Goal: Information Seeking & Learning: Get advice/opinions

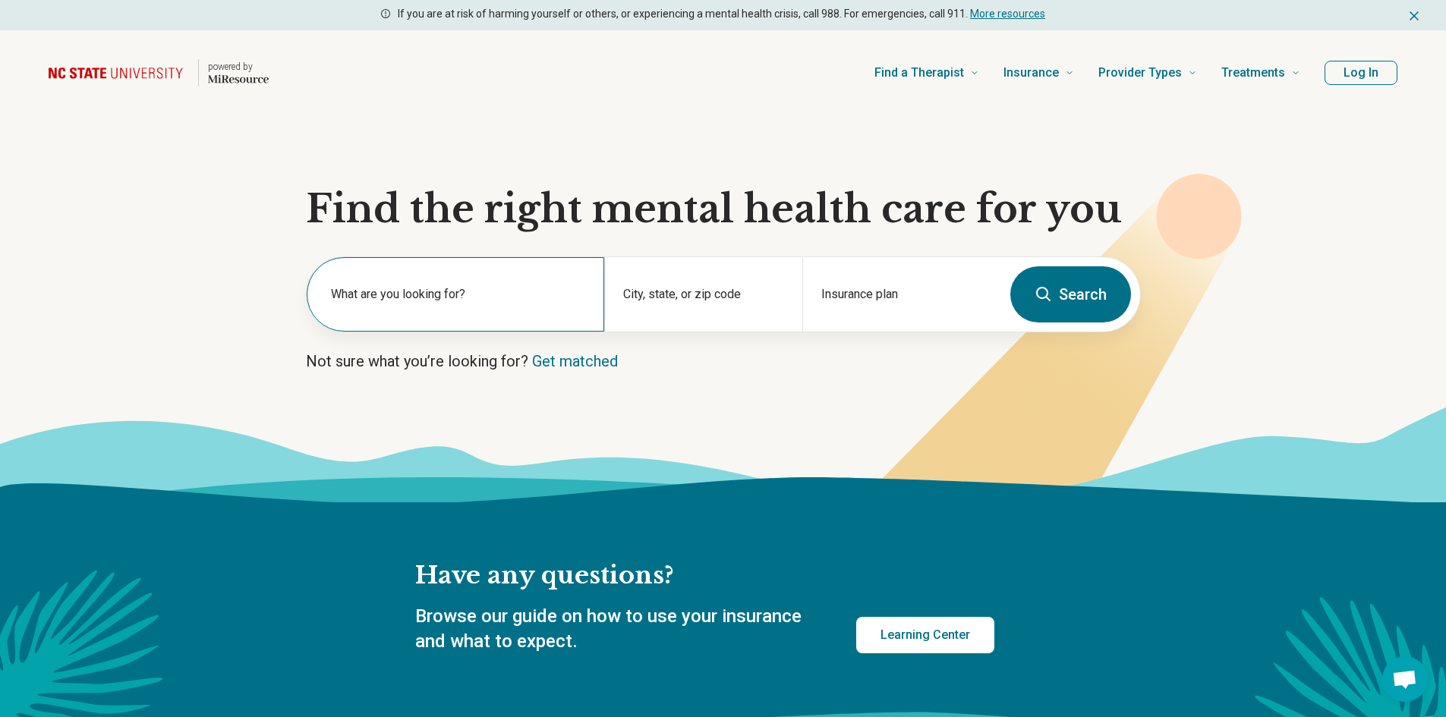
click at [354, 317] on div "What are you looking for?" at bounding box center [456, 294] width 298 height 74
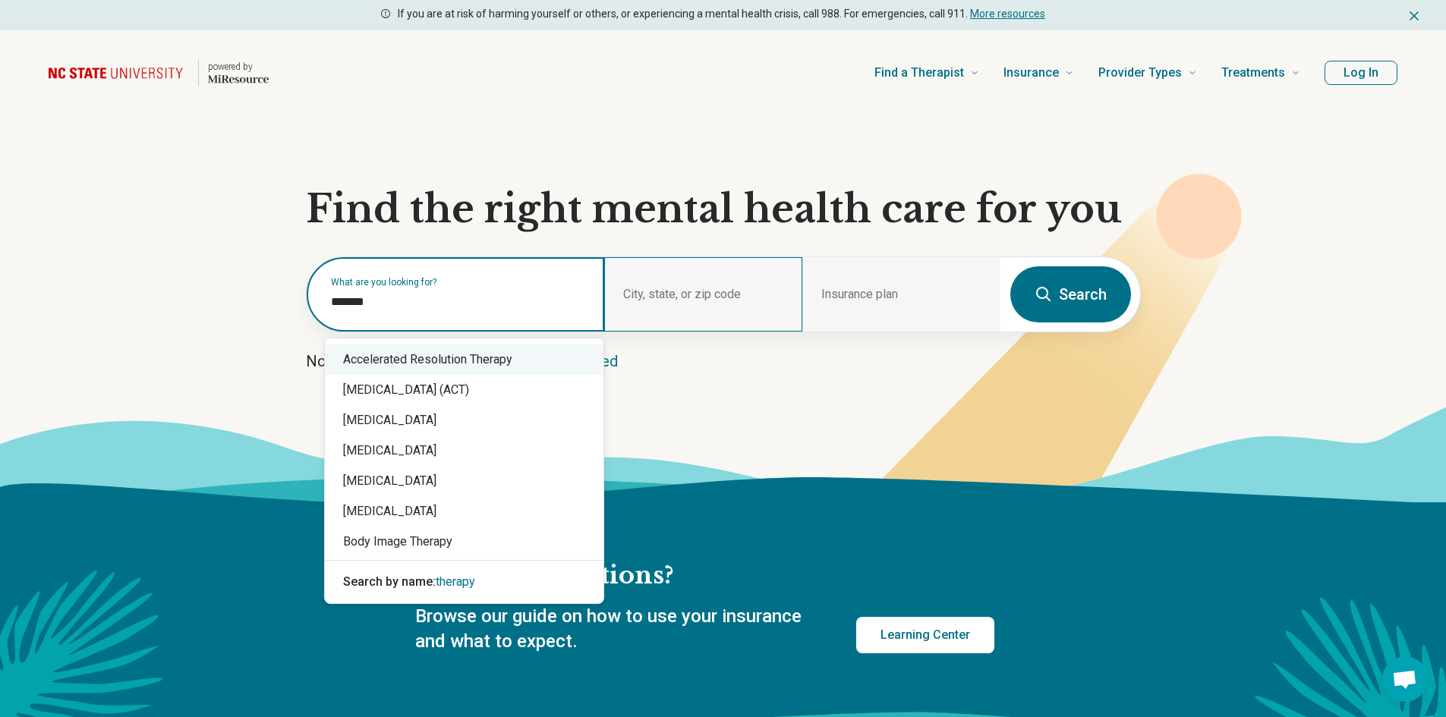
type input "*******"
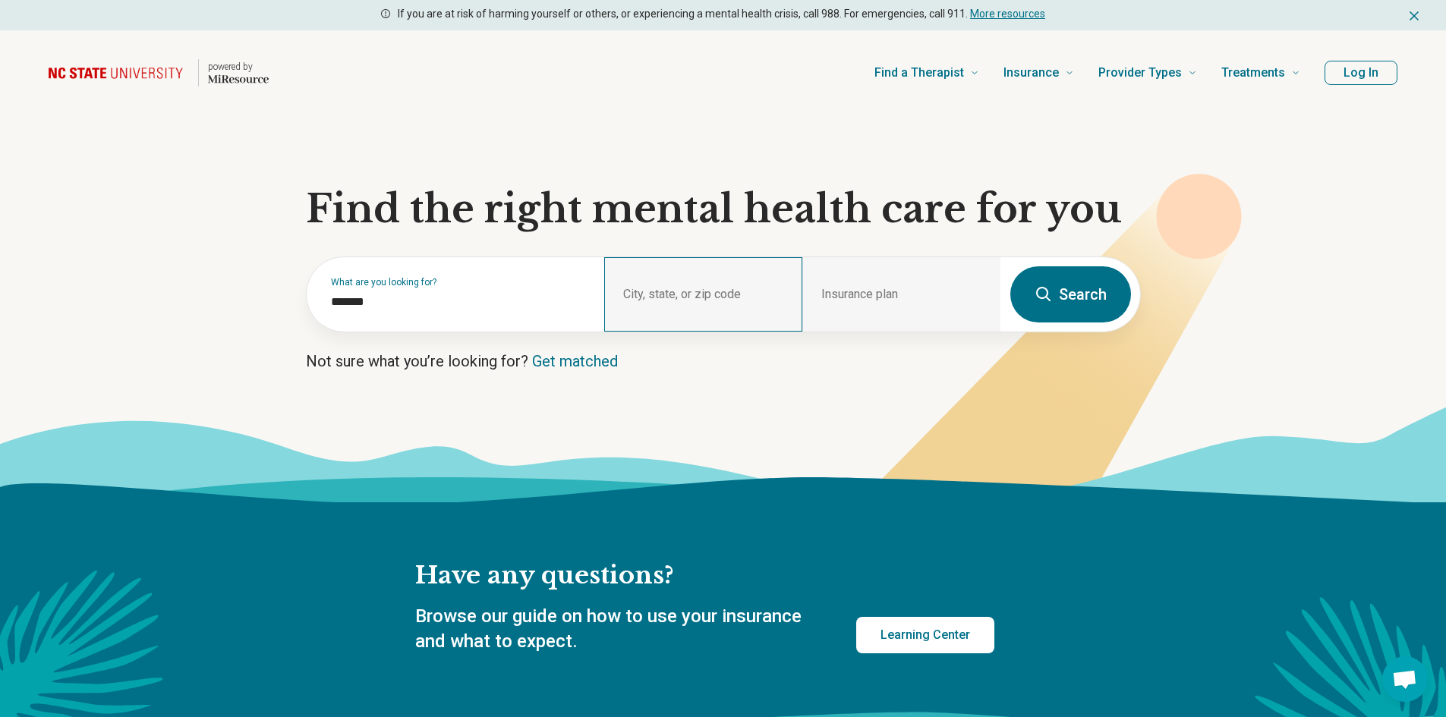
click at [646, 294] on div "City, state, or zip code" at bounding box center [703, 294] width 198 height 74
drag, startPoint x: 640, startPoint y: 287, endPoint x: 1154, endPoint y: 174, distance: 526.1
click at [644, 286] on div "City, state, or zip code" at bounding box center [703, 294] width 198 height 74
click at [1372, 75] on button "Log In" at bounding box center [1360, 73] width 73 height 24
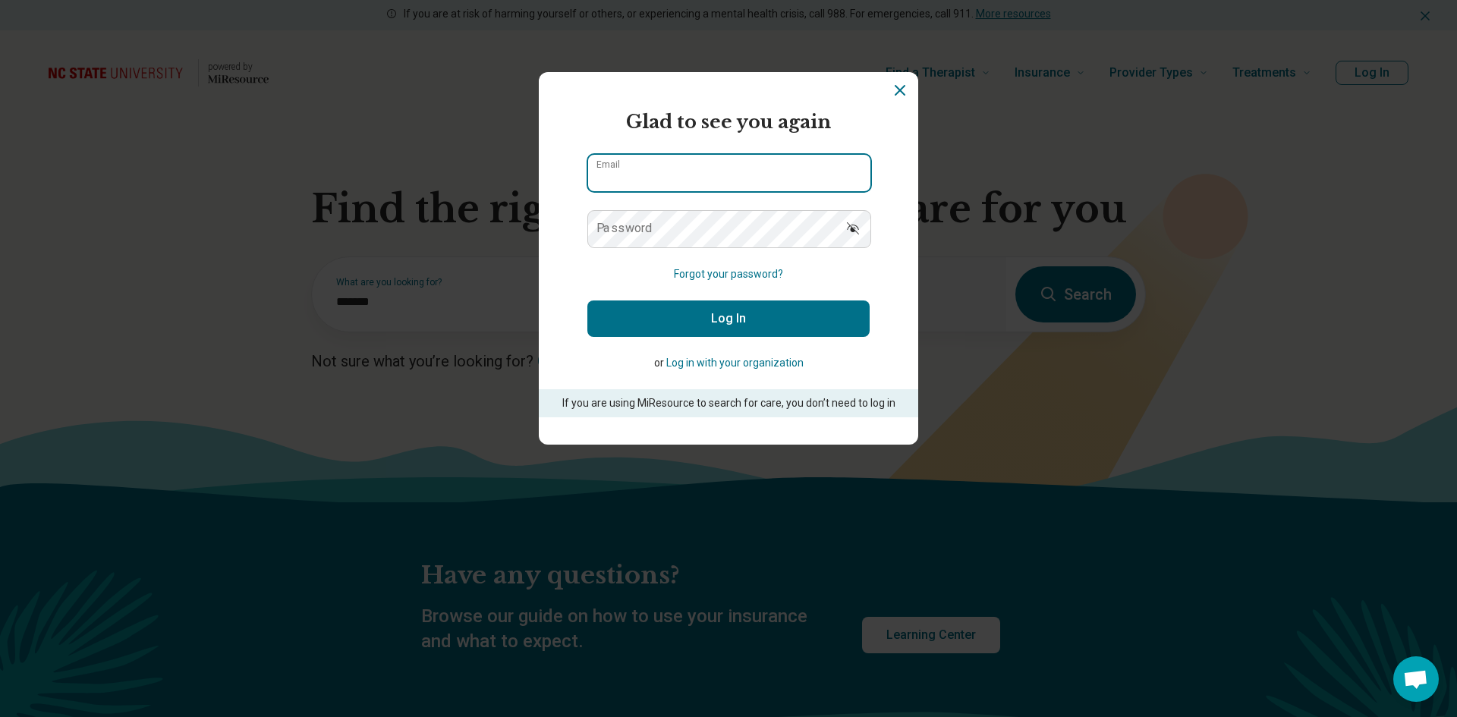
type input "**********"
click at [673, 307] on button "Log In" at bounding box center [728, 319] width 282 height 36
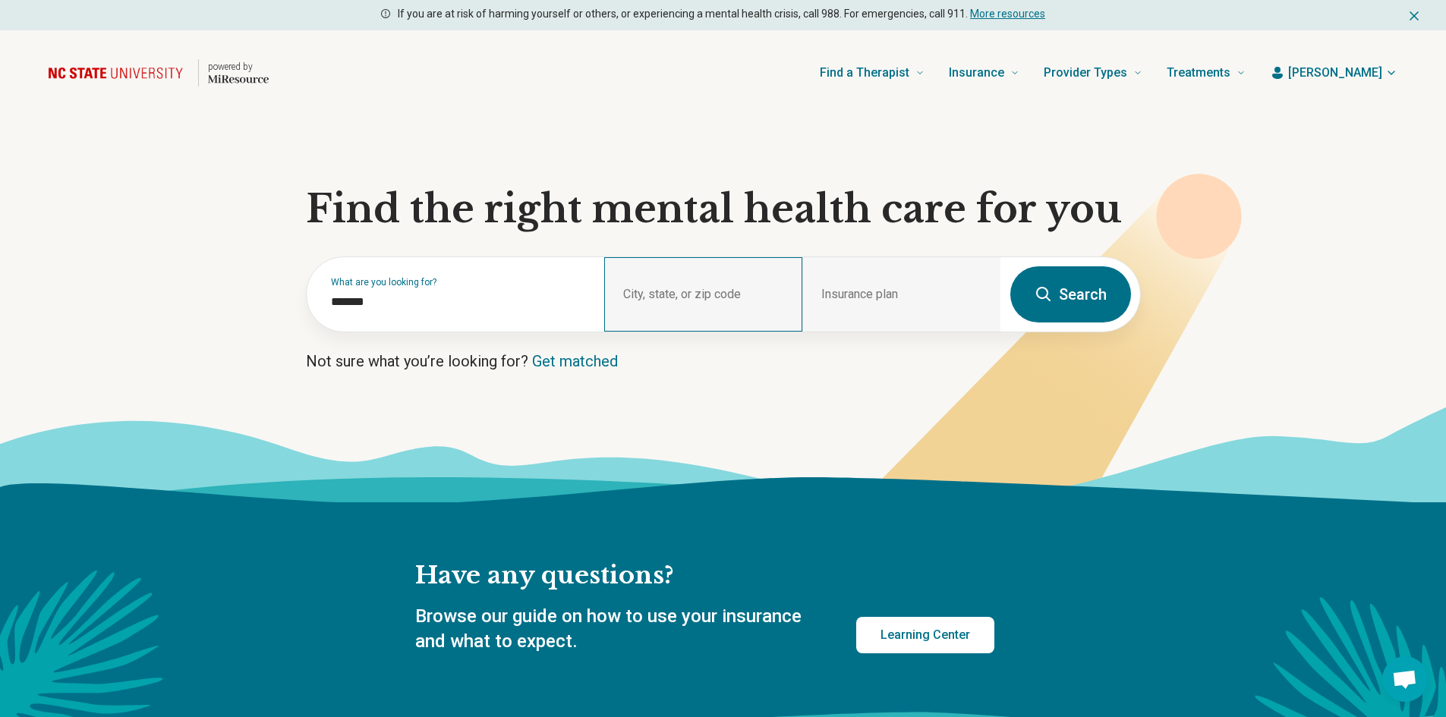
click at [651, 270] on div "City, state, or zip code" at bounding box center [703, 294] width 198 height 74
click at [648, 296] on div "City, state, or zip code" at bounding box center [703, 294] width 198 height 74
click at [647, 296] on div "City, state, or zip code" at bounding box center [703, 294] width 198 height 74
click at [414, 292] on div "What are you looking for? *******" at bounding box center [456, 294] width 298 height 74
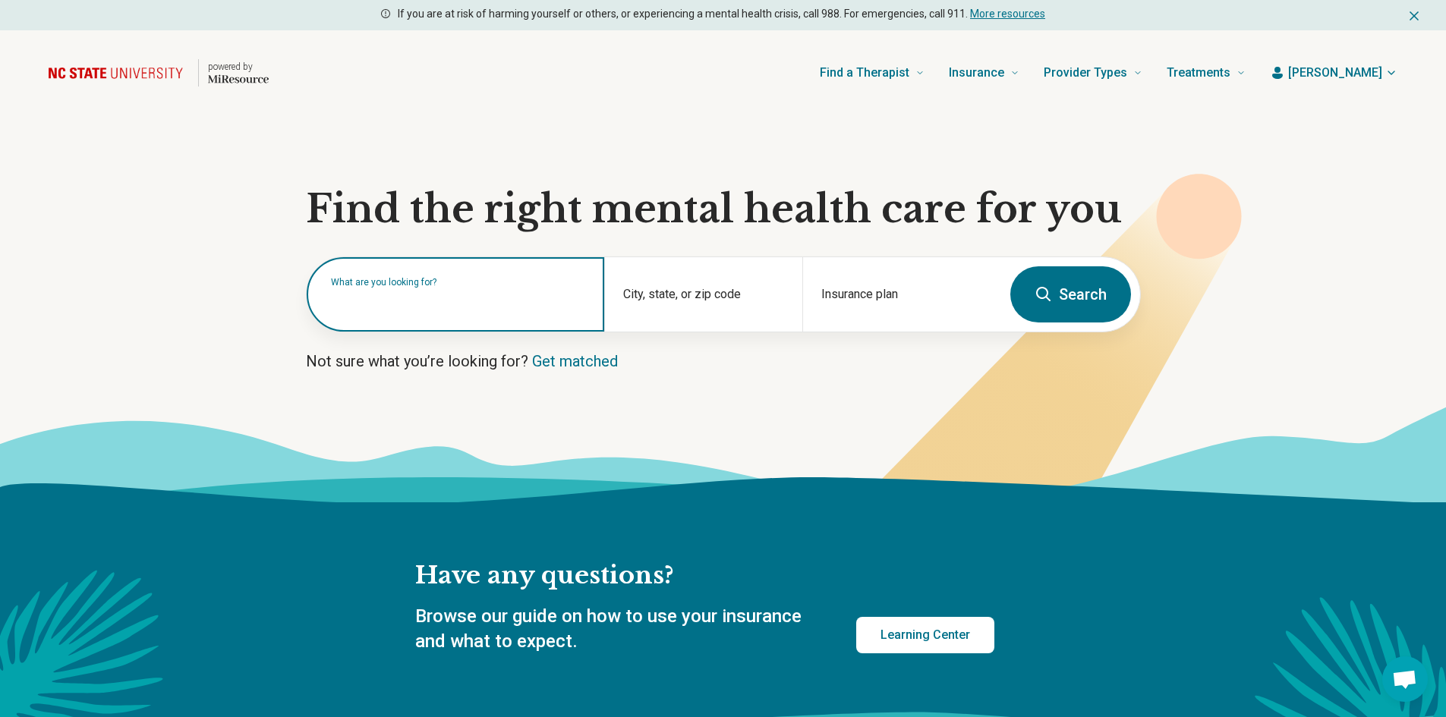
click at [549, 306] on input "text" at bounding box center [458, 302] width 255 height 18
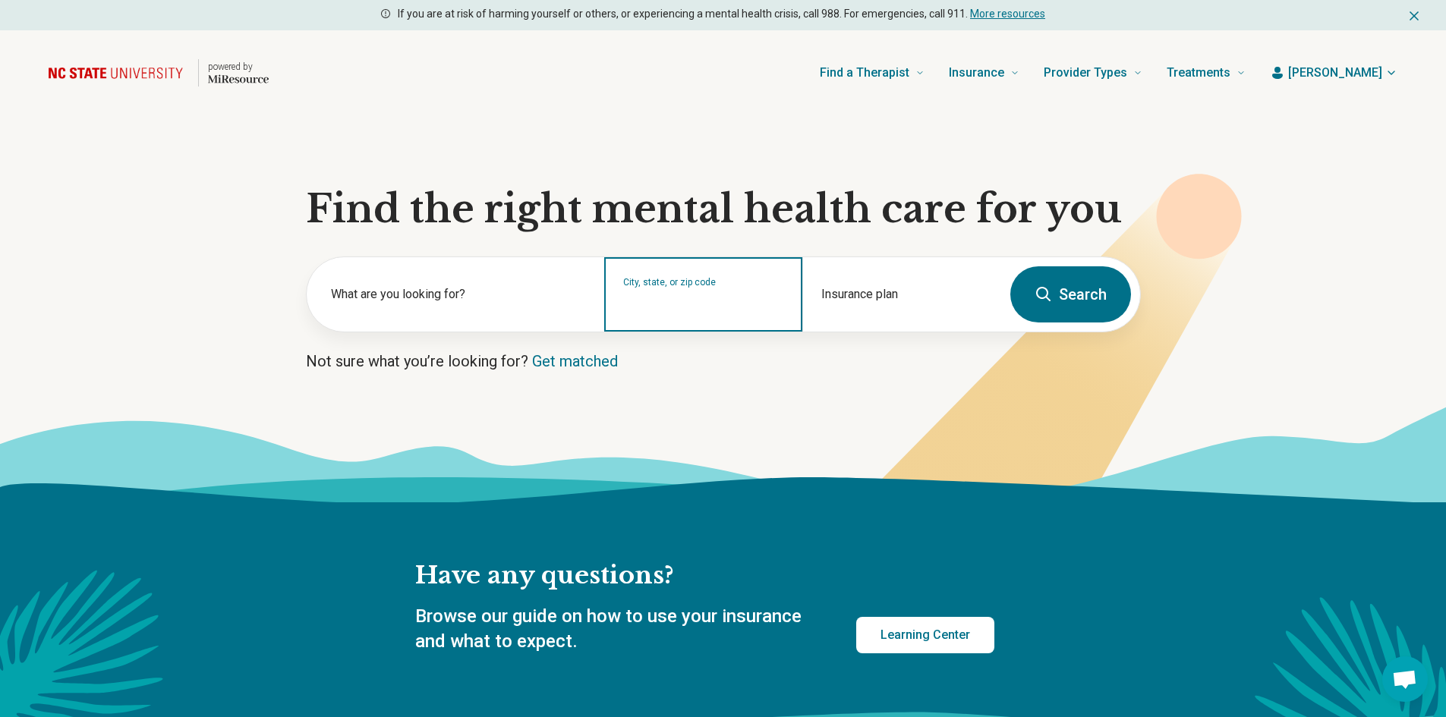
click at [654, 304] on input "City, state, or zip code" at bounding box center [703, 304] width 161 height 18
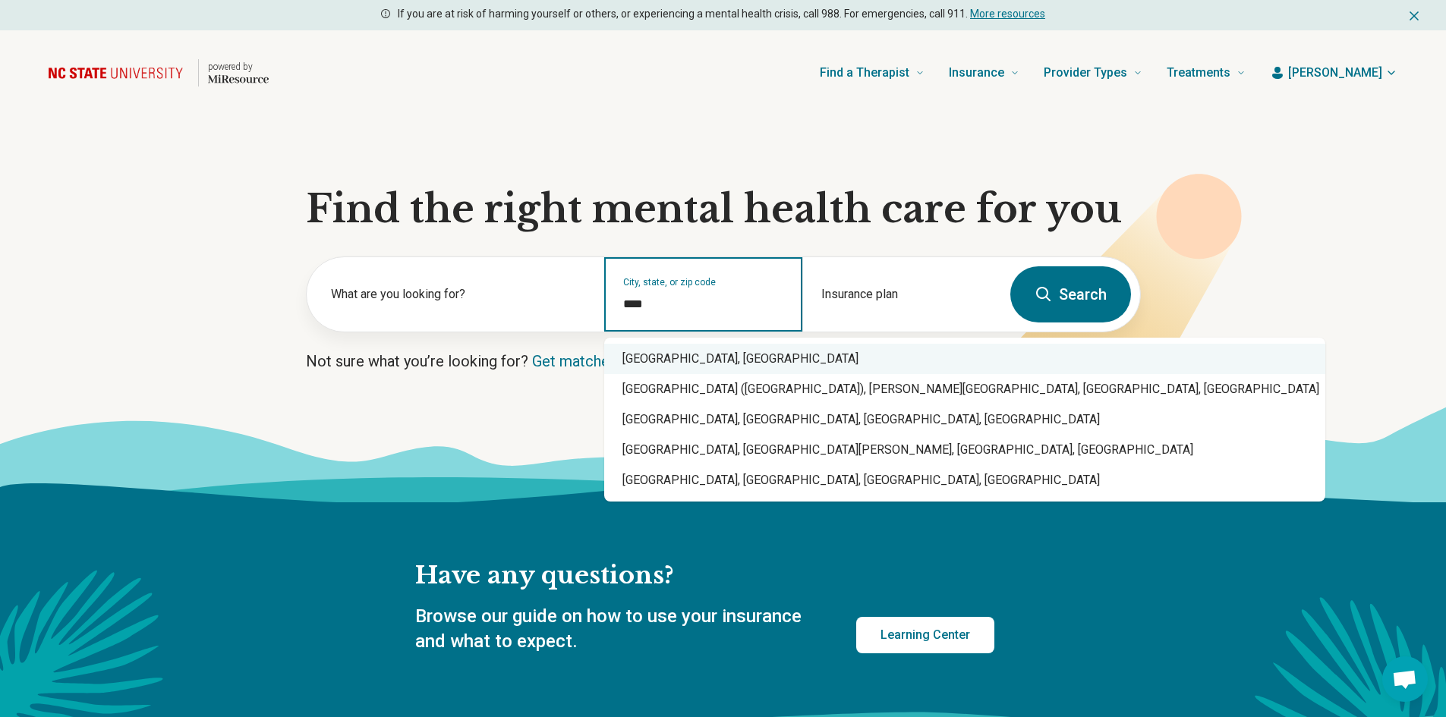
click at [660, 366] on div "Raleigh, NC" at bounding box center [964, 359] width 721 height 30
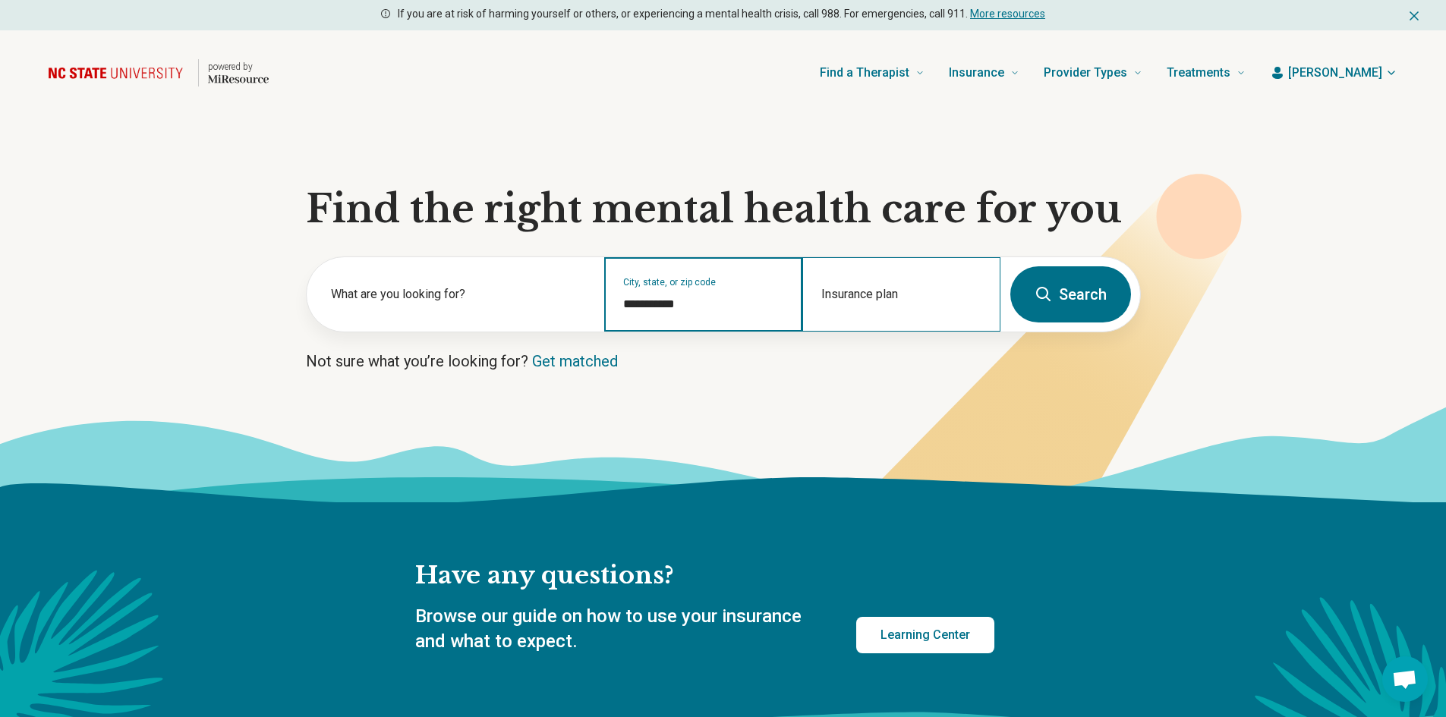
type input "**********"
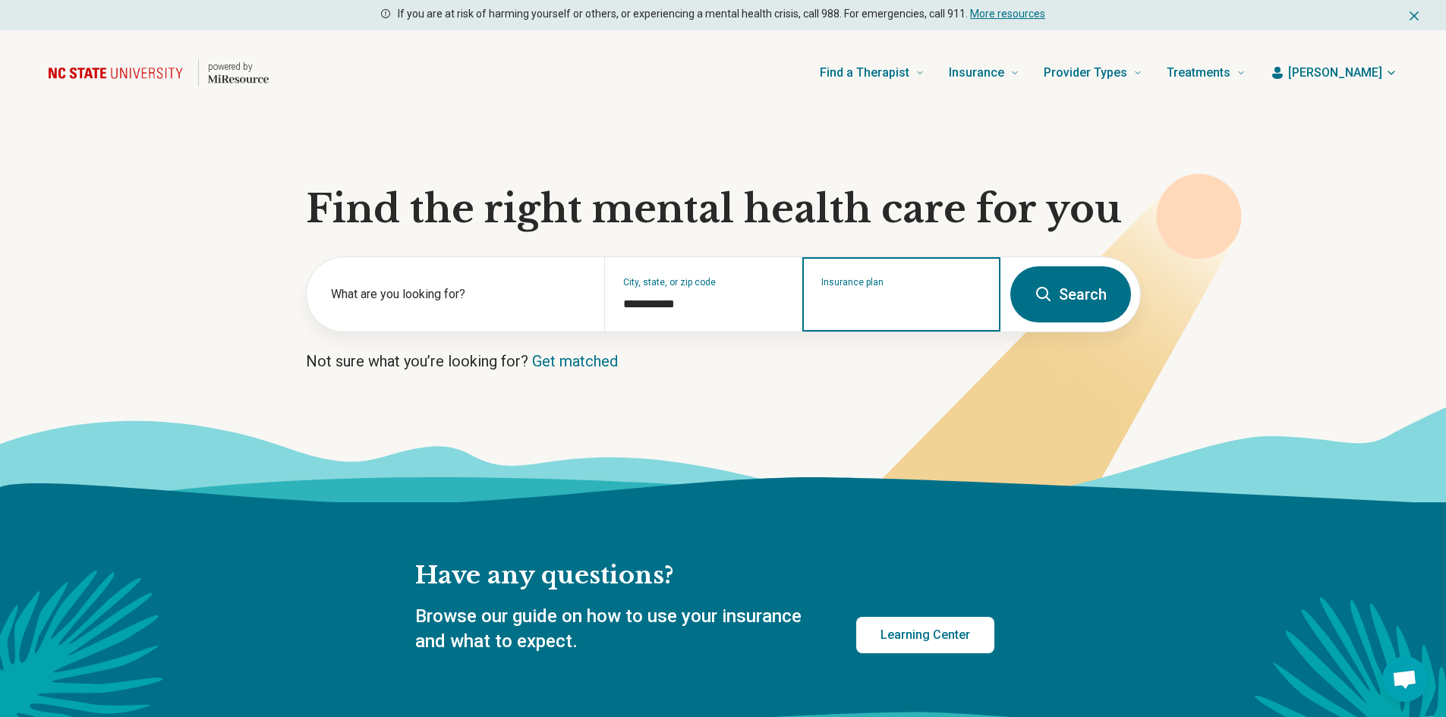
click at [890, 301] on input "Insurance plan" at bounding box center [901, 304] width 161 height 18
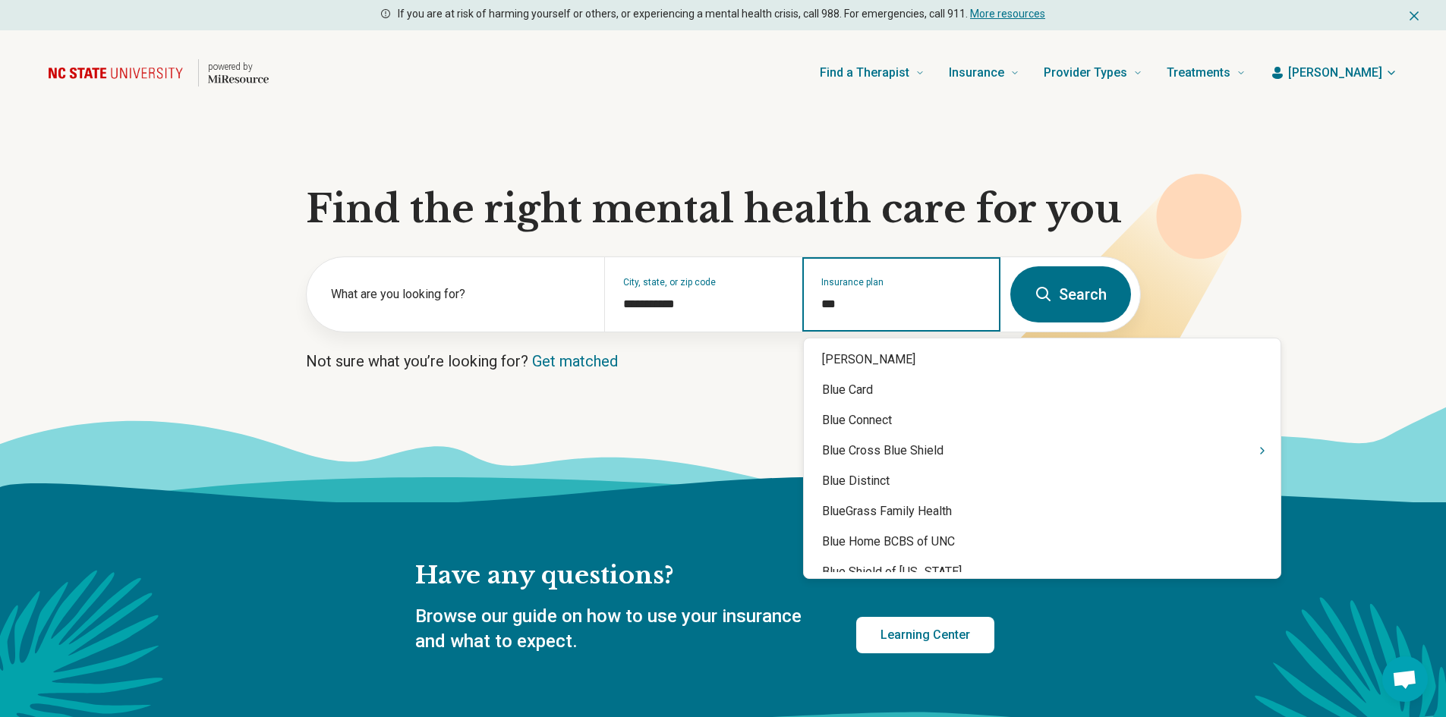
type input "****"
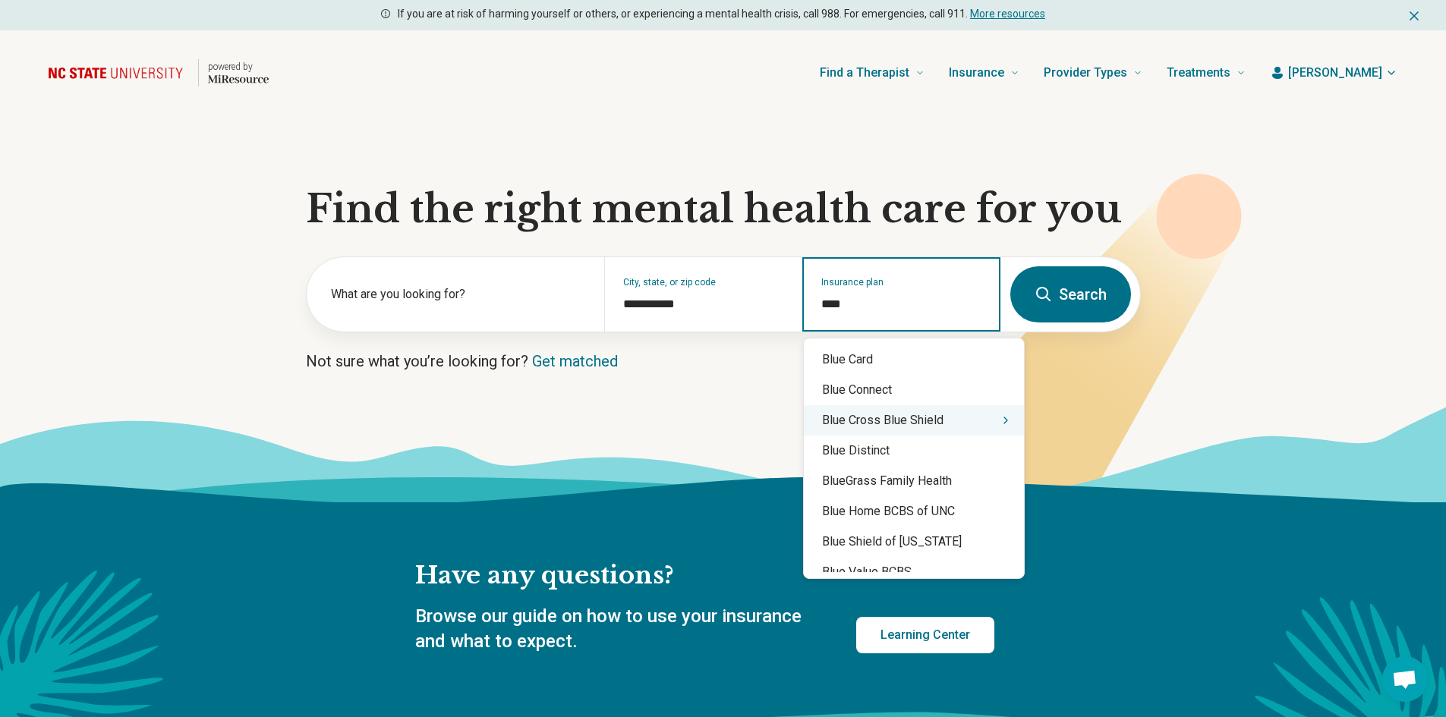
click at [872, 422] on div "Blue Cross Blue Shield" at bounding box center [914, 420] width 220 height 30
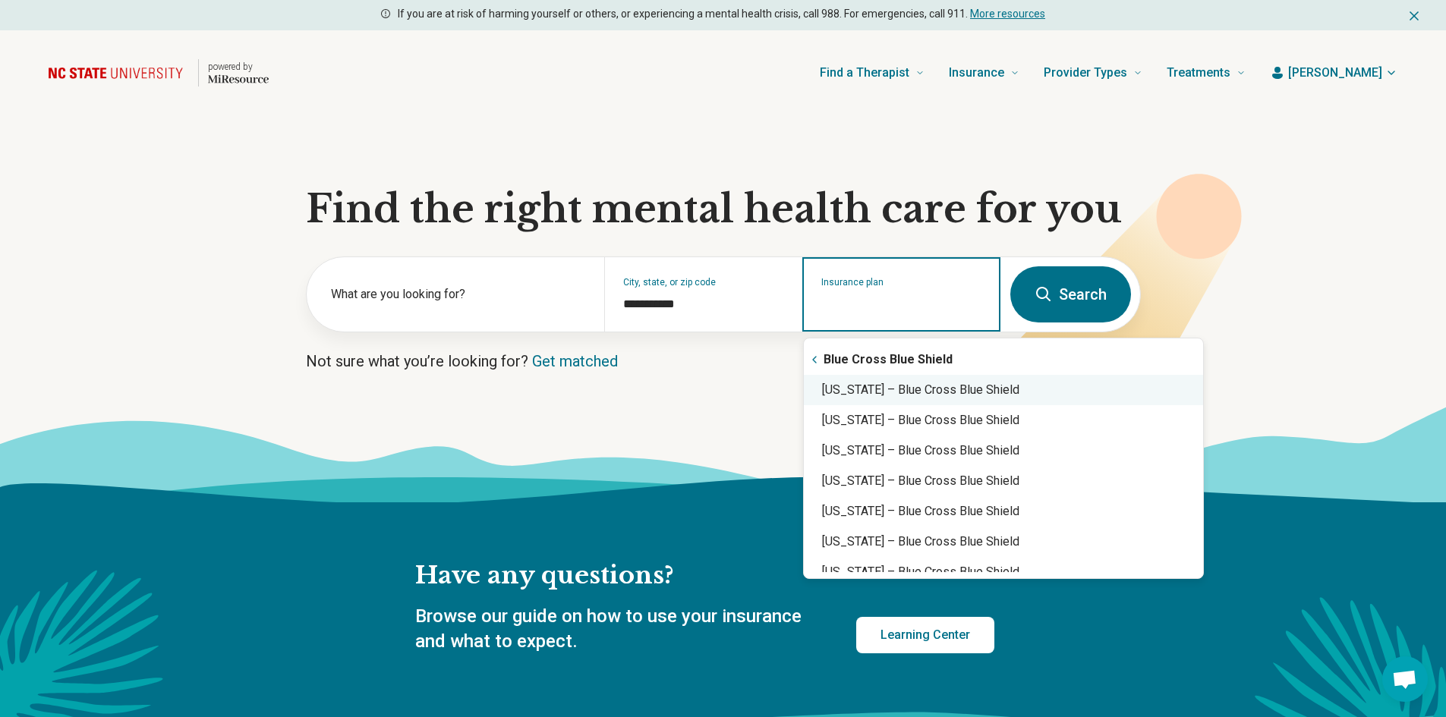
click at [987, 395] on div "North Carolina – Blue Cross Blue Shield" at bounding box center [1003, 390] width 399 height 30
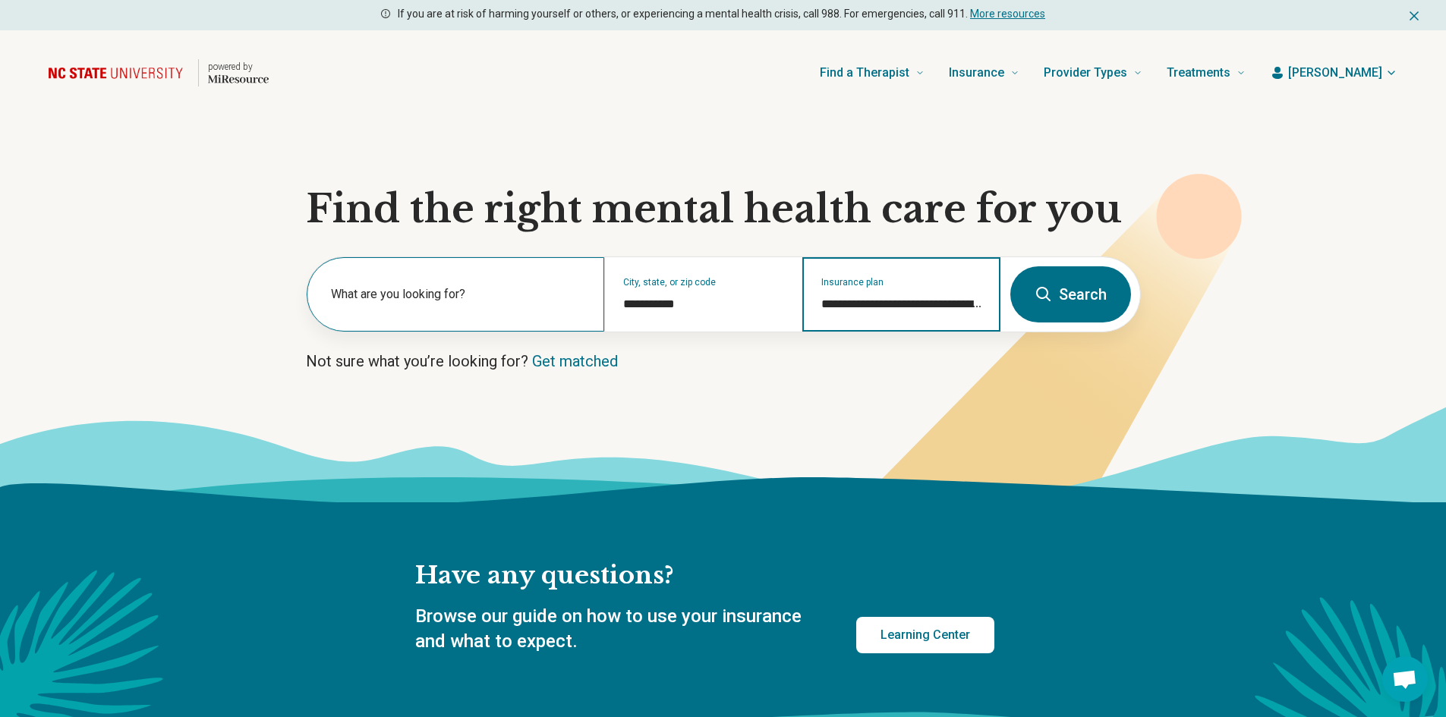
type input "**********"
click at [474, 301] on label "What are you looking for?" at bounding box center [458, 294] width 255 height 18
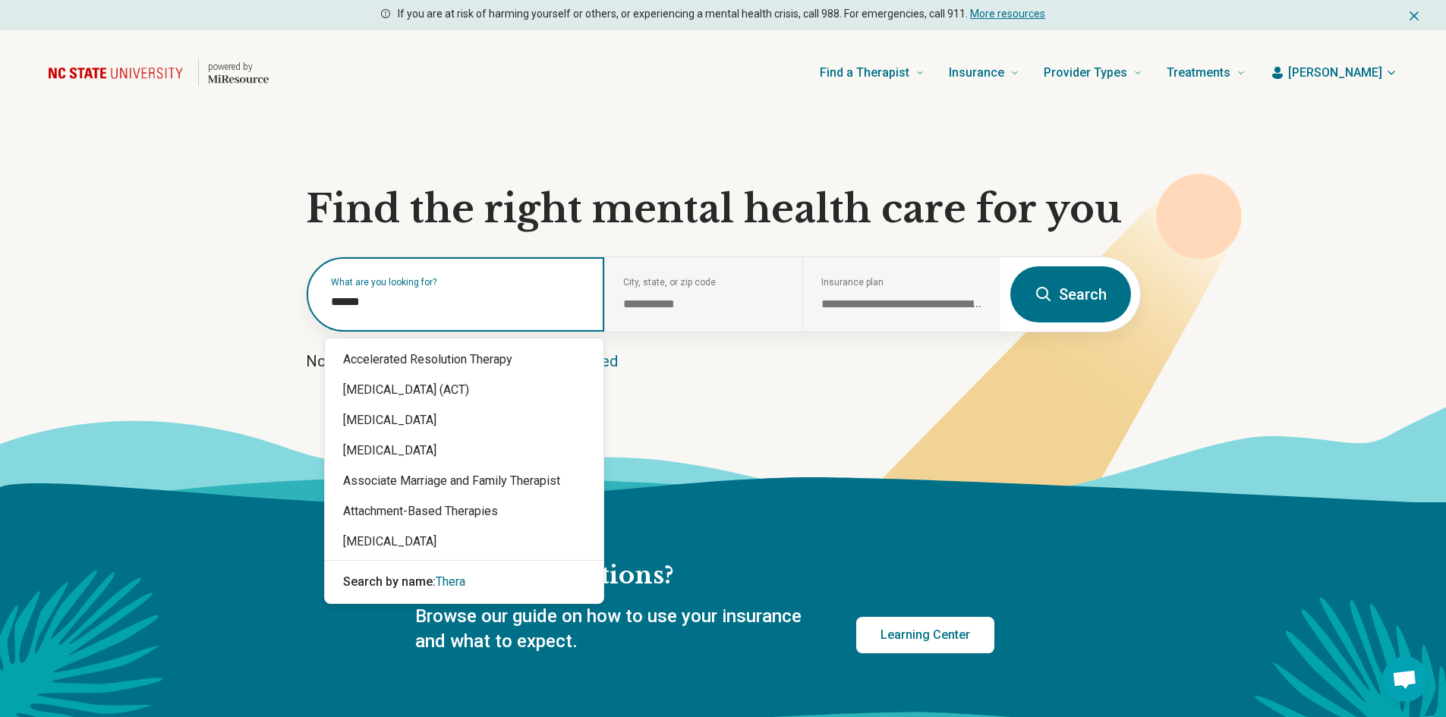
type input "*******"
click at [455, 579] on span "Therapy" at bounding box center [457, 582] width 43 height 14
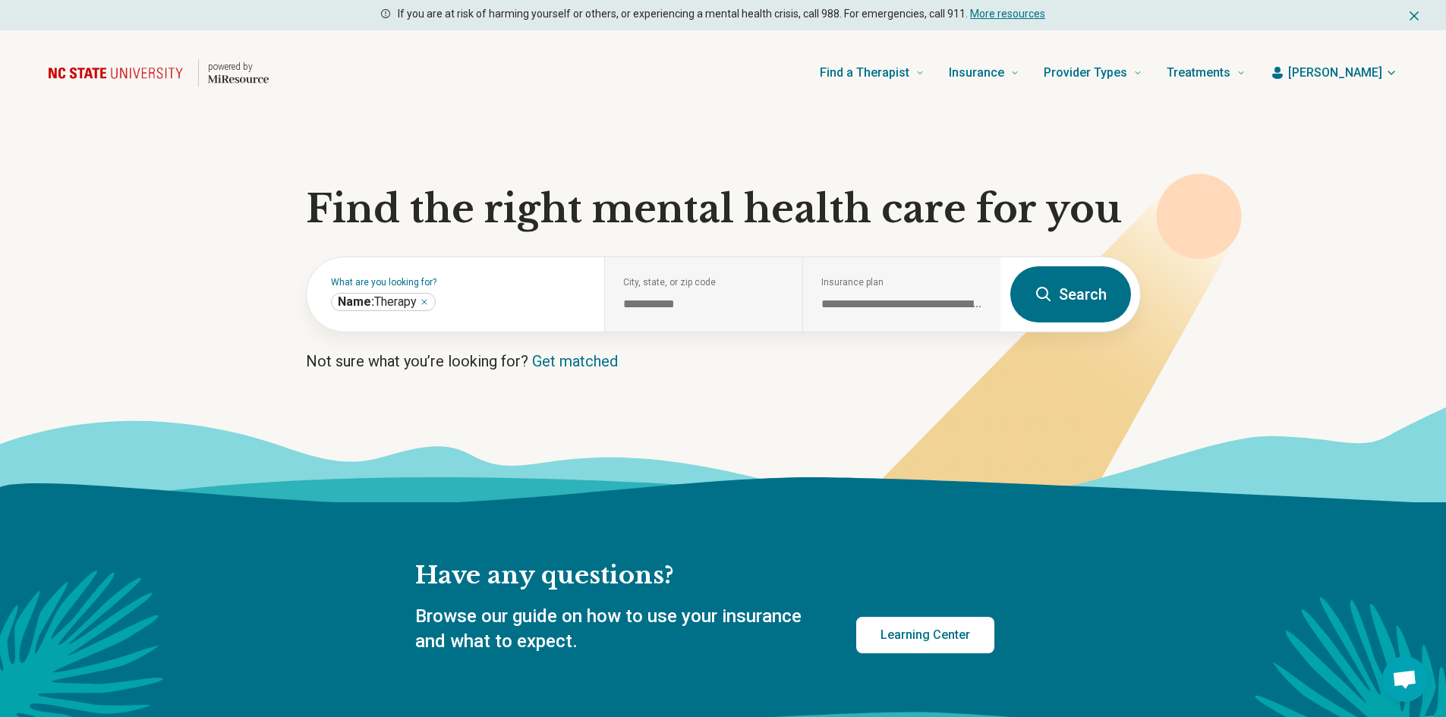
click at [1061, 301] on button "Search" at bounding box center [1070, 294] width 121 height 56
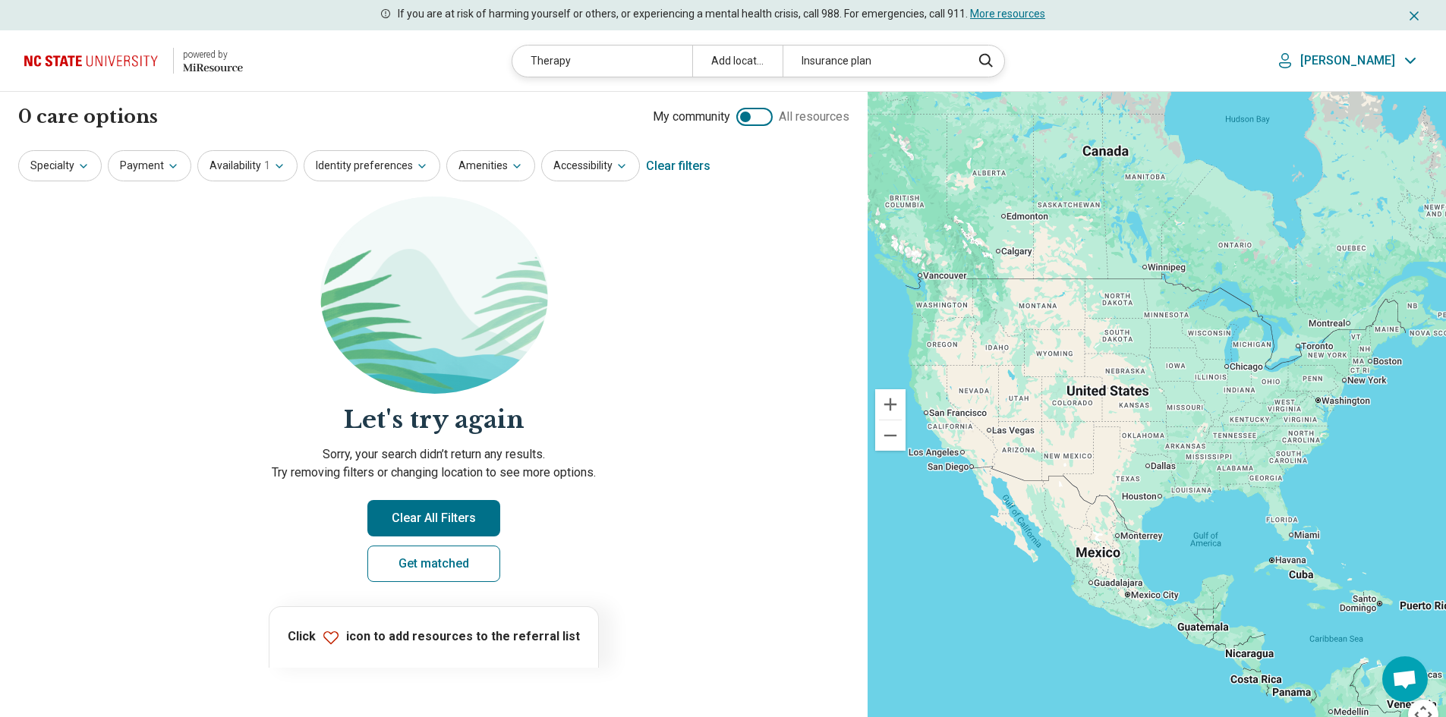
click at [401, 504] on button "Clear All Filters" at bounding box center [433, 518] width 133 height 36
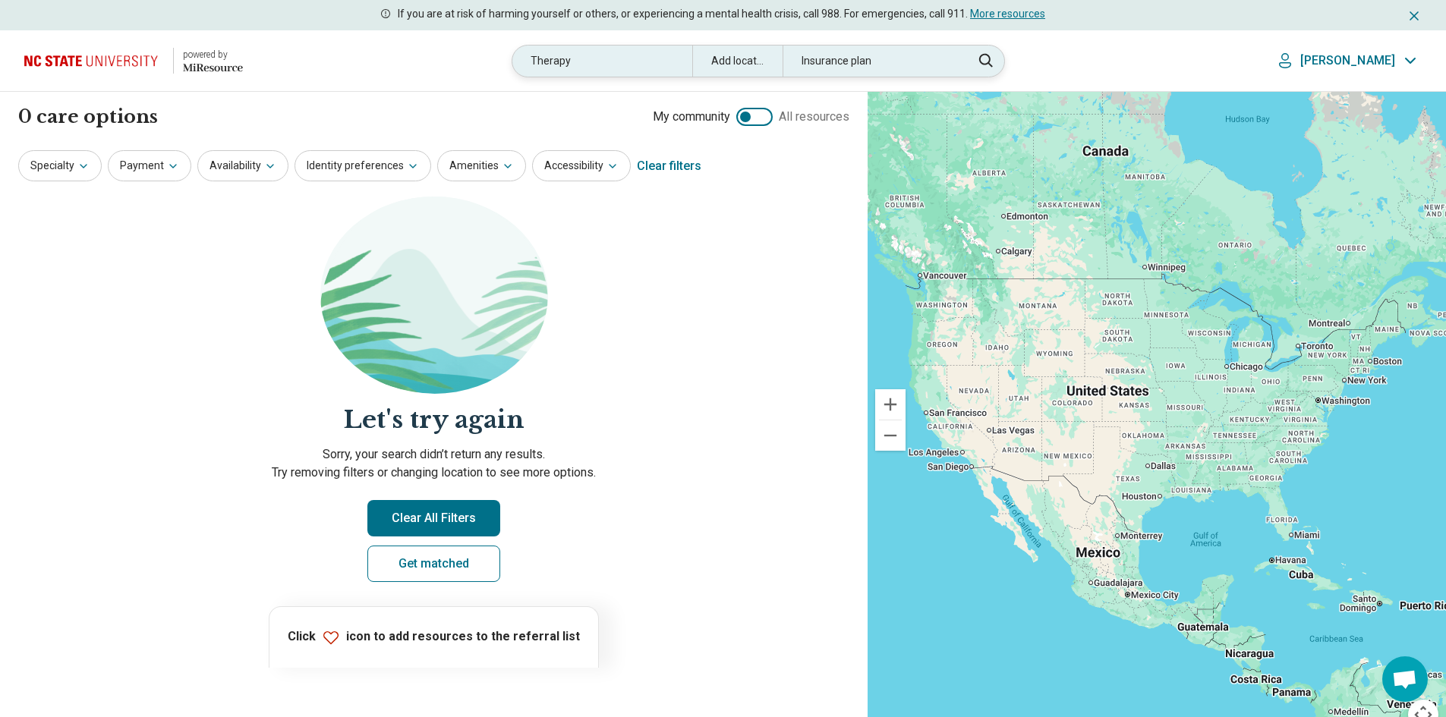
click at [650, 61] on div "Therapy" at bounding box center [602, 61] width 180 height 31
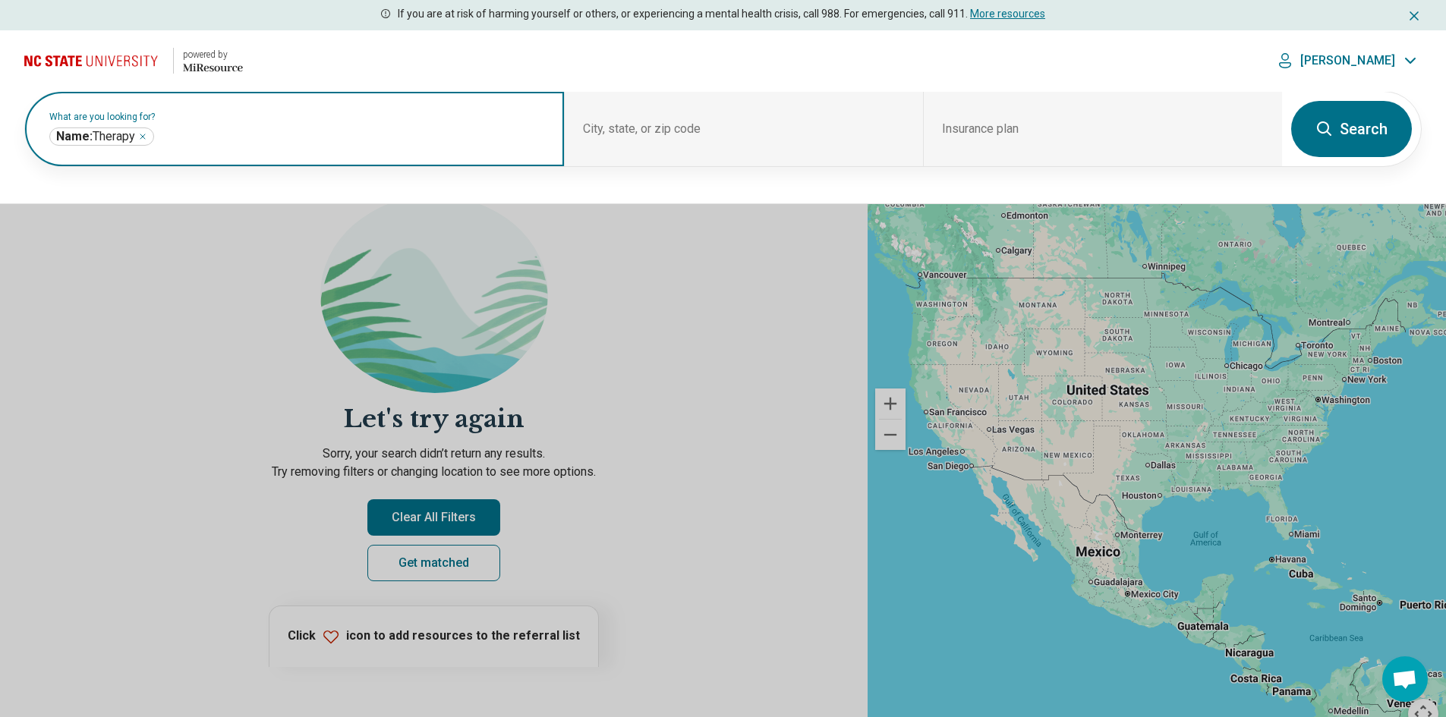
click at [142, 138] on icon "Remove" at bounding box center [142, 136] width 9 height 9
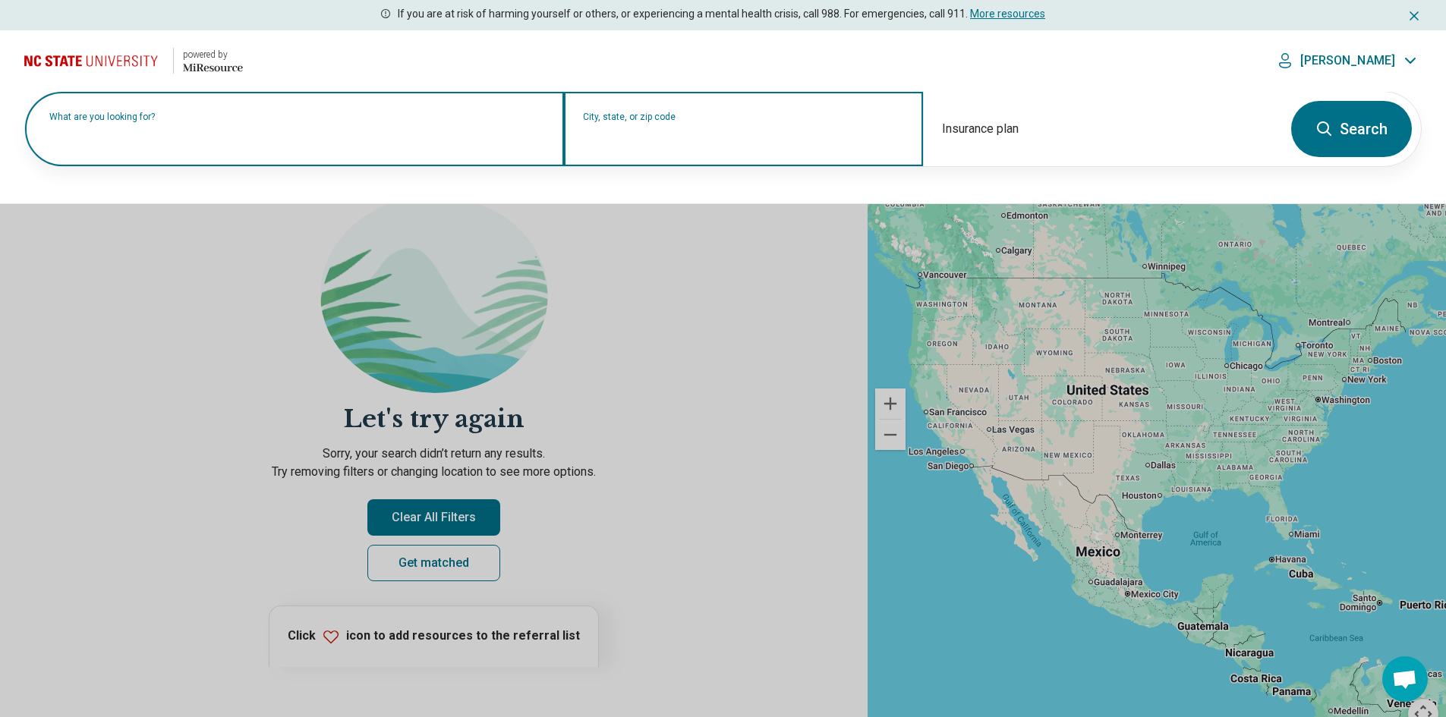
click at [626, 146] on input "City, state, or zip code" at bounding box center [744, 139] width 322 height 18
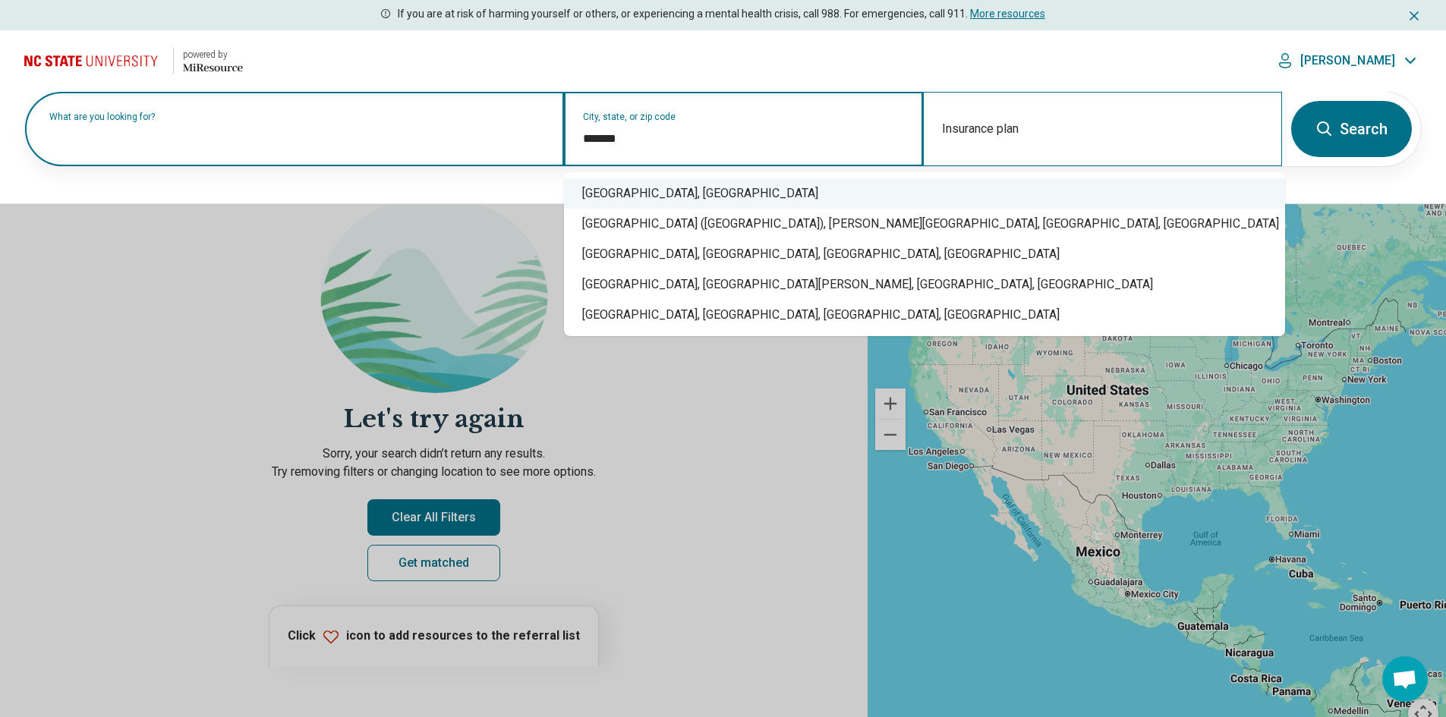
drag, startPoint x: 654, startPoint y: 195, endPoint x: 966, endPoint y: 118, distance: 322.2
click at [655, 193] on div "Raleigh, NC" at bounding box center [924, 193] width 721 height 30
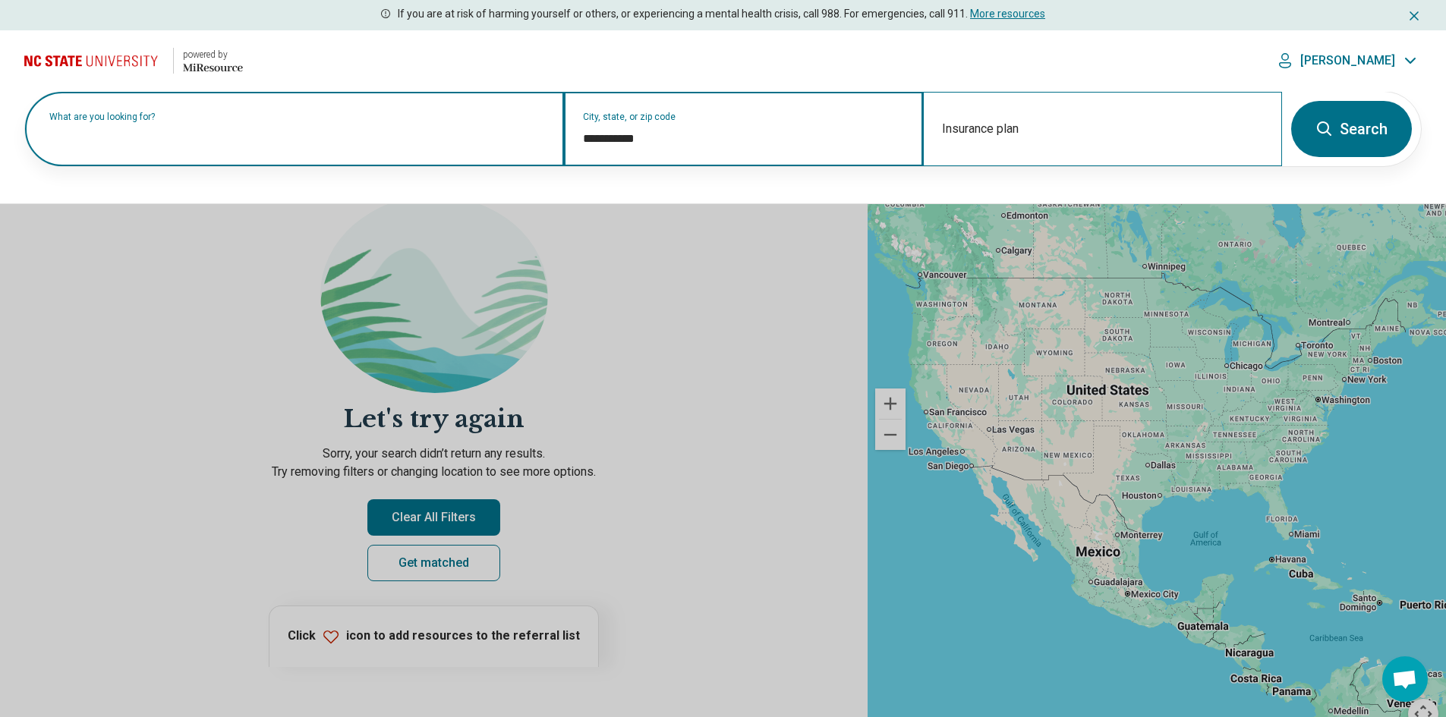
type input "**********"
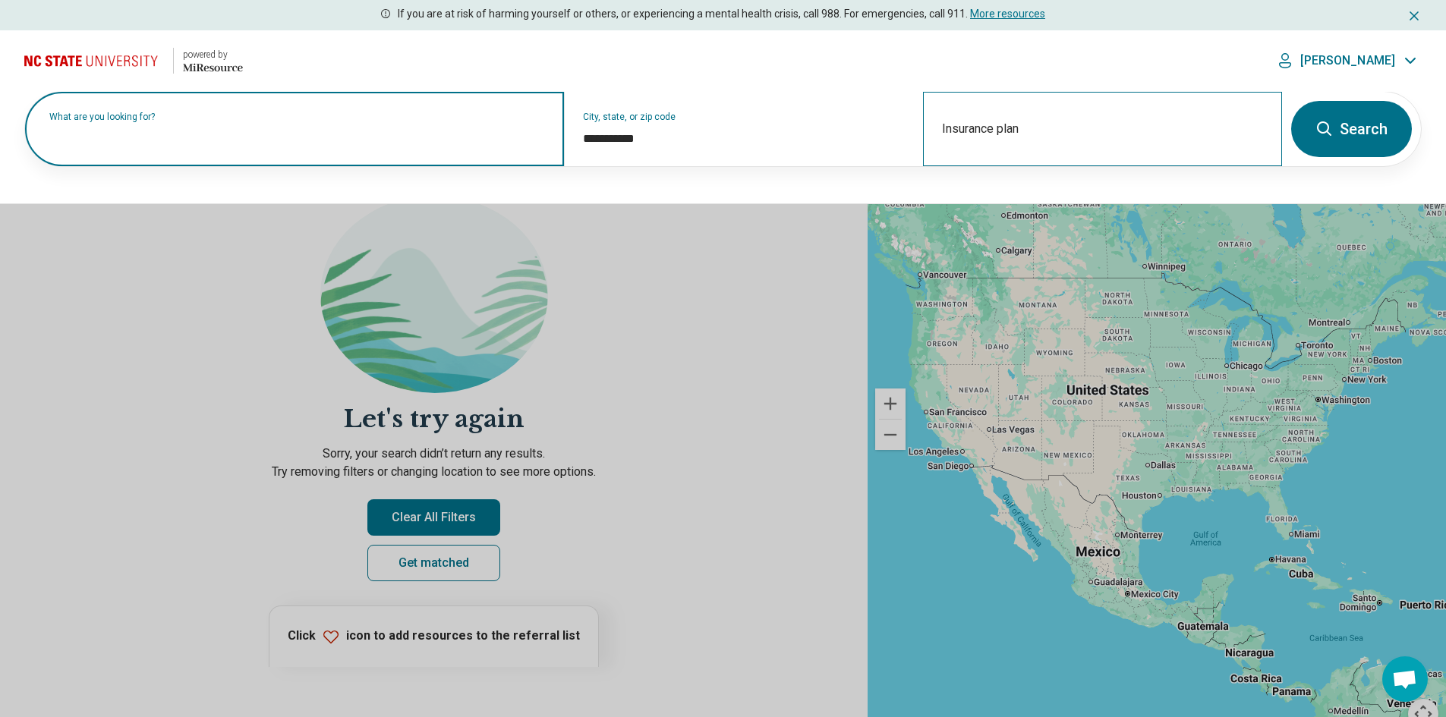
drag, startPoint x: 968, startPoint y: 121, endPoint x: 982, endPoint y: 128, distance: 15.6
click at [968, 122] on div "Insurance plan" at bounding box center [1102, 129] width 359 height 74
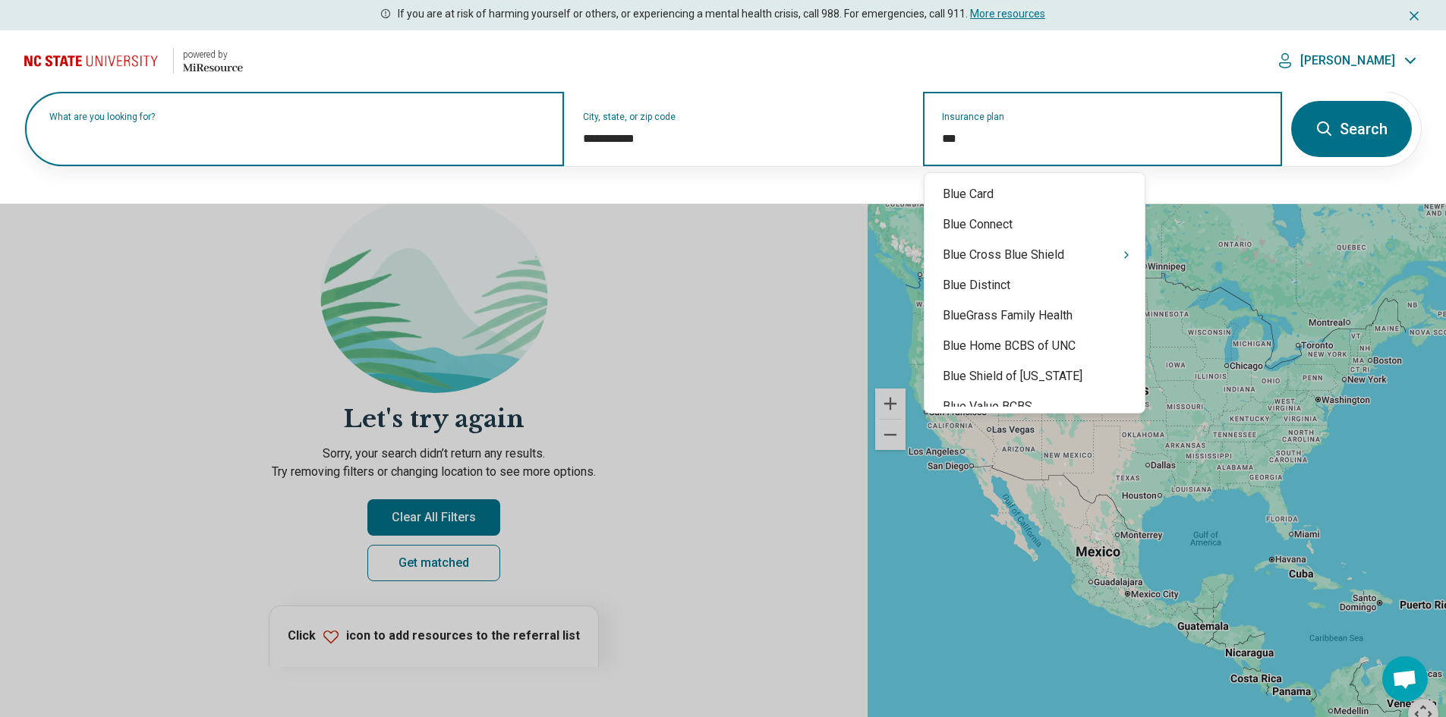
type input "****"
click at [997, 241] on div "Blue Cross Blue Shield" at bounding box center [1034, 255] width 220 height 30
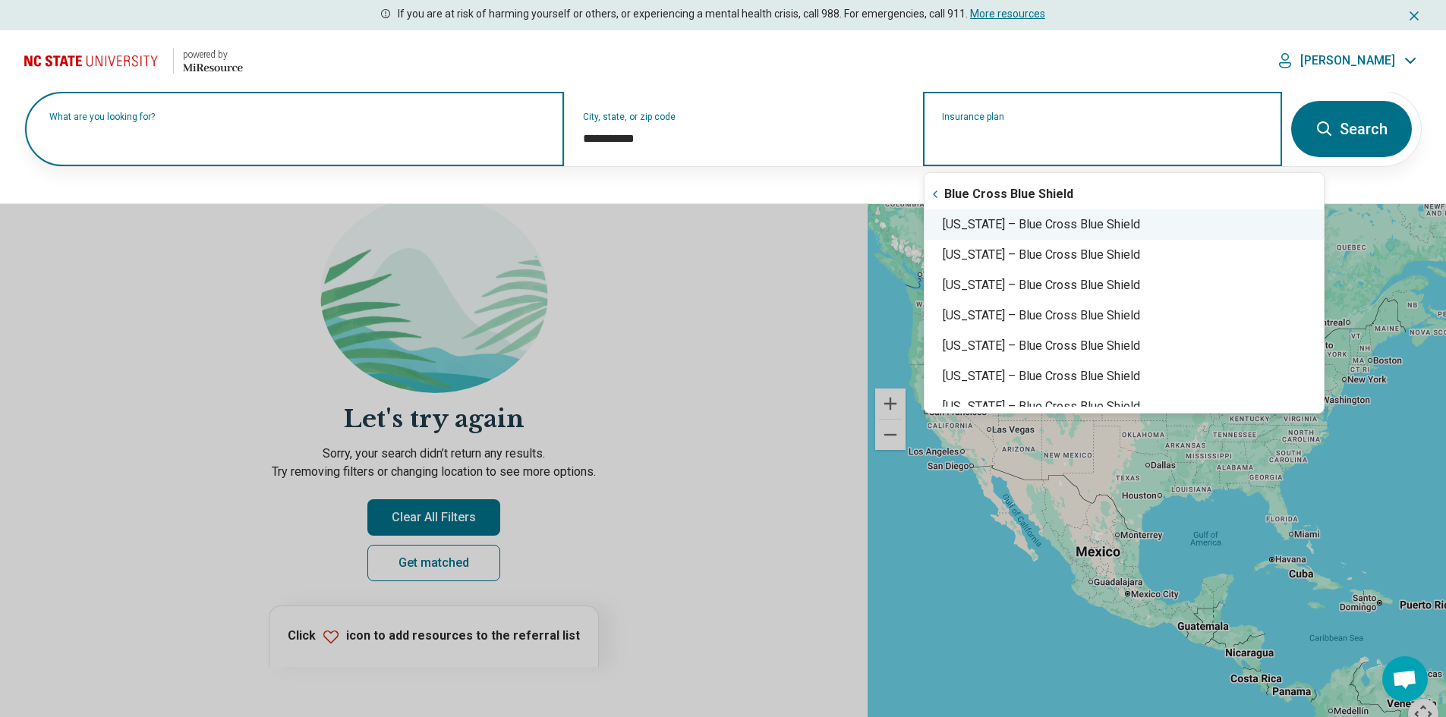
click at [1066, 224] on div "North Carolina – Blue Cross Blue Shield" at bounding box center [1123, 224] width 399 height 30
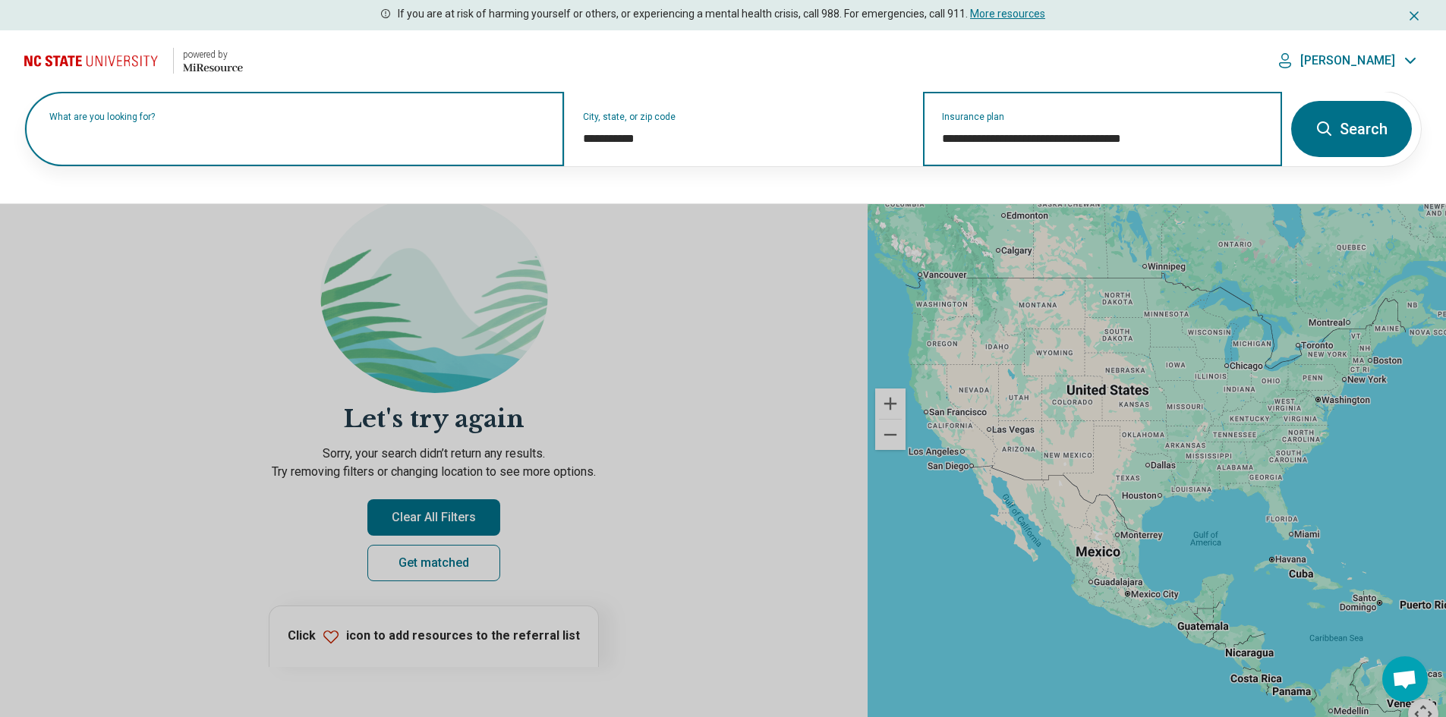
type input "**********"
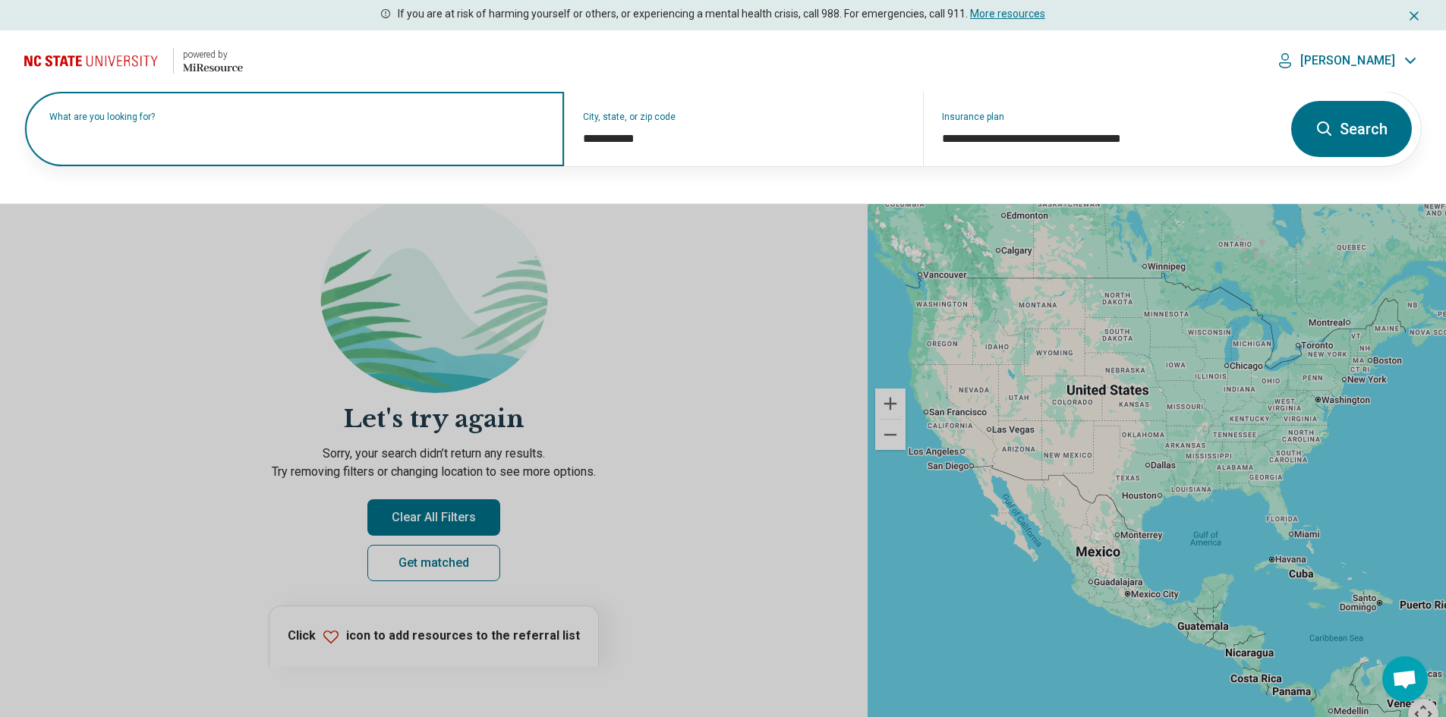
click at [204, 121] on label "What are you looking for?" at bounding box center [297, 116] width 496 height 9
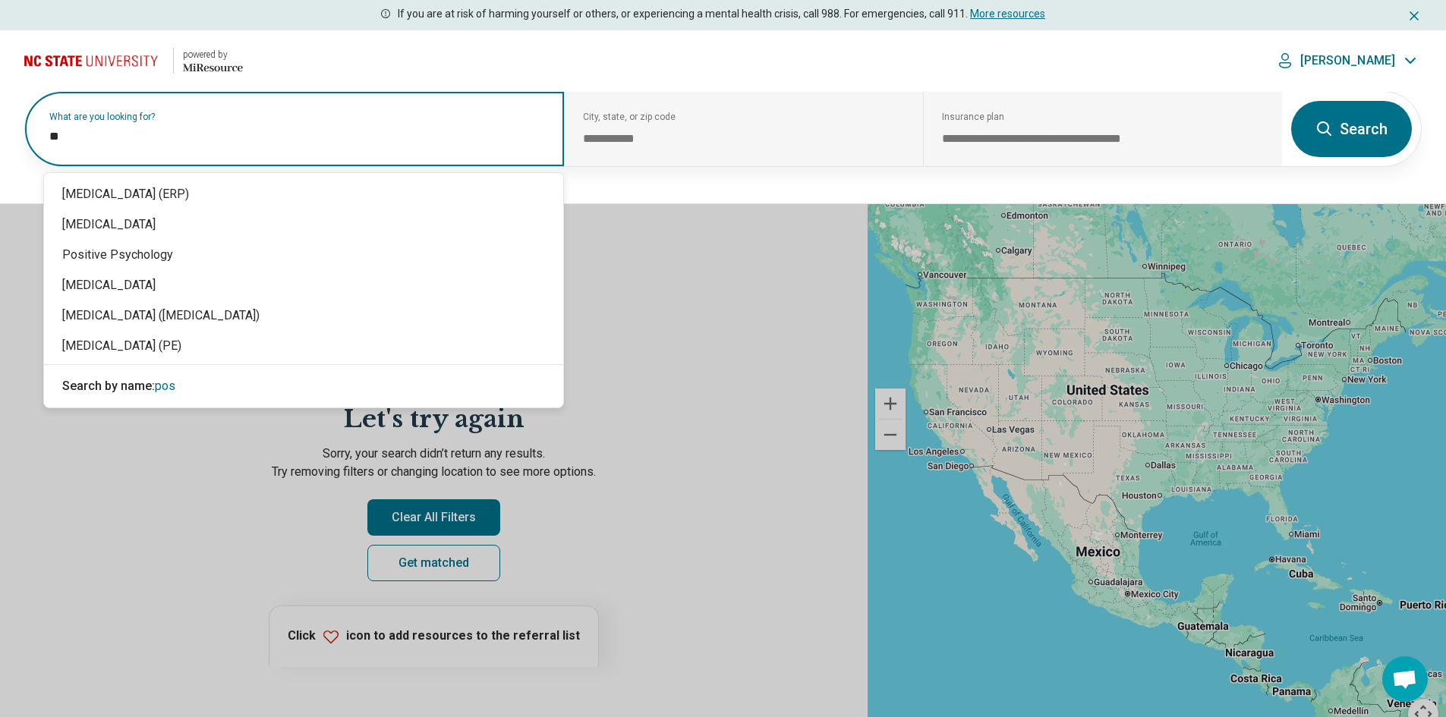
type input "*"
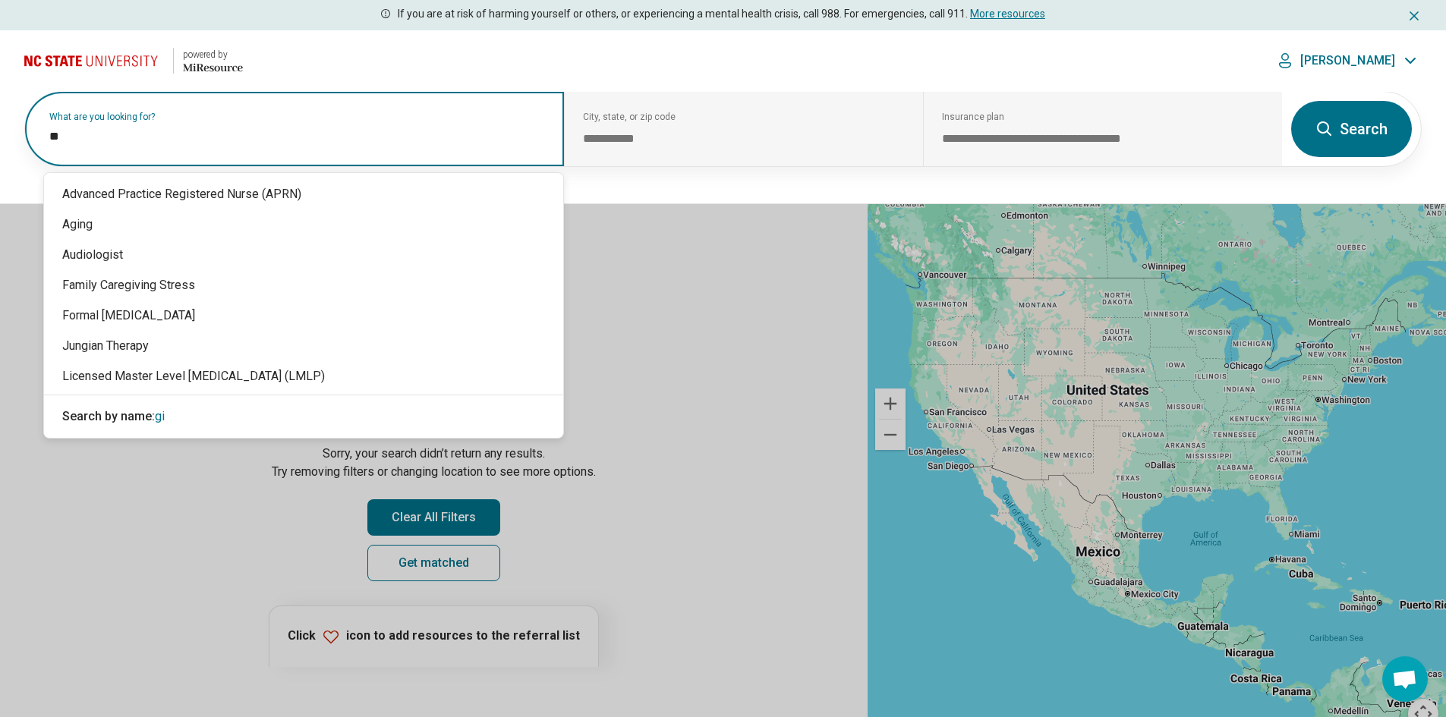
type input "*"
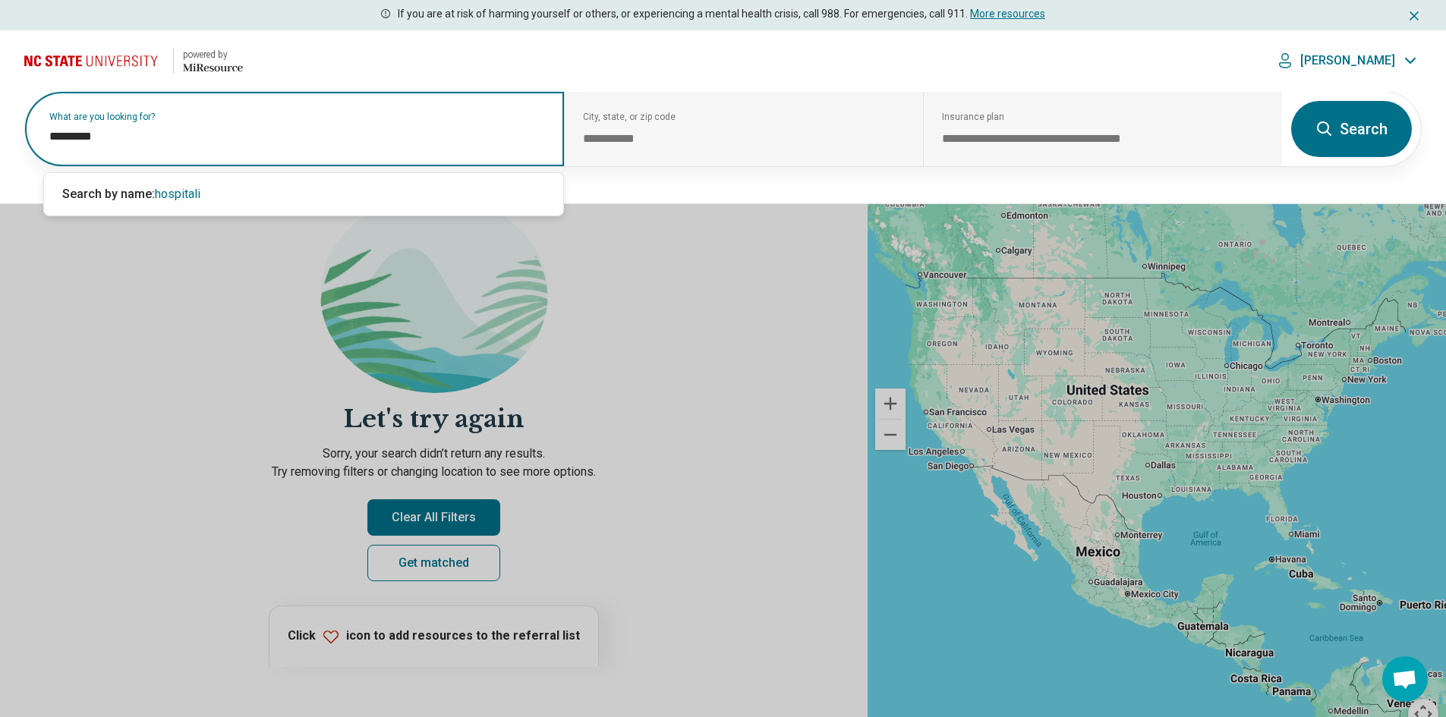
type input "********"
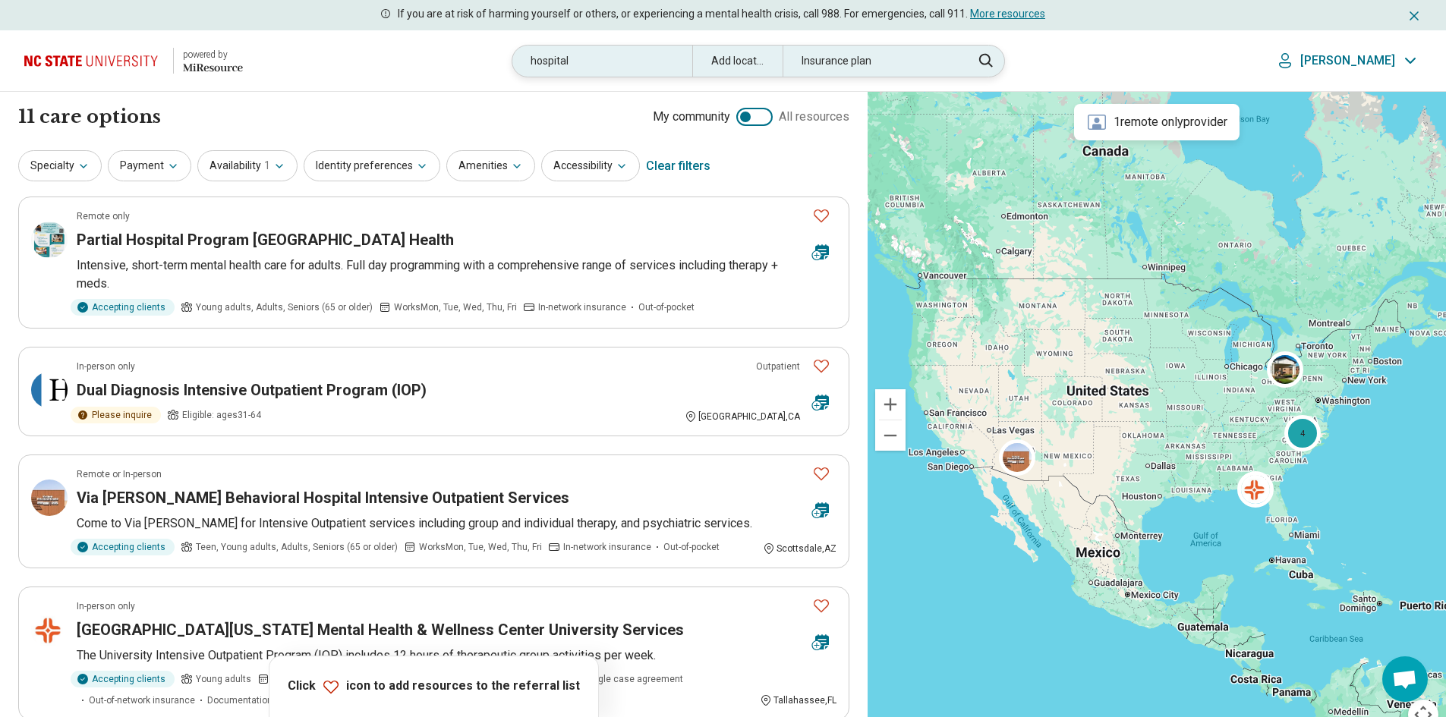
click at [578, 57] on div "hospital" at bounding box center [602, 61] width 180 height 31
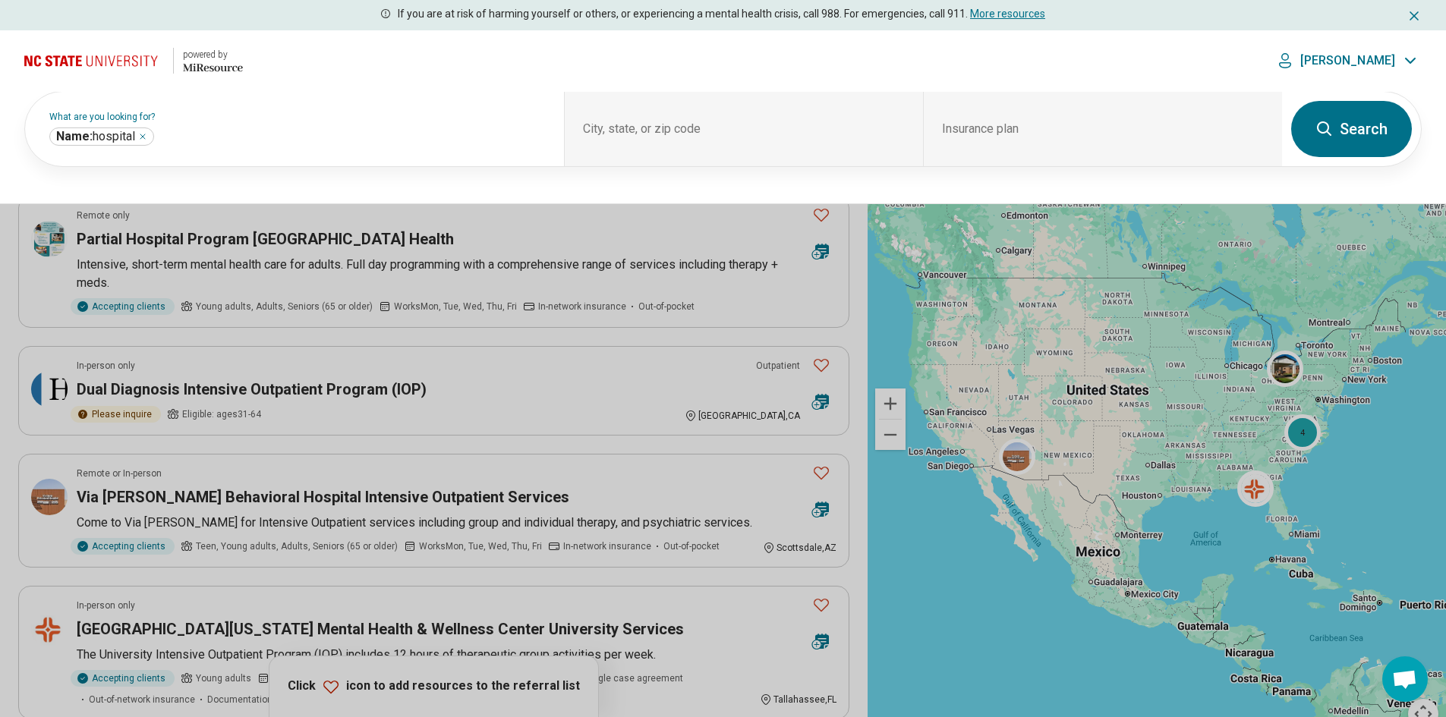
click at [578, 57] on header "powered by Miresource logo hospital Add location Insurance plan Romayne" at bounding box center [723, 60] width 1446 height 61
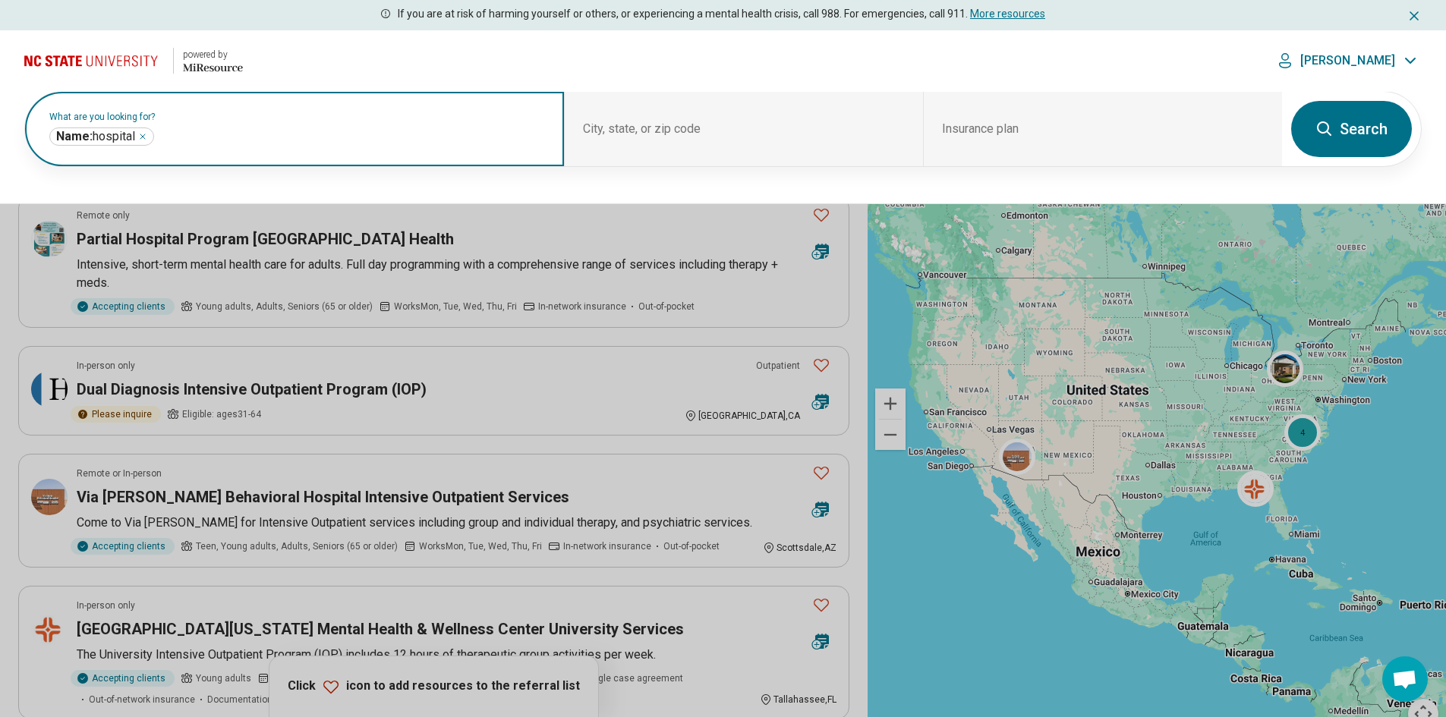
click at [144, 136] on icon "Remove" at bounding box center [142, 136] width 9 height 9
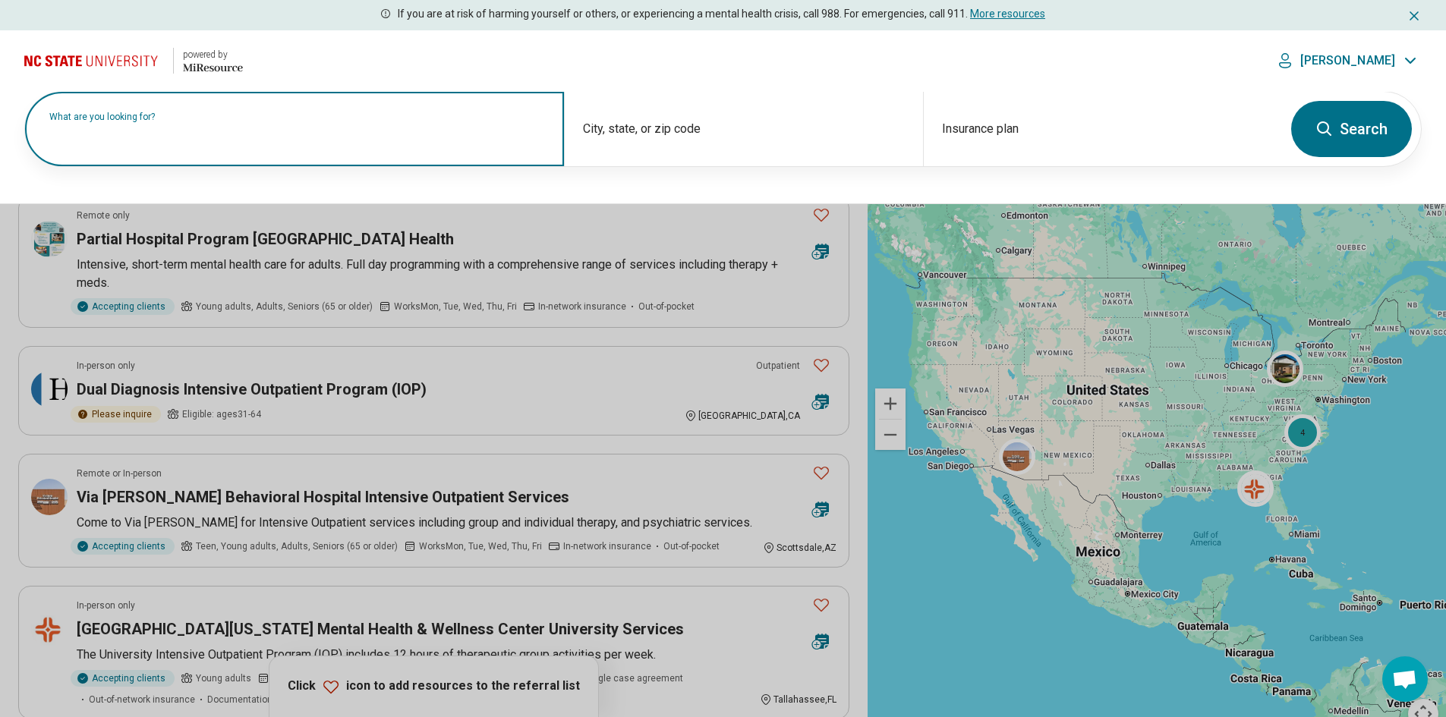
click at [210, 121] on label "What are you looking for?" at bounding box center [297, 116] width 496 height 9
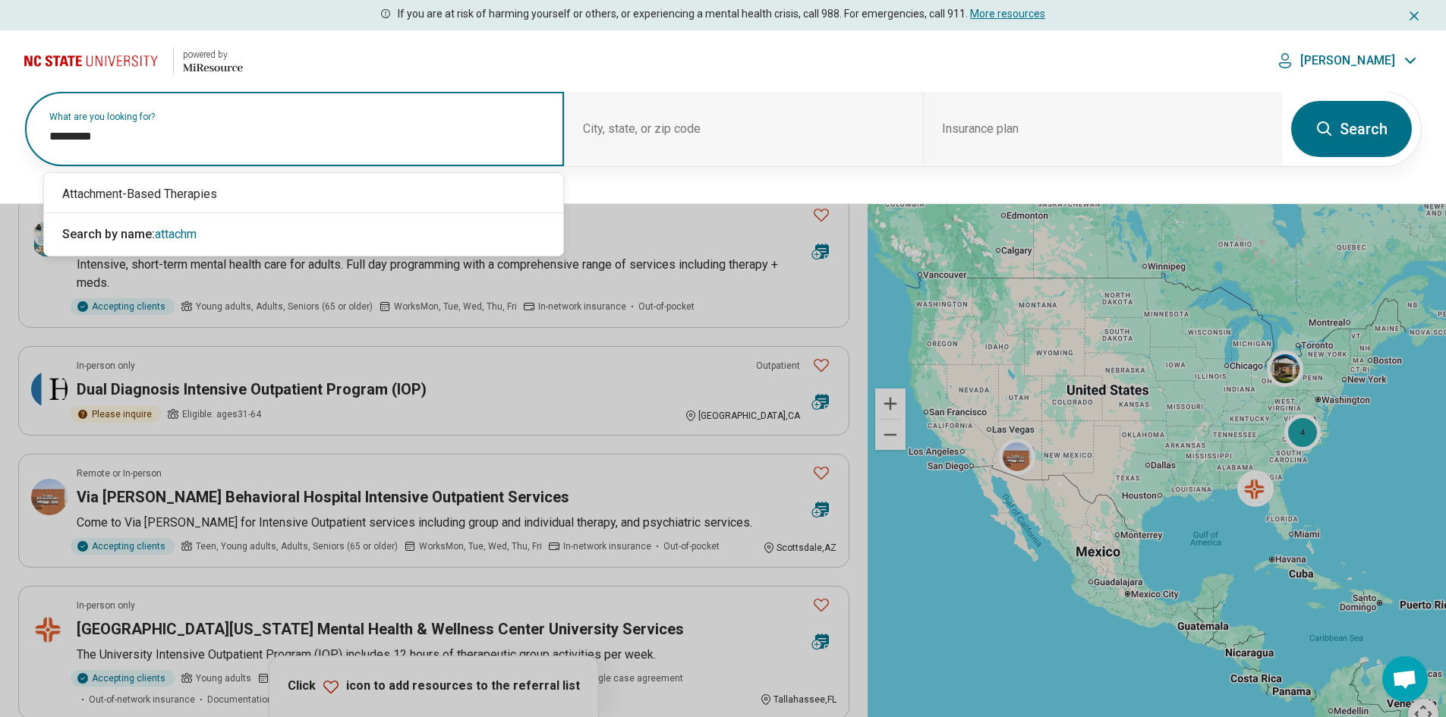
type input "**********"
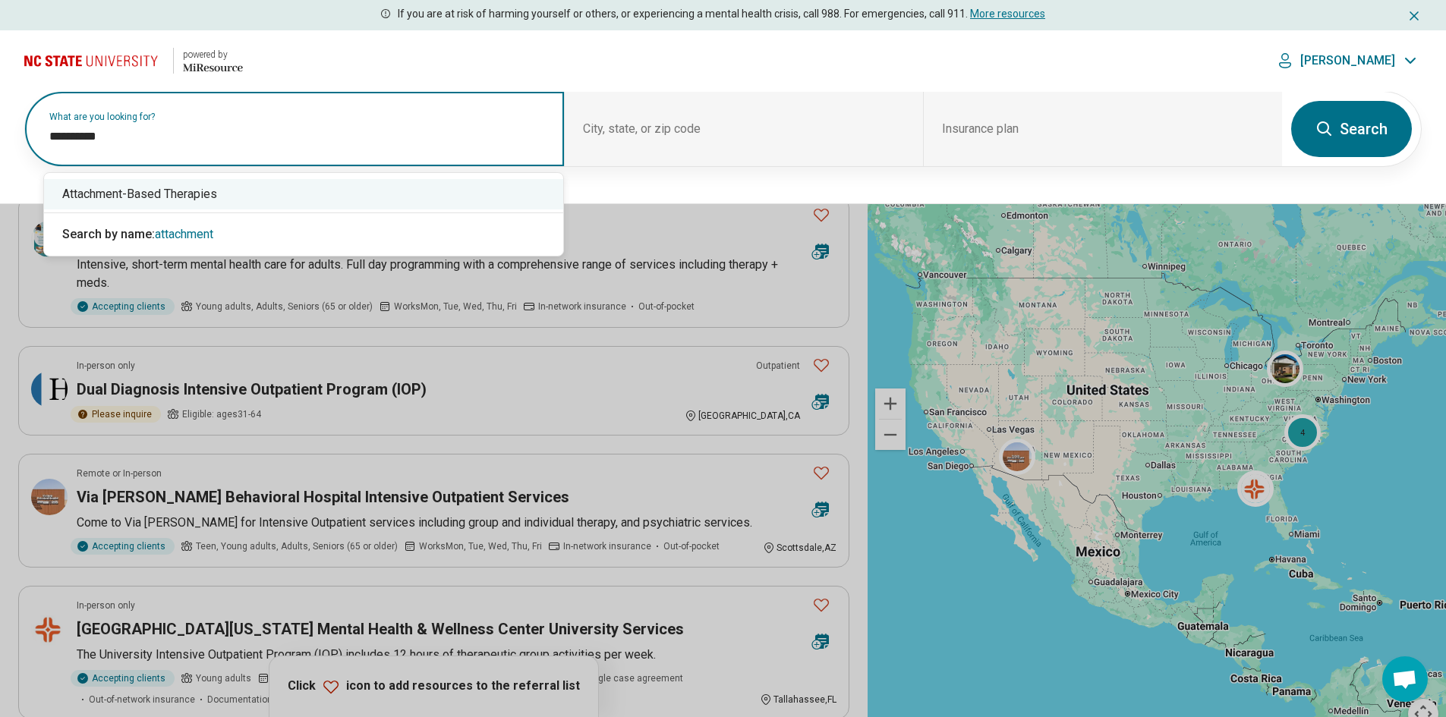
click at [211, 197] on div "Attachment-Based Therapies" at bounding box center [303, 194] width 519 height 30
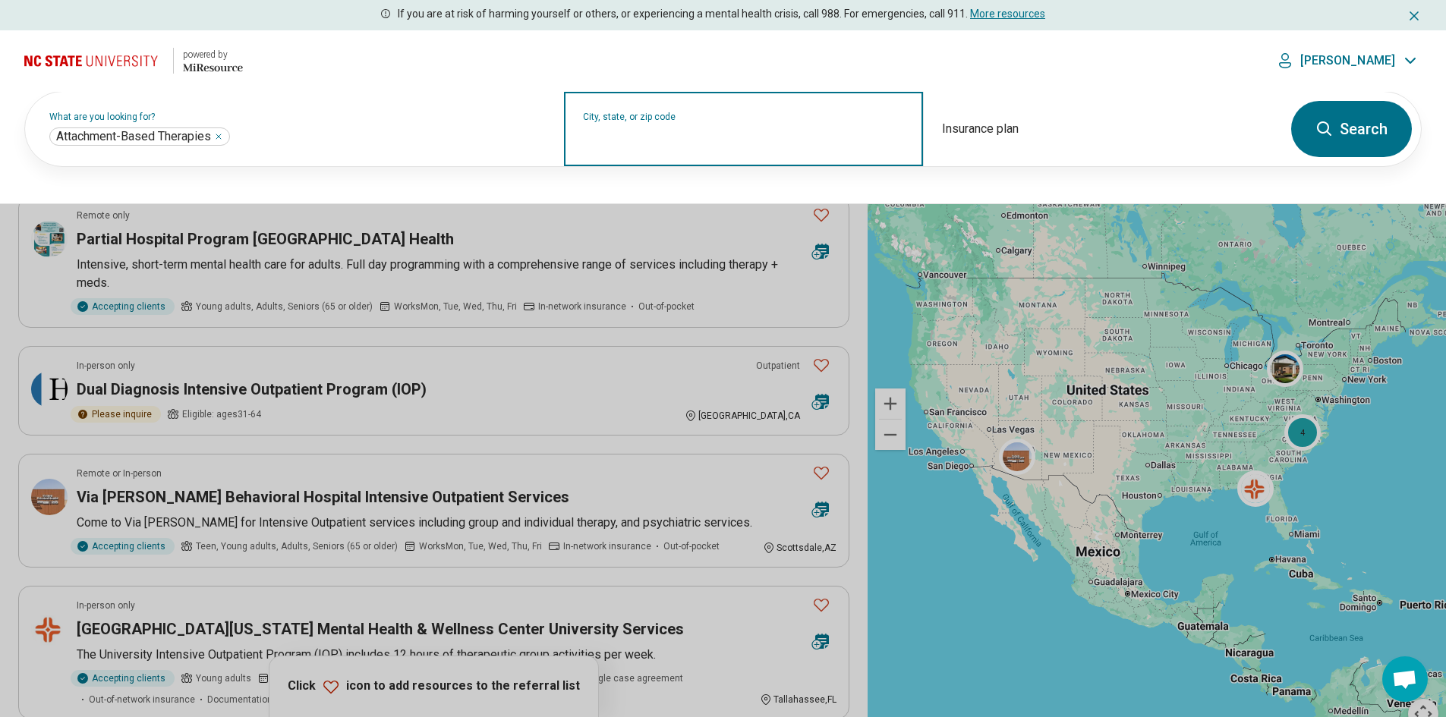
click at [800, 146] on input "City, state, or zip code" at bounding box center [744, 139] width 322 height 18
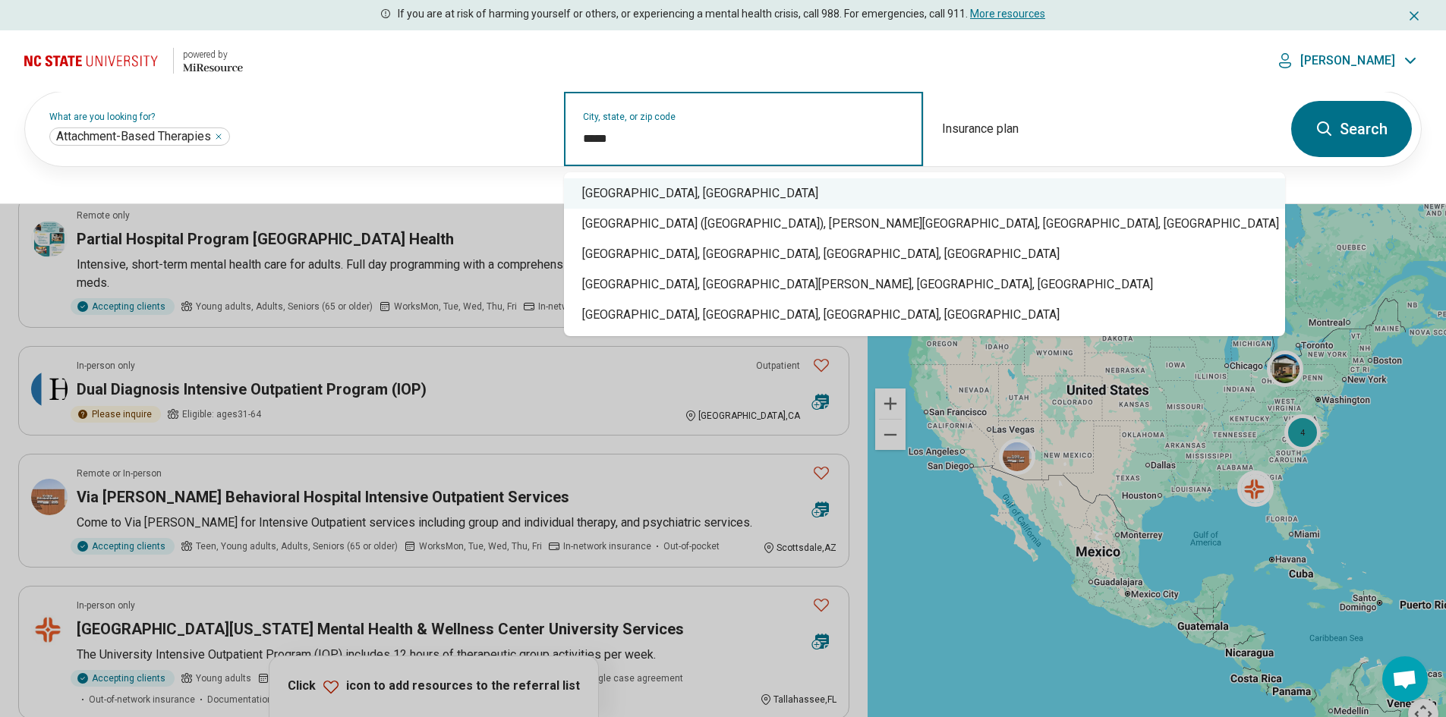
click at [770, 194] on div "Raleigh, NC" at bounding box center [924, 193] width 721 height 30
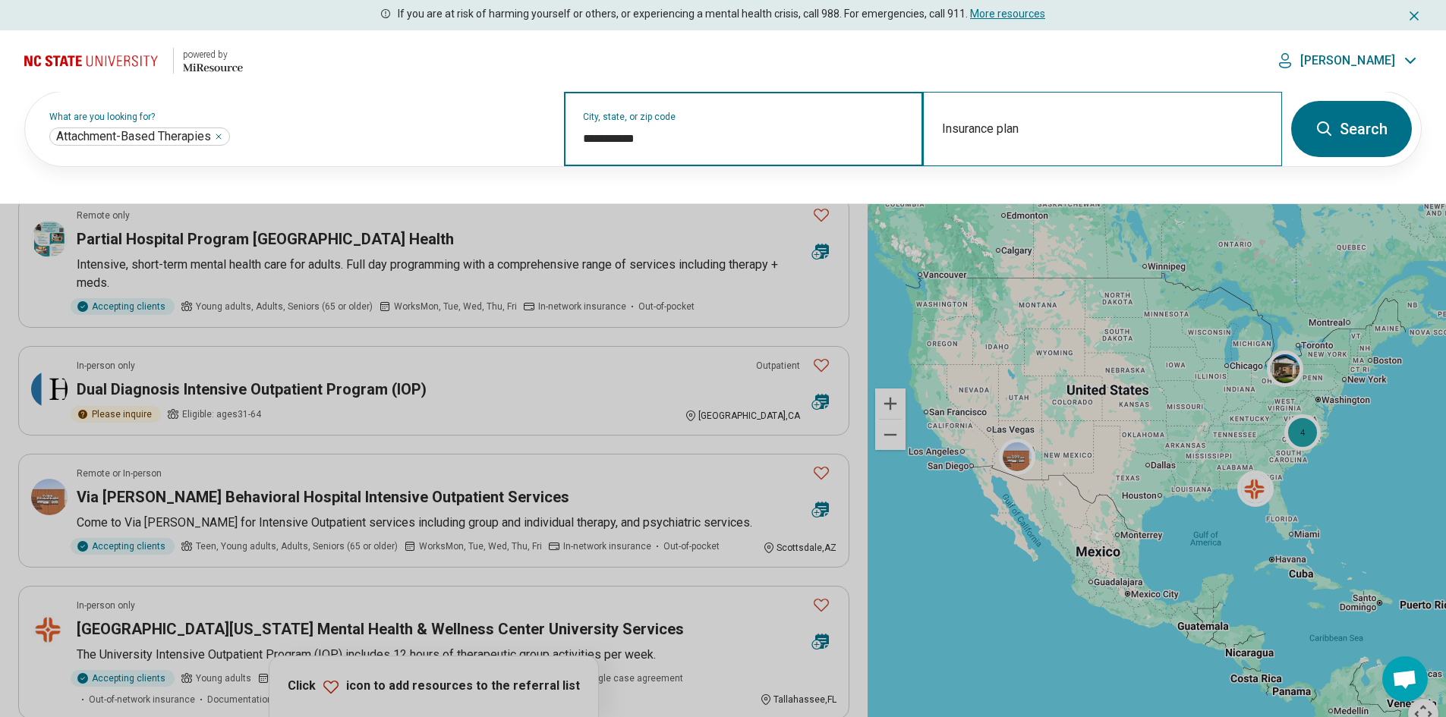
type input "**********"
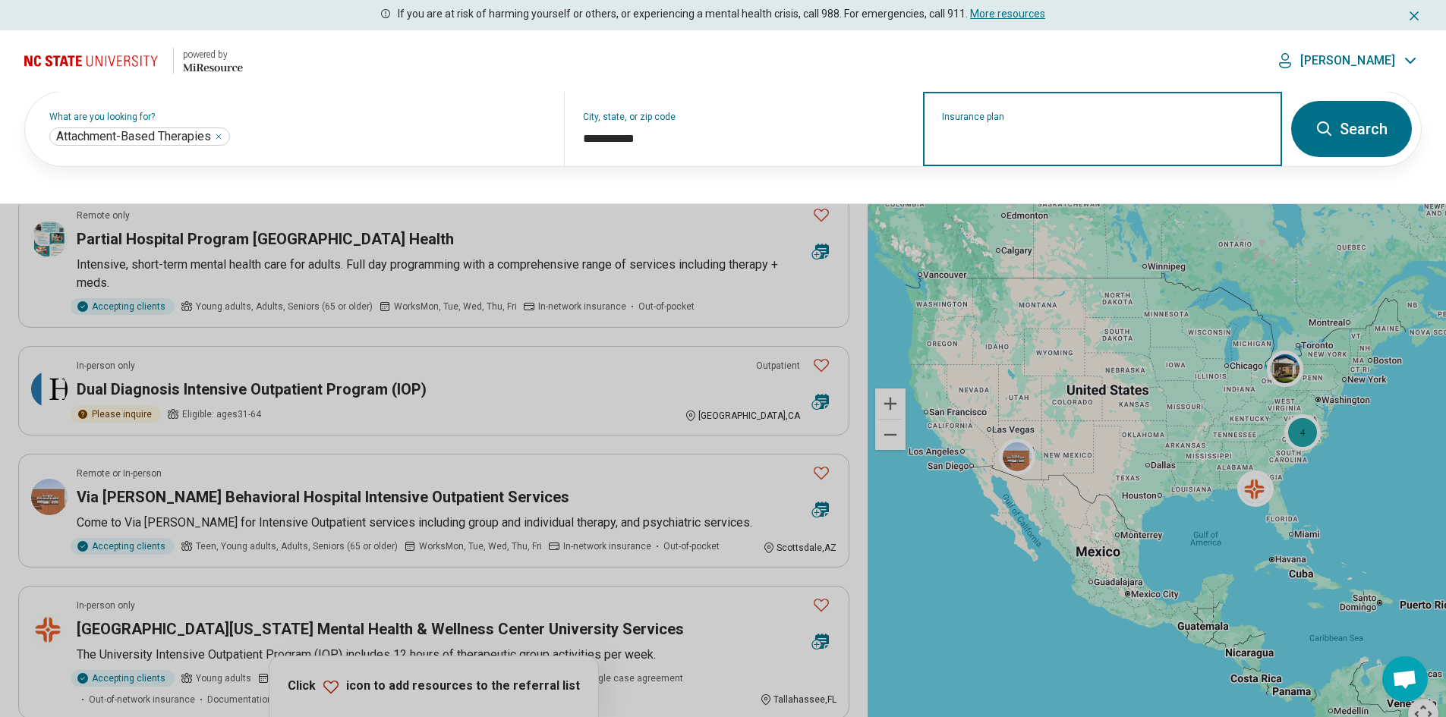
click at [996, 139] on input "Insurance plan" at bounding box center [1103, 139] width 322 height 18
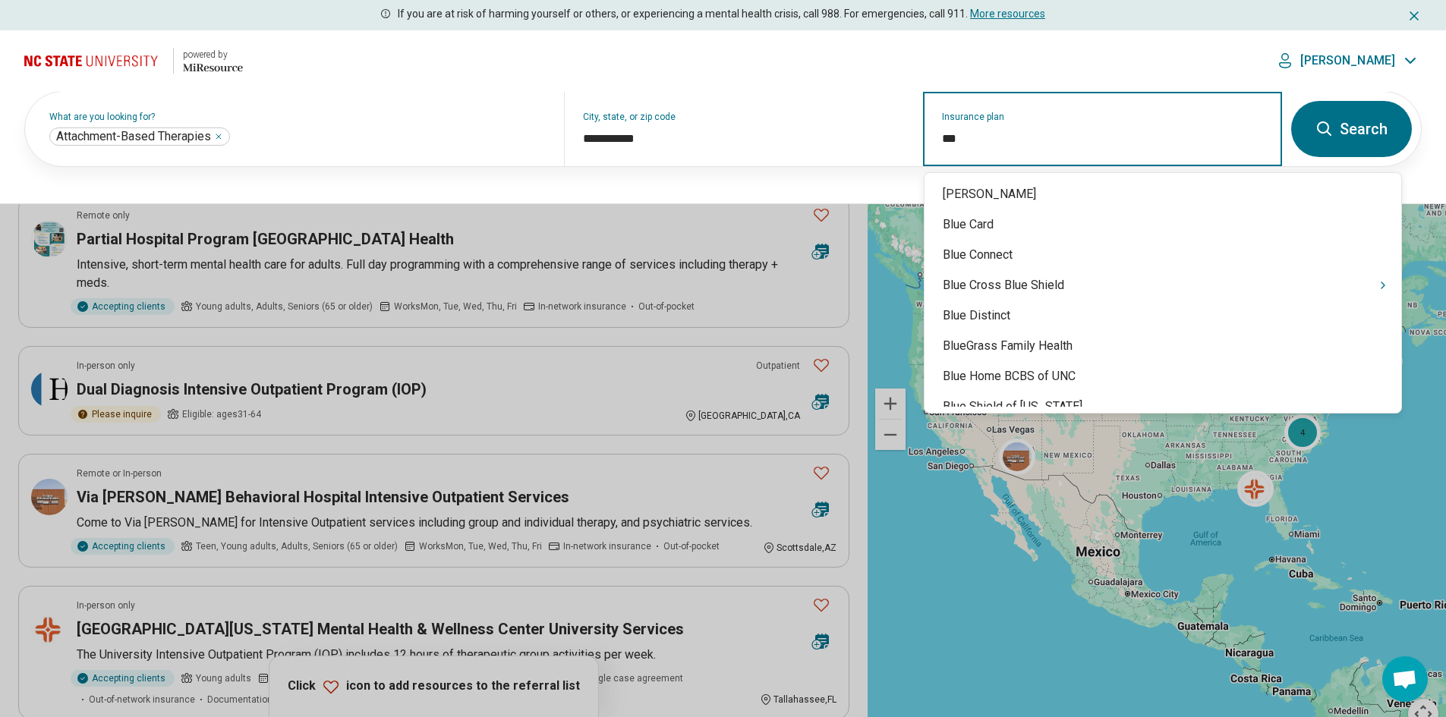
type input "****"
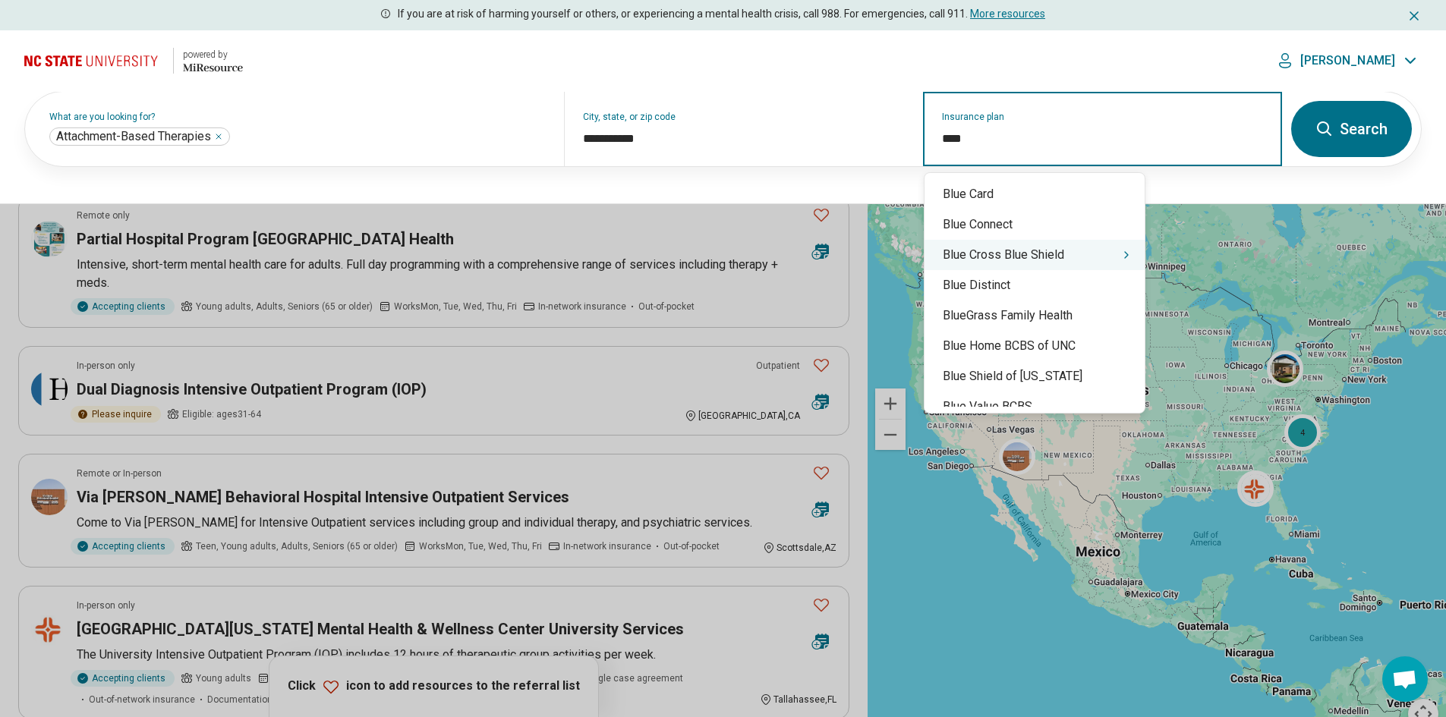
click at [1041, 262] on div "Blue Cross Blue Shield" at bounding box center [1034, 255] width 220 height 30
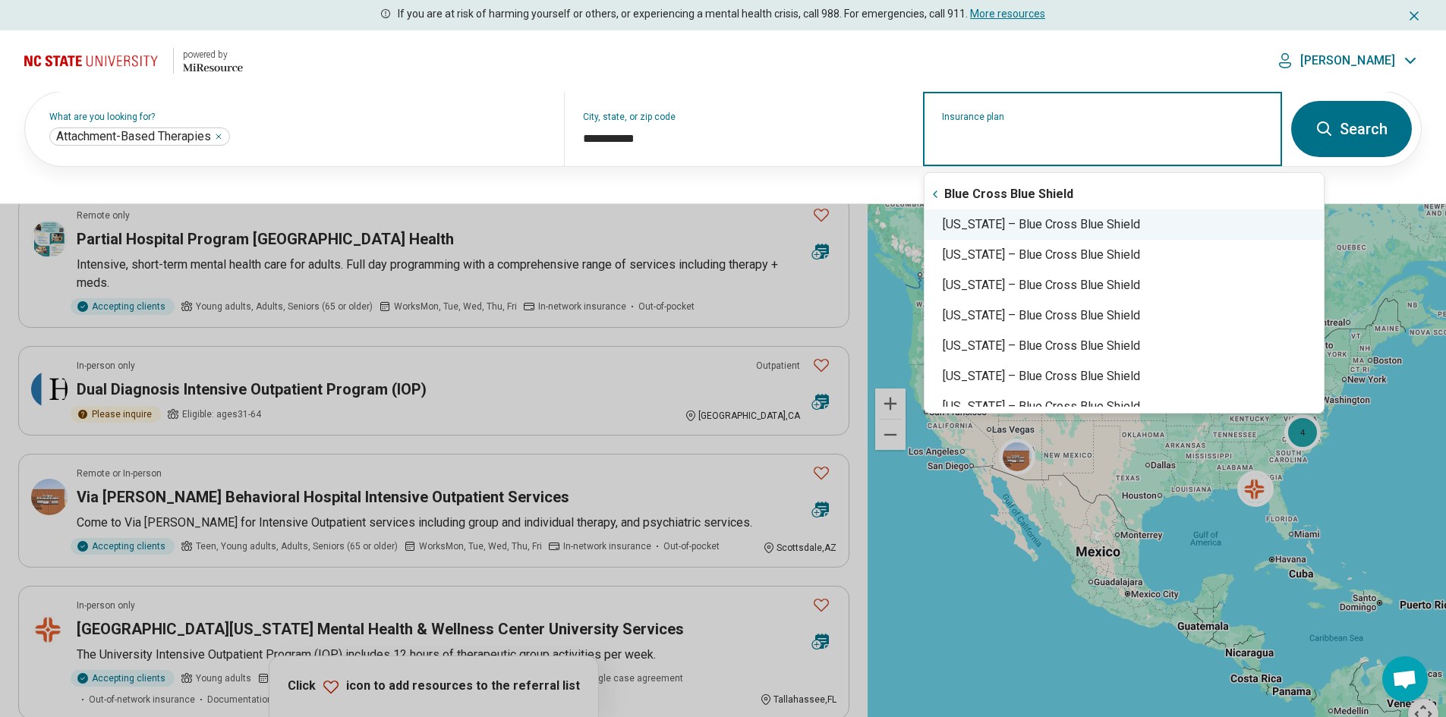
click at [1109, 226] on div "North Carolina – Blue Cross Blue Shield" at bounding box center [1123, 224] width 399 height 30
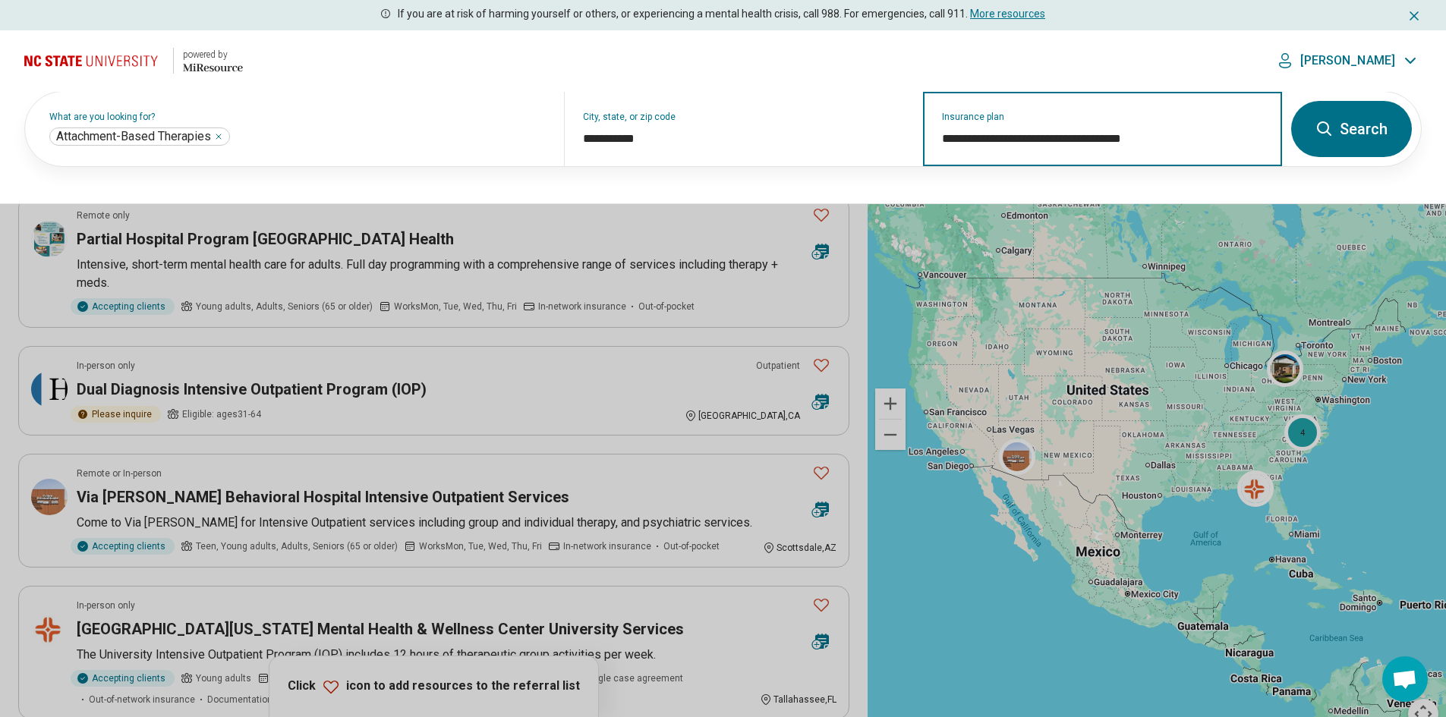
type input "**********"
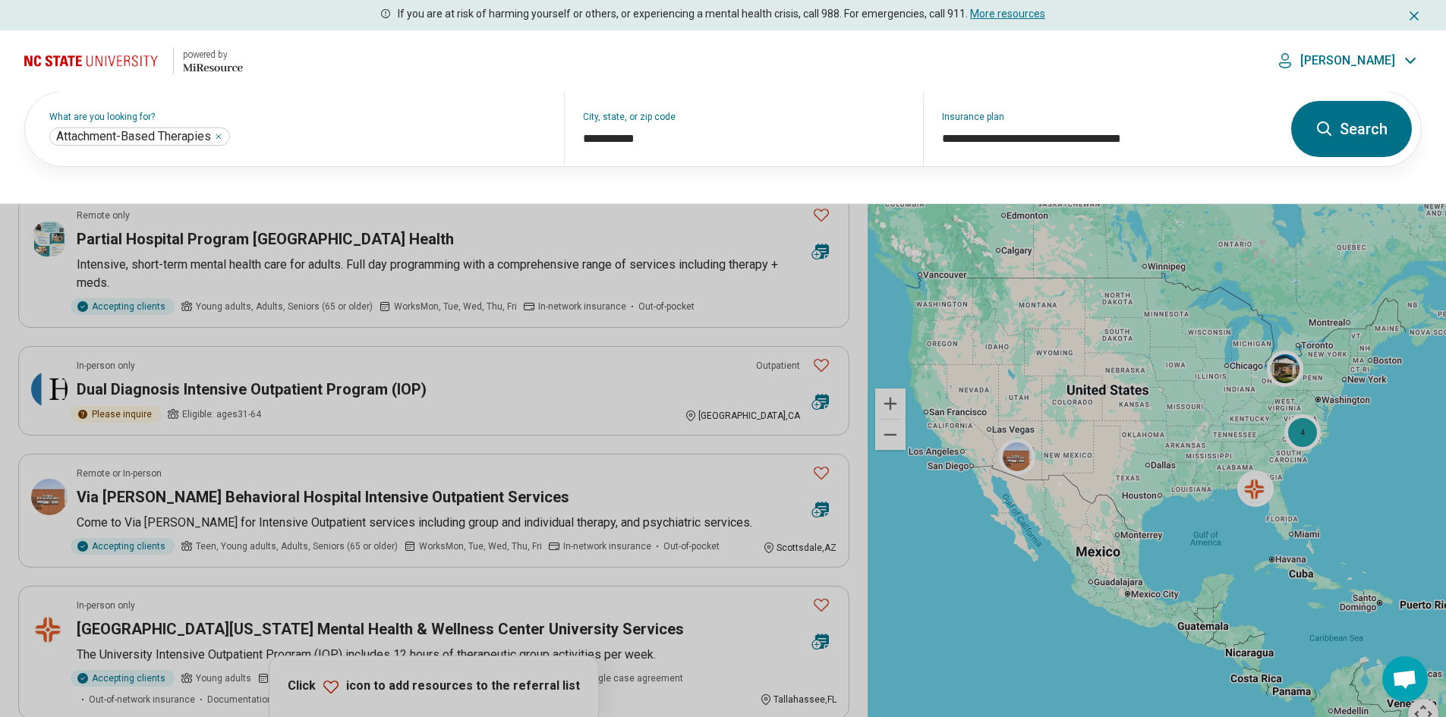
click at [1333, 133] on icon at bounding box center [1324, 129] width 18 height 18
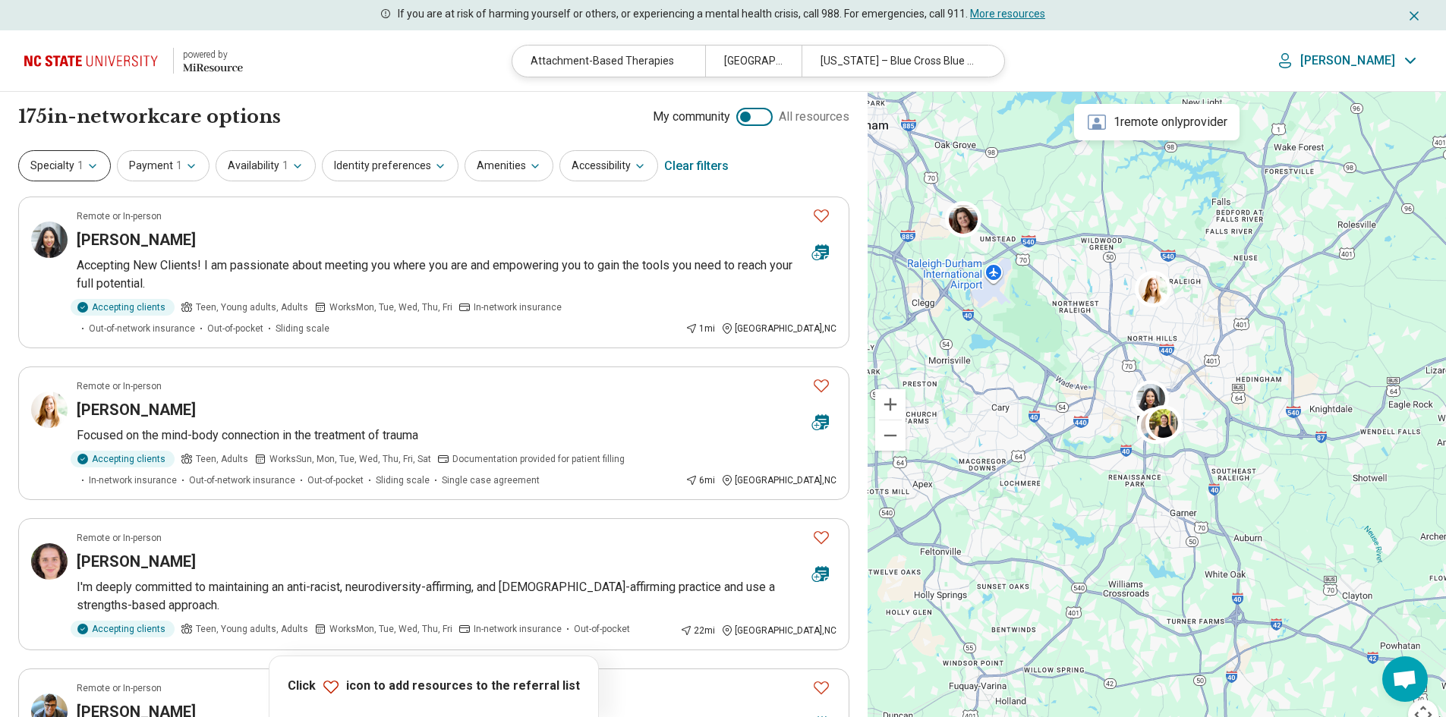
click at [91, 172] on icon "button" at bounding box center [93, 166] width 12 height 12
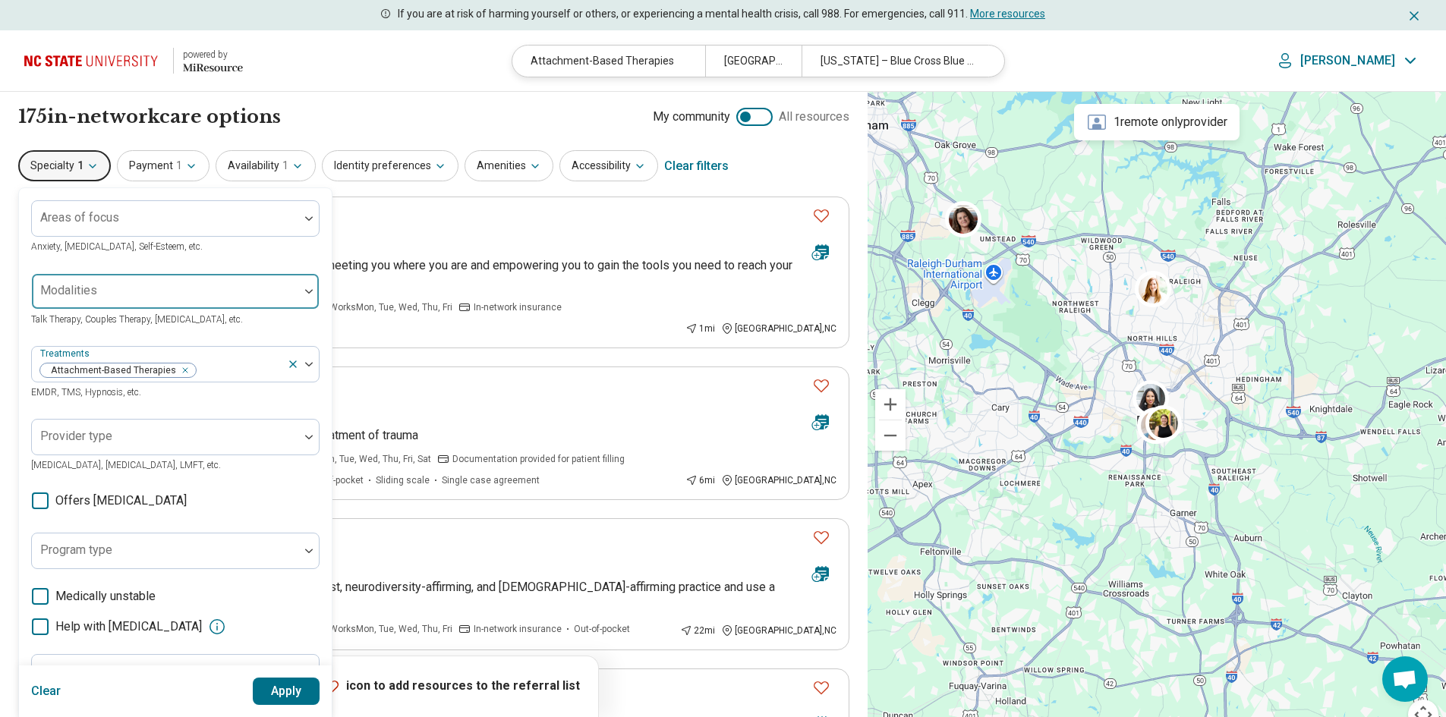
click at [254, 294] on div at bounding box center [165, 297] width 255 height 21
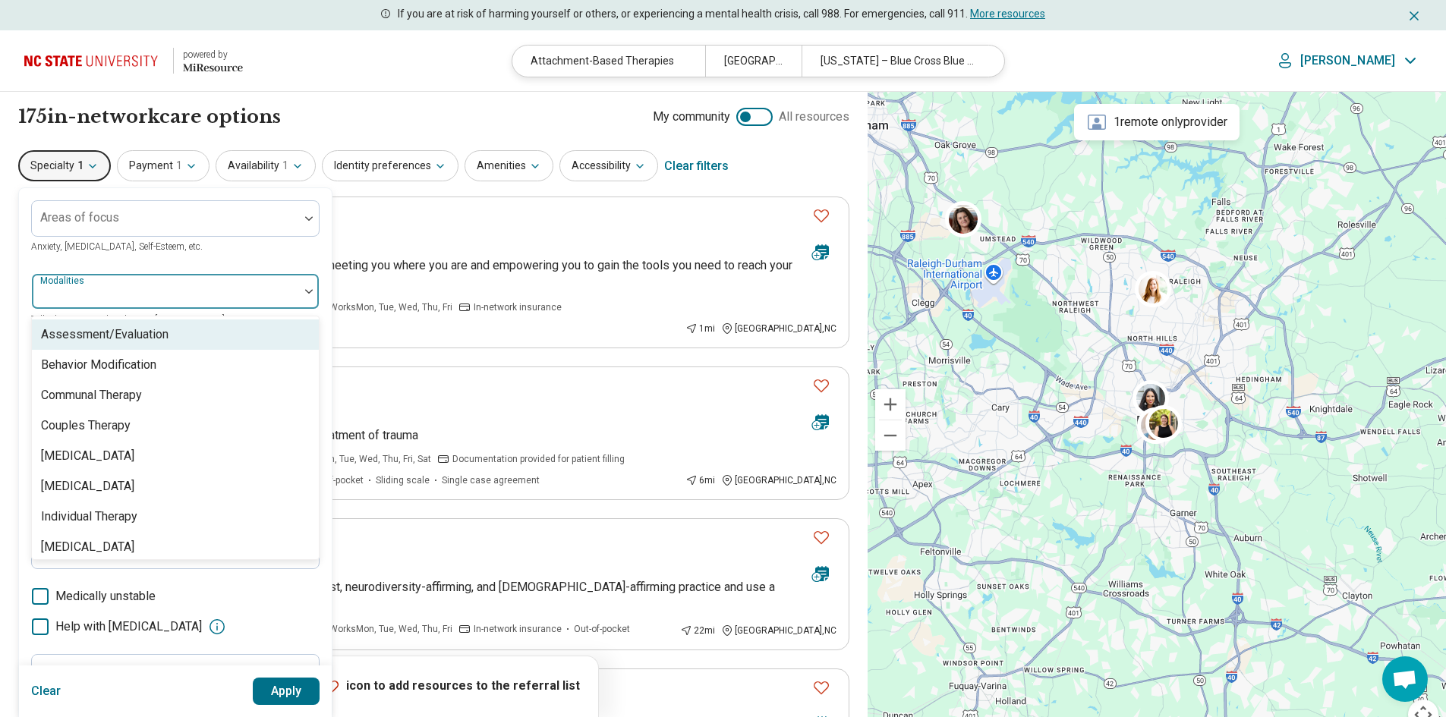
click at [254, 294] on div at bounding box center [165, 297] width 255 height 21
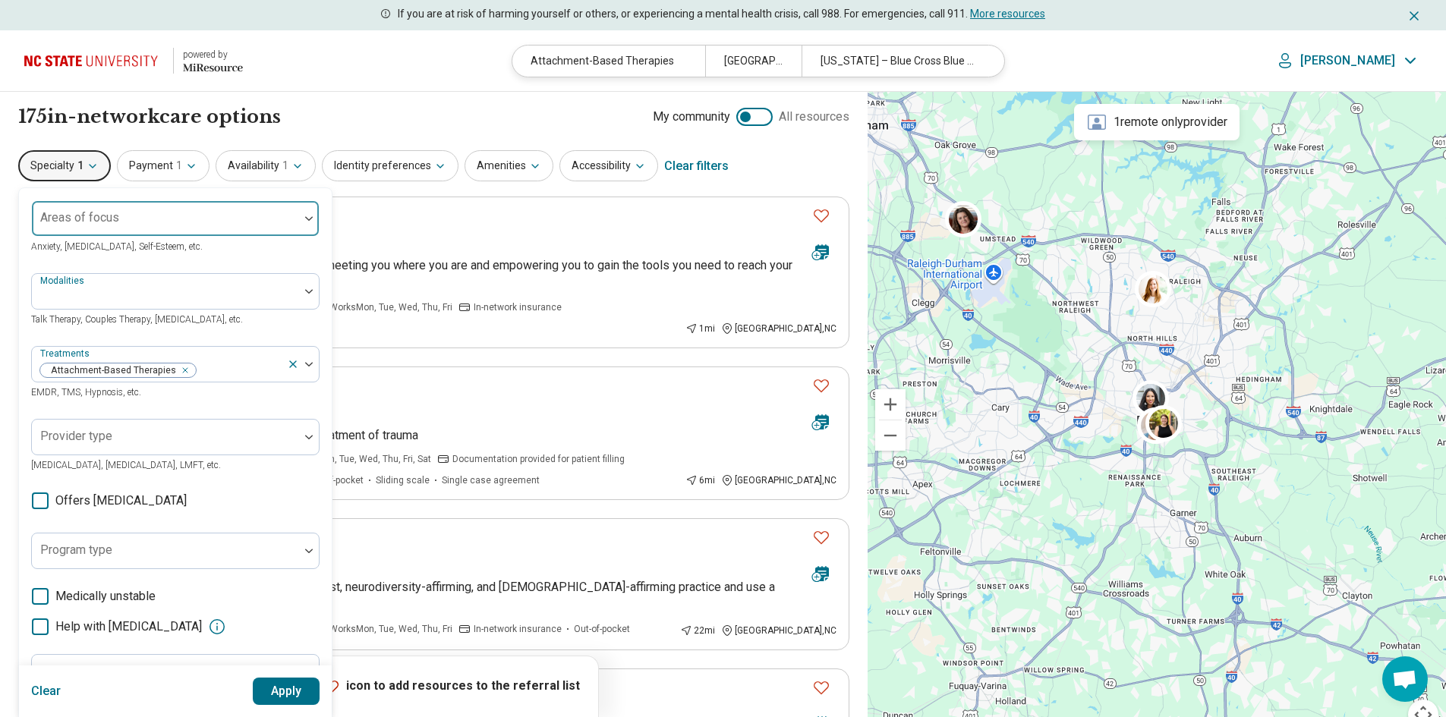
click at [233, 235] on div at bounding box center [165, 224] width 255 height 21
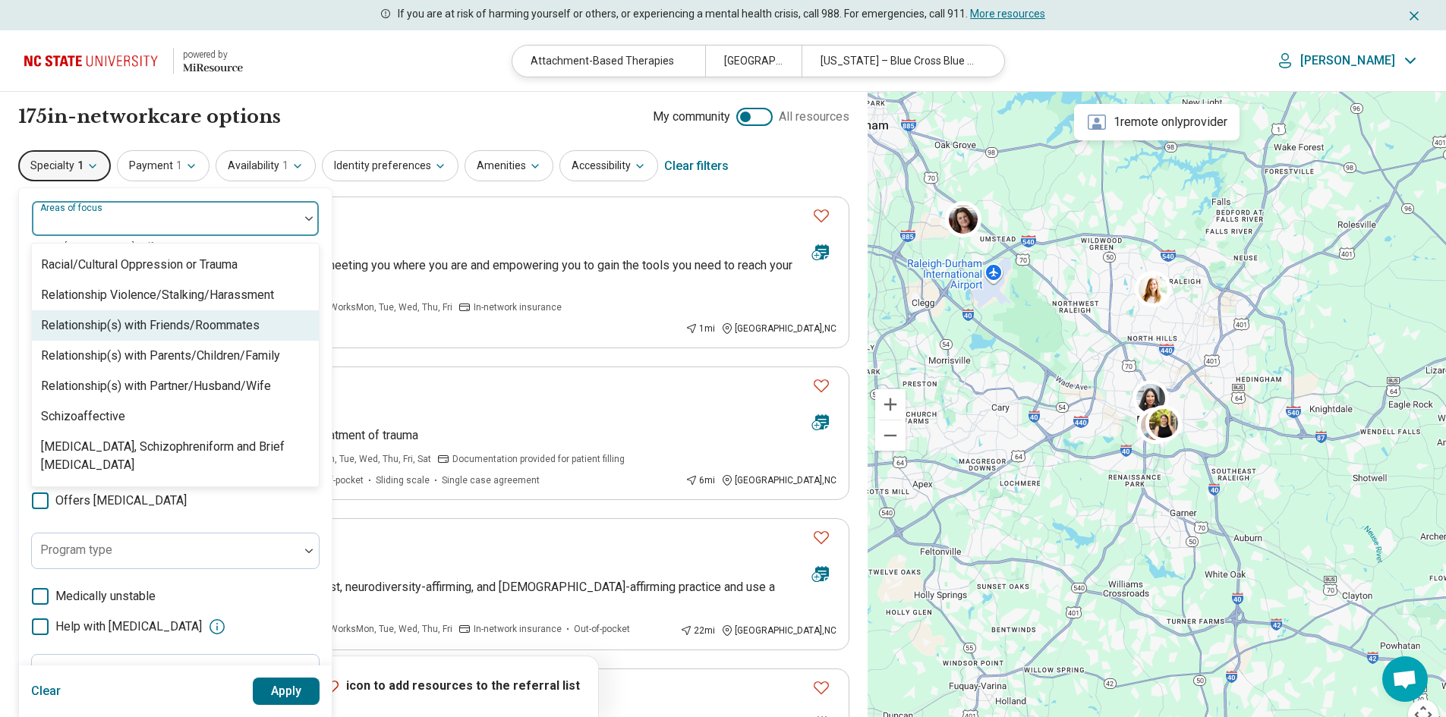
scroll to position [2505, 0]
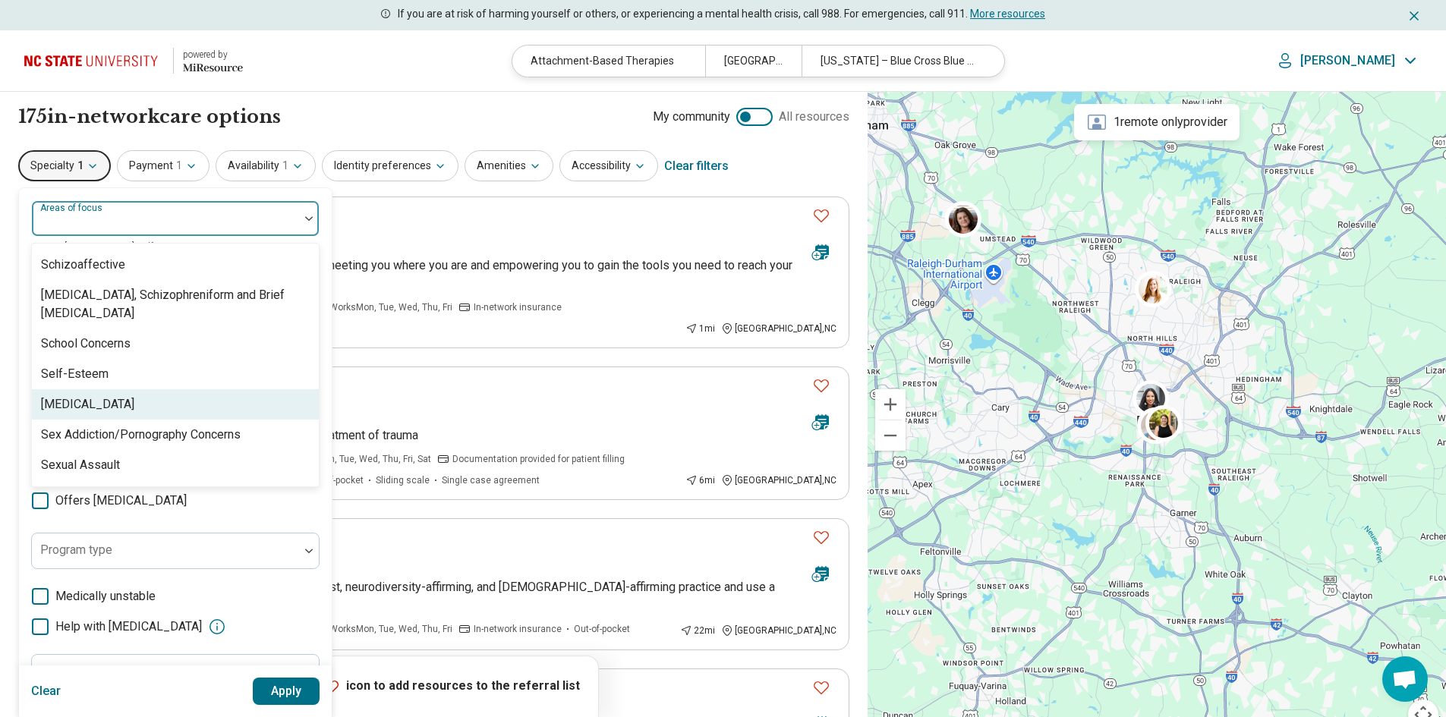
click at [189, 406] on div "[MEDICAL_DATA]" at bounding box center [175, 404] width 287 height 30
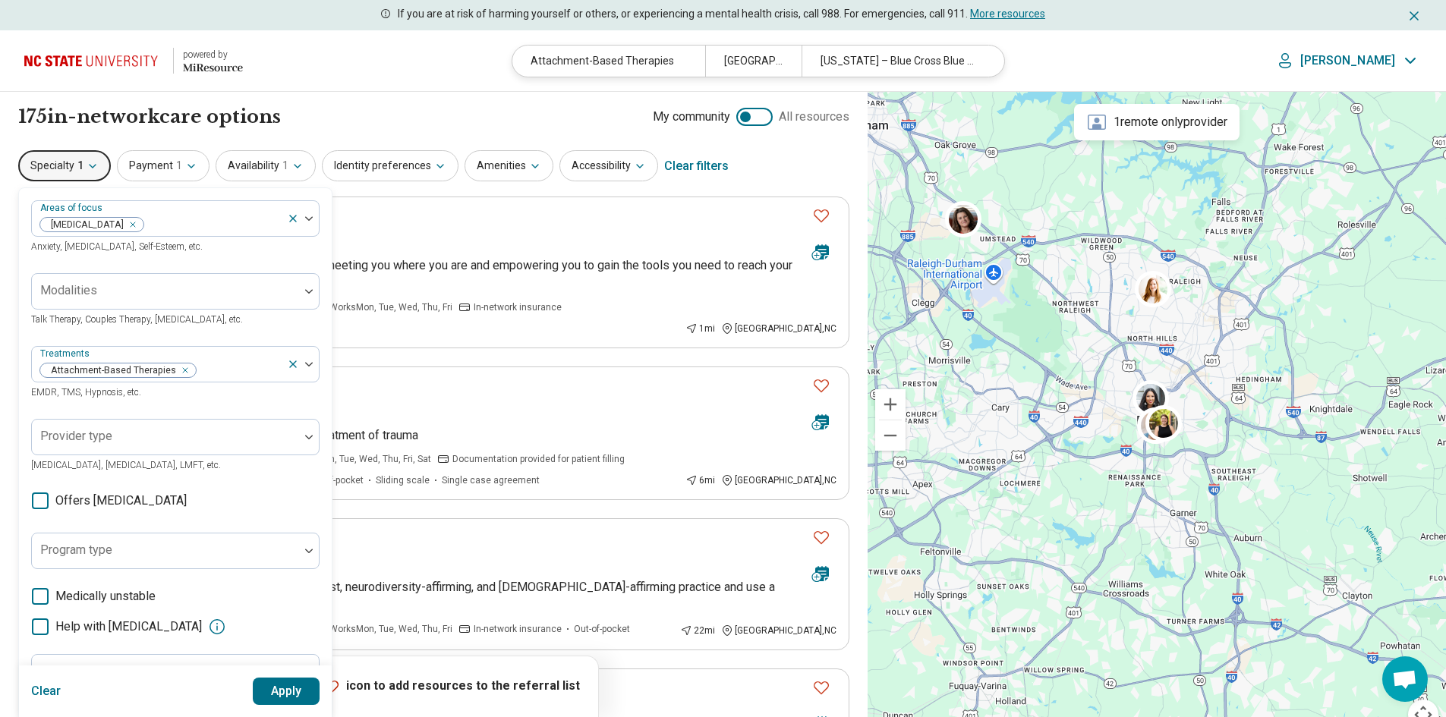
drag, startPoint x: 305, startPoint y: 696, endPoint x: 288, endPoint y: 688, distance: 19.0
click at [304, 696] on button "Apply" at bounding box center [287, 691] width 68 height 27
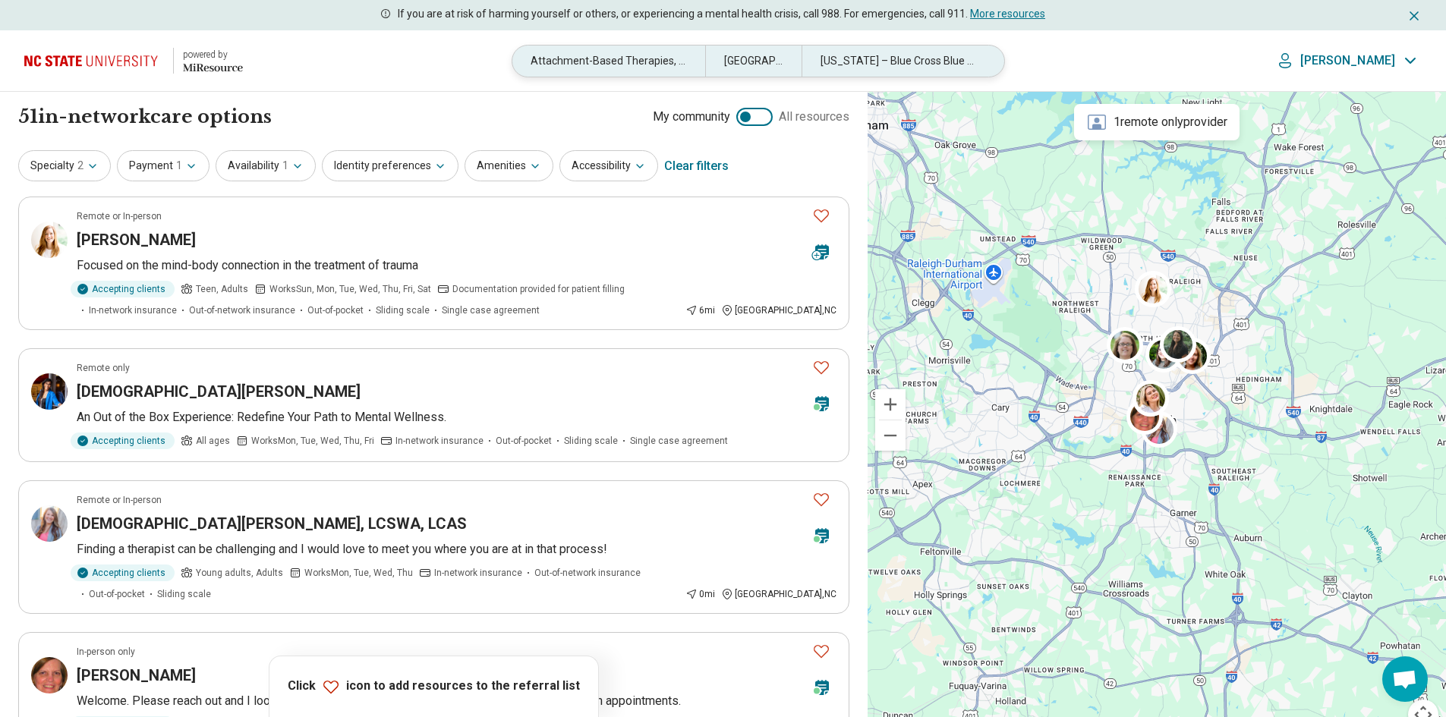
click at [659, 66] on div "Attachment-Based Therapies, Self-Harm" at bounding box center [608, 61] width 193 height 31
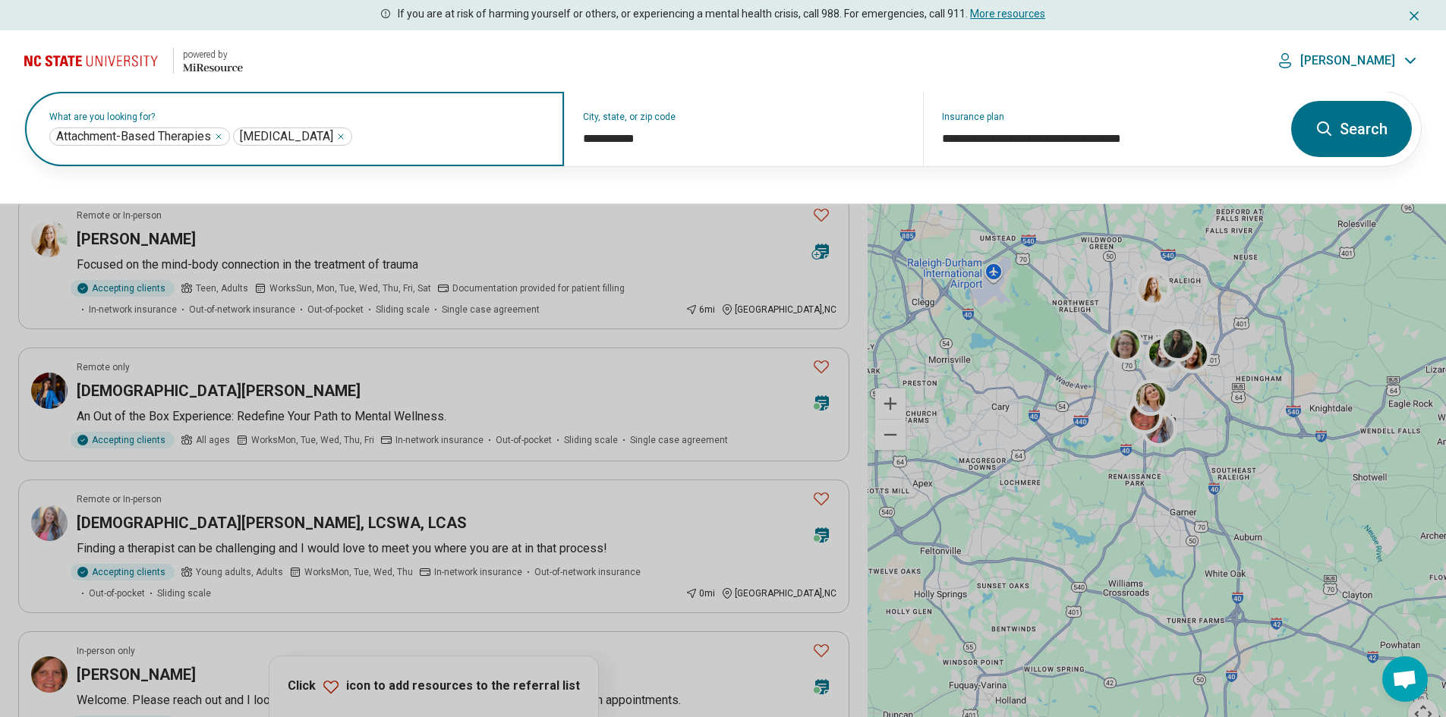
click at [307, 134] on div "Self-Harm ***" at bounding box center [292, 137] width 119 height 18
click at [339, 139] on icon "Remove" at bounding box center [341, 136] width 5 height 5
click at [222, 137] on icon "Remove" at bounding box center [218, 136] width 9 height 9
click at [216, 143] on input "text" at bounding box center [297, 137] width 496 height 18
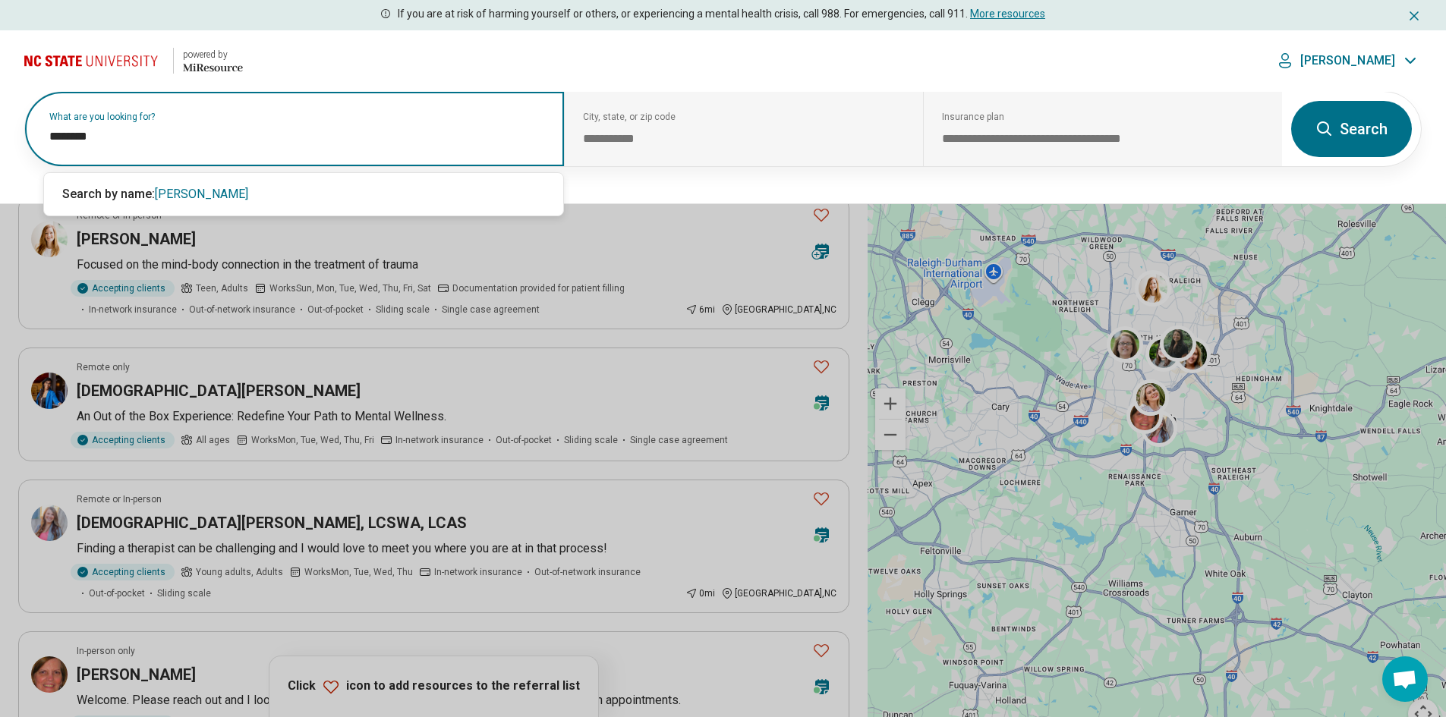
type input "*********"
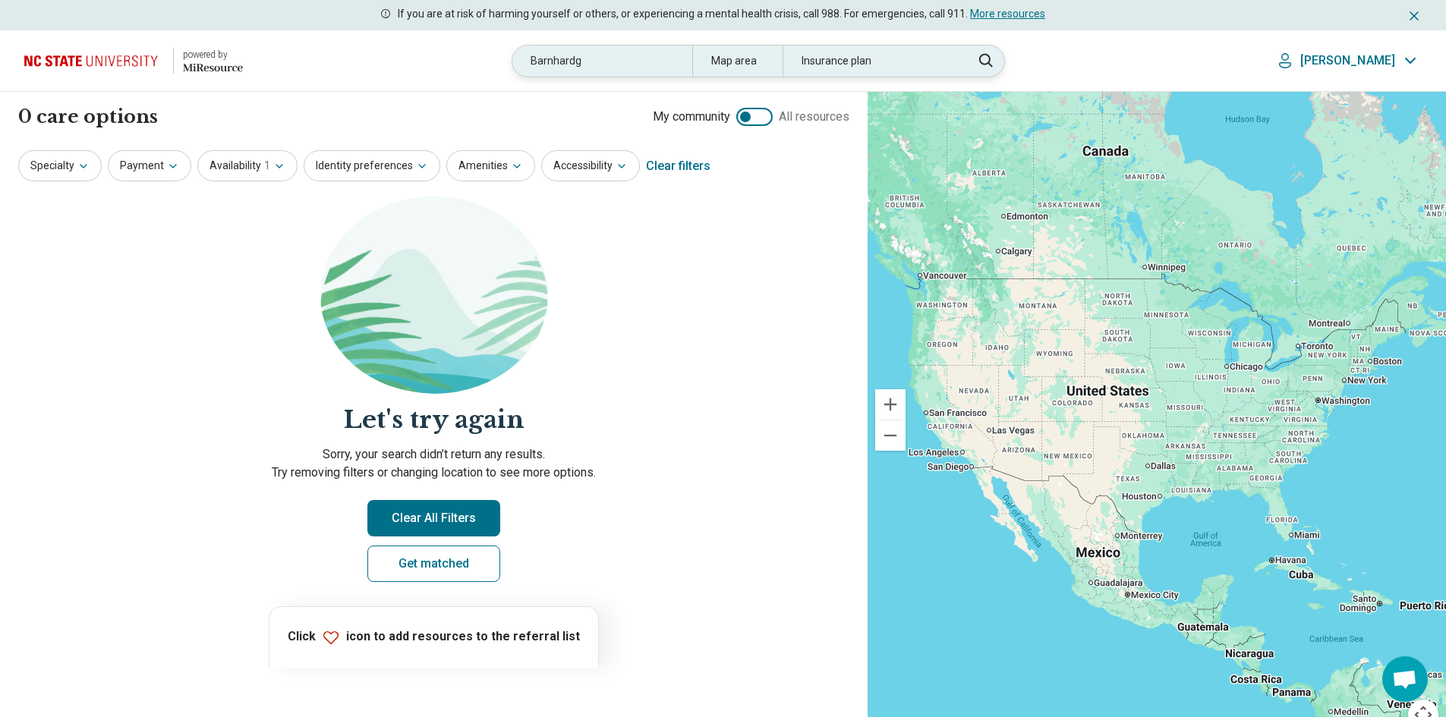
click at [606, 61] on div "Barnhardg" at bounding box center [602, 61] width 180 height 31
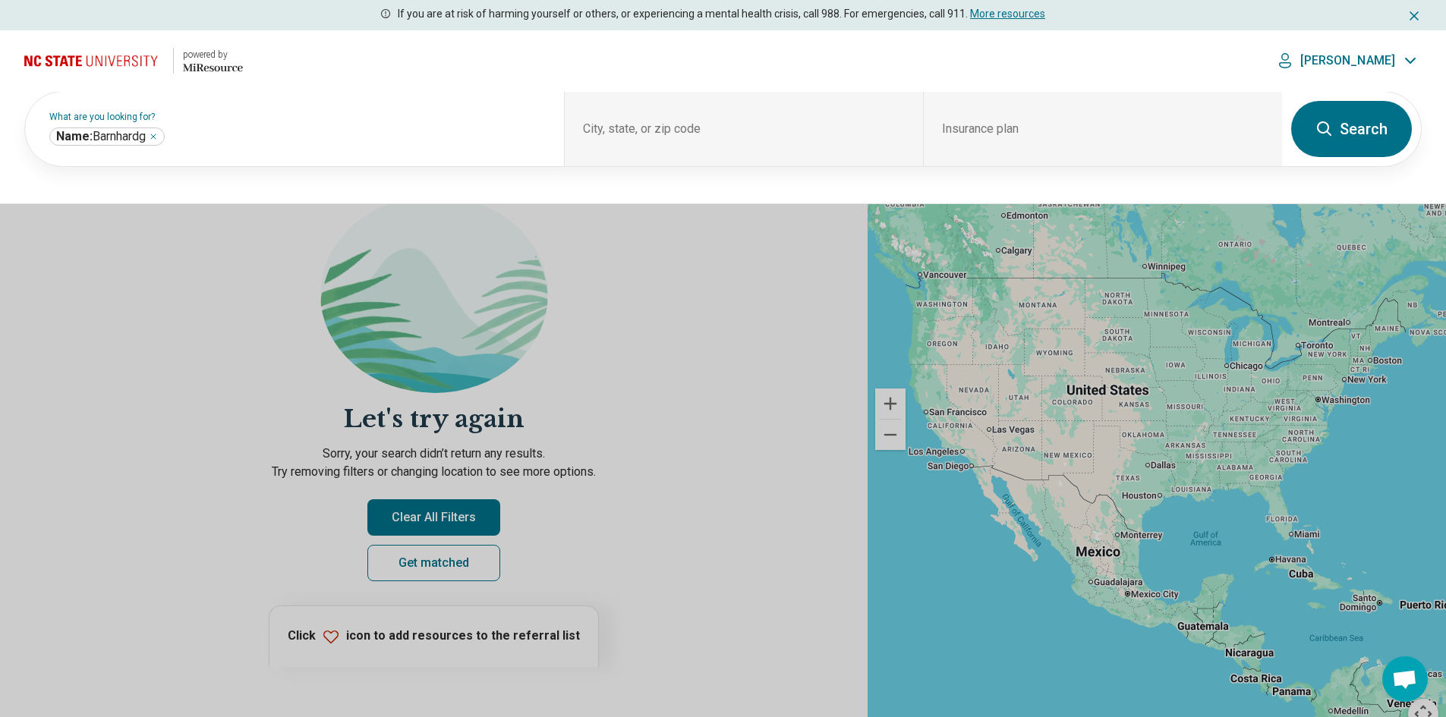
click at [606, 61] on header "powered by Miresource logo Barnhardg Map area Insurance plan Romayne" at bounding box center [723, 60] width 1446 height 61
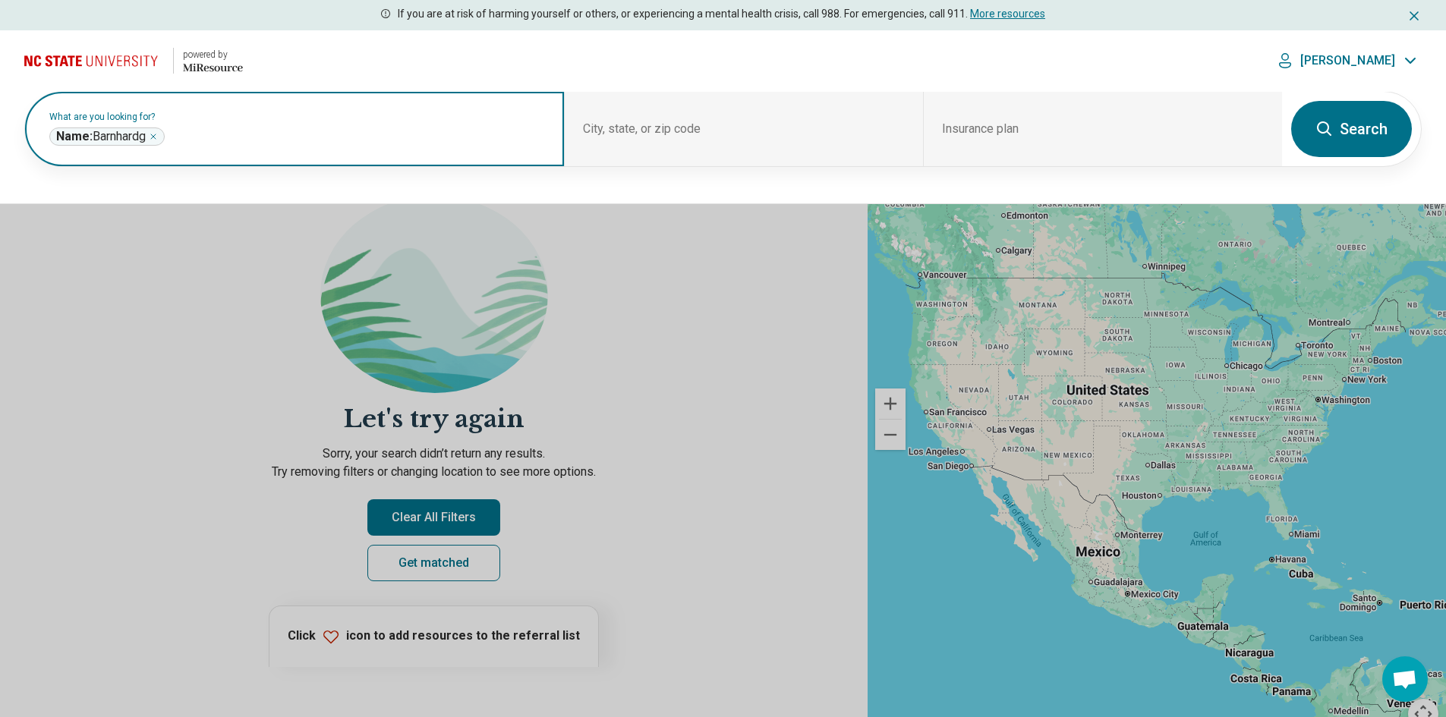
click at [158, 139] on icon "Remove" at bounding box center [153, 136] width 9 height 9
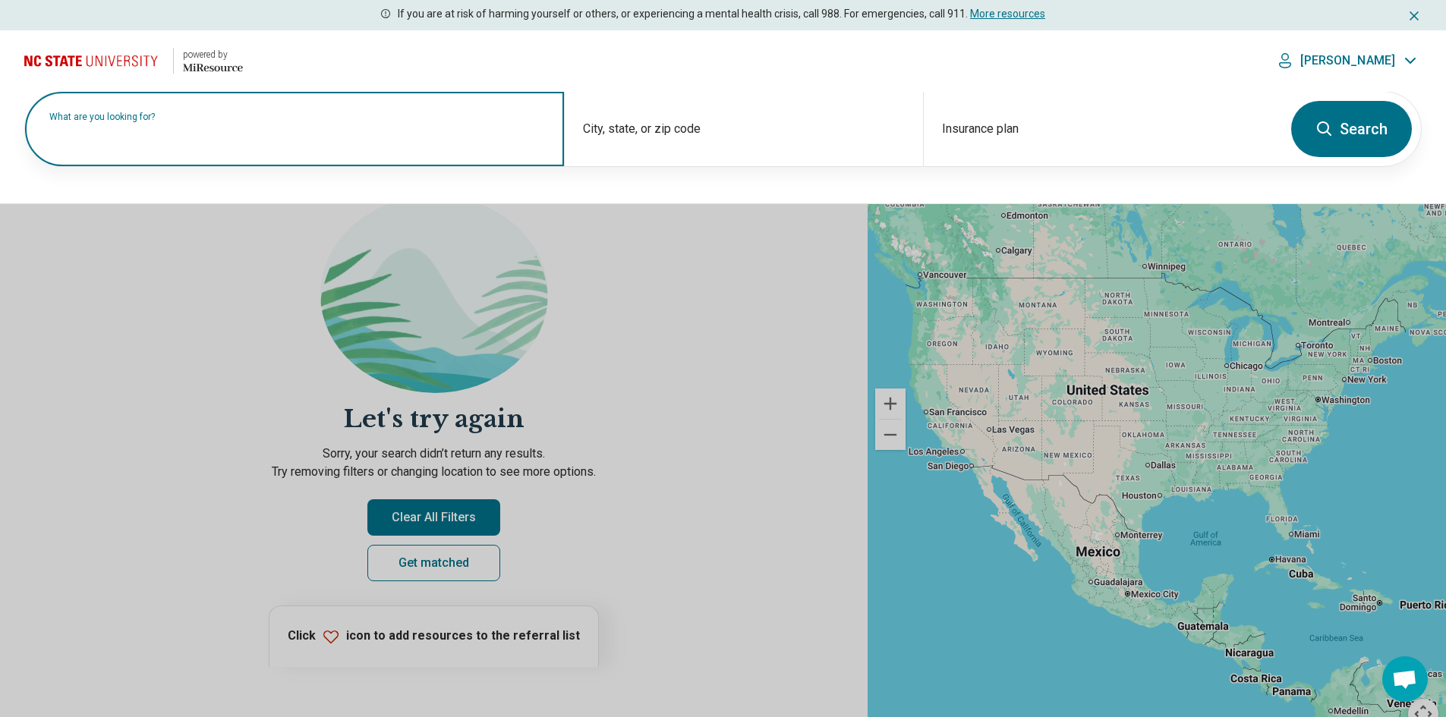
drag, startPoint x: 291, startPoint y: 152, endPoint x: 285, endPoint y: 146, distance: 8.6
click at [288, 150] on div "What are you looking for?" at bounding box center [294, 129] width 539 height 74
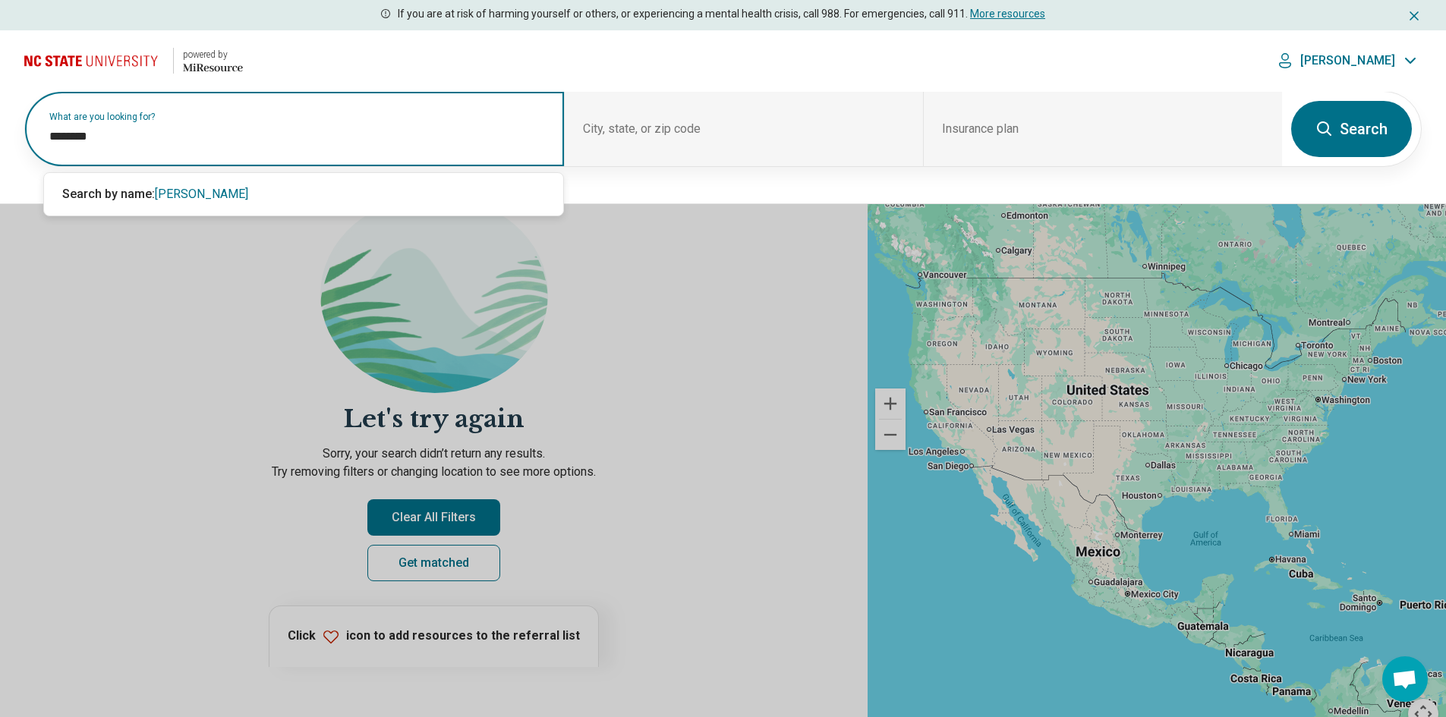
type input "*********"
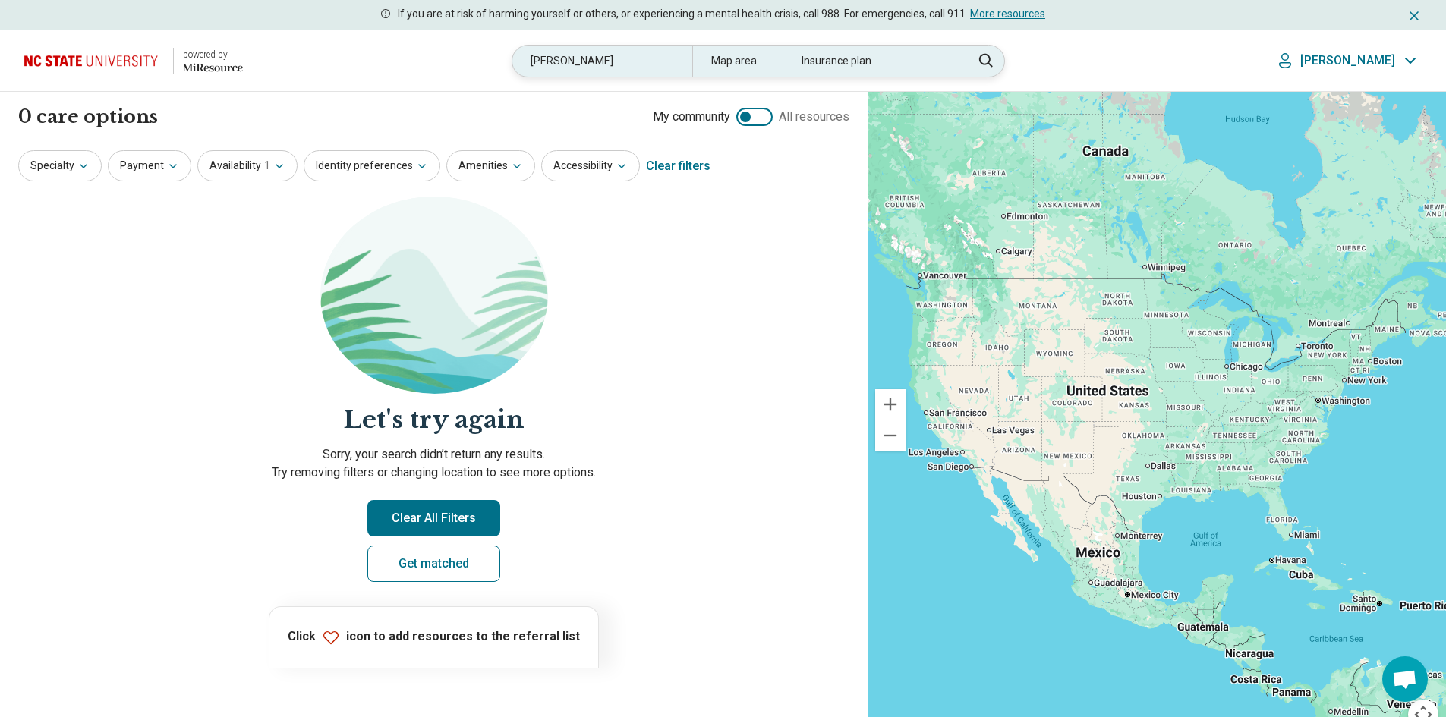
click at [622, 75] on div "Barnhardt" at bounding box center [602, 61] width 180 height 31
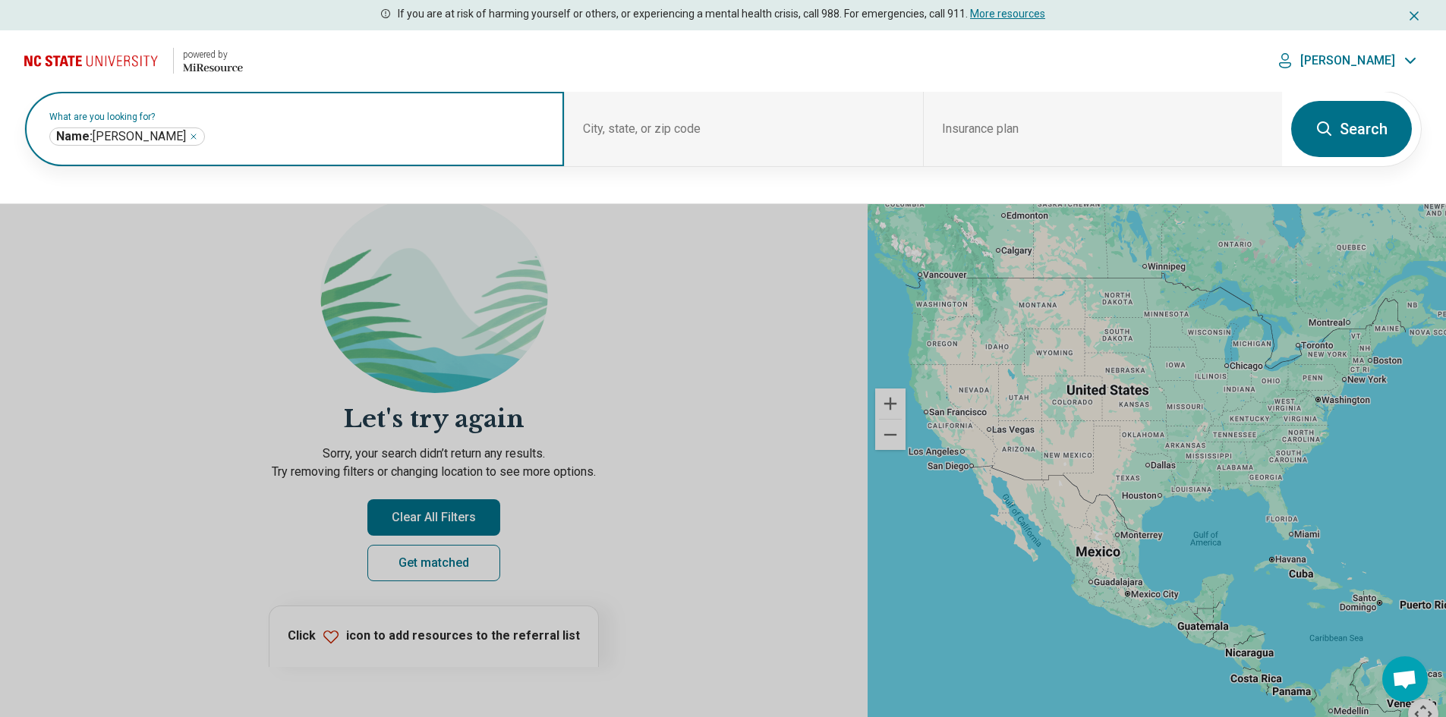
click at [189, 137] on icon "Remove" at bounding box center [193, 136] width 9 height 9
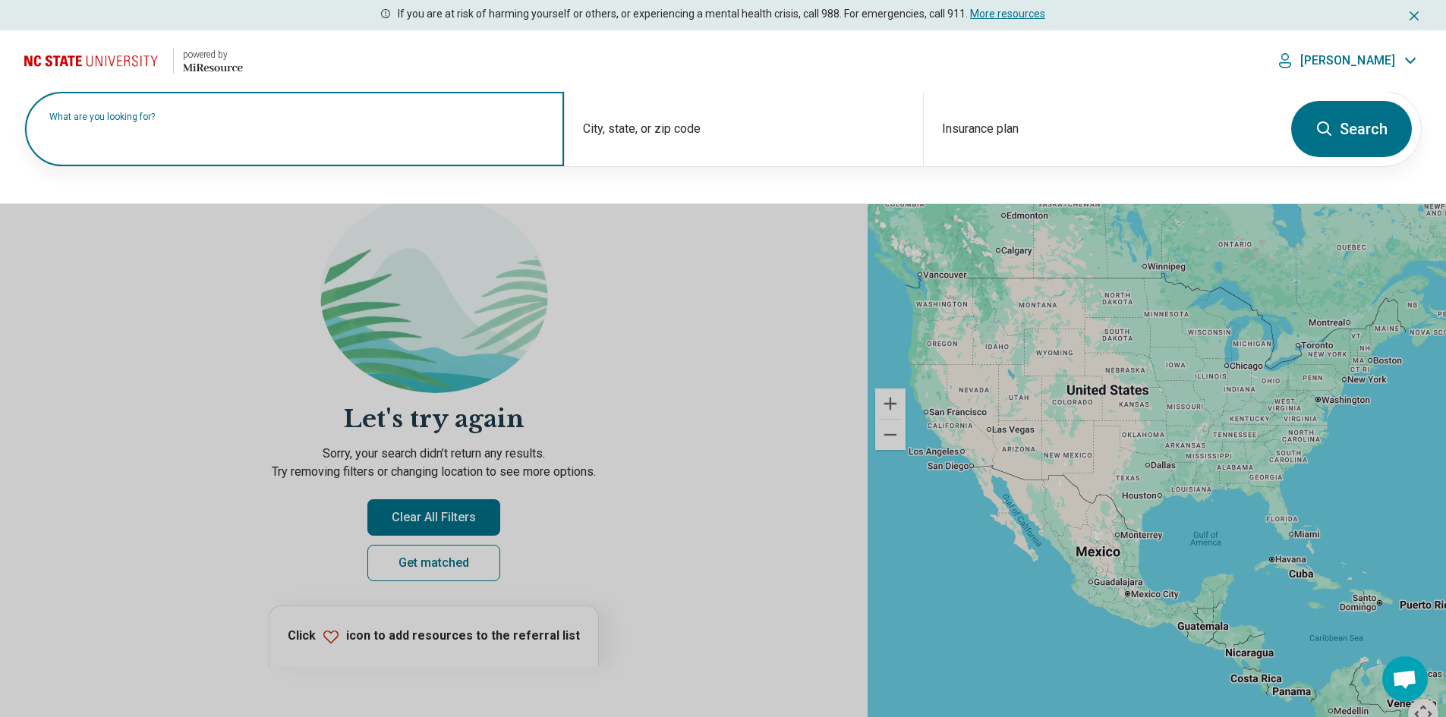
click at [156, 121] on label "What are you looking for?" at bounding box center [297, 116] width 496 height 9
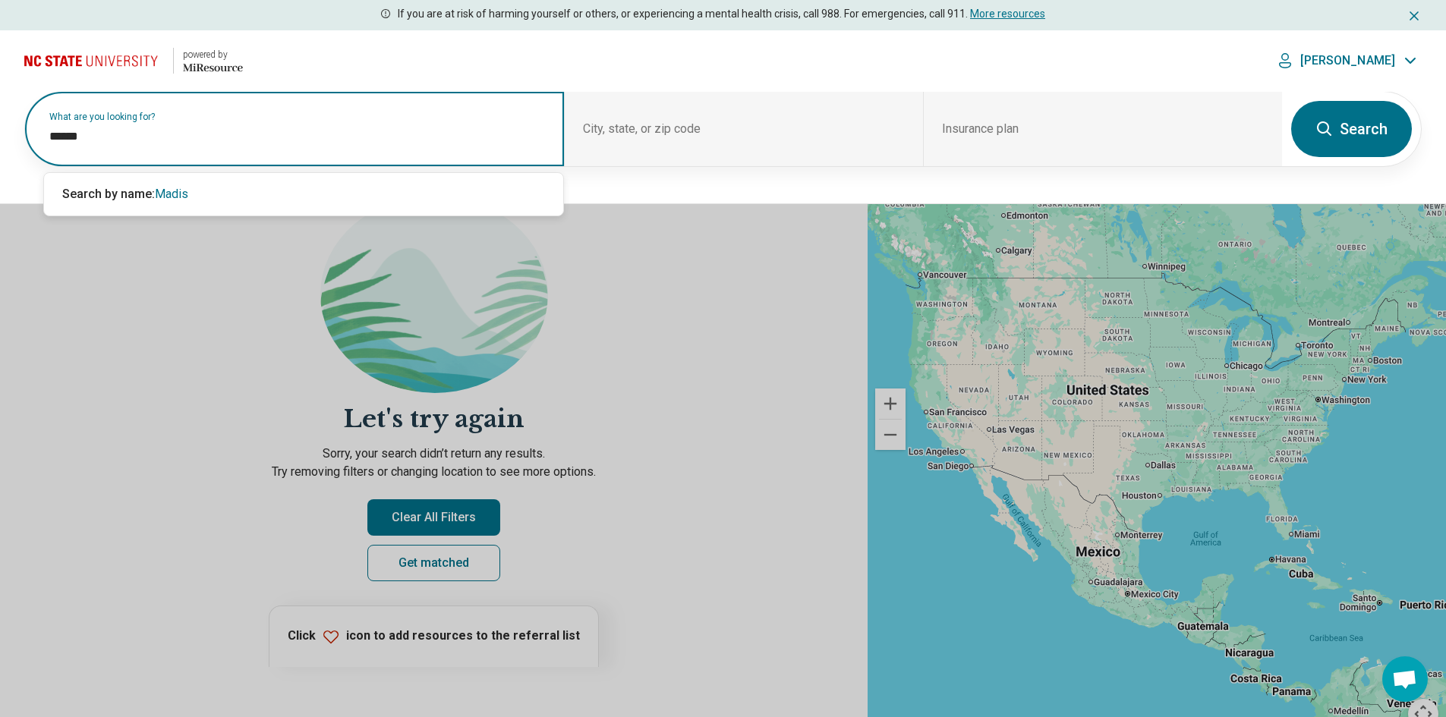
type input "*******"
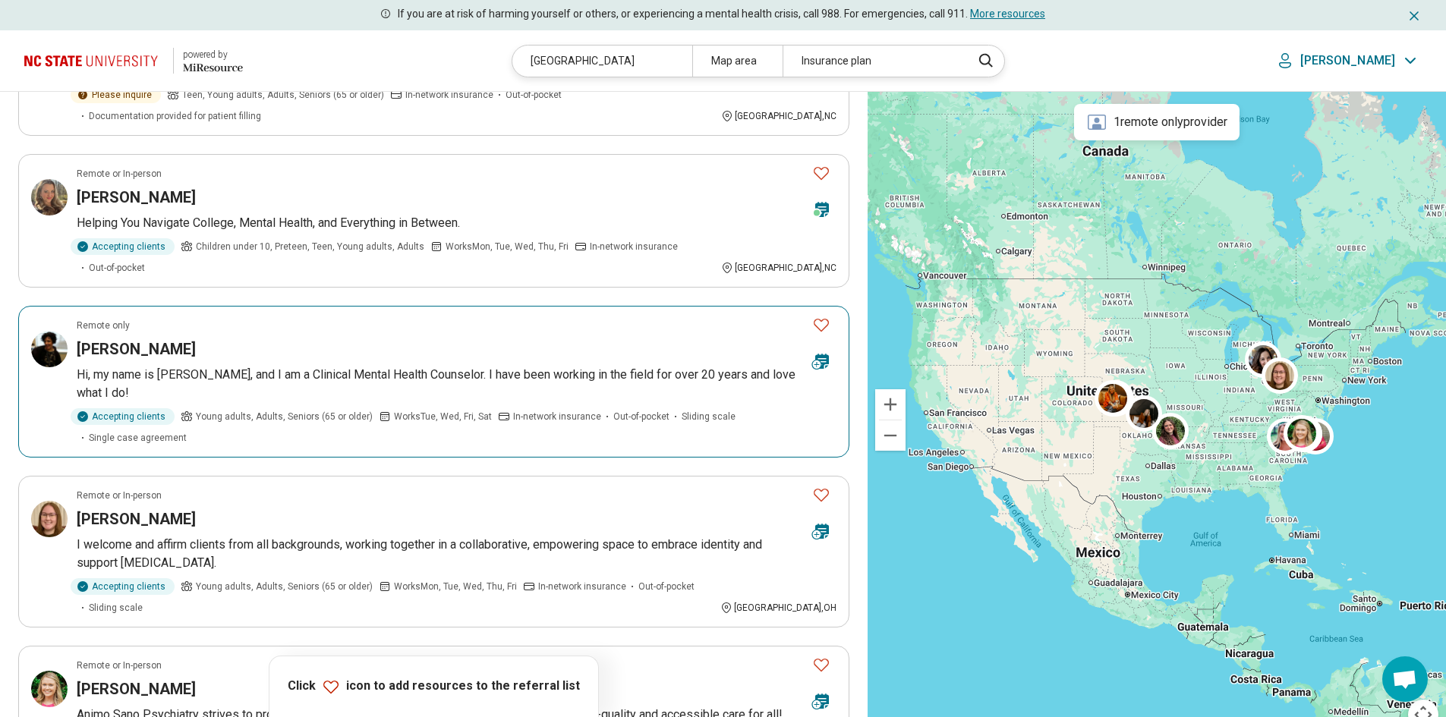
scroll to position [1063, 0]
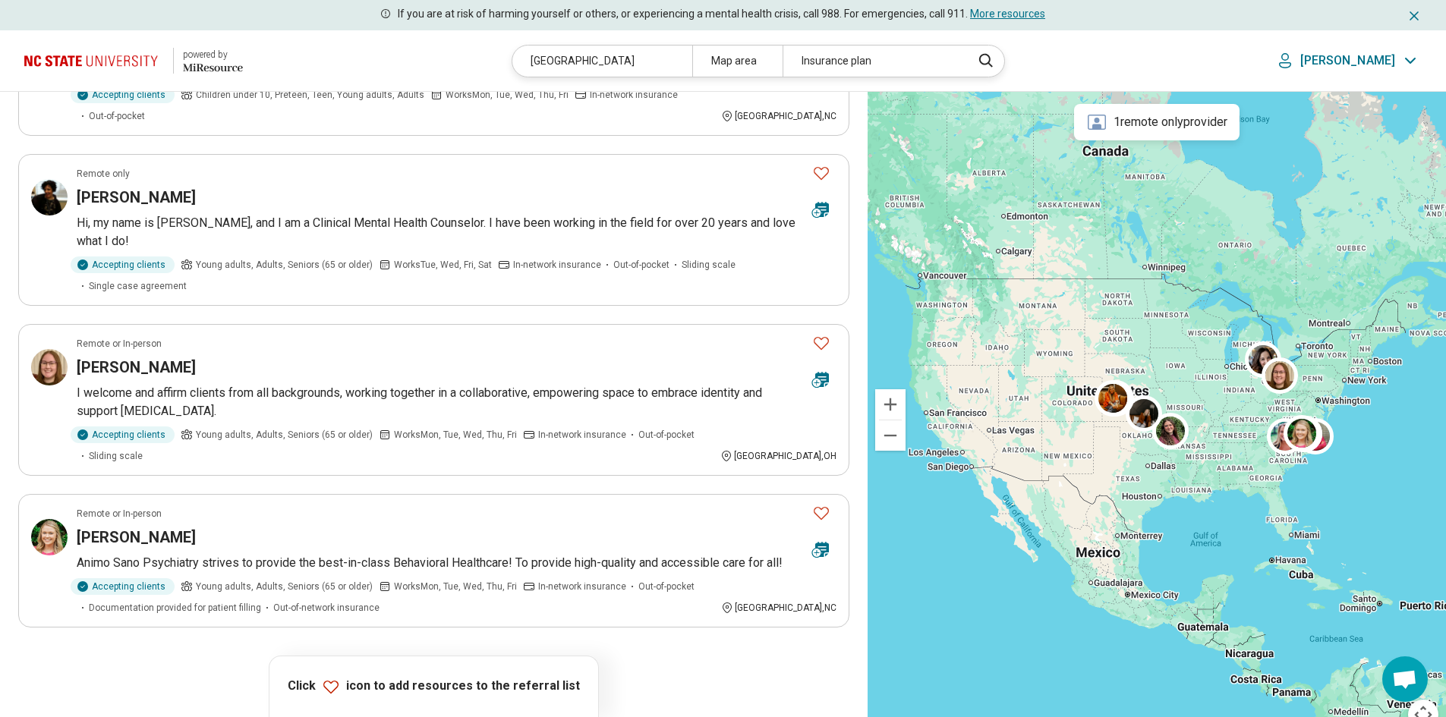
click at [453, 658] on button "2" at bounding box center [452, 670] width 24 height 24
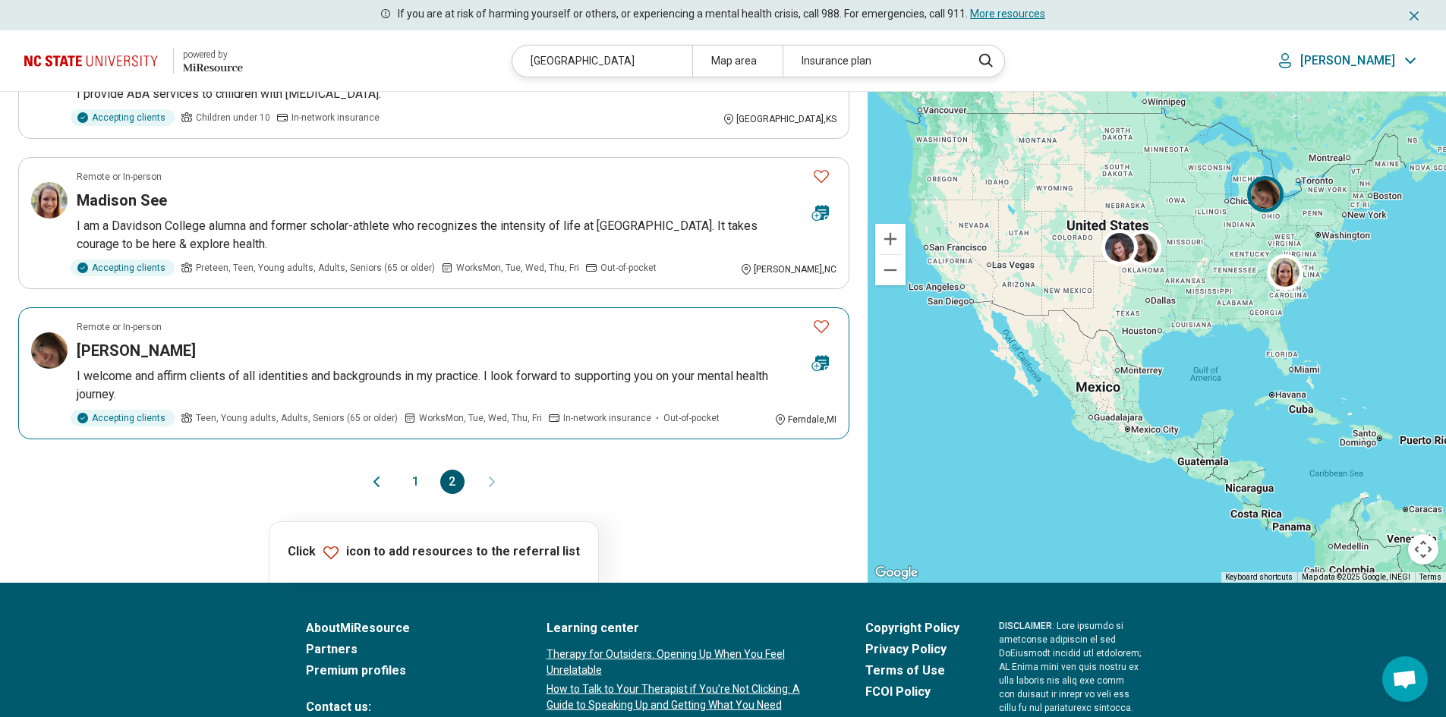
scroll to position [0, 0]
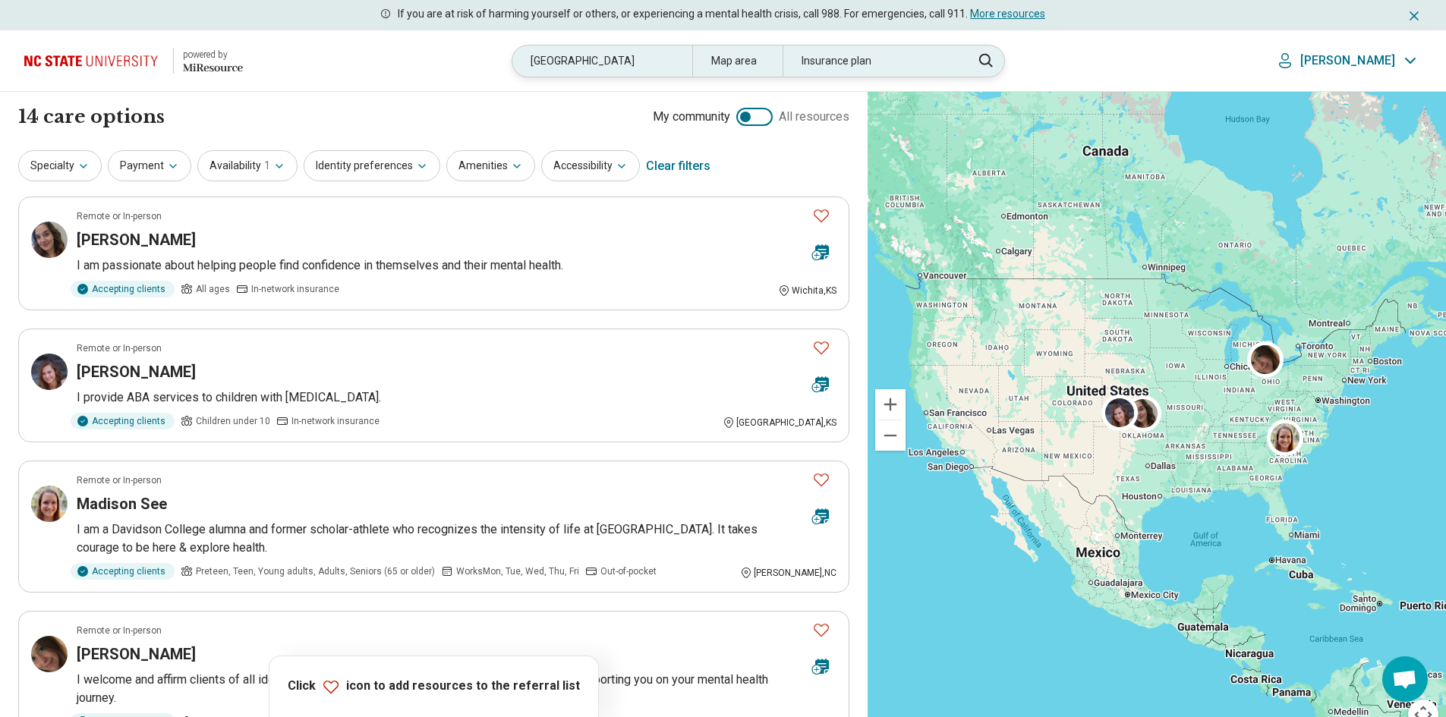
click at [644, 68] on div "Madison" at bounding box center [602, 61] width 180 height 31
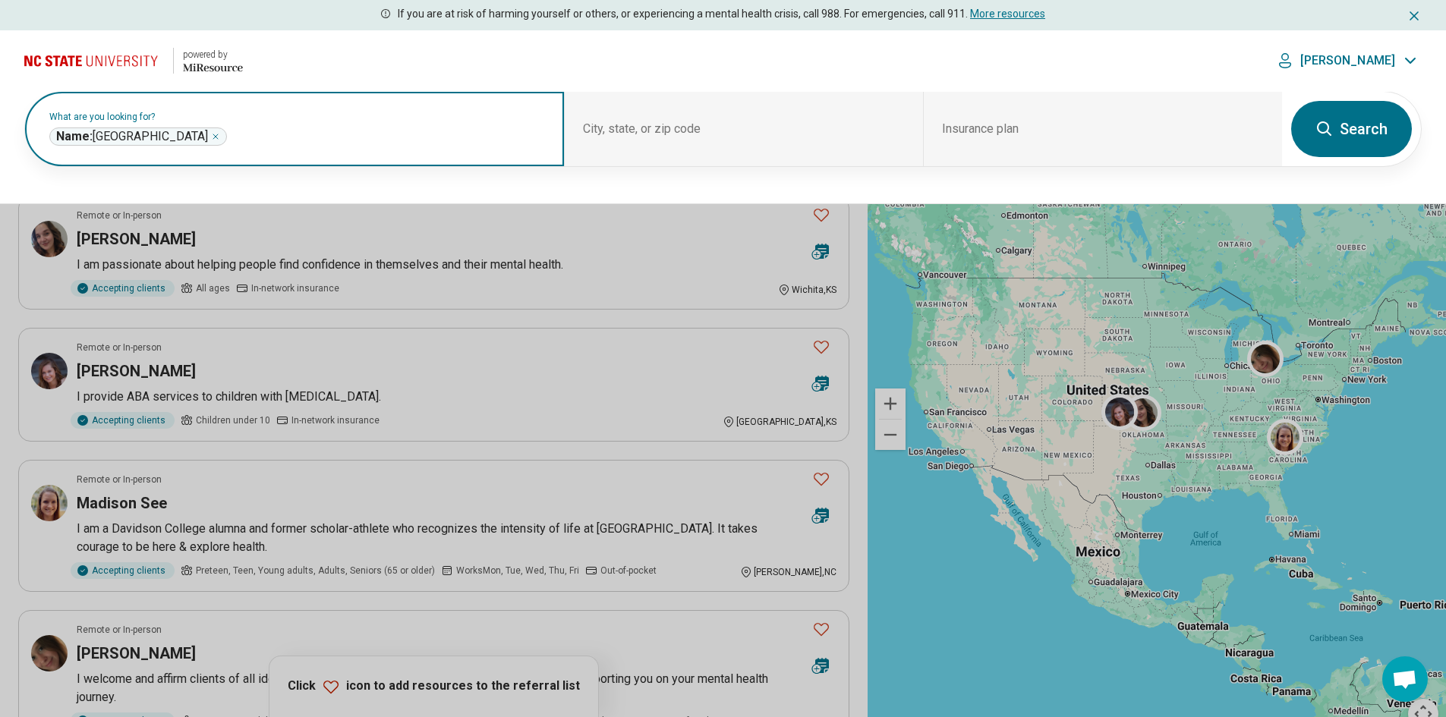
click at [211, 138] on icon "Remove" at bounding box center [215, 136] width 9 height 9
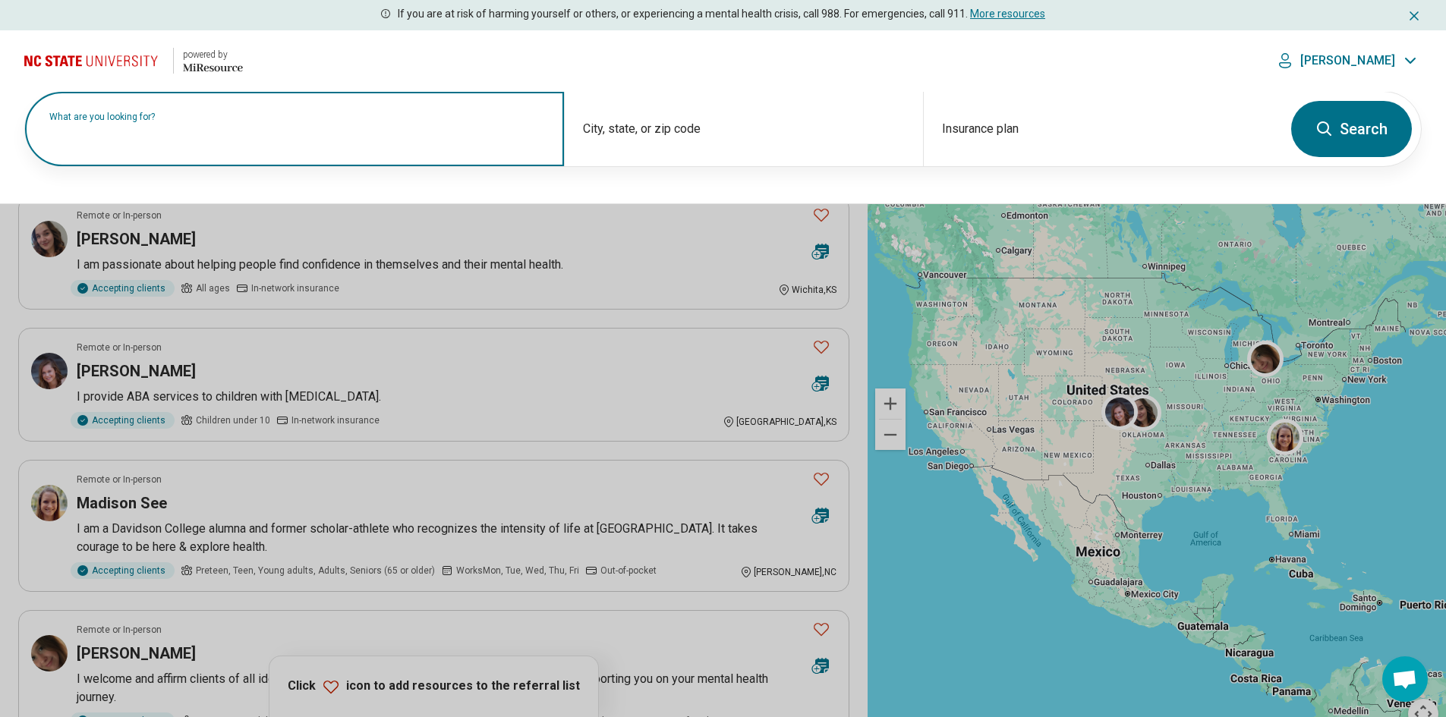
click at [167, 143] on input "text" at bounding box center [297, 137] width 496 height 18
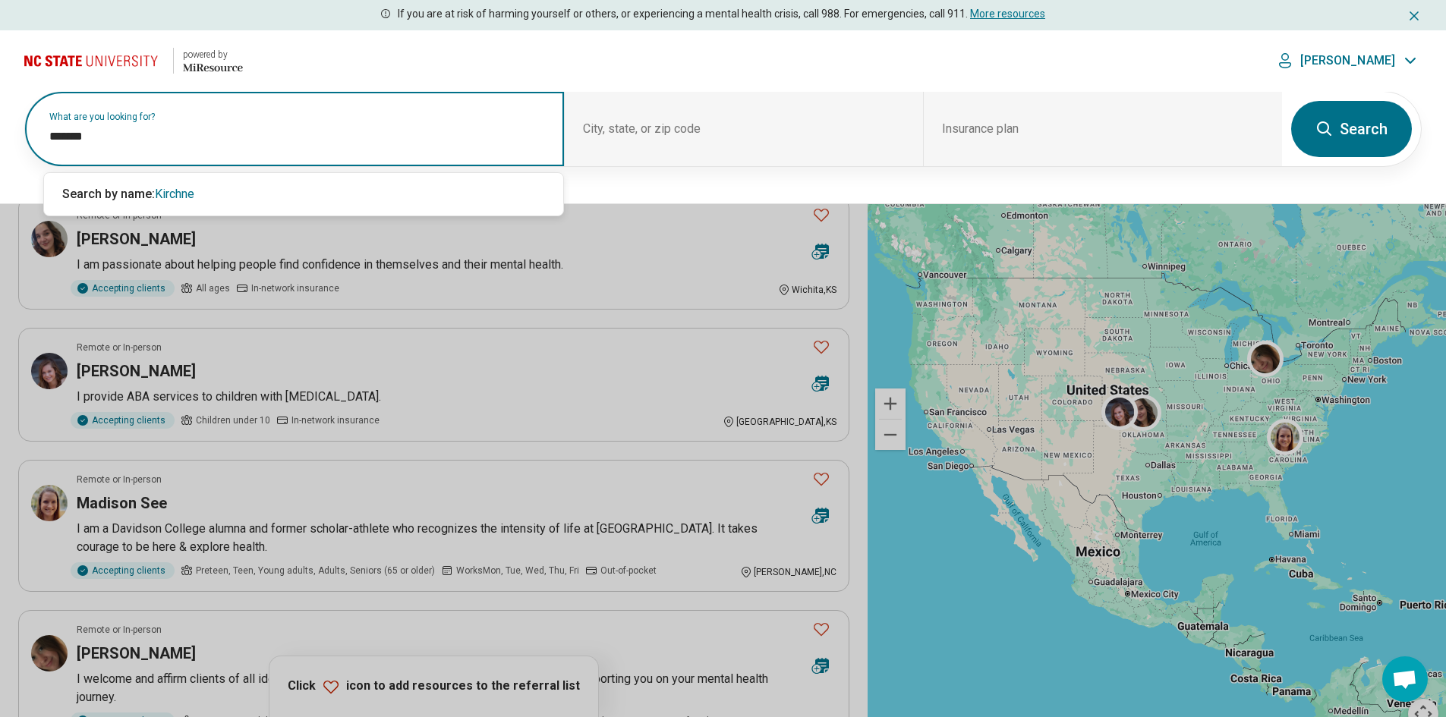
type input "********"
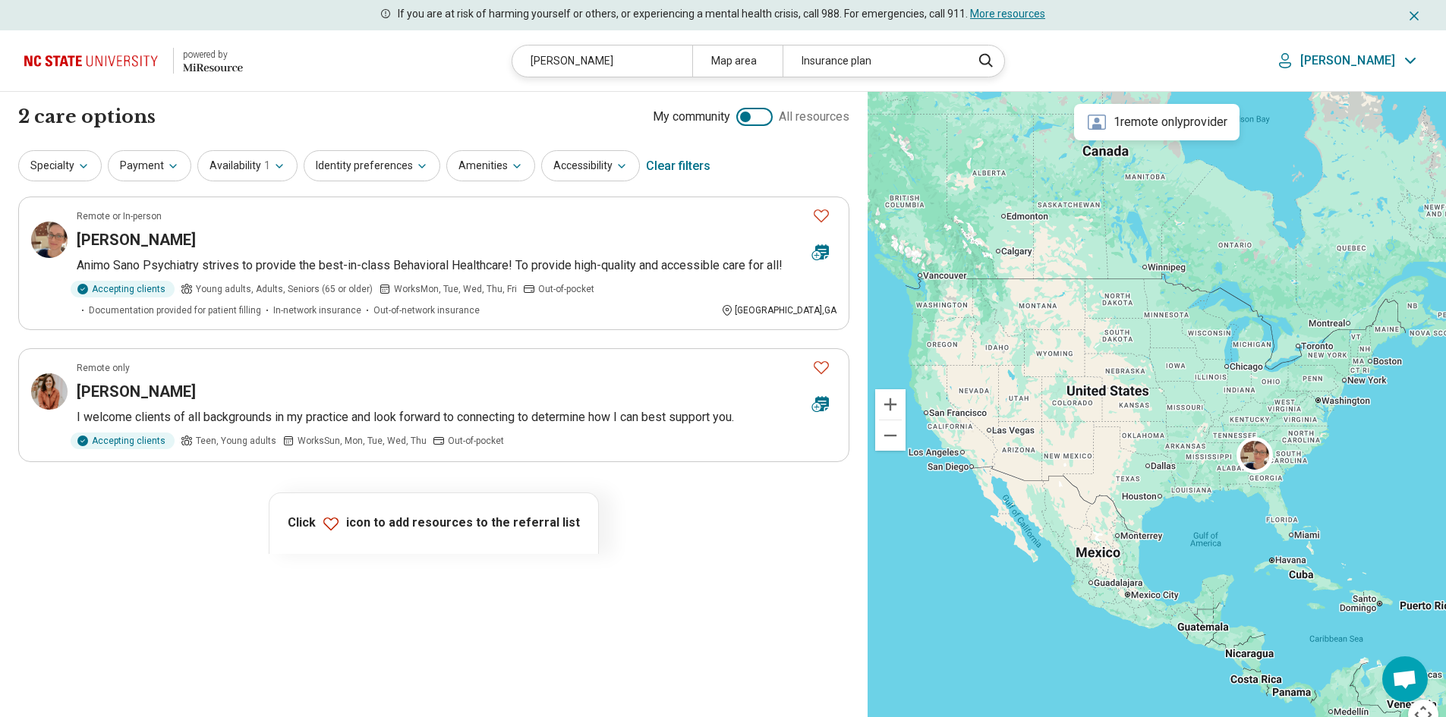
click at [625, 68] on div "Kirchner" at bounding box center [602, 61] width 180 height 31
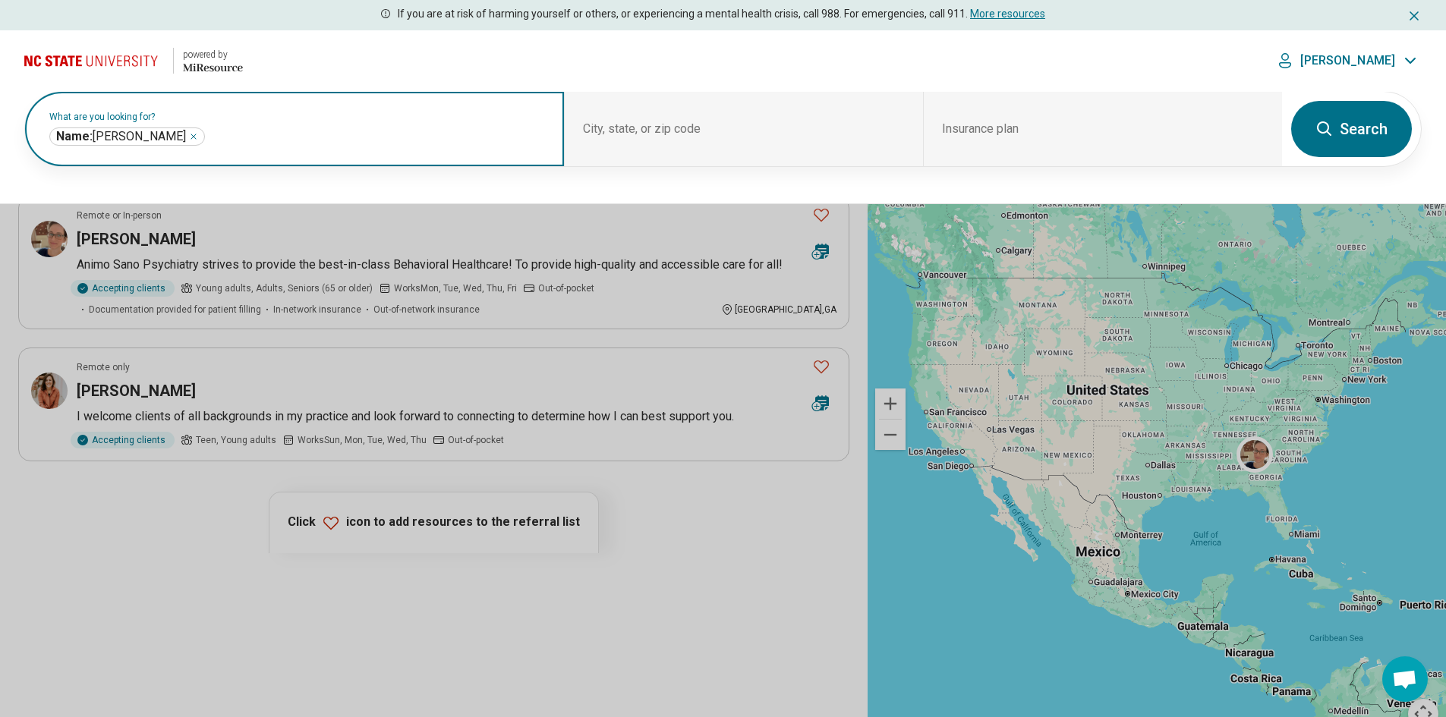
click at [189, 138] on icon "Remove" at bounding box center [193, 136] width 9 height 9
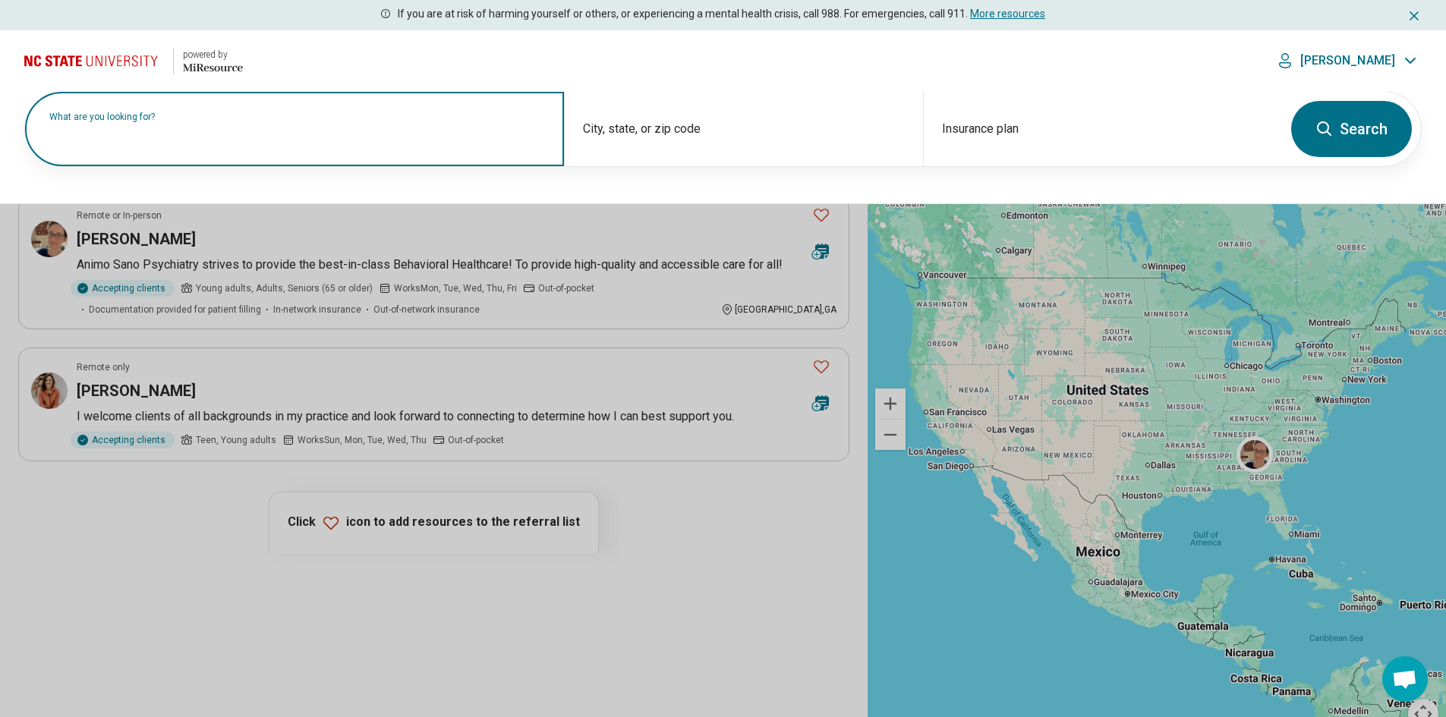
click at [156, 140] on input "text" at bounding box center [297, 137] width 496 height 18
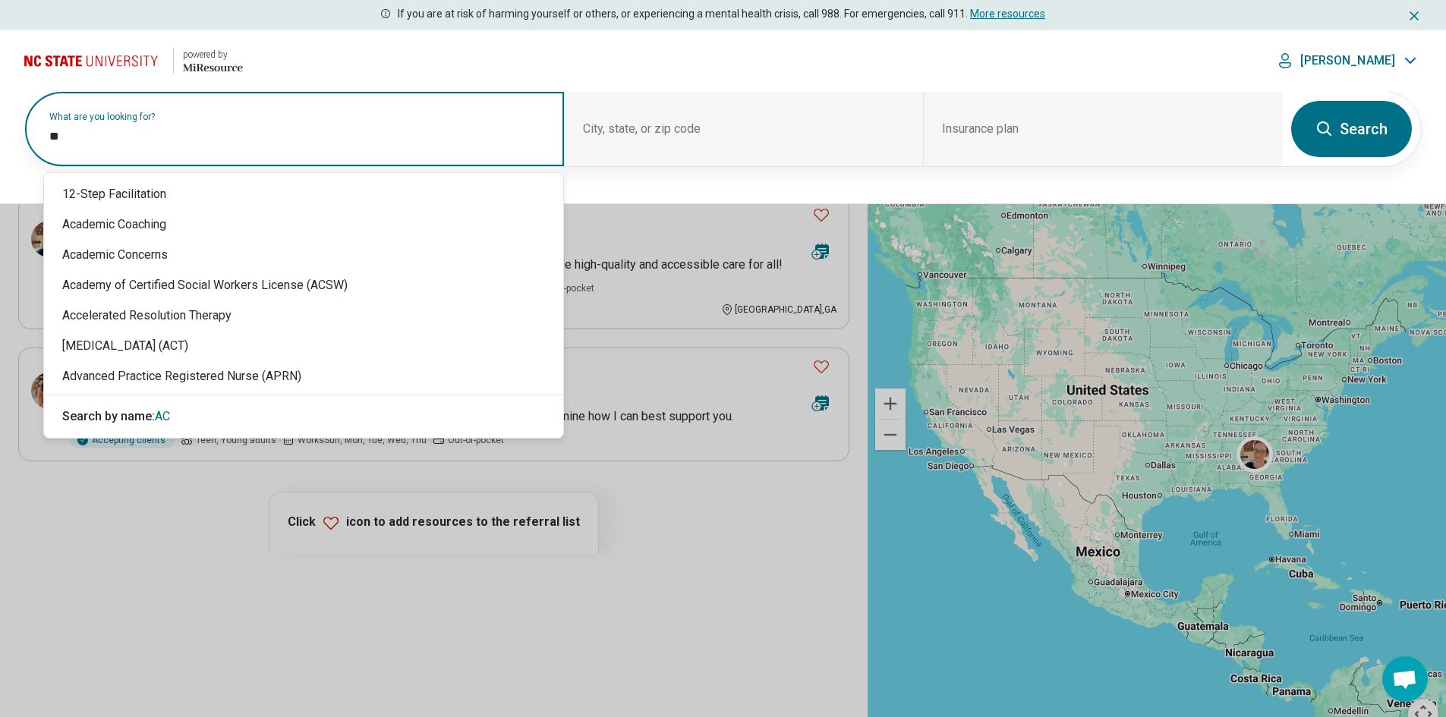
type input "***"
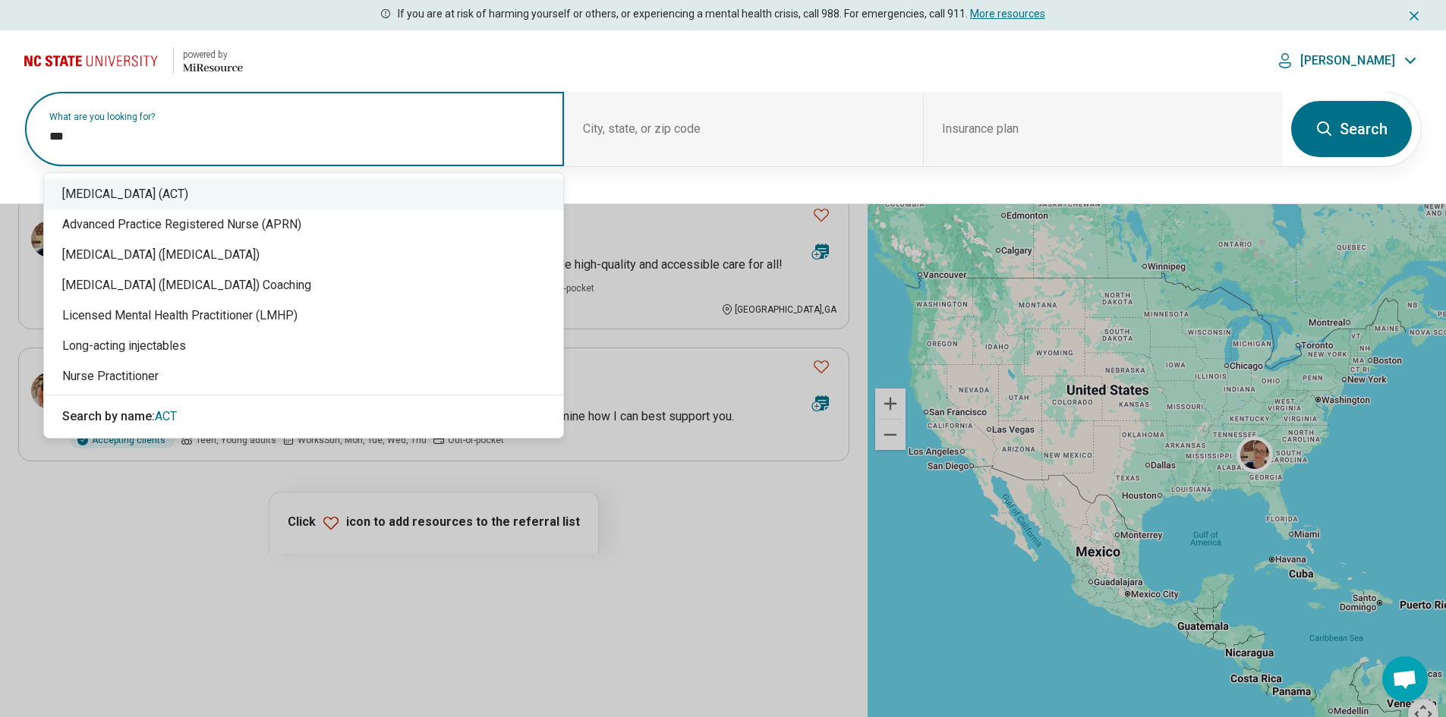
click at [441, 187] on div "[MEDICAL_DATA] (ACT)" at bounding box center [303, 194] width 519 height 30
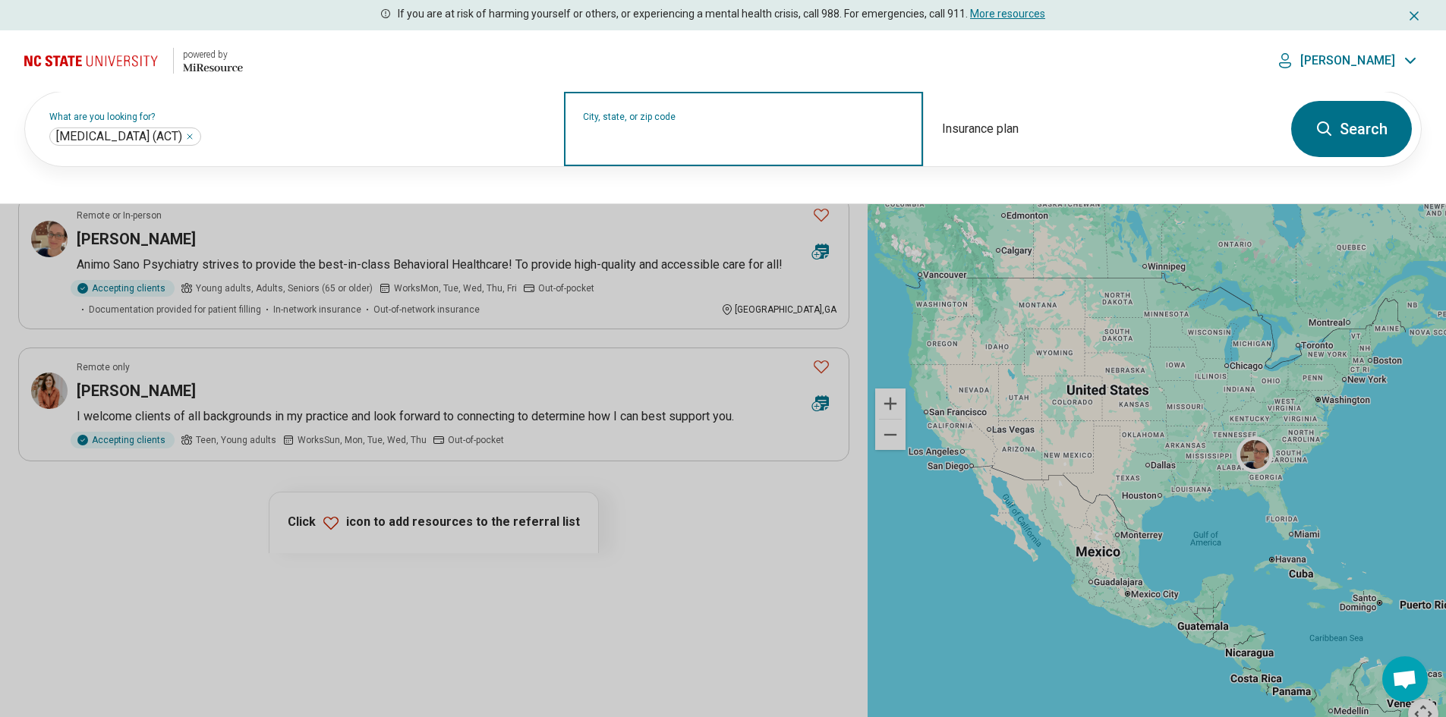
click at [682, 142] on input "City, state, or zip code" at bounding box center [744, 139] width 322 height 18
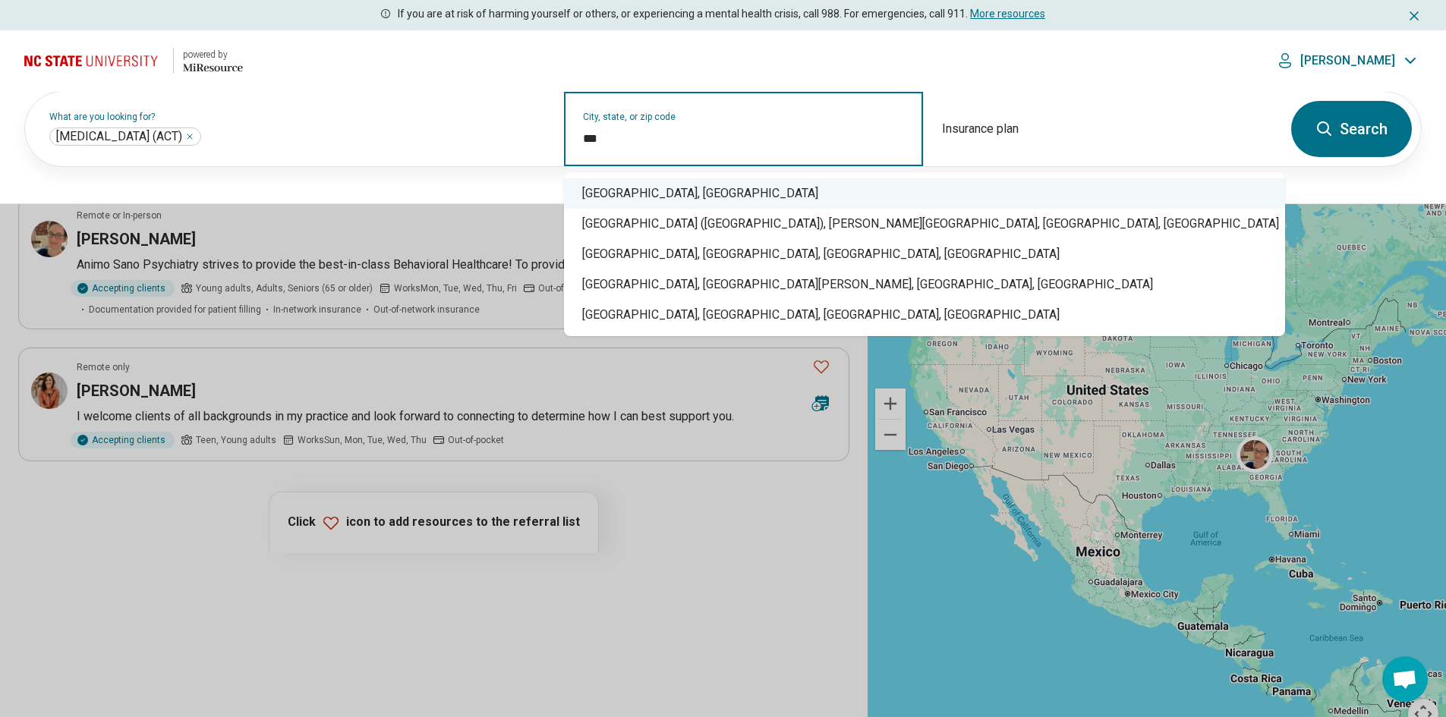
click at [641, 187] on div "Raleigh, NC" at bounding box center [924, 193] width 721 height 30
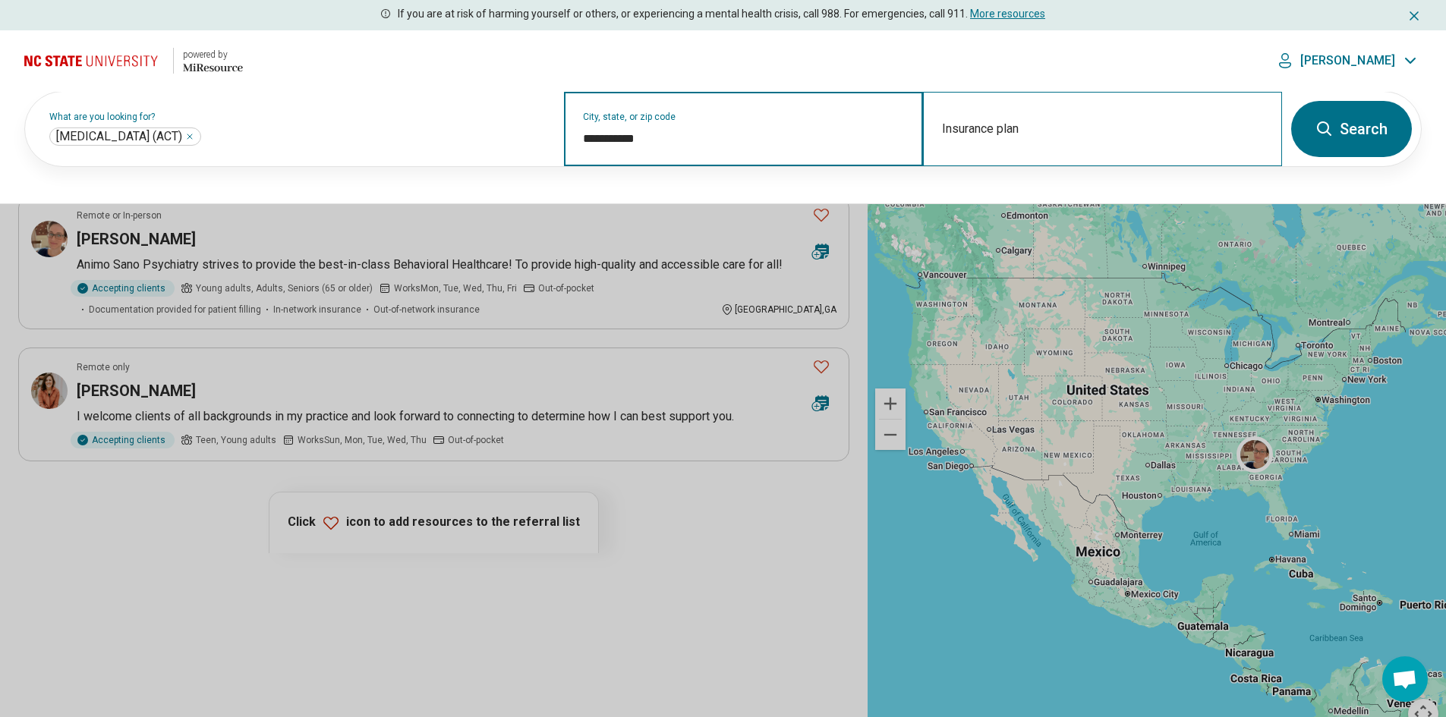
type input "**********"
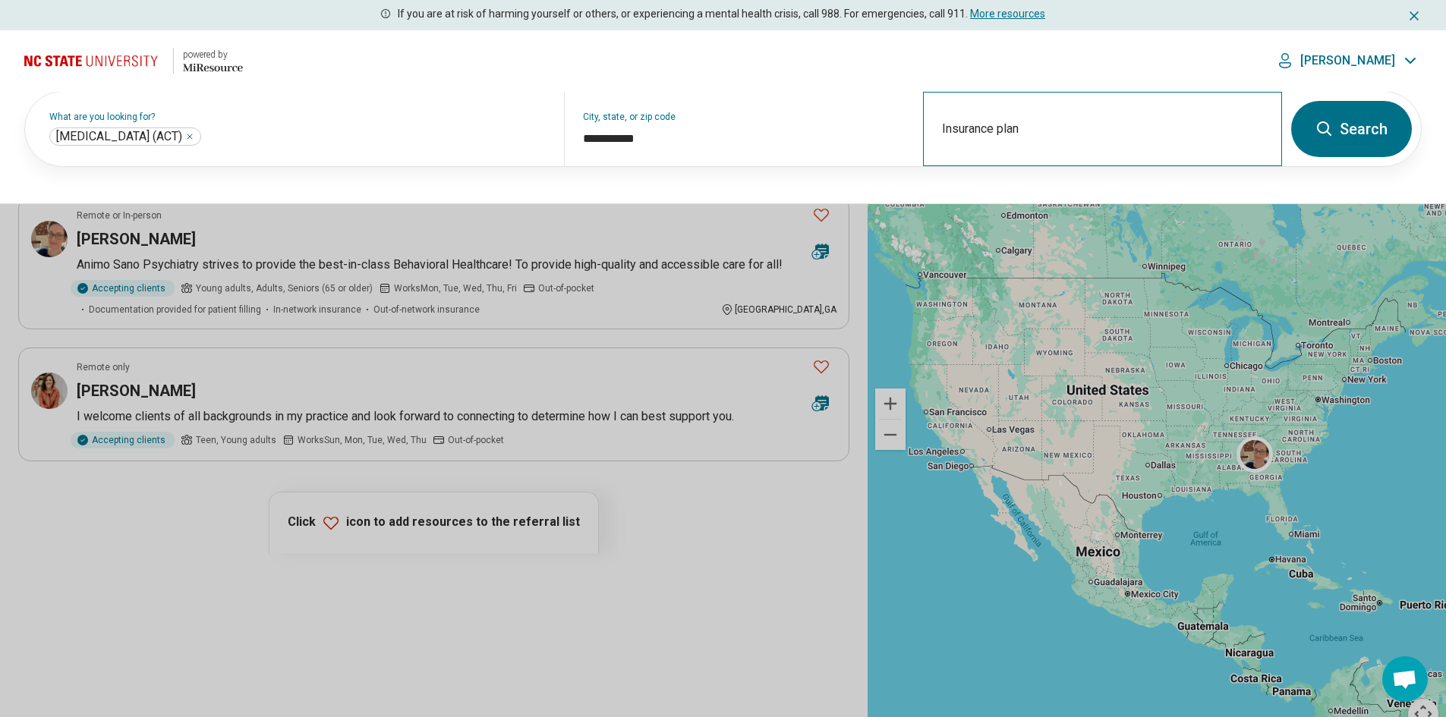
click at [1098, 131] on div "Insurance plan" at bounding box center [1102, 129] width 359 height 74
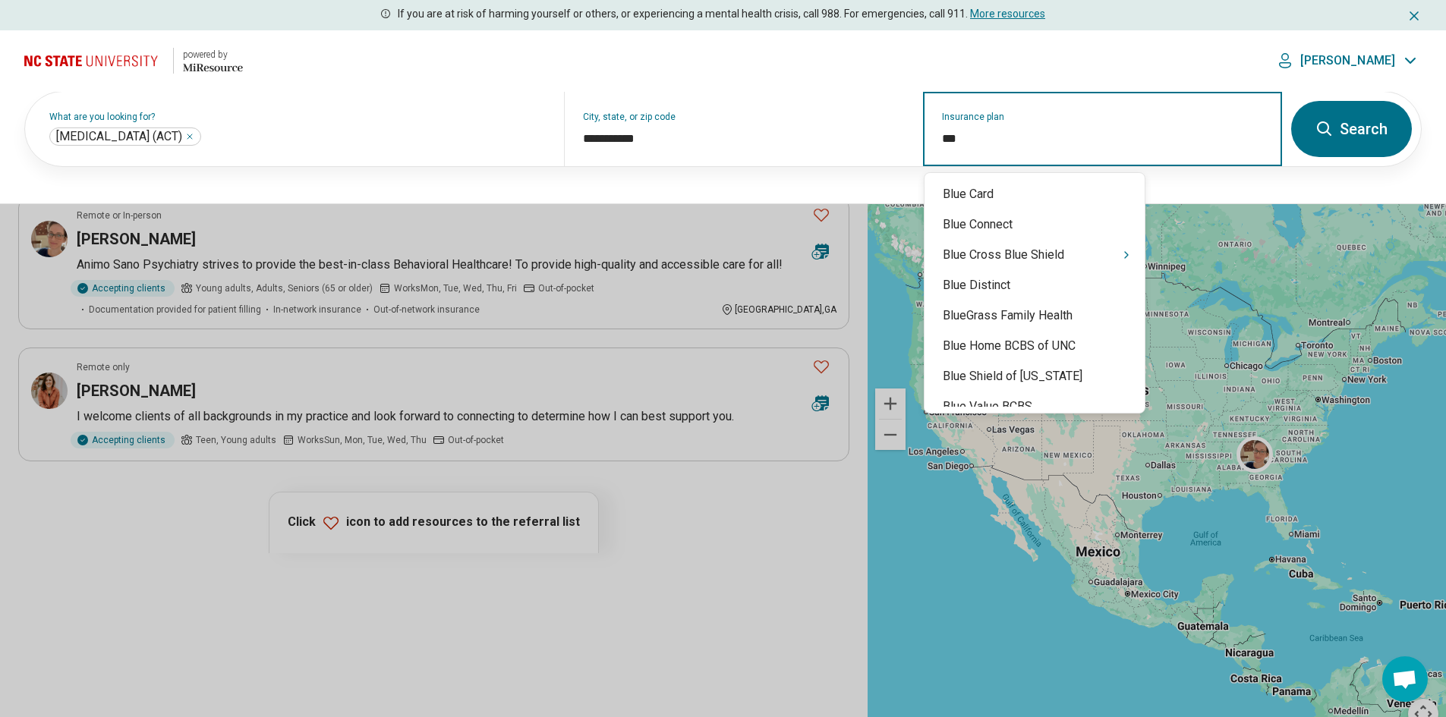
type input "****"
click at [1052, 263] on div "Blue Cross Blue Shield" at bounding box center [1034, 255] width 220 height 30
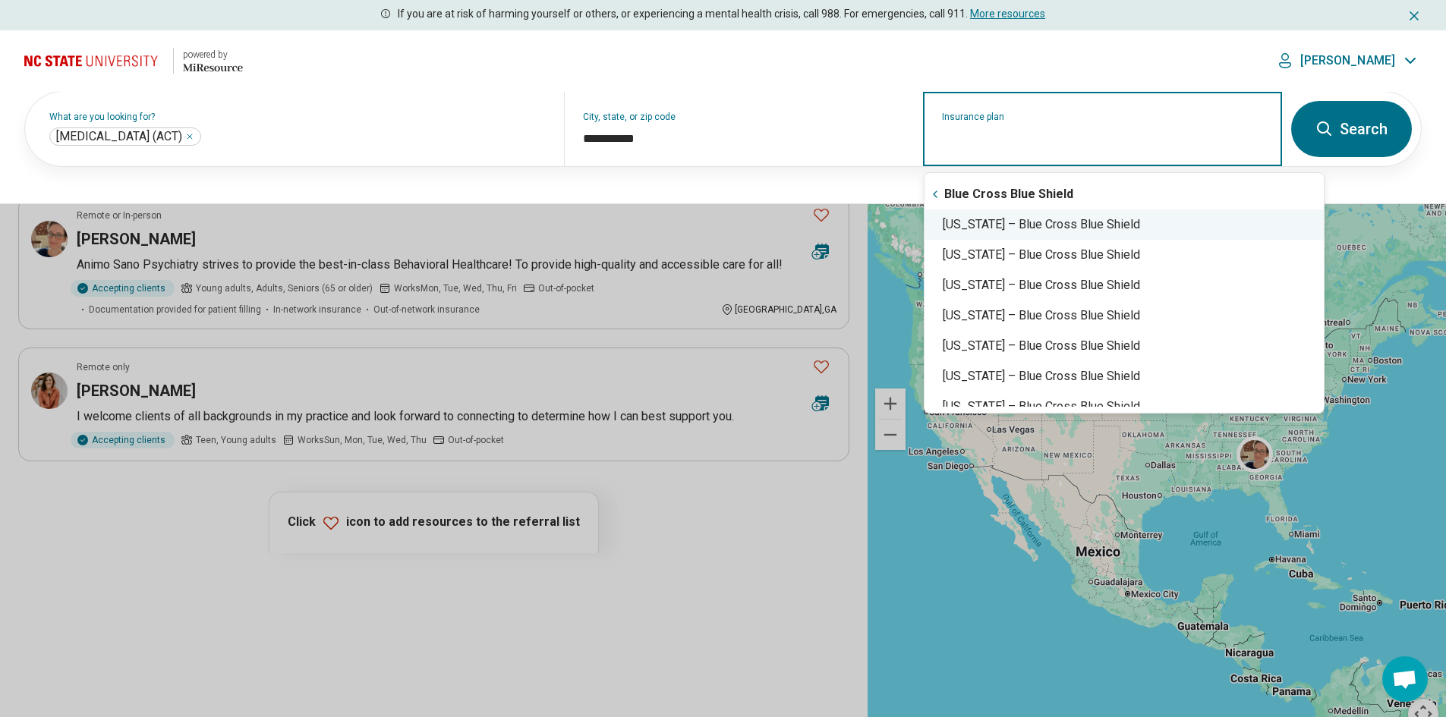
click at [1072, 233] on div "North Carolina – Blue Cross Blue Shield" at bounding box center [1123, 224] width 399 height 30
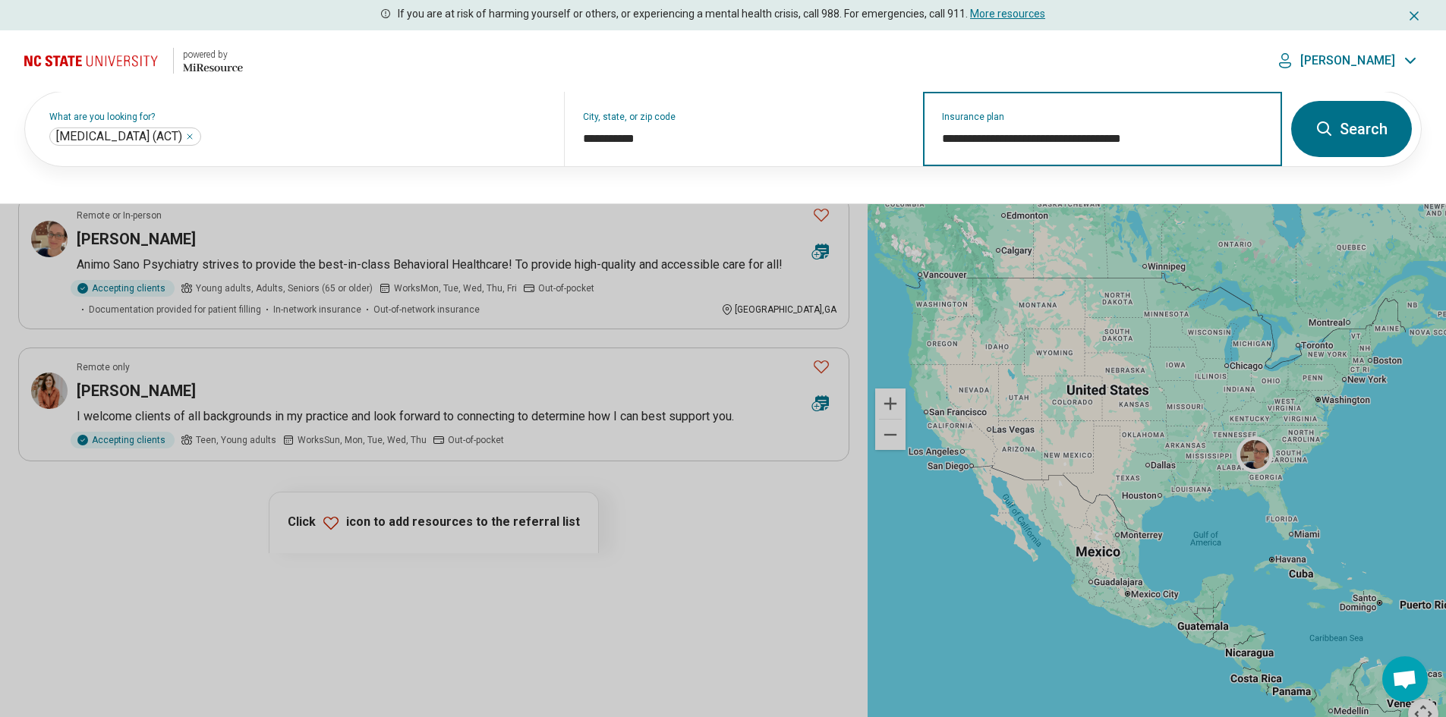
type input "**********"
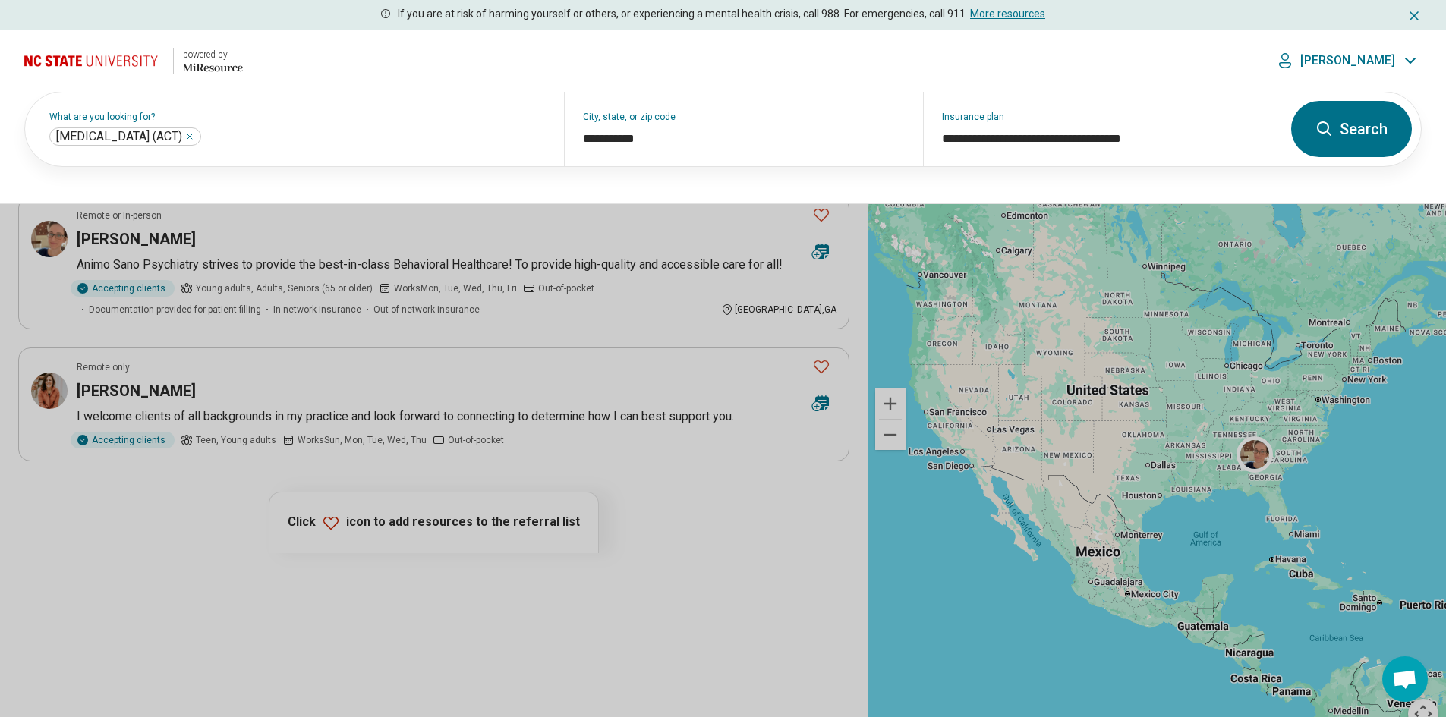
click at [1320, 124] on icon at bounding box center [1324, 128] width 14 height 14
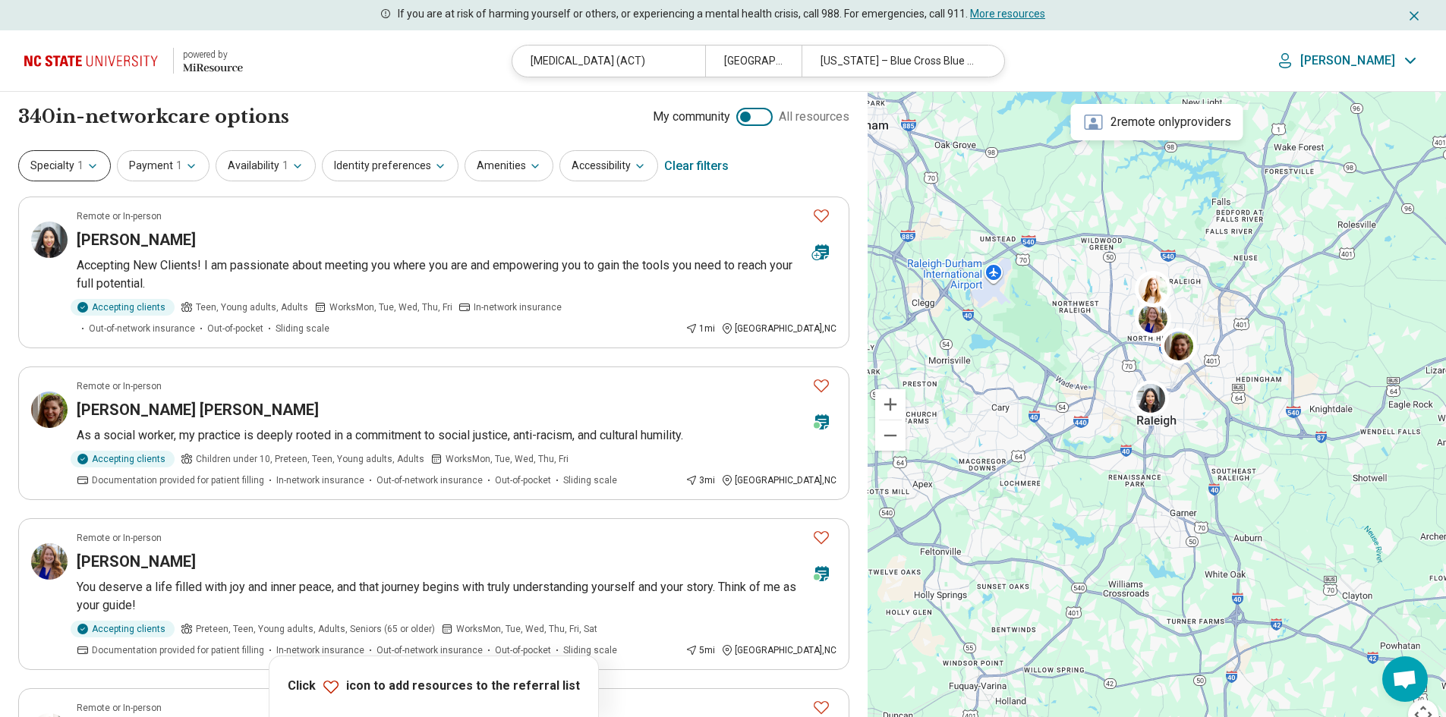
click at [87, 165] on icon "button" at bounding box center [93, 166] width 12 height 12
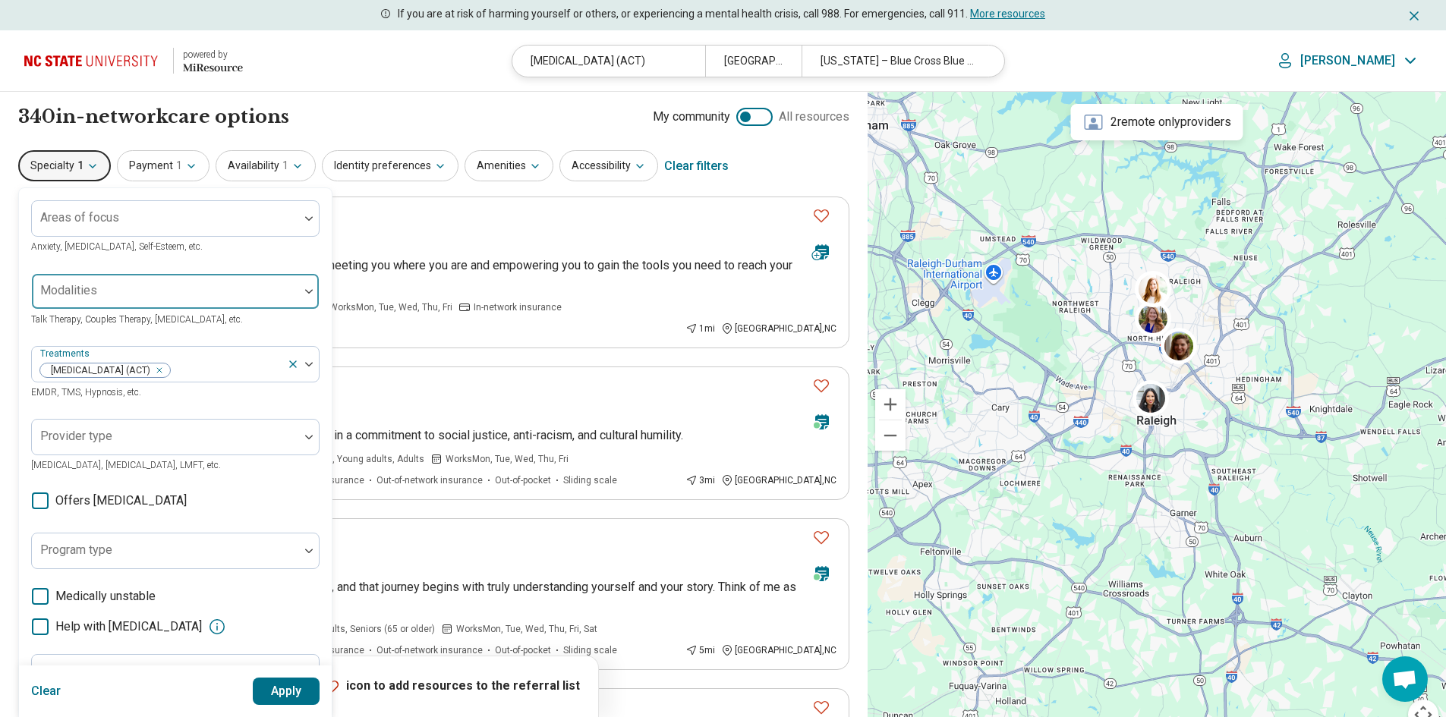
click at [164, 294] on div at bounding box center [165, 297] width 255 height 21
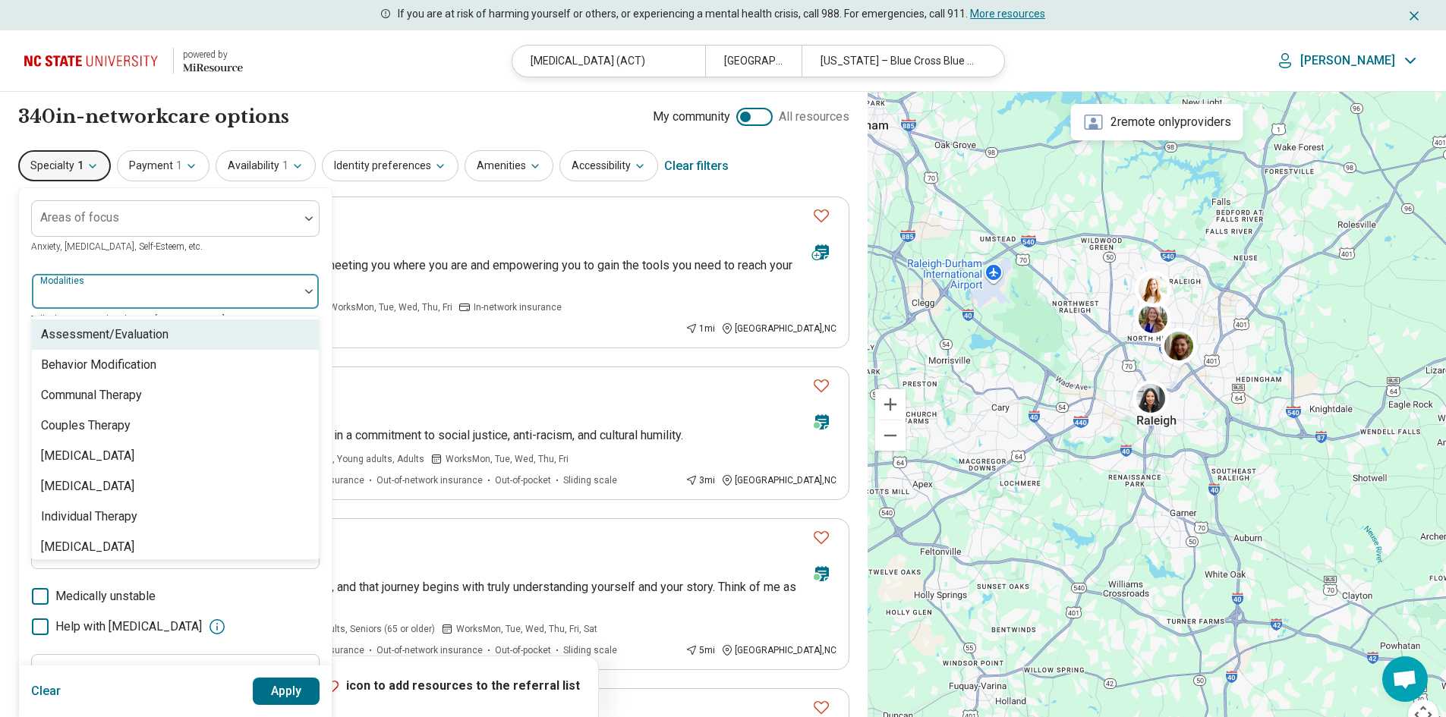
click at [197, 250] on div "Areas of focus Anxiety, Depression, Self-Esteem, etc." at bounding box center [175, 227] width 288 height 55
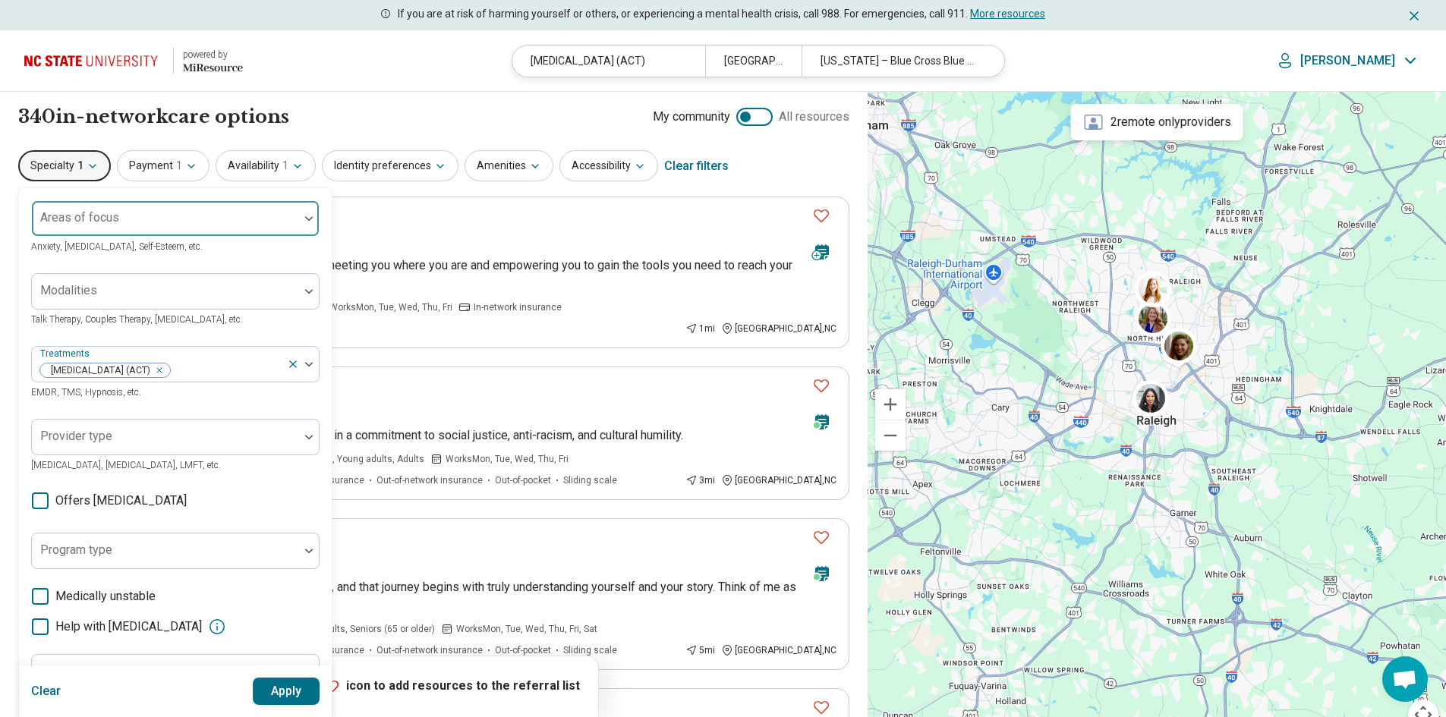
click at [209, 219] on div at bounding box center [165, 224] width 255 height 21
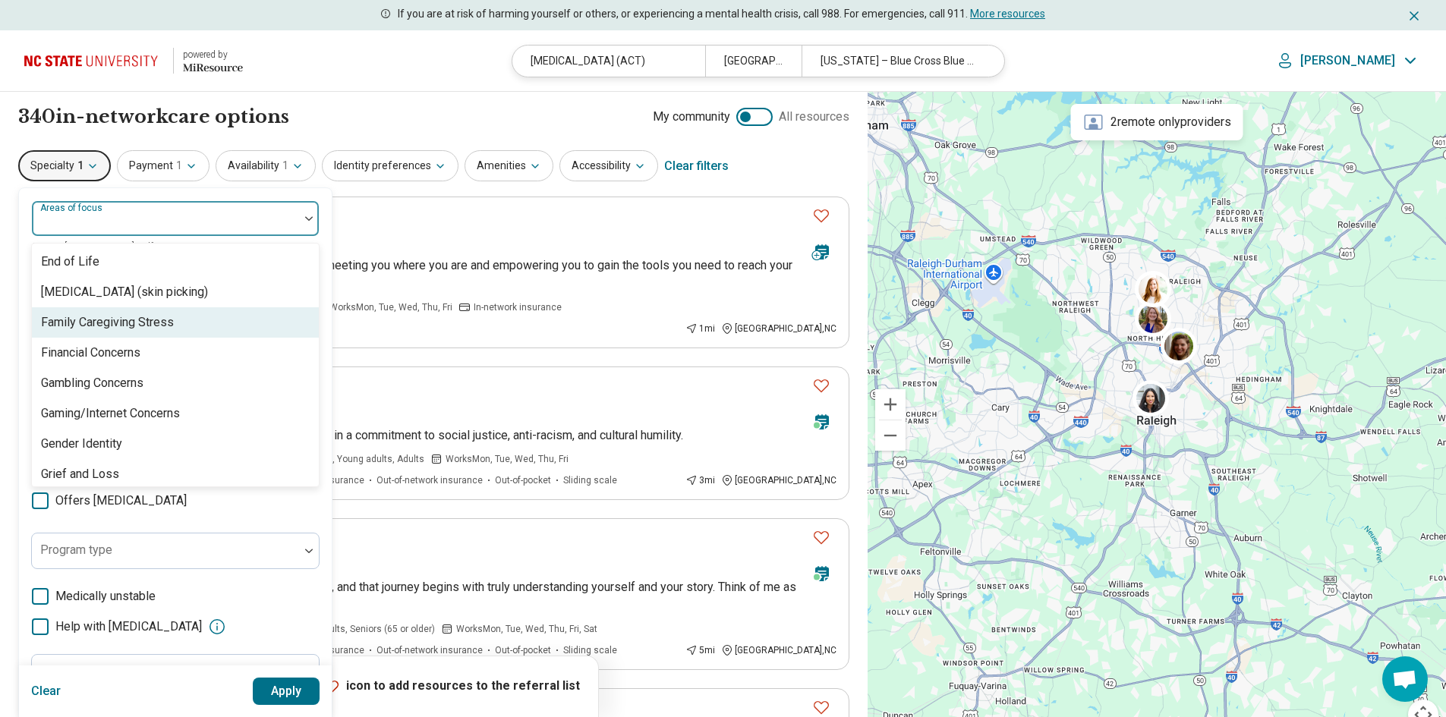
scroll to position [987, 0]
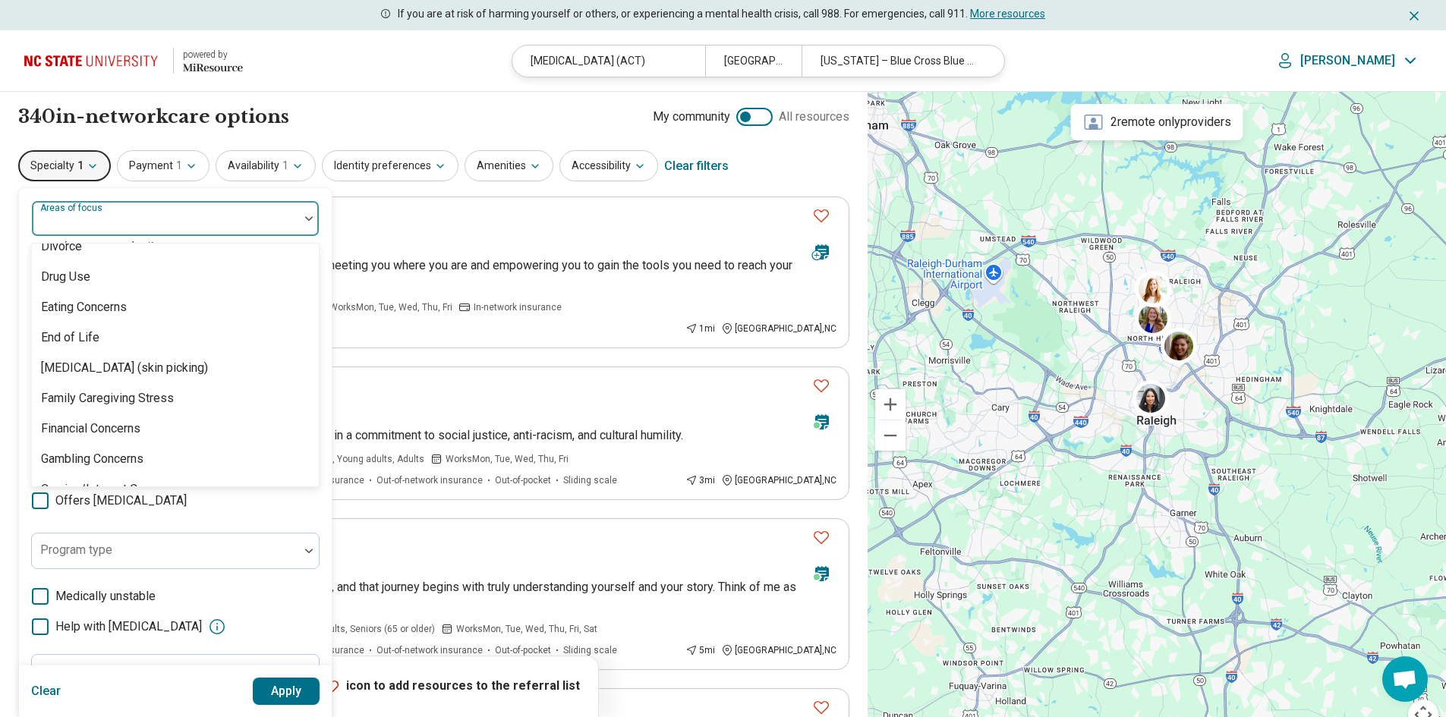
click at [310, 195] on div "100 results available. Use Up and Down to choose options, press Enter to select…" at bounding box center [175, 481] width 313 height 587
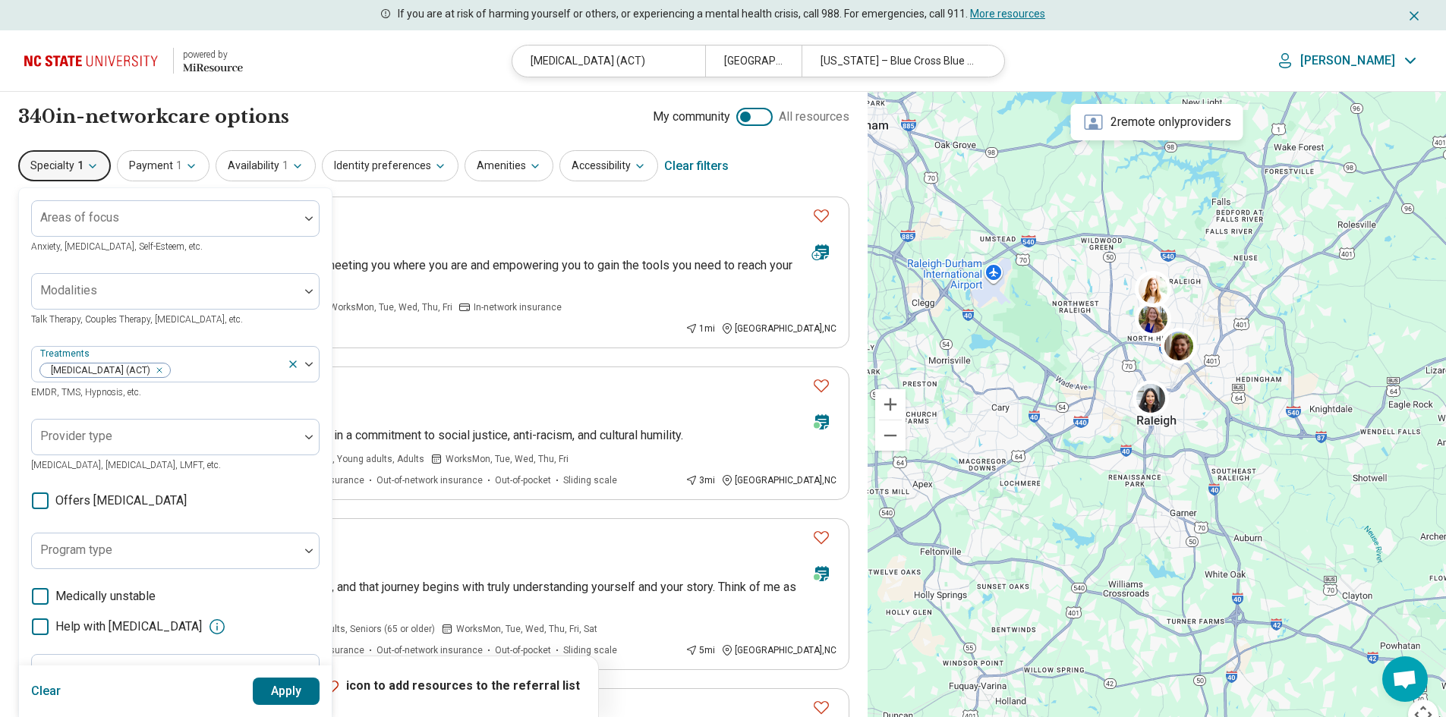
scroll to position [380, 0]
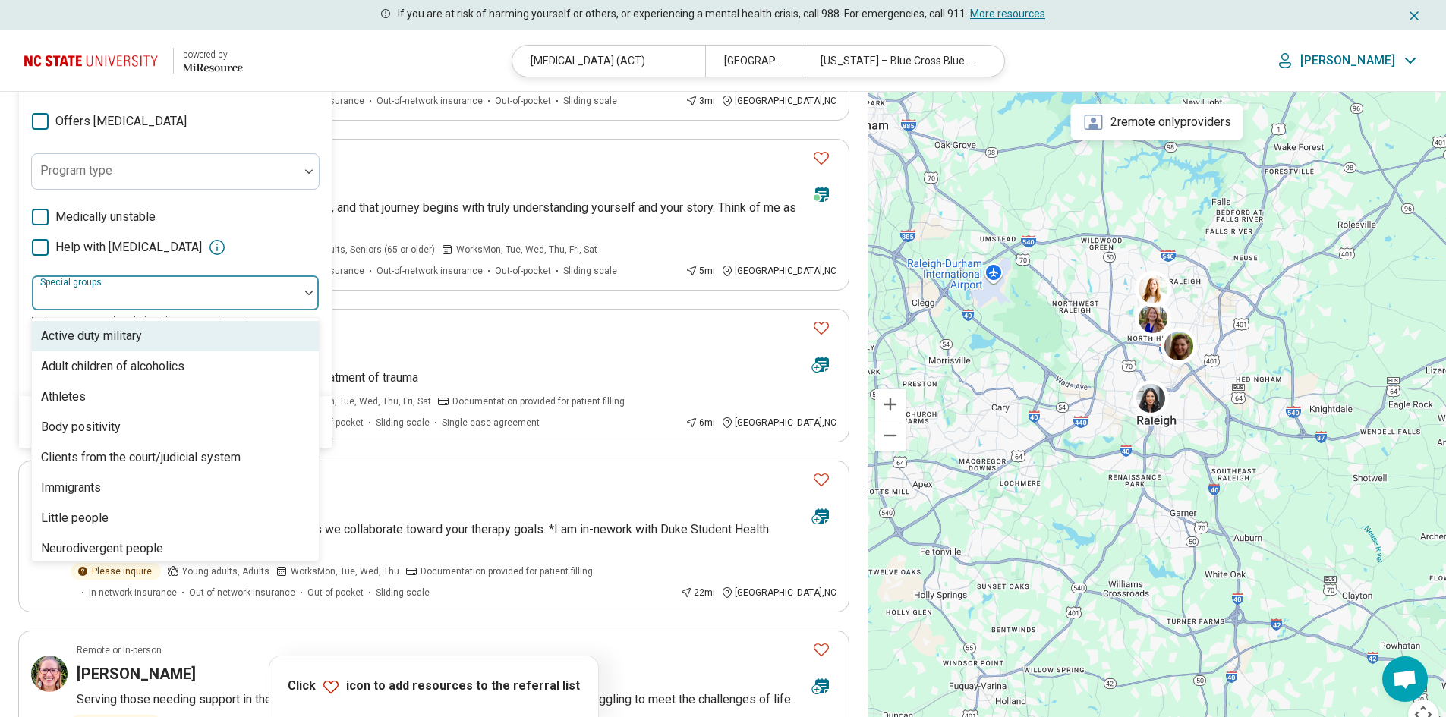
click at [177, 284] on div at bounding box center [165, 292] width 267 height 33
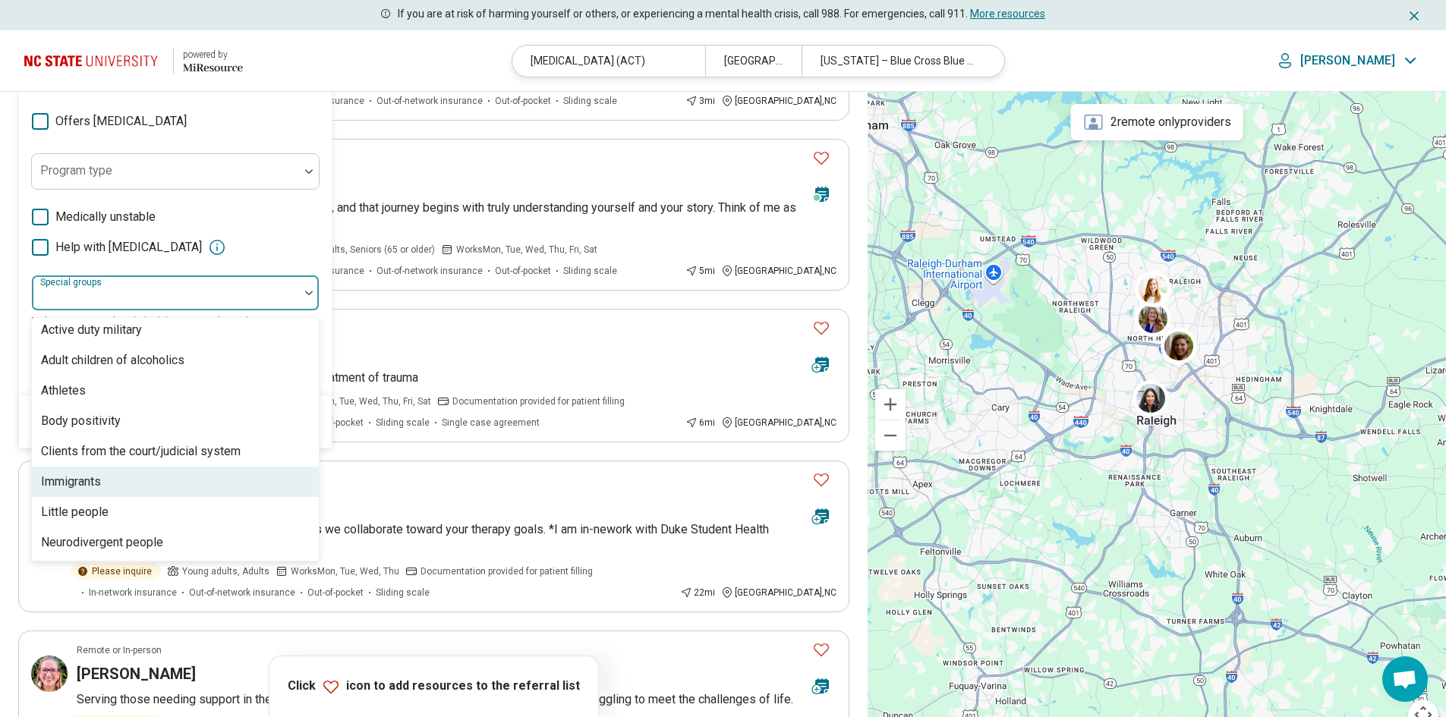
scroll to position [0, 0]
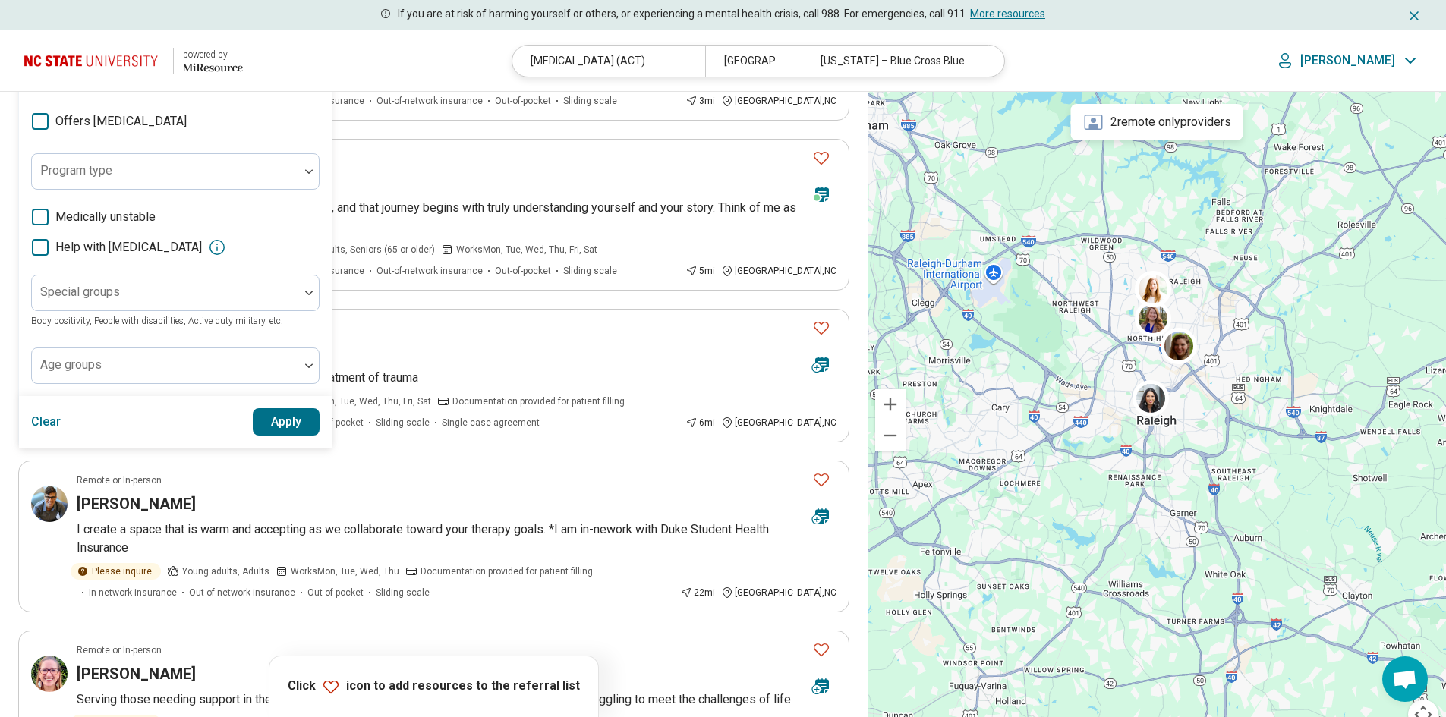
click at [297, 237] on div "Medically unstable Help with activities of daily living" at bounding box center [175, 232] width 288 height 49
click at [394, 68] on header "powered by Miresource logo Acceptance and Commitment Therapy (ACT) Raleigh, NC …" at bounding box center [723, 60] width 1446 height 61
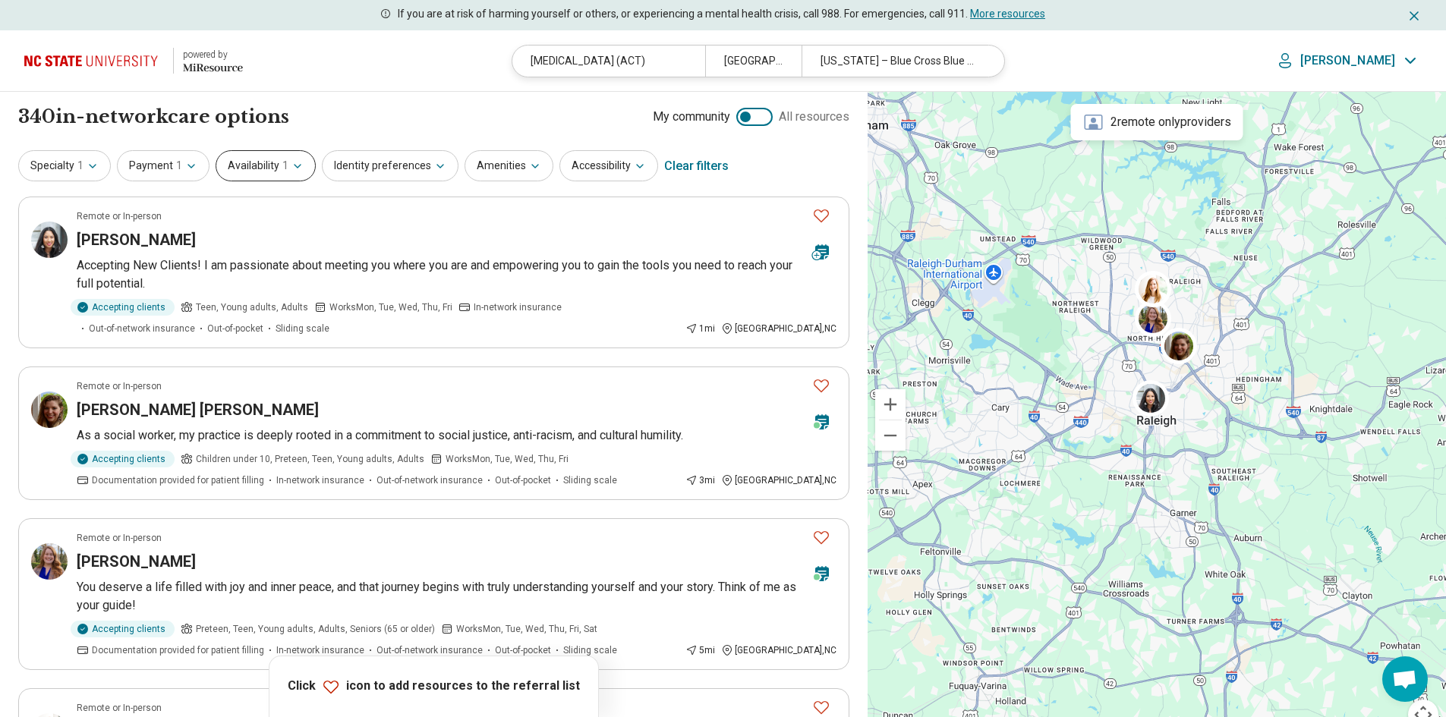
click at [267, 164] on button "Availability 1" at bounding box center [266, 165] width 100 height 31
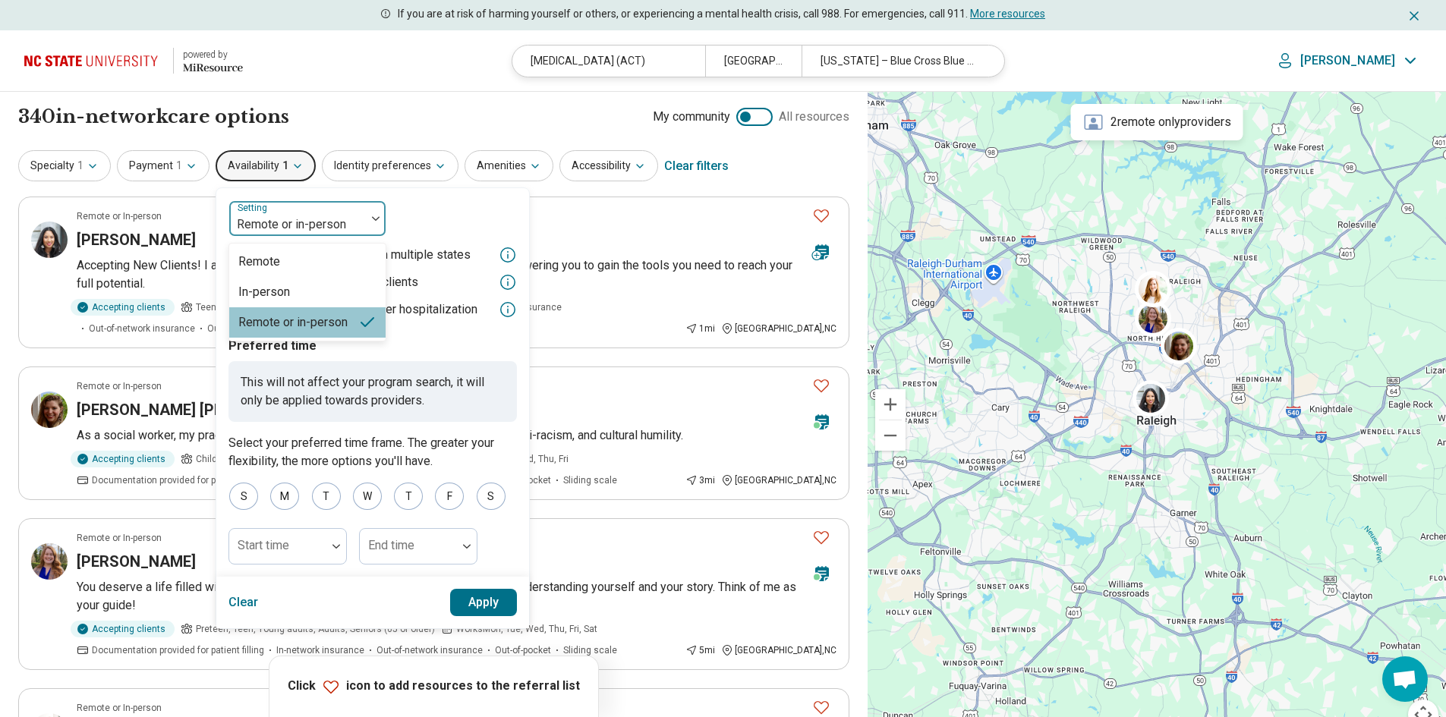
click at [310, 216] on div at bounding box center [297, 224] width 124 height 21
click at [299, 300] on div "In-person" at bounding box center [307, 292] width 156 height 30
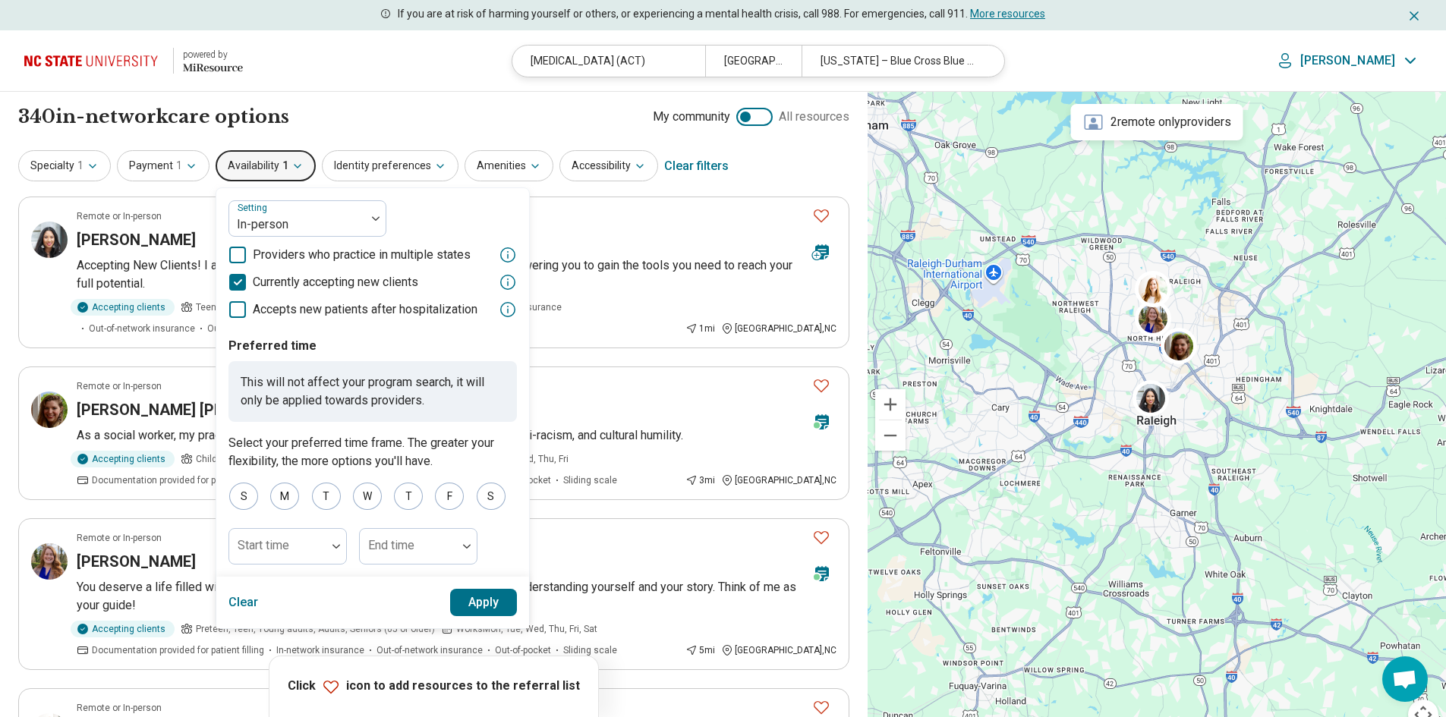
click at [471, 609] on button "Apply" at bounding box center [484, 602] width 68 height 27
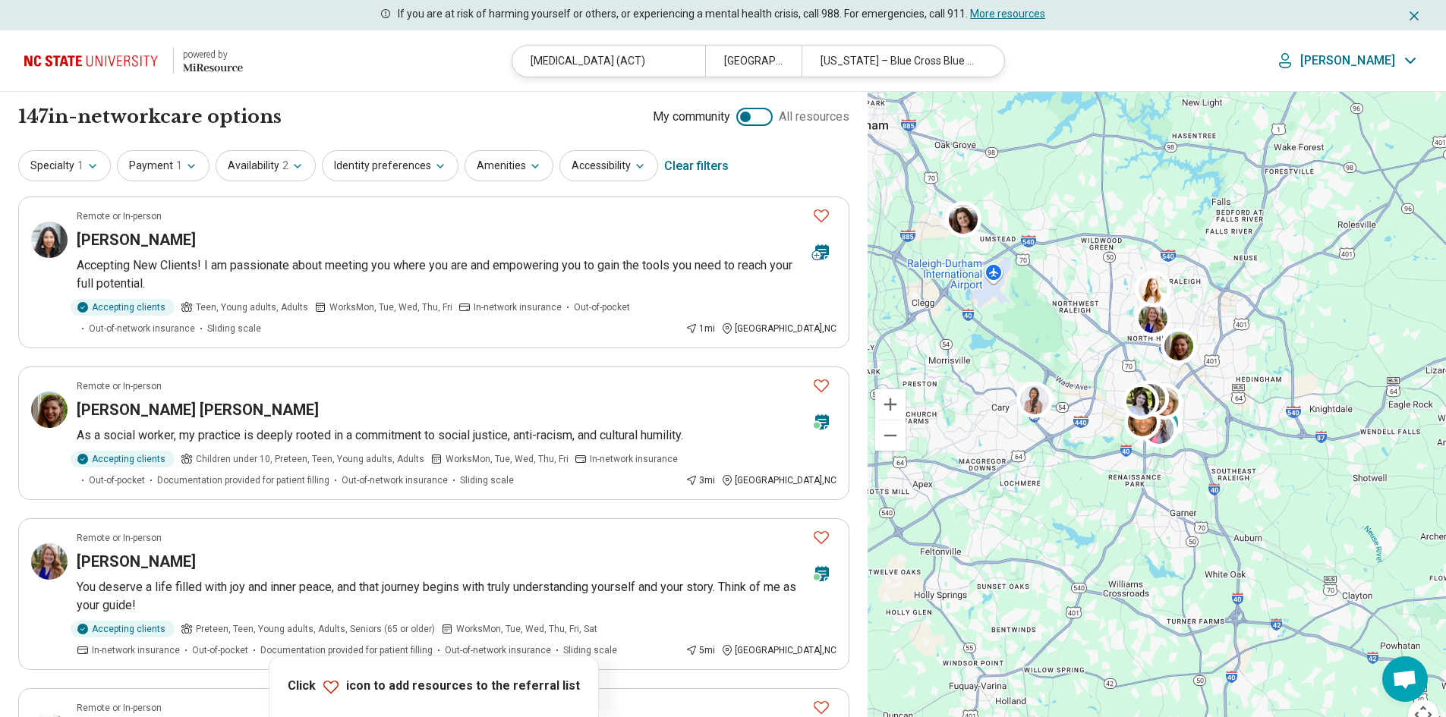
click at [392, 124] on div "147 in-network care options 147 in-network care option s My community All resou…" at bounding box center [433, 117] width 831 height 26
click at [391, 164] on button "Identity preferences" at bounding box center [390, 165] width 137 height 31
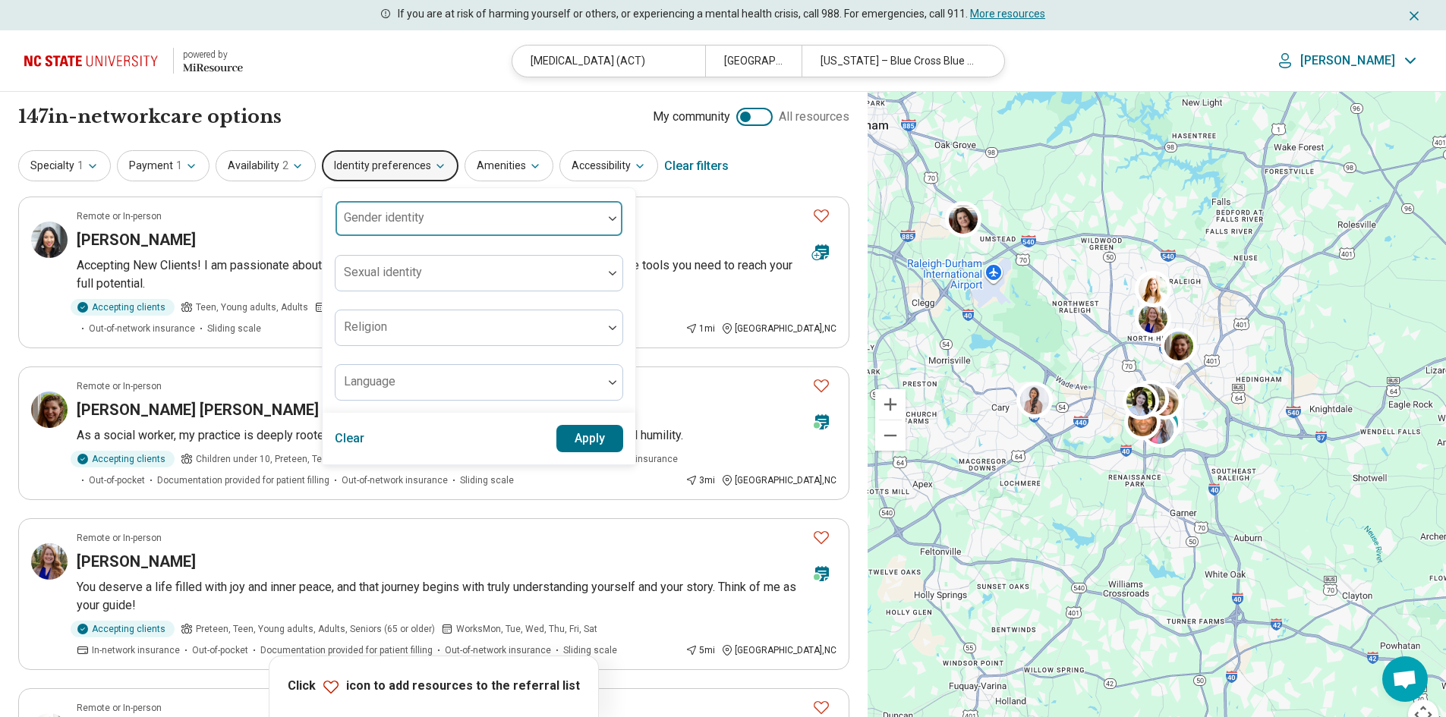
click at [427, 225] on div at bounding box center [469, 224] width 255 height 21
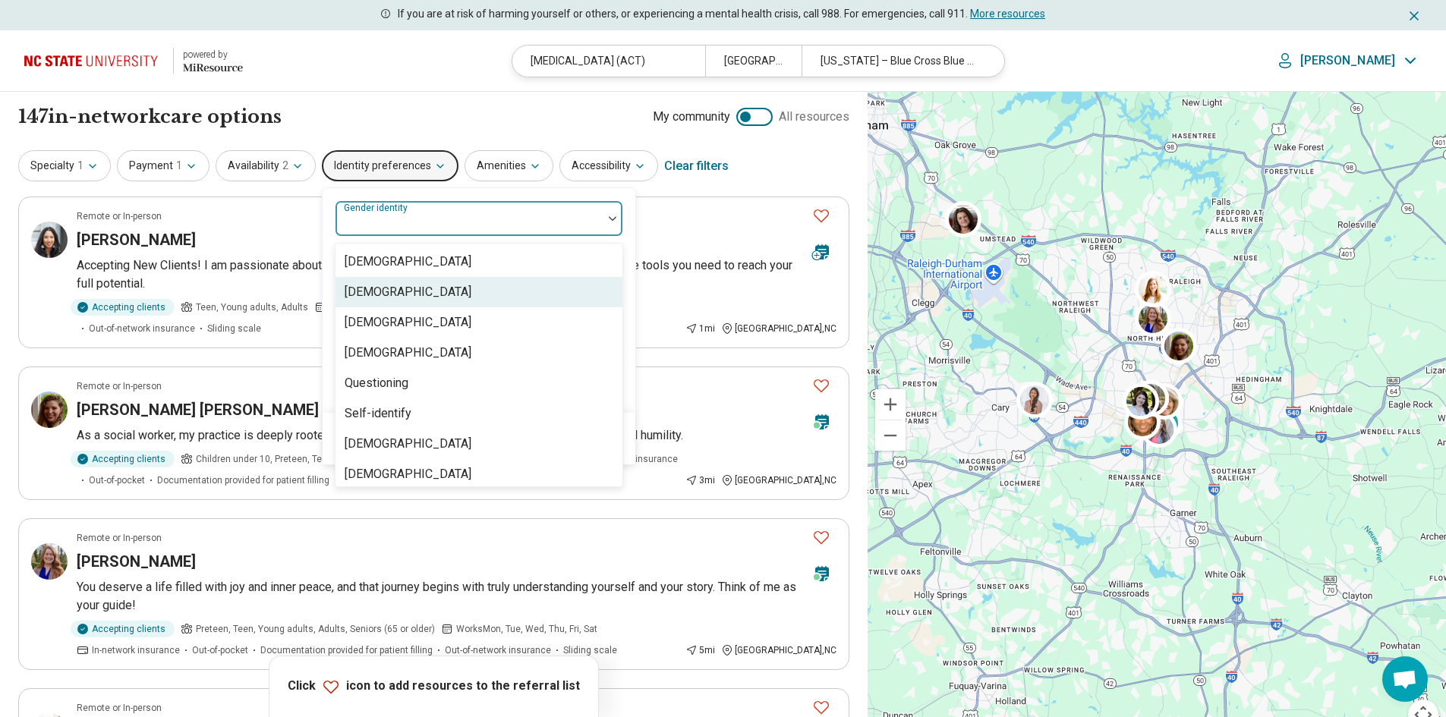
click at [390, 299] on div "[DEMOGRAPHIC_DATA]" at bounding box center [408, 292] width 127 height 18
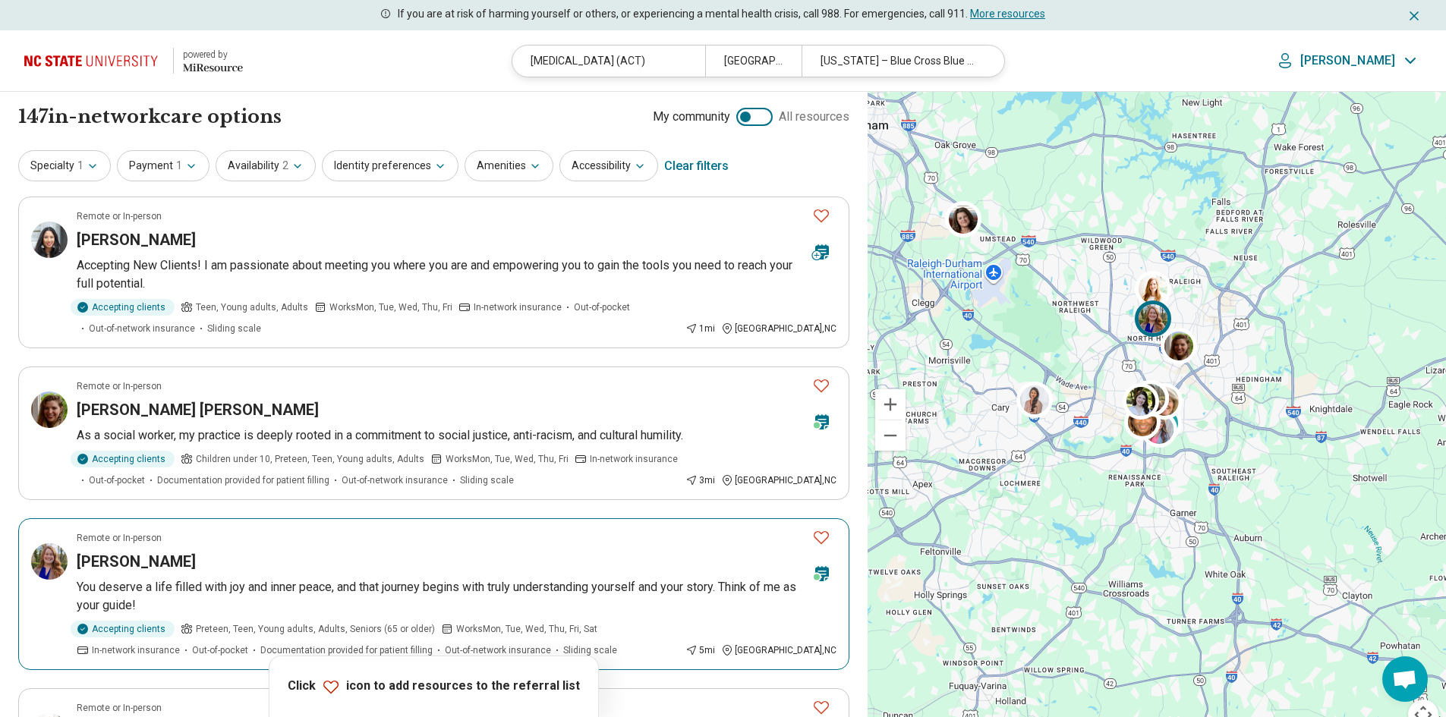
scroll to position [455, 0]
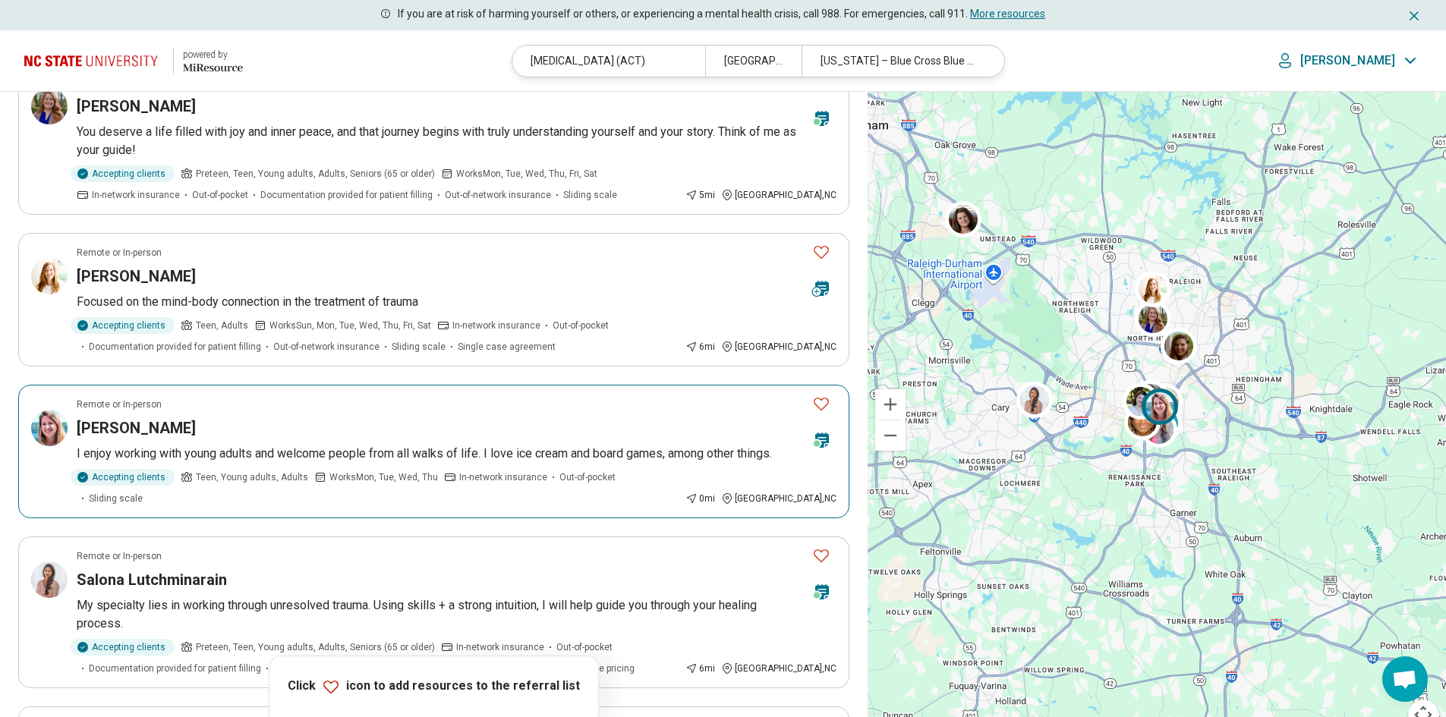
scroll to position [0, 0]
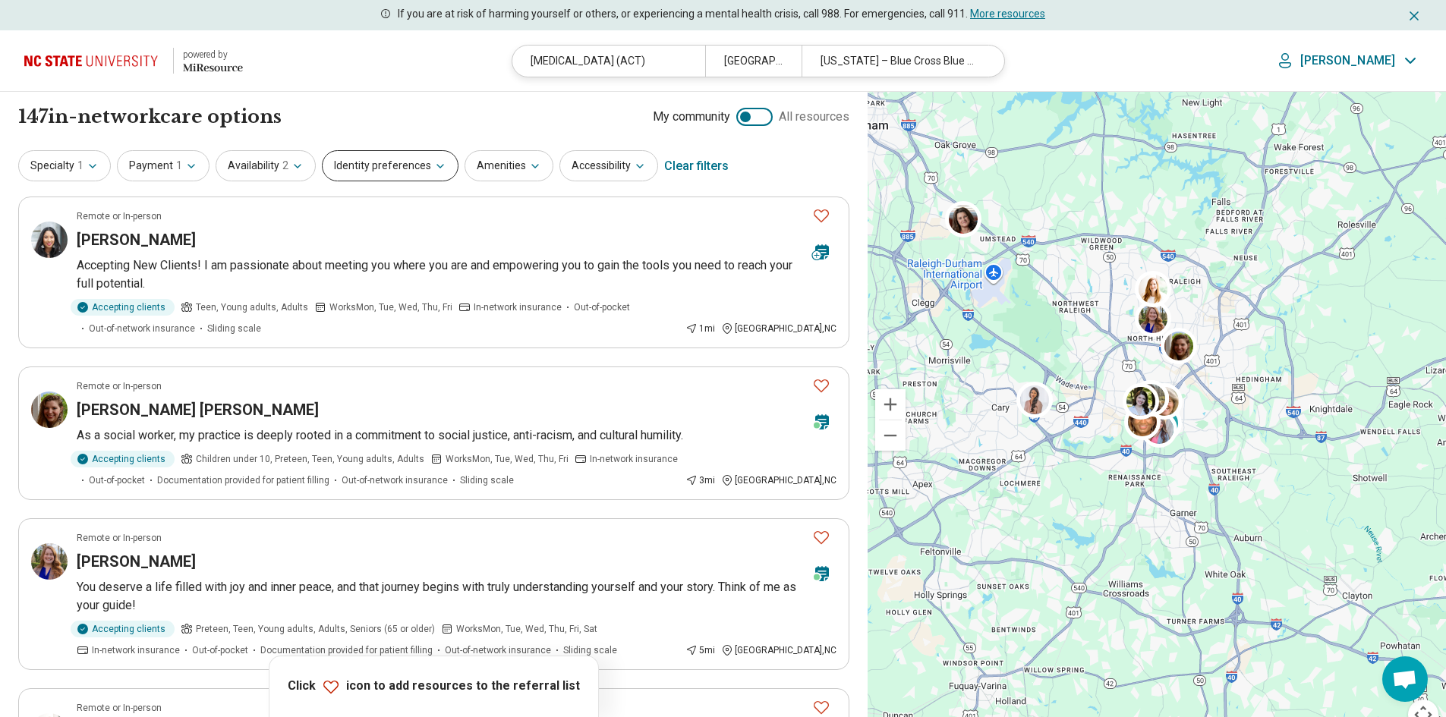
click at [364, 162] on button "Identity preferences" at bounding box center [390, 165] width 137 height 31
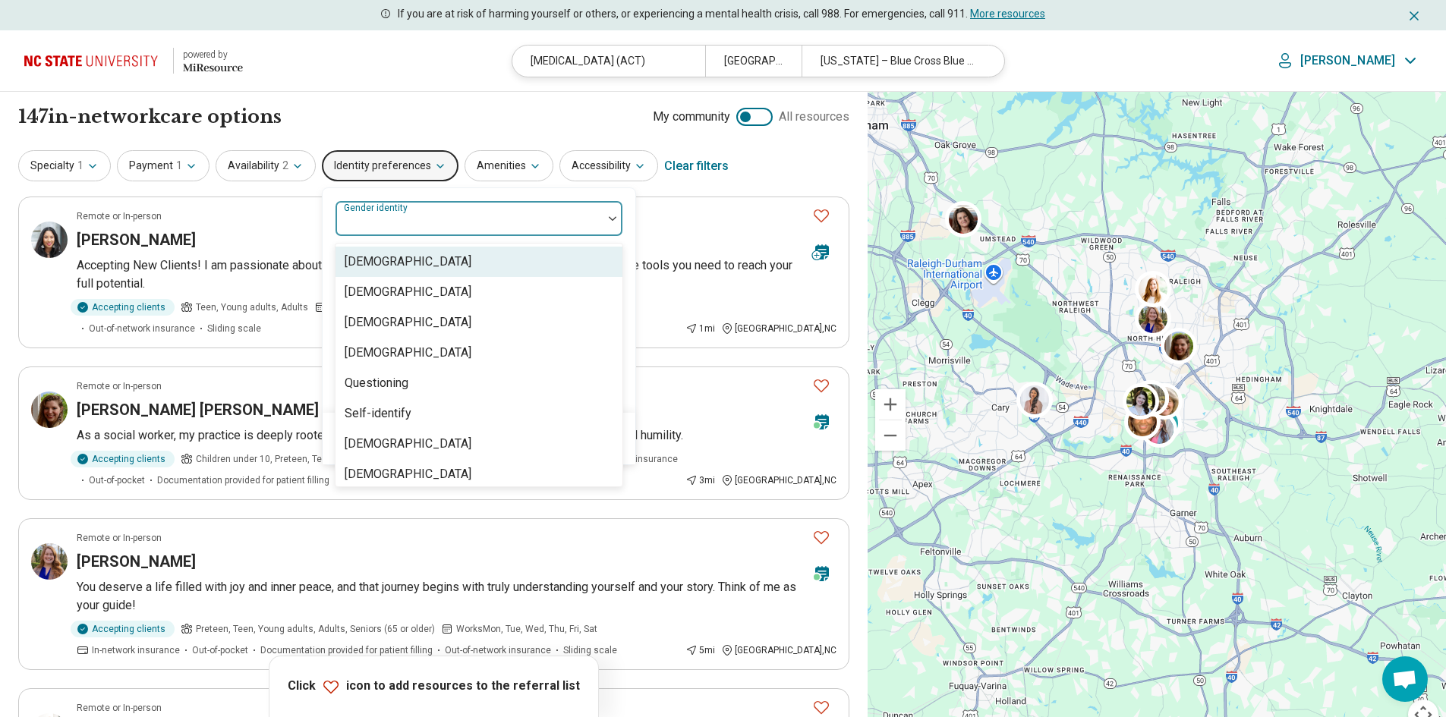
click at [361, 216] on div "Gender identity" at bounding box center [479, 218] width 288 height 36
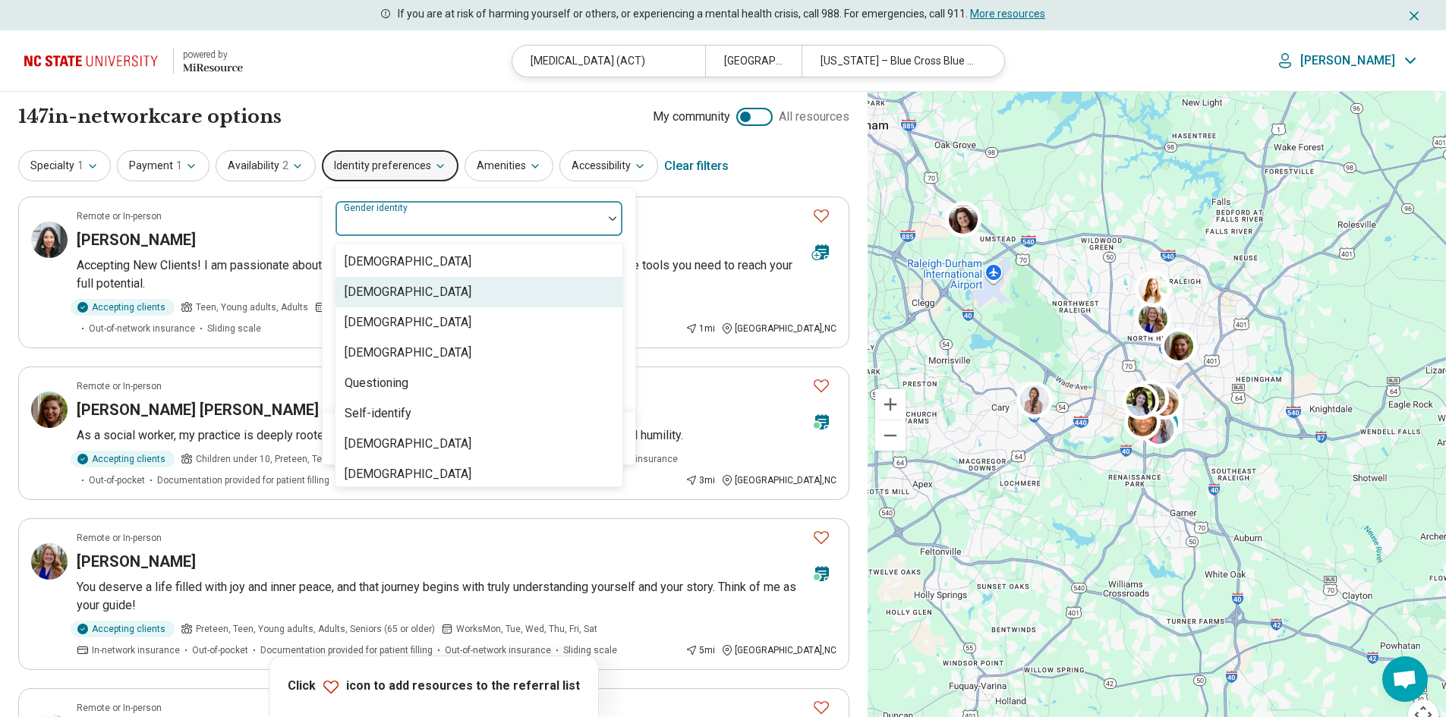
click at [366, 285] on div "[DEMOGRAPHIC_DATA]" at bounding box center [408, 292] width 127 height 18
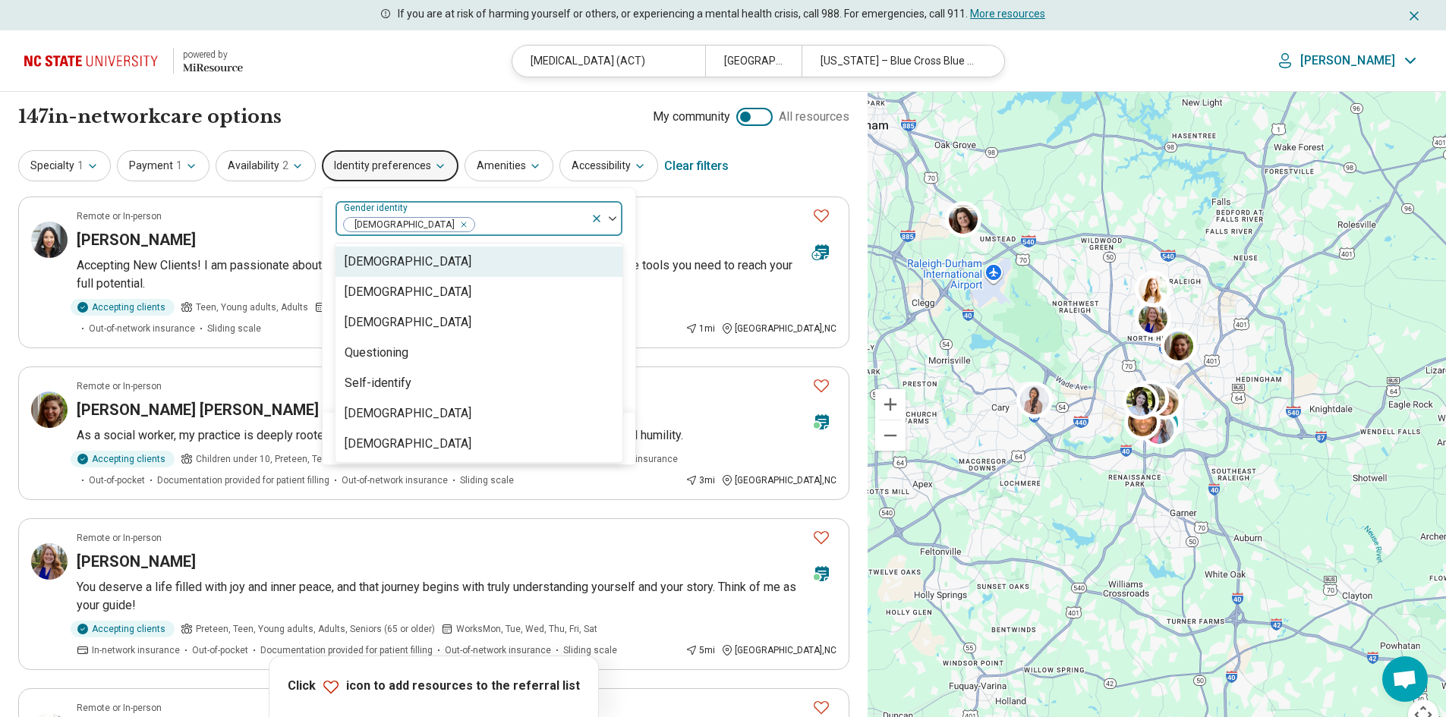
click at [755, 159] on div "Specialty 1 Payment 1 Availability 2 Identity preferences option Cisgender Woma…" at bounding box center [433, 166] width 831 height 36
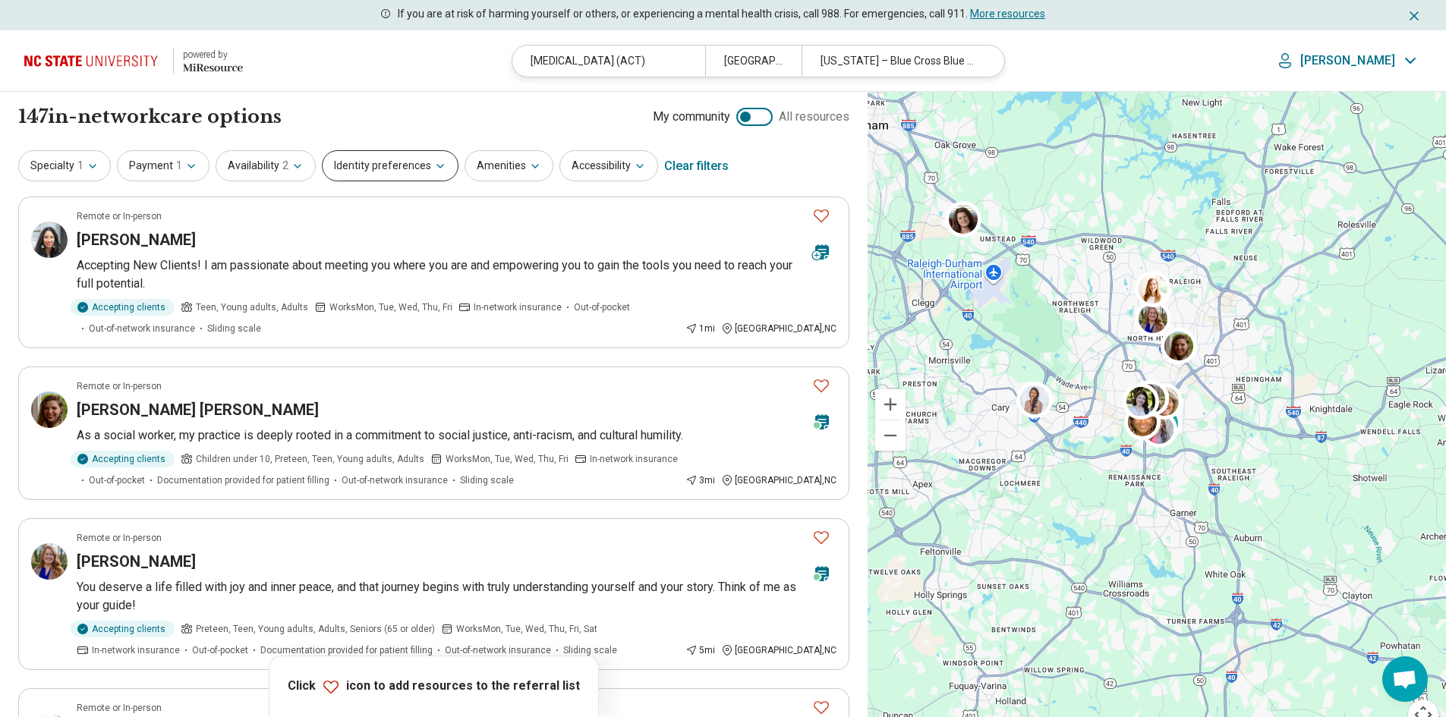
click at [380, 157] on button "Identity preferences" at bounding box center [390, 165] width 137 height 31
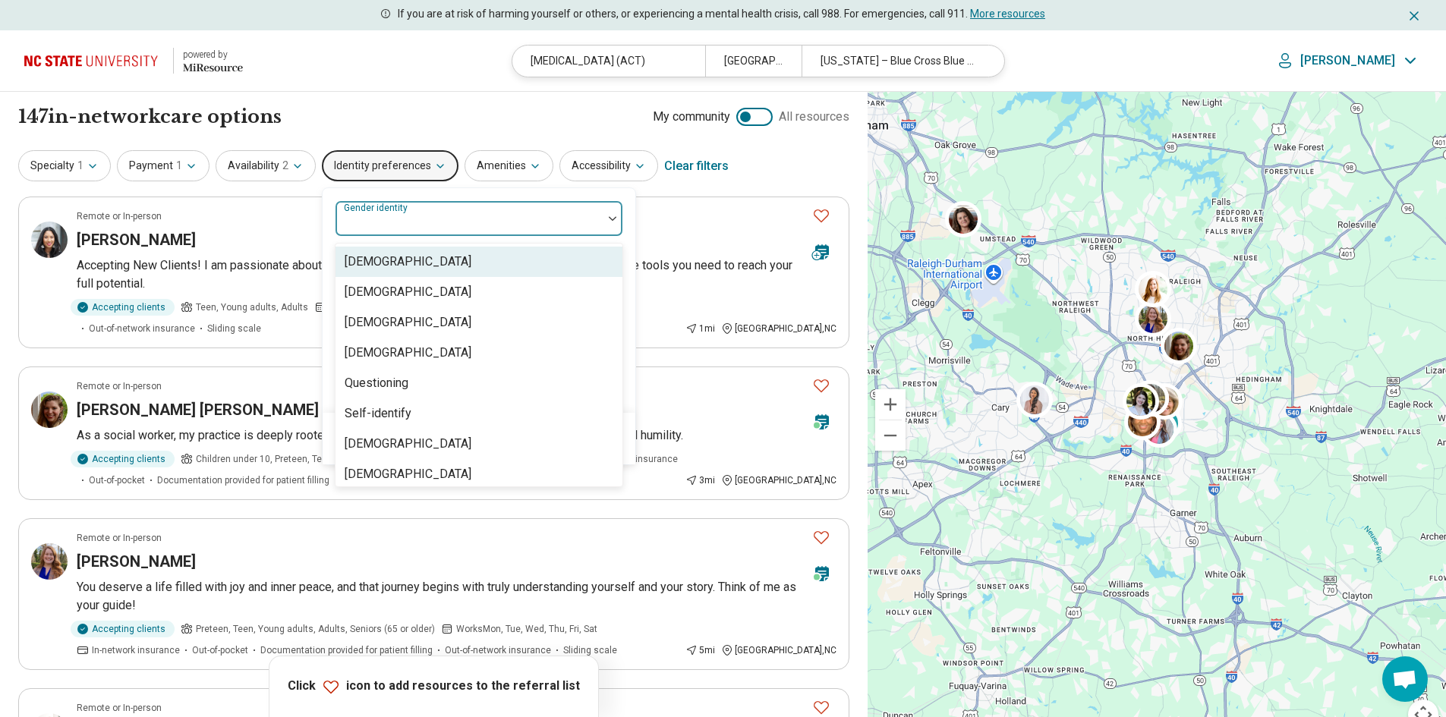
click at [395, 217] on div "Gender identity" at bounding box center [479, 218] width 288 height 36
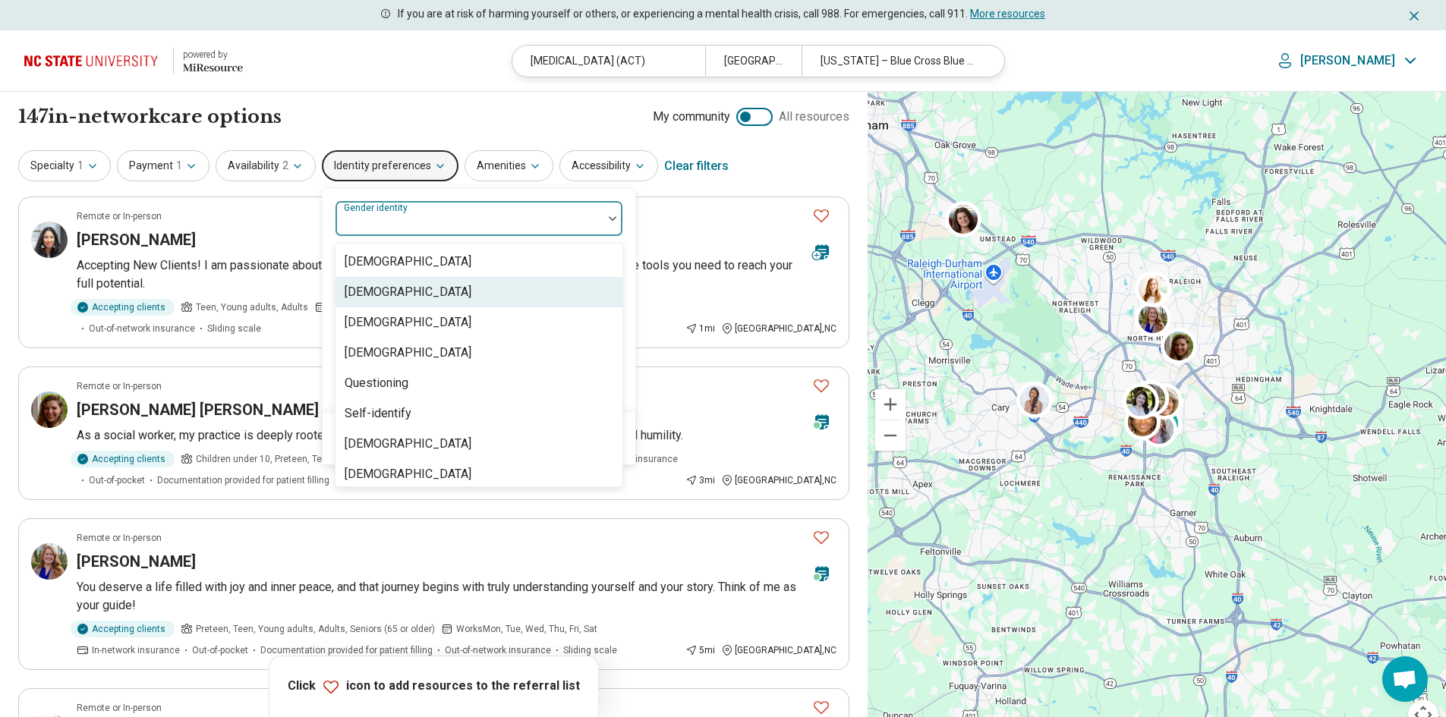
click at [392, 287] on div "[DEMOGRAPHIC_DATA]" at bounding box center [408, 292] width 127 height 18
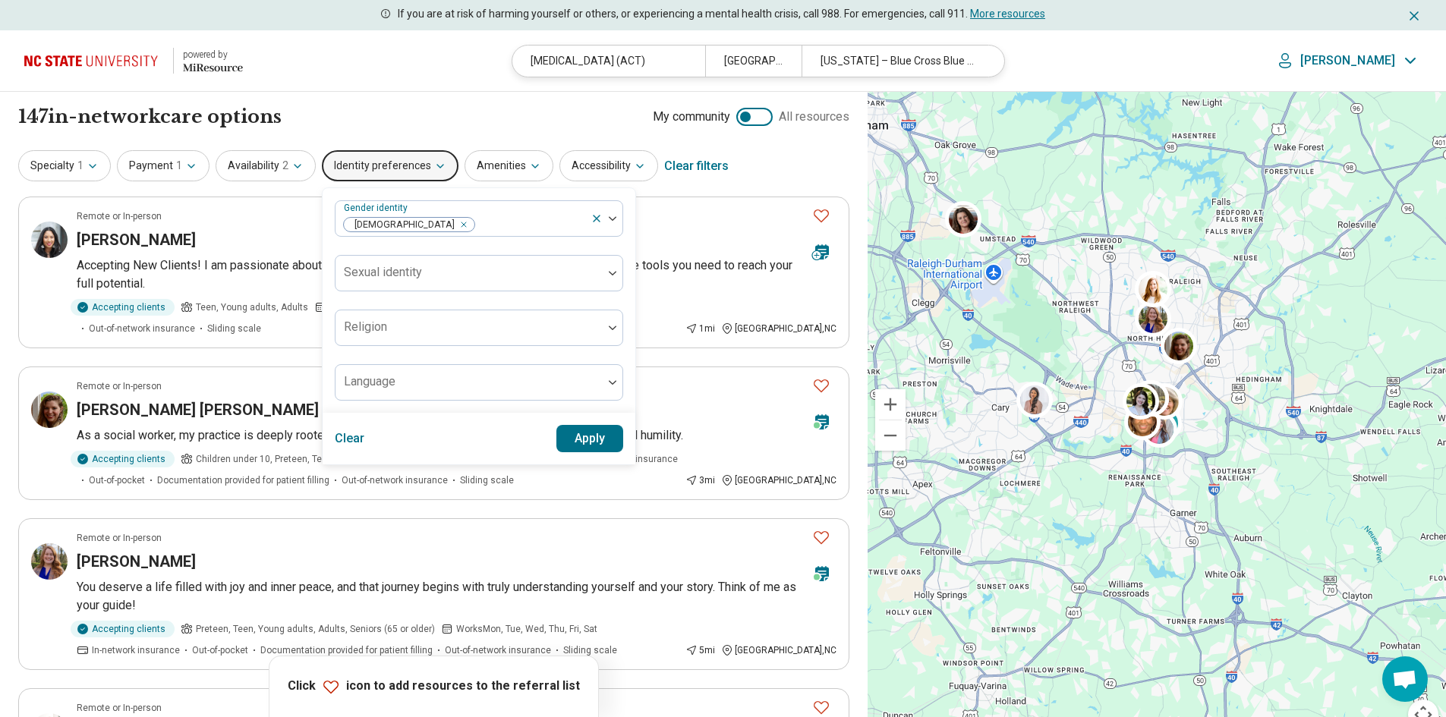
click at [550, 188] on div "Gender identity Cisgender Woman Sexual identity Religion Language Clear Apply" at bounding box center [479, 326] width 314 height 278
click at [569, 436] on button "Apply" at bounding box center [590, 438] width 68 height 27
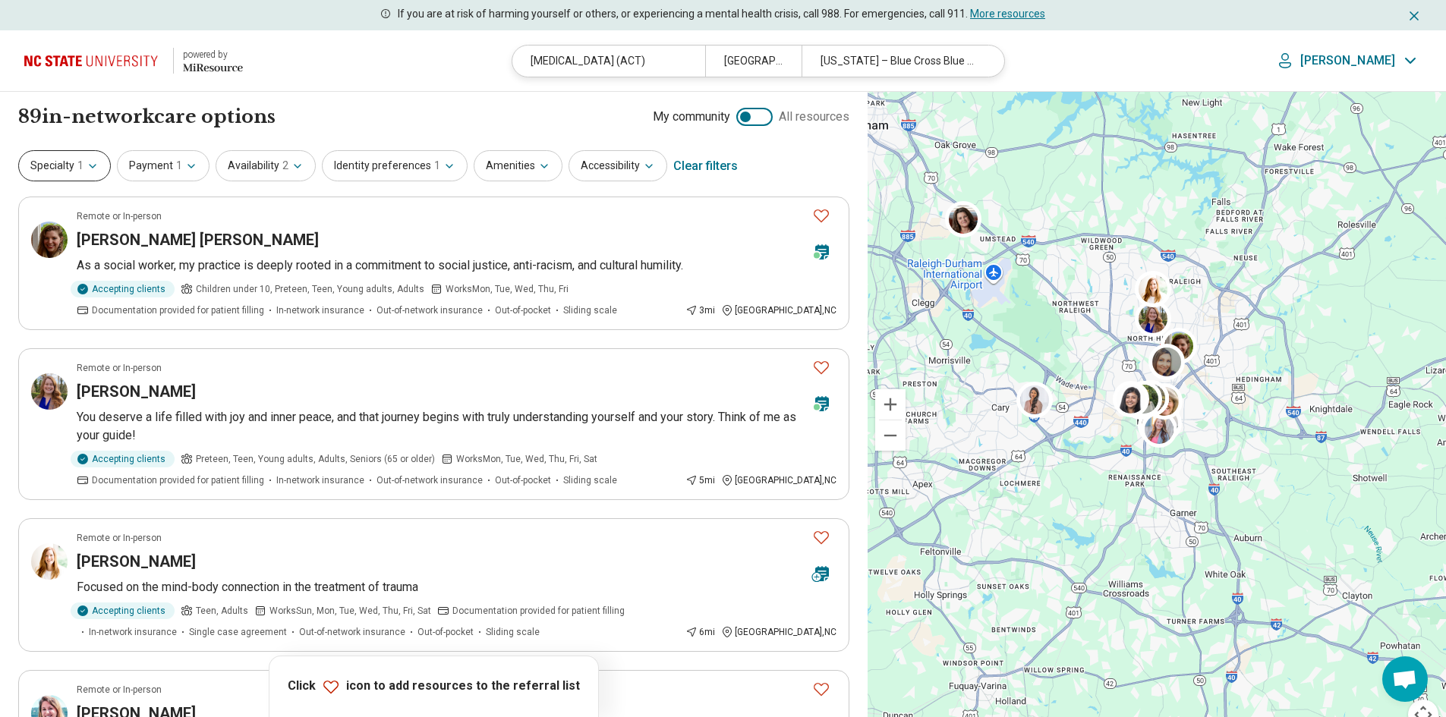
click at [77, 162] on span "1" at bounding box center [80, 166] width 6 height 16
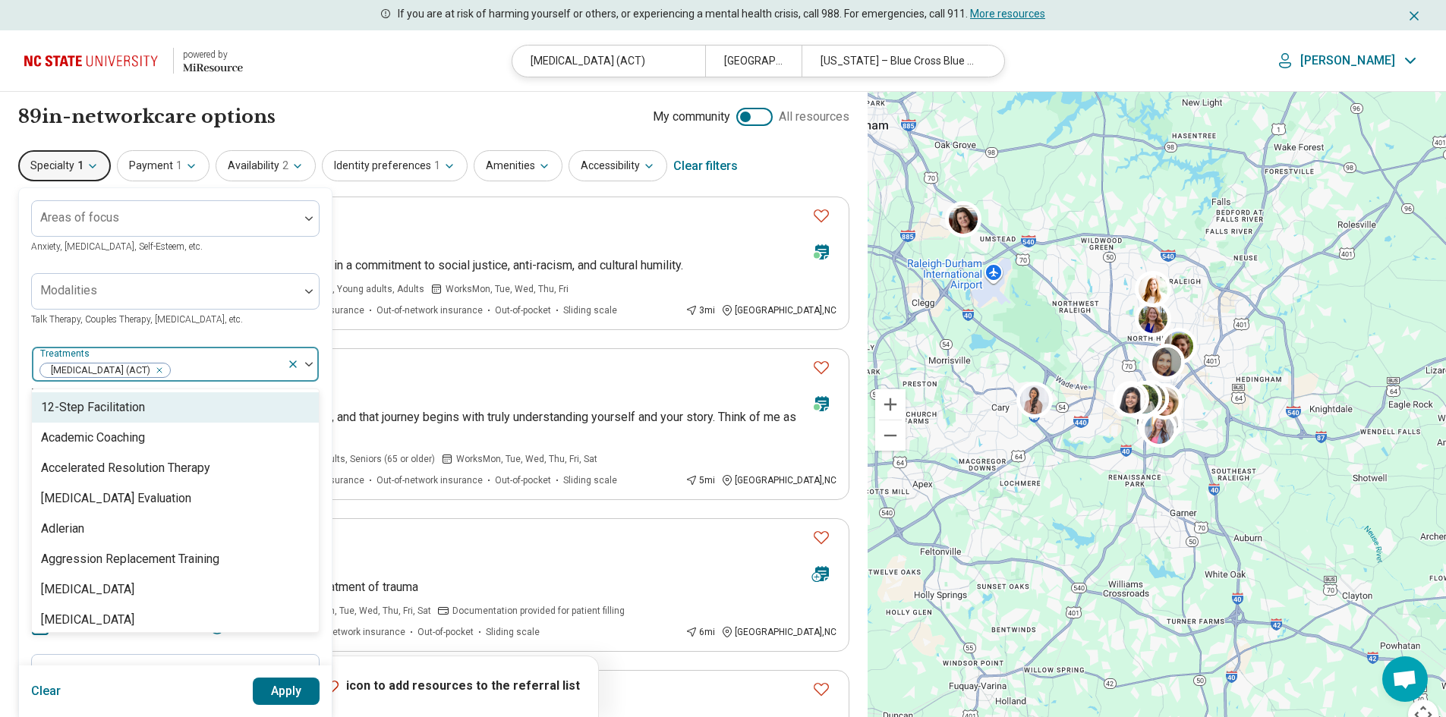
click at [280, 369] on div at bounding box center [226, 370] width 109 height 21
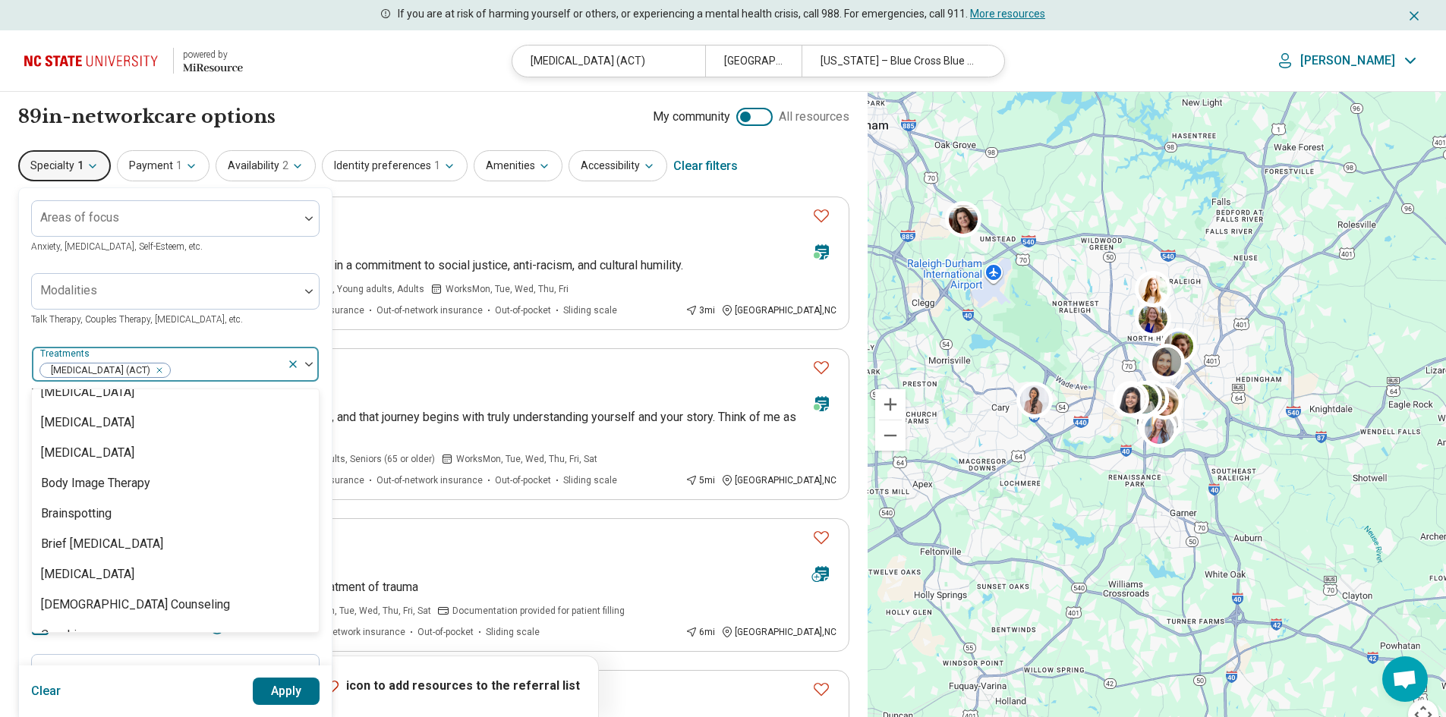
scroll to position [531, 0]
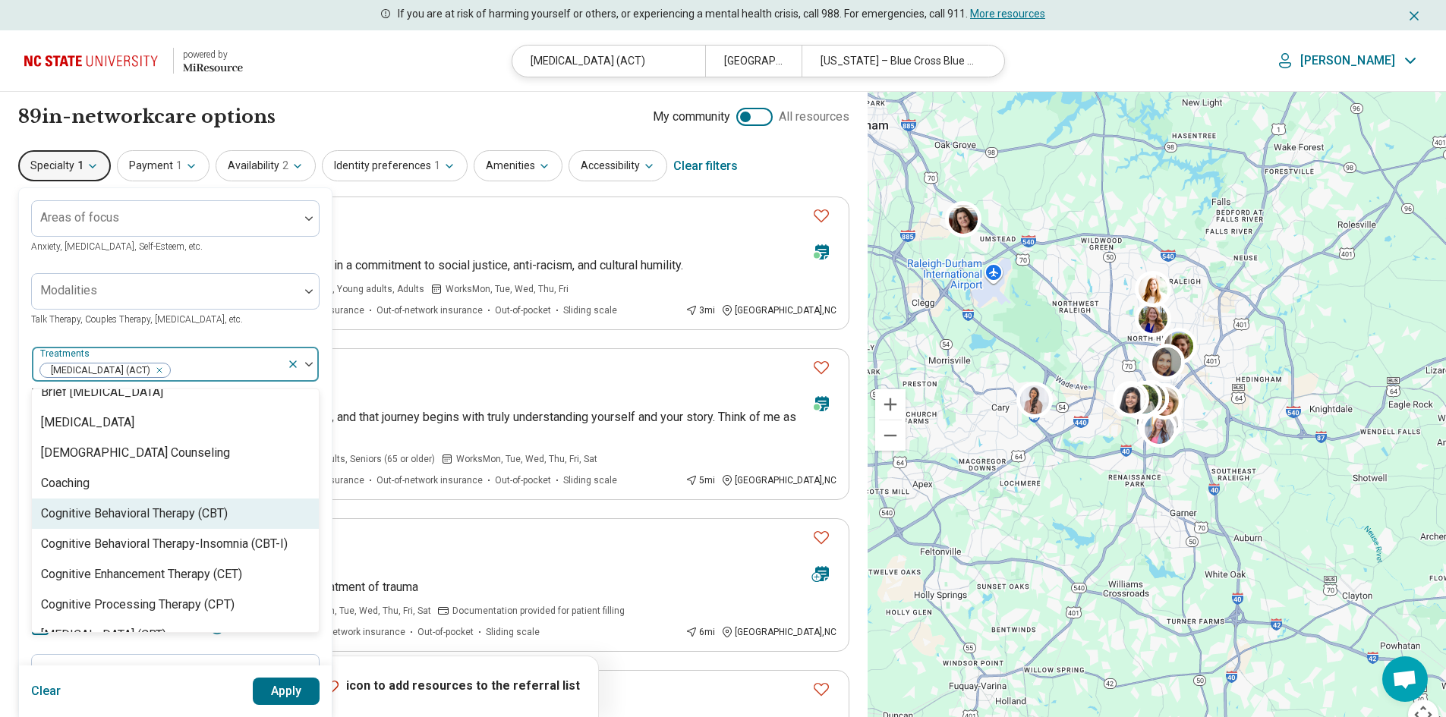
click at [184, 523] on div "Cognitive Behavioral Therapy (CBT)" at bounding box center [134, 514] width 187 height 18
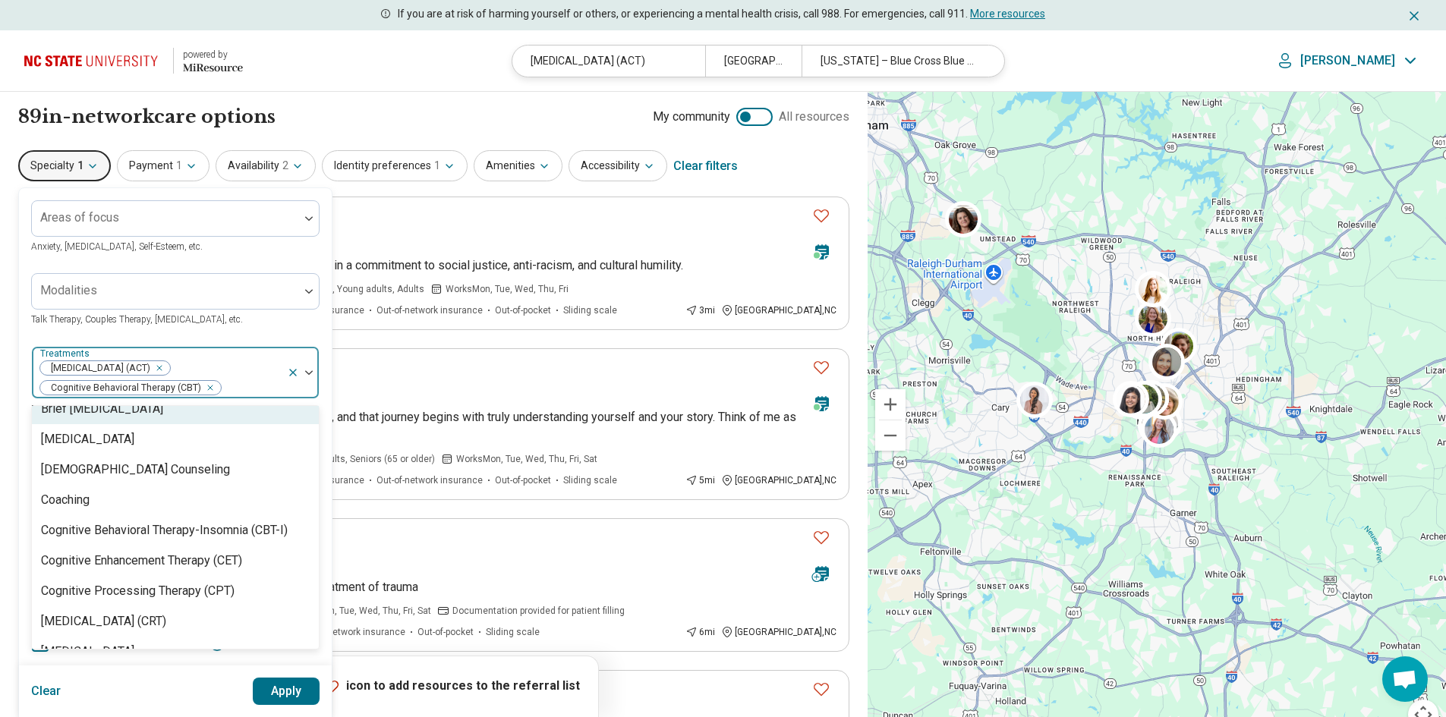
click at [301, 192] on div "Areas of focus Anxiety, Depression, Self-Esteem, etc. Modalities Talk Therapy, …" at bounding box center [175, 490] width 313 height 604
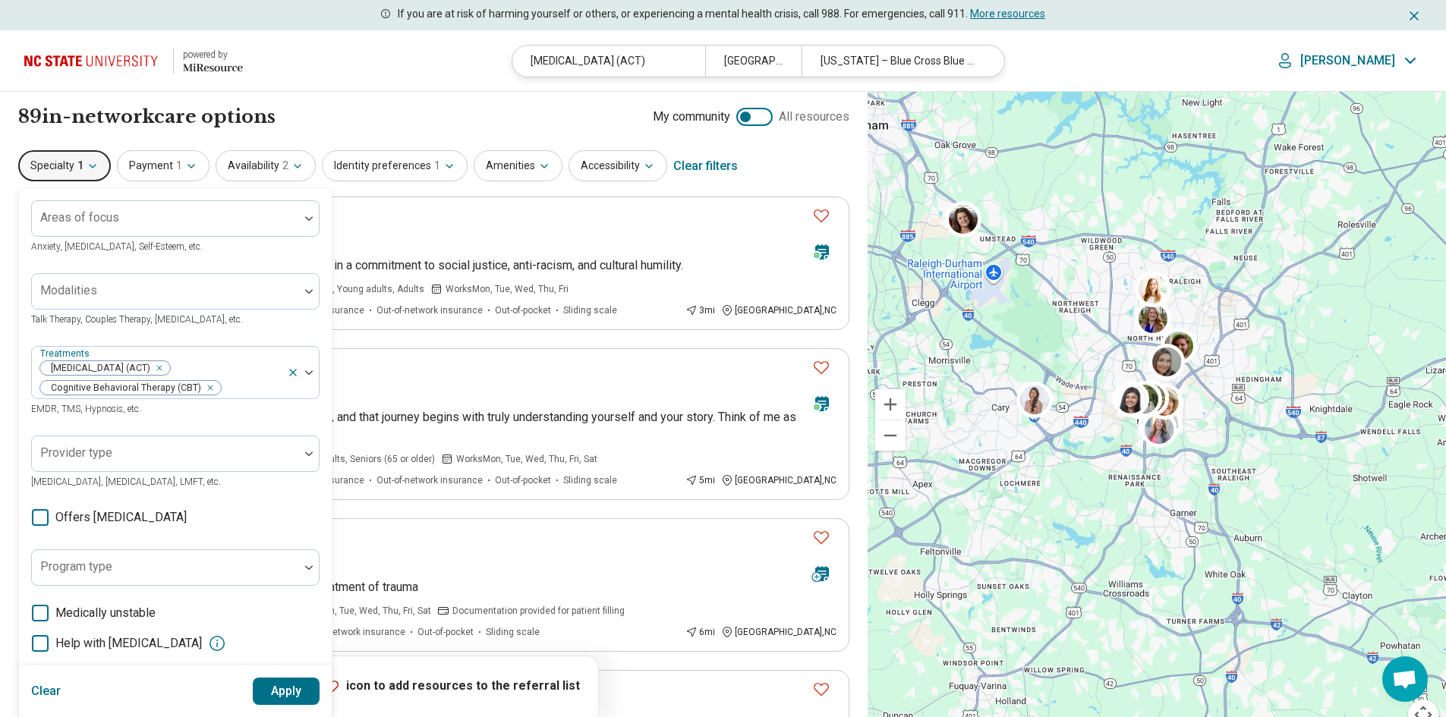
click at [319, 124] on div "89 in-network care options 89 in-network care option s My community All resourc…" at bounding box center [433, 117] width 831 height 26
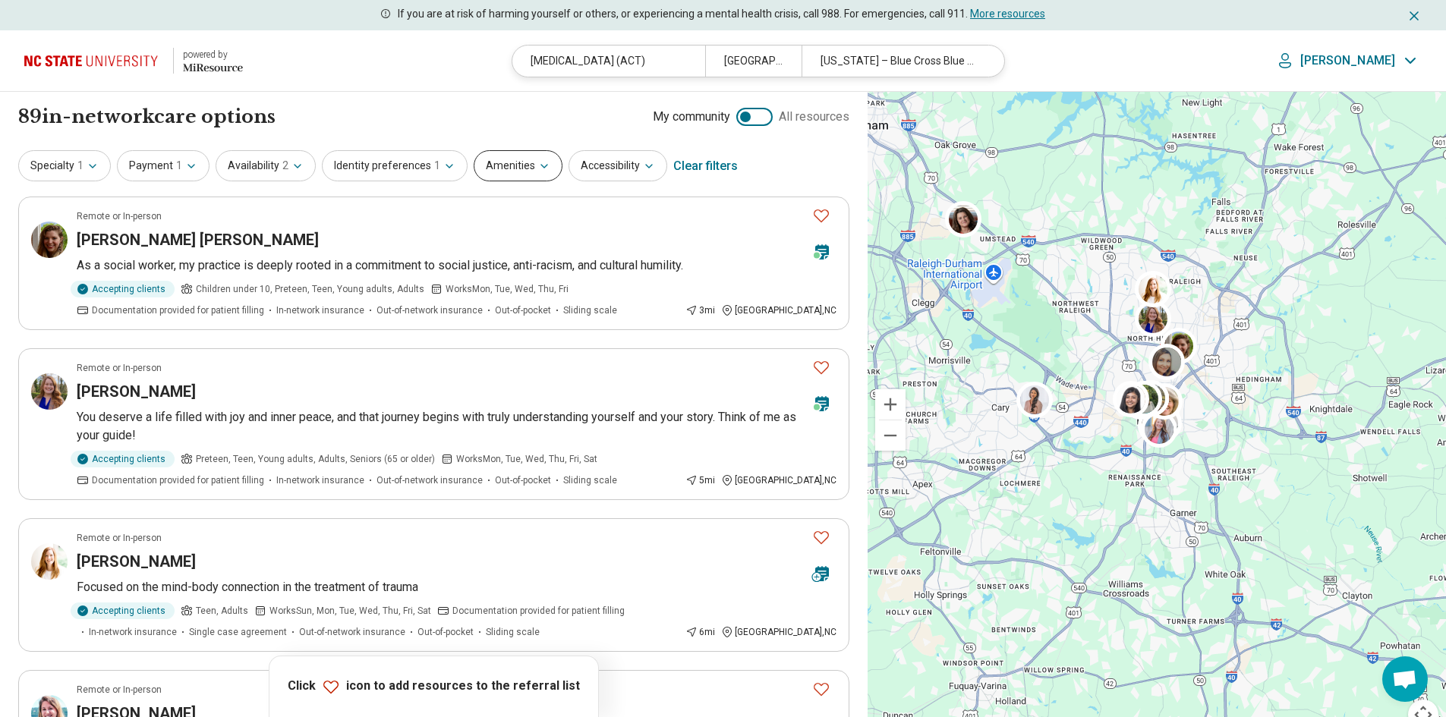
click at [499, 164] on button "Amenities" at bounding box center [518, 165] width 89 height 31
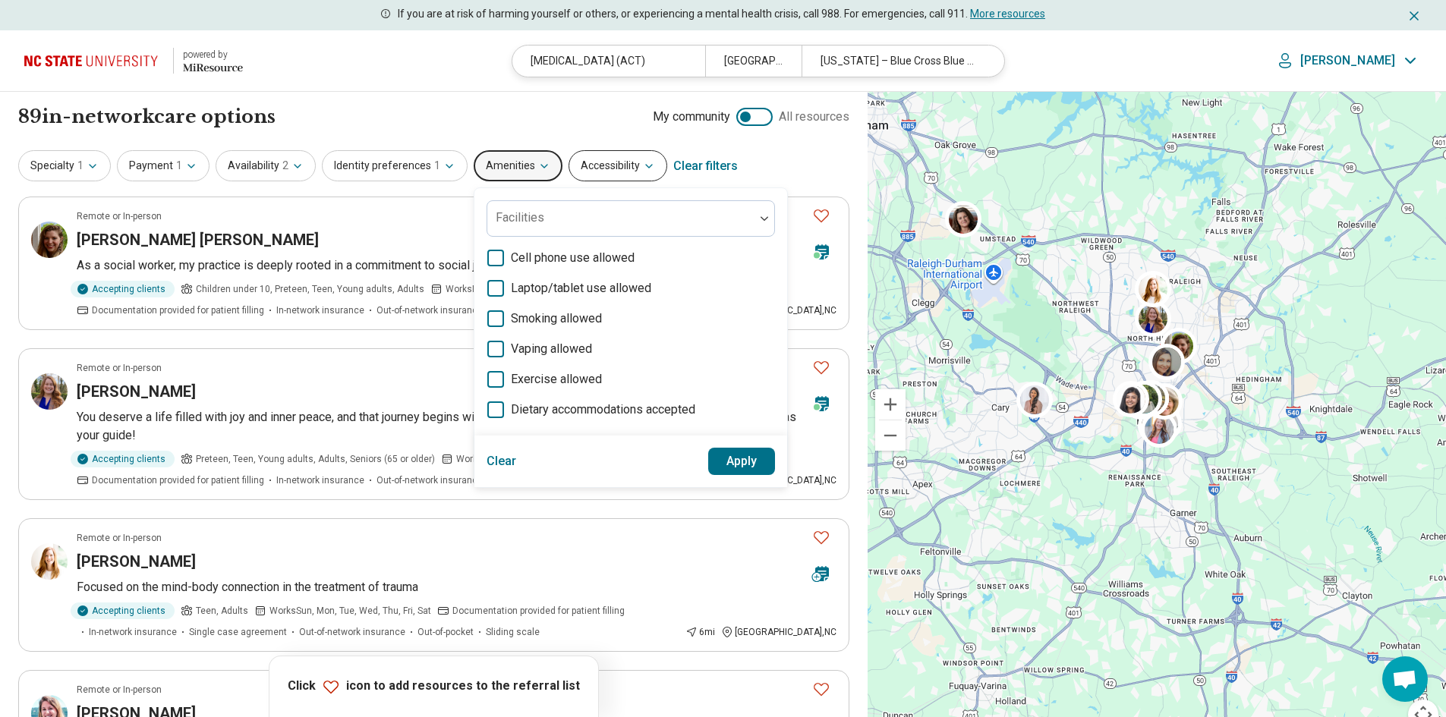
click at [599, 163] on button "Accessibility" at bounding box center [617, 165] width 99 height 31
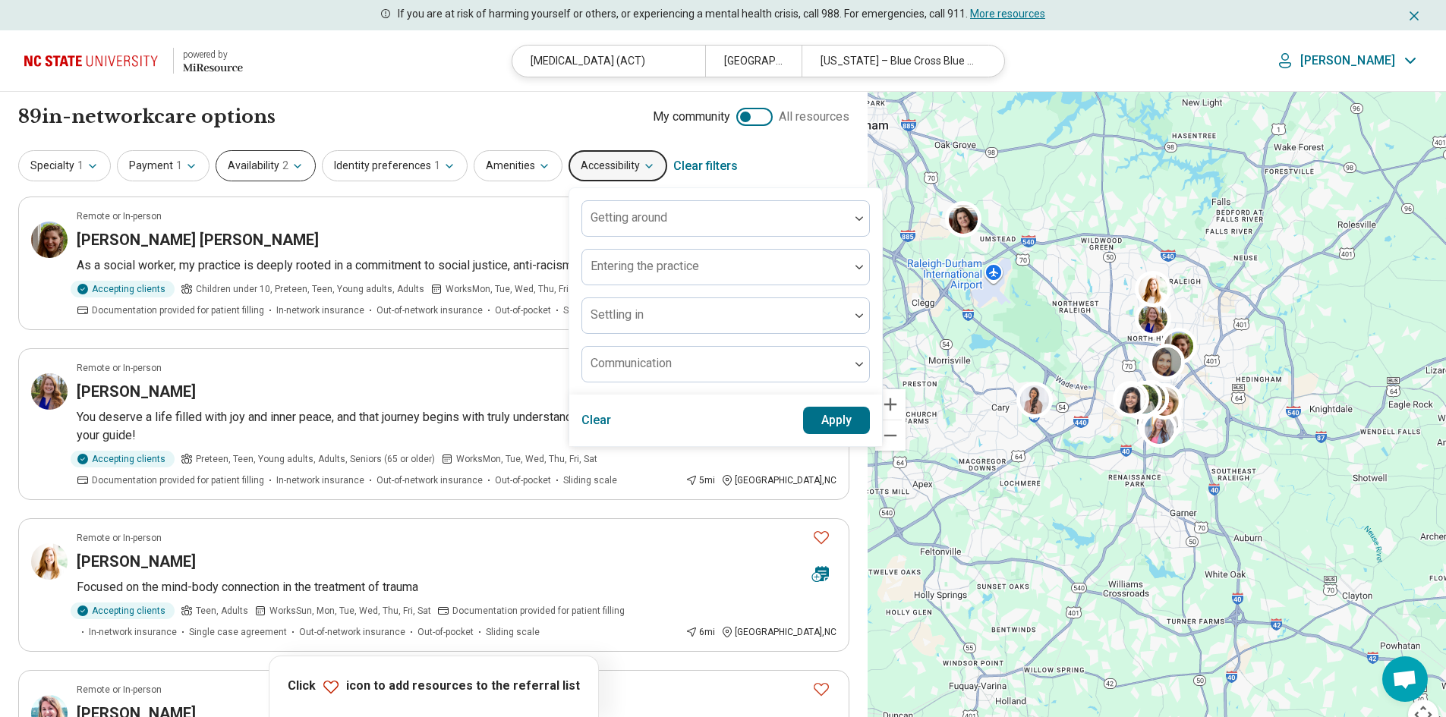
click at [275, 163] on button "Availability 2" at bounding box center [266, 165] width 100 height 31
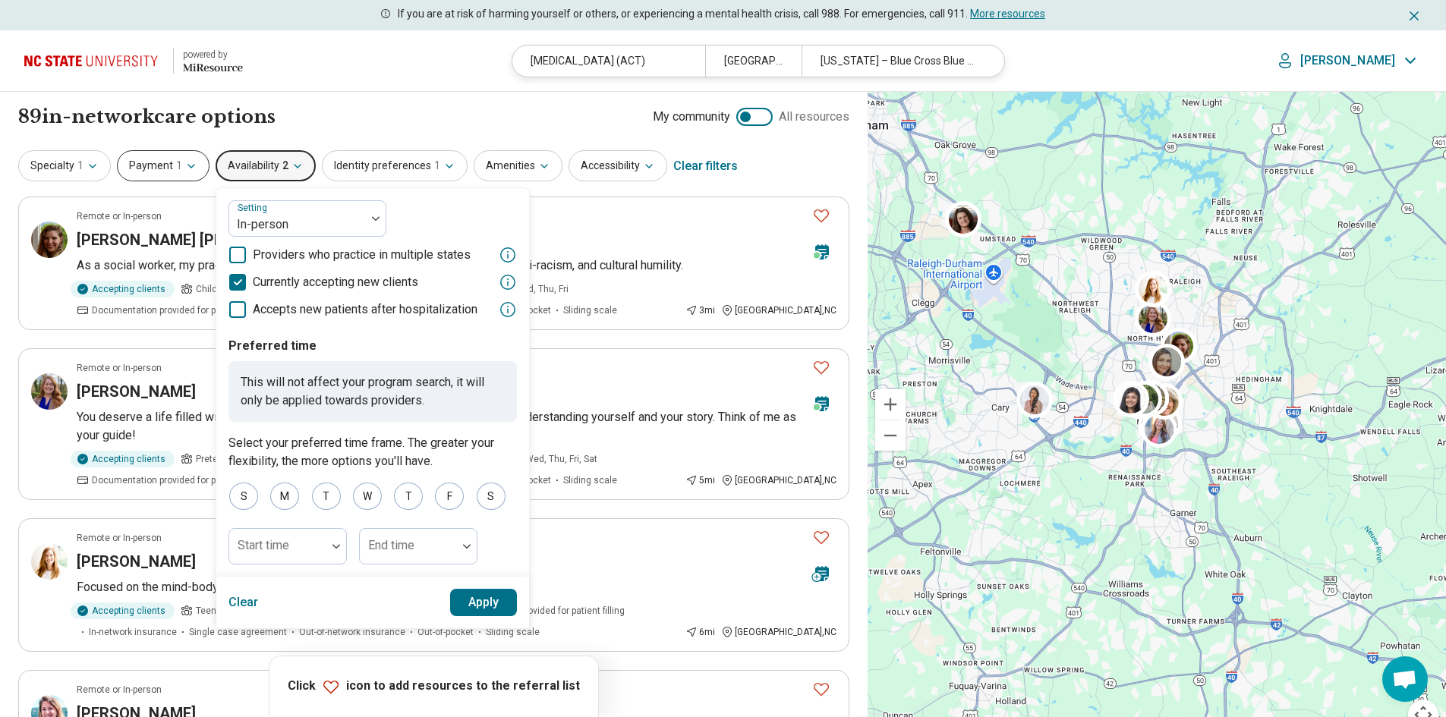
click at [180, 153] on button "Payment 1" at bounding box center [163, 165] width 93 height 31
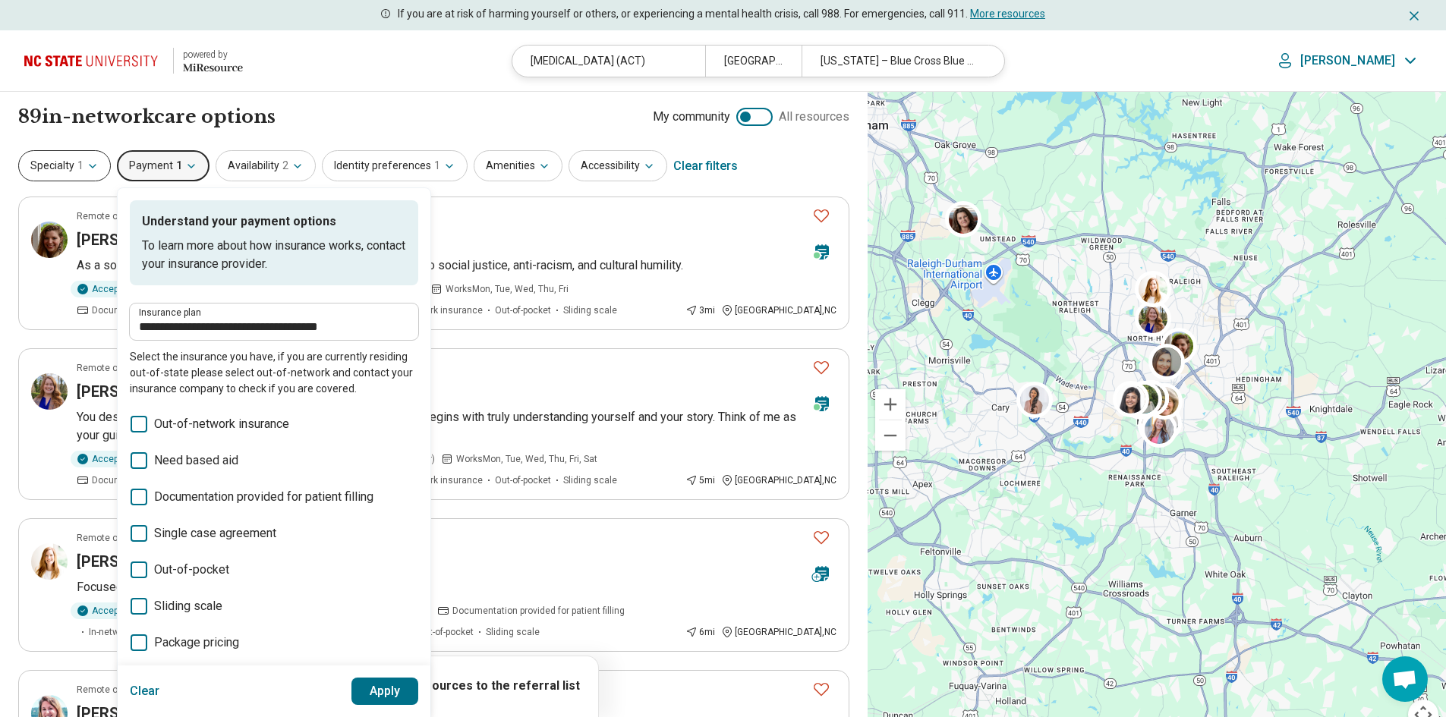
click at [83, 161] on button "Specialty 1" at bounding box center [64, 165] width 93 height 31
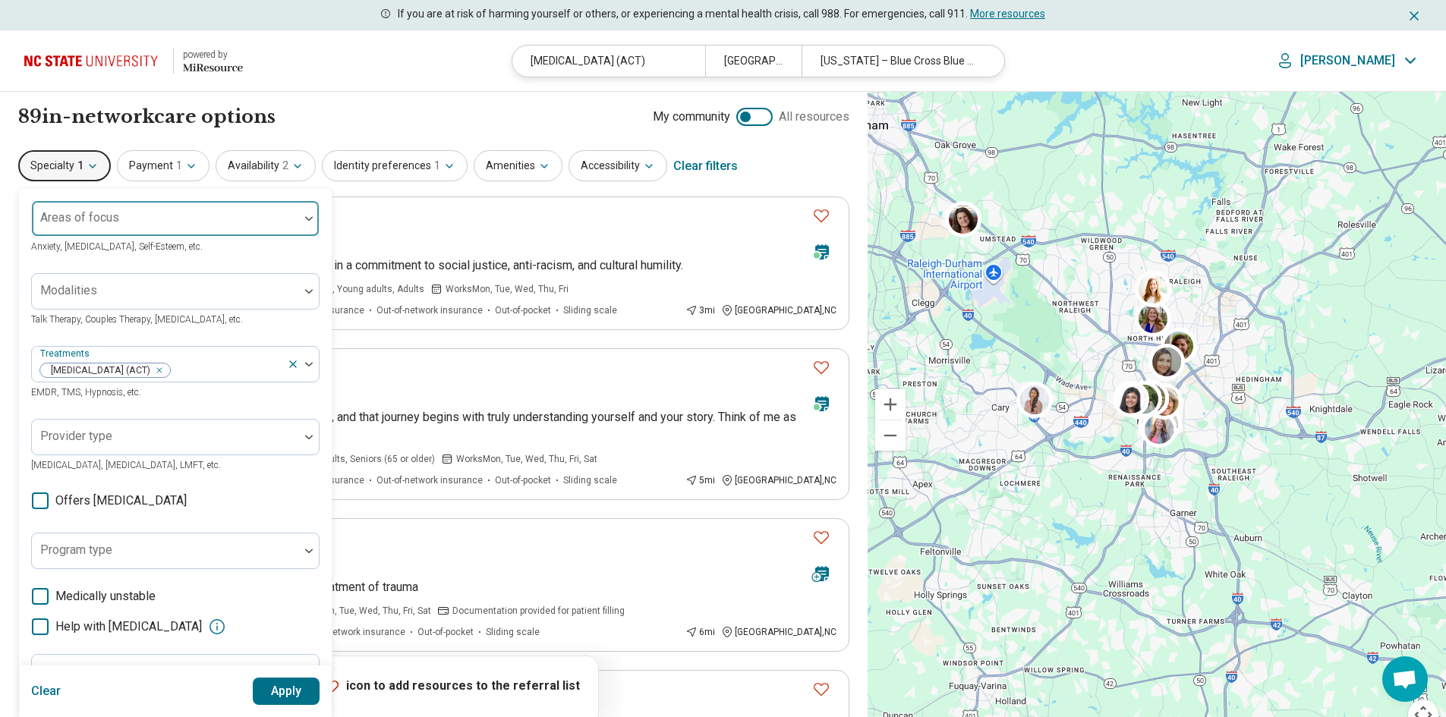
click at [159, 220] on div at bounding box center [165, 224] width 255 height 21
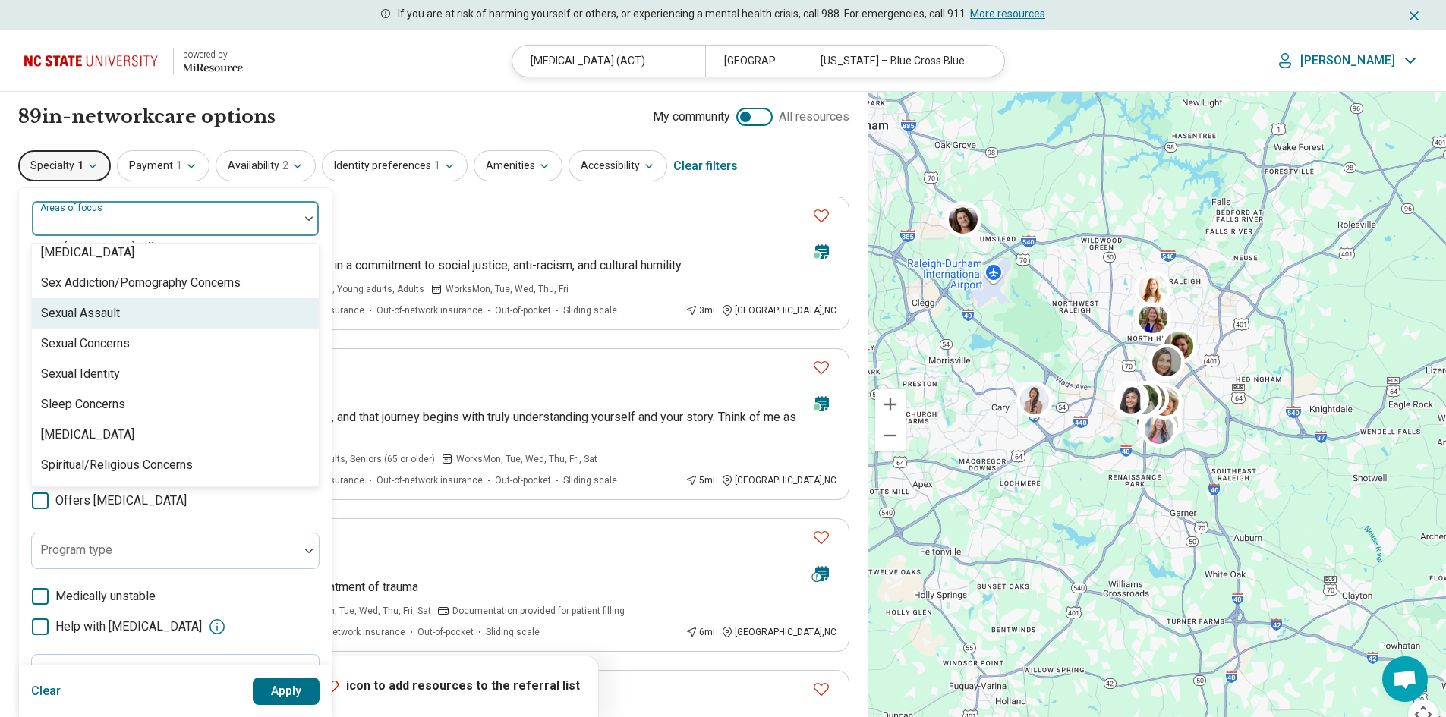
scroll to position [2836, 0]
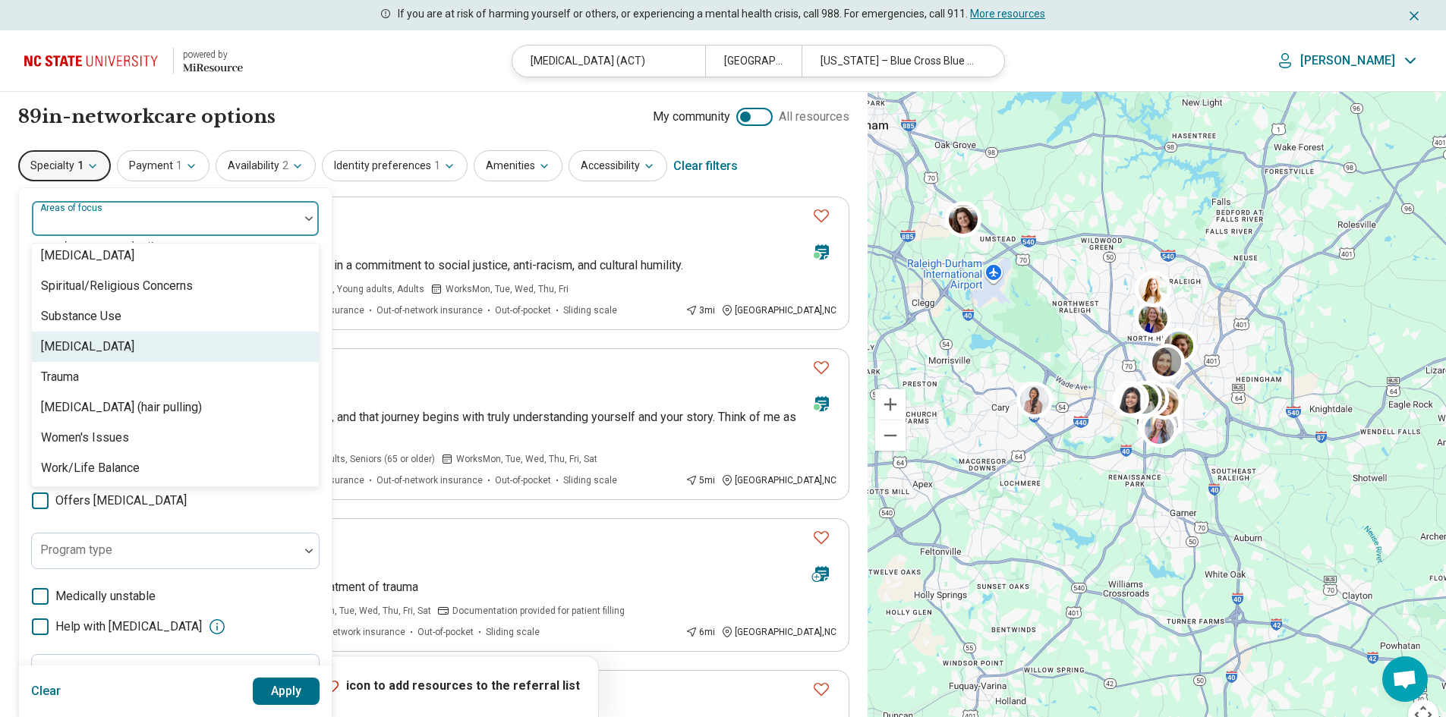
click at [98, 351] on div "[MEDICAL_DATA]" at bounding box center [87, 347] width 93 height 18
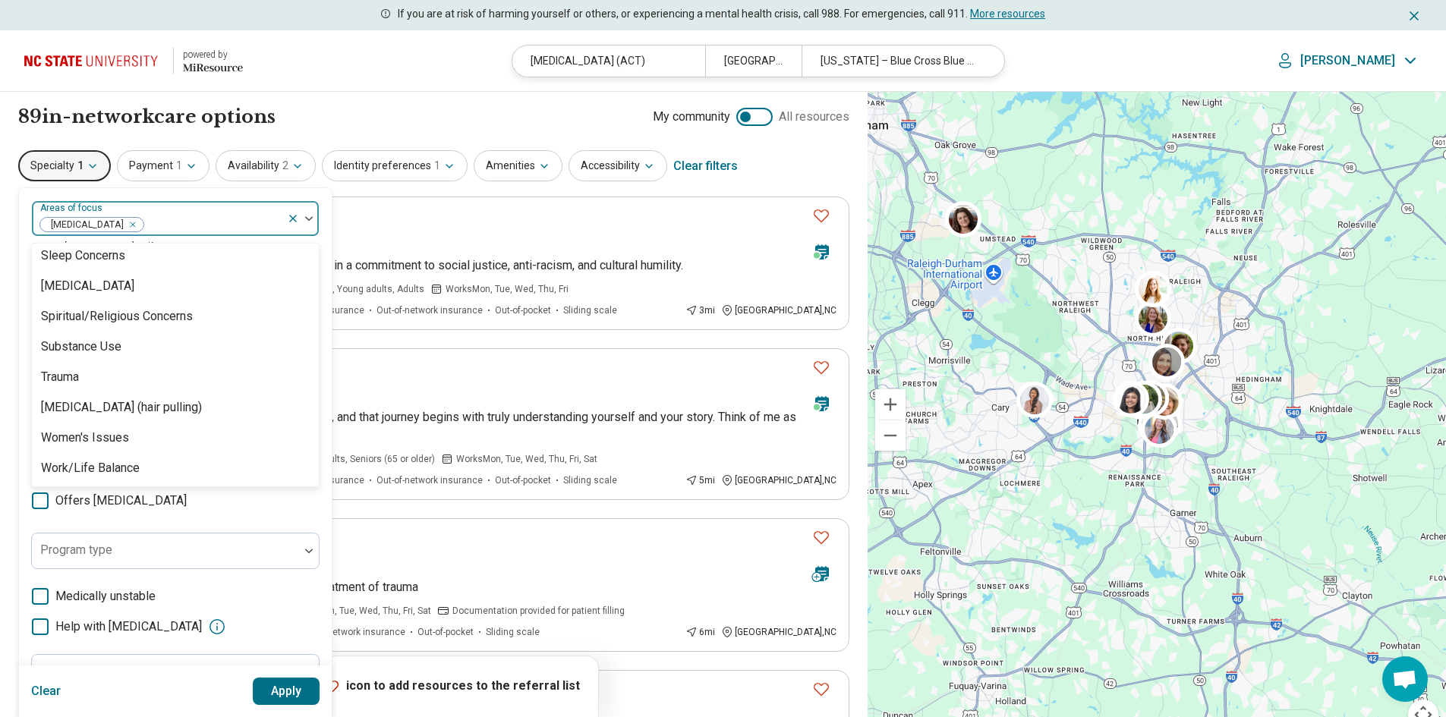
click at [453, 118] on div "89 in-network care options 89 in-network care option s My community All resourc…" at bounding box center [433, 117] width 831 height 26
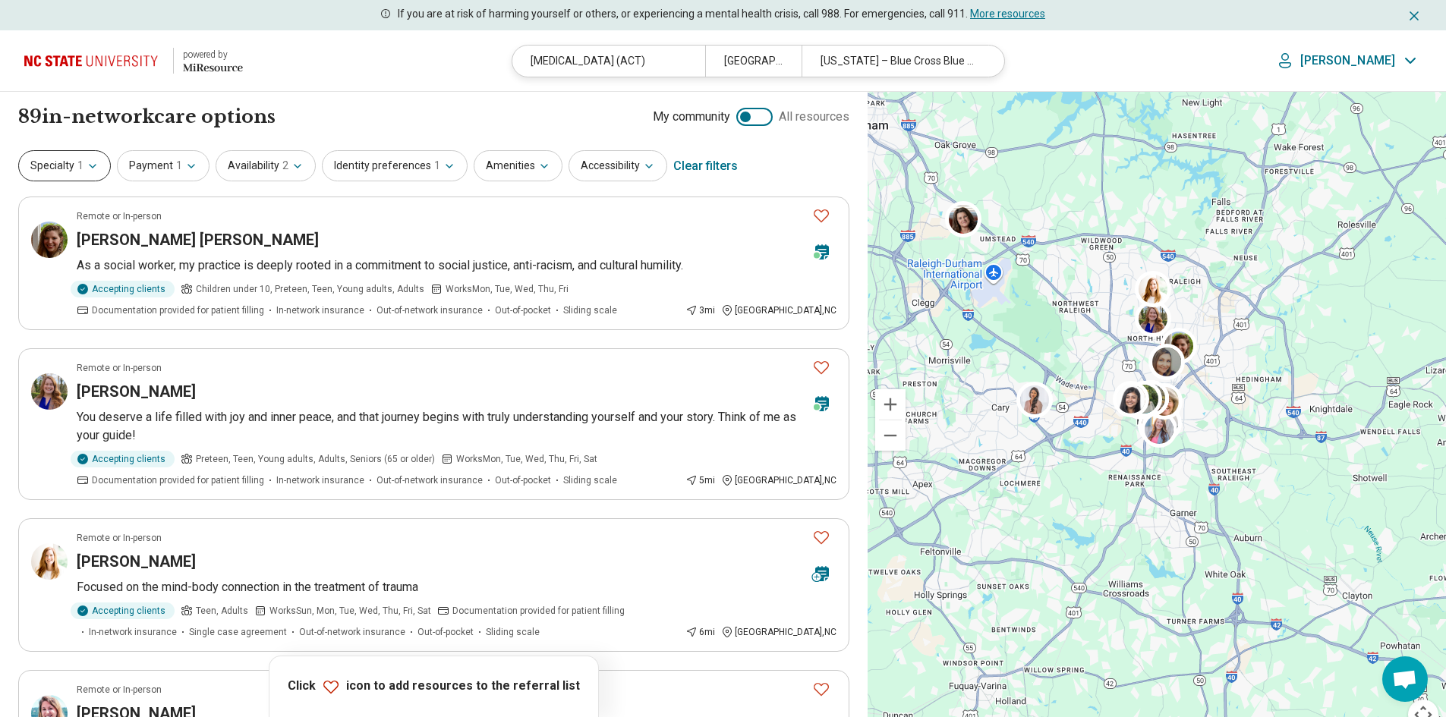
click at [39, 157] on button "Specialty 1" at bounding box center [64, 165] width 93 height 31
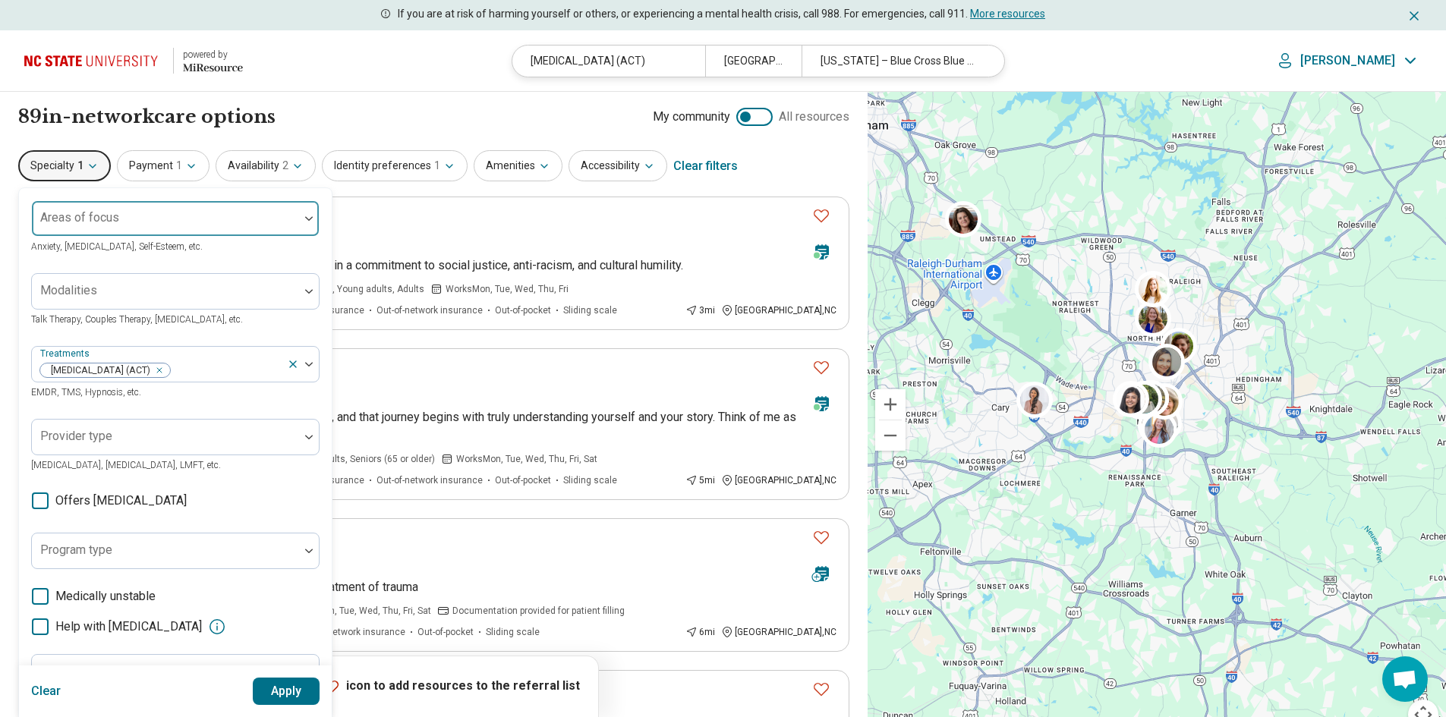
click at [202, 219] on div at bounding box center [165, 224] width 255 height 21
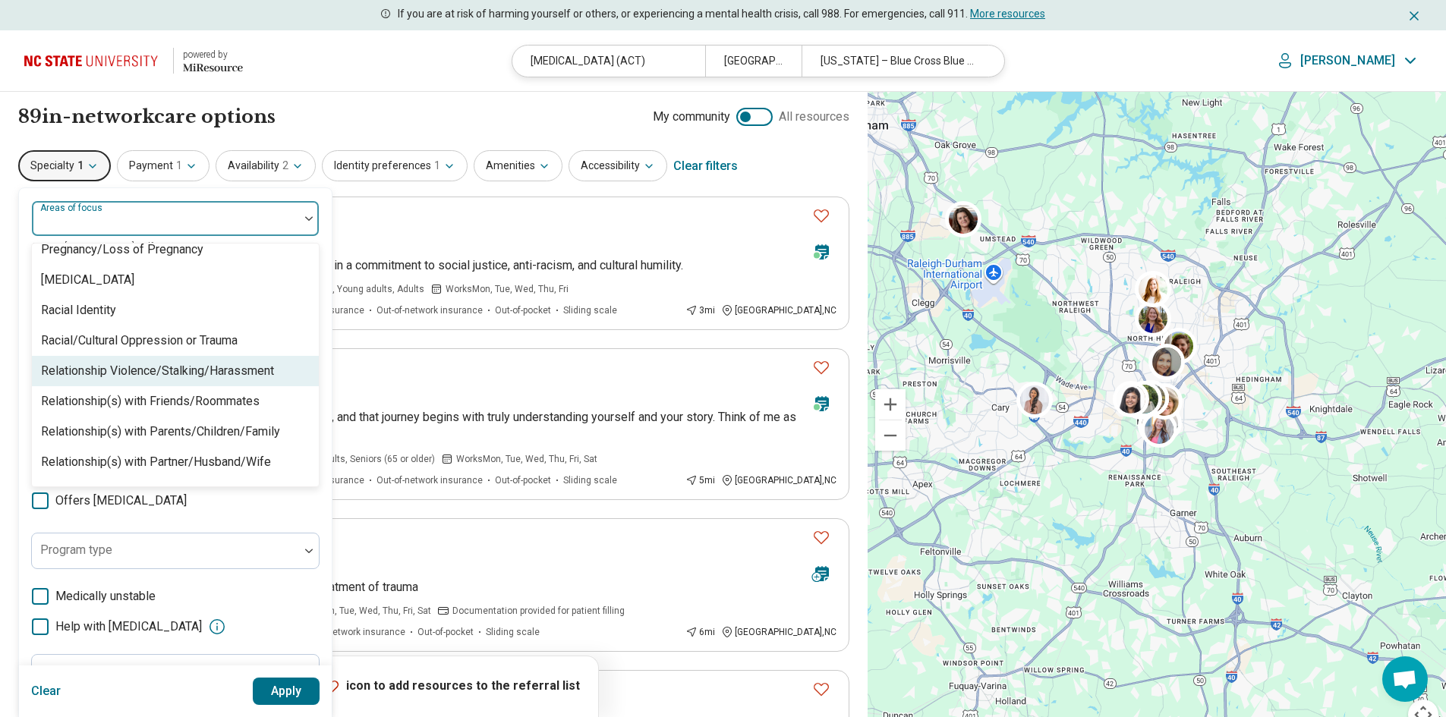
scroll to position [2429, 0]
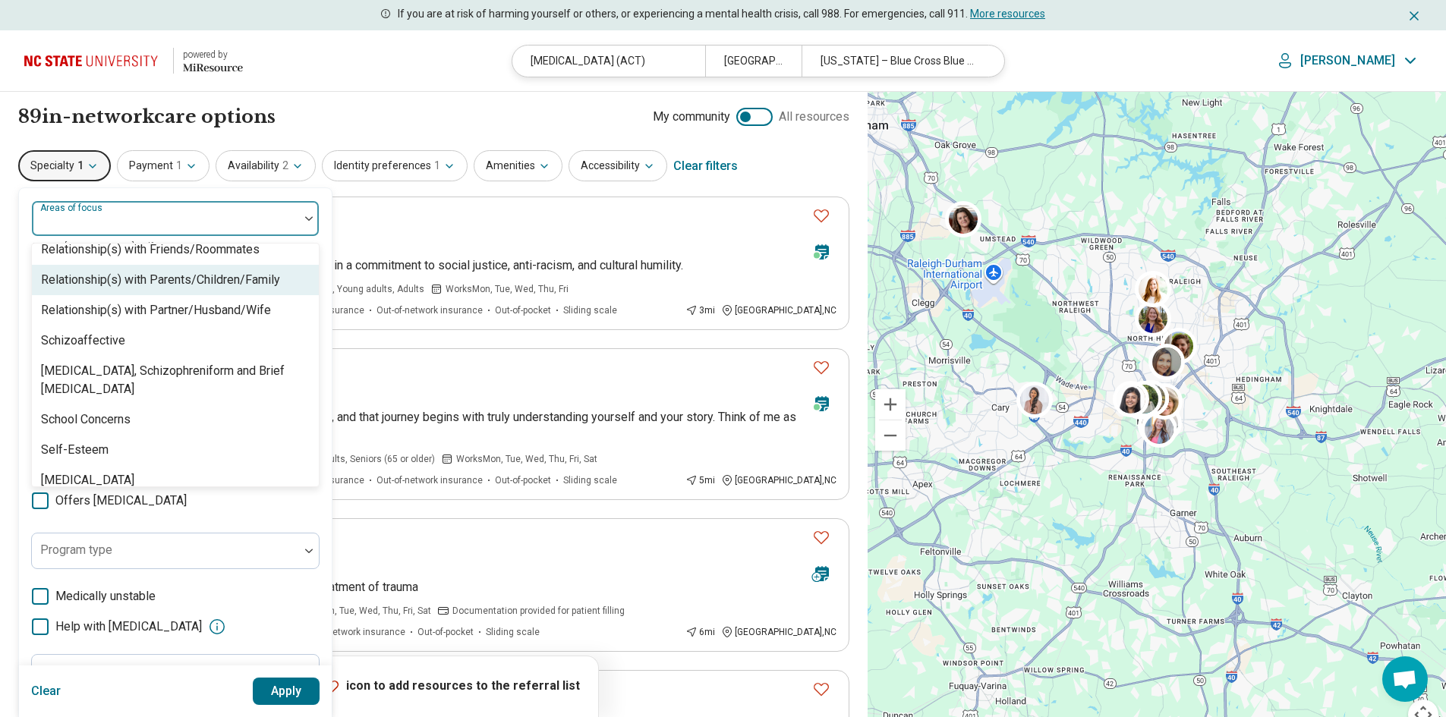
click at [214, 285] on div "Relationship(s) with Parents/Children/Family" at bounding box center [160, 280] width 239 height 18
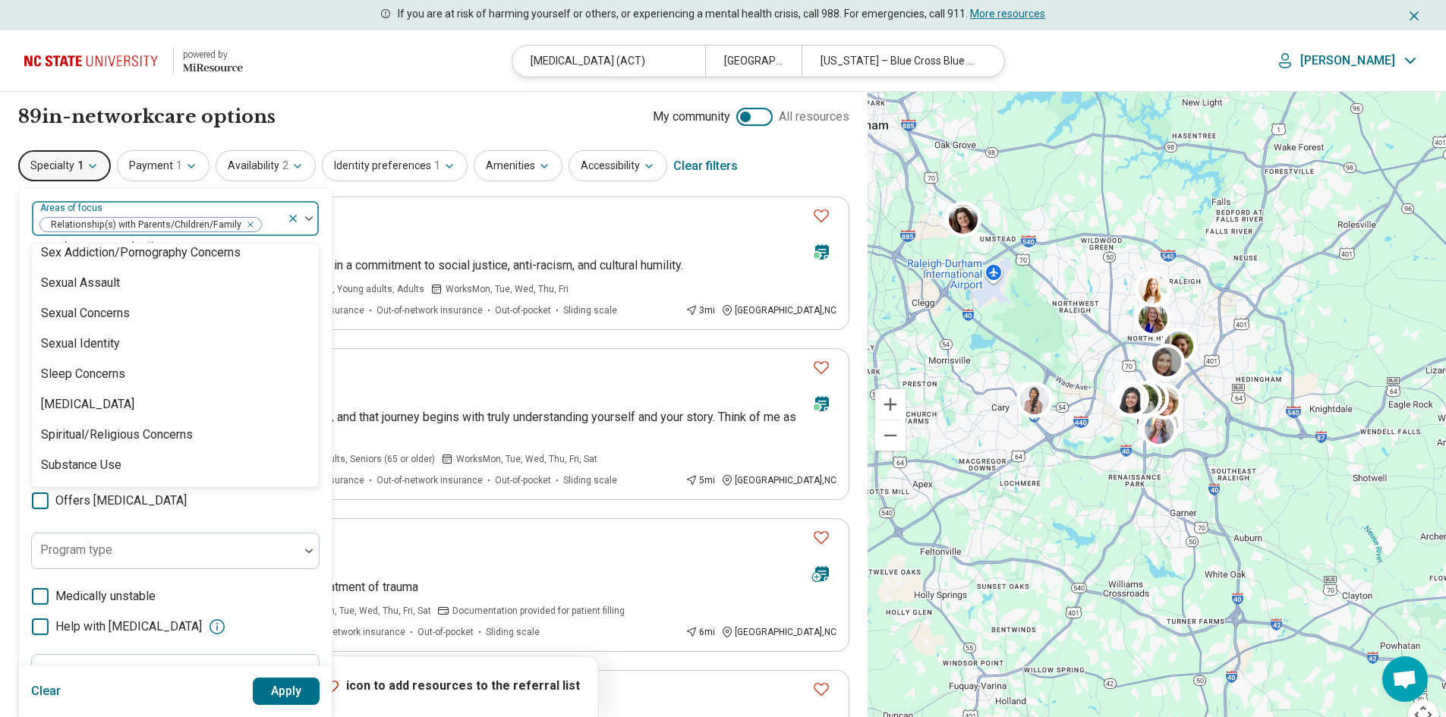
scroll to position [2805, 0]
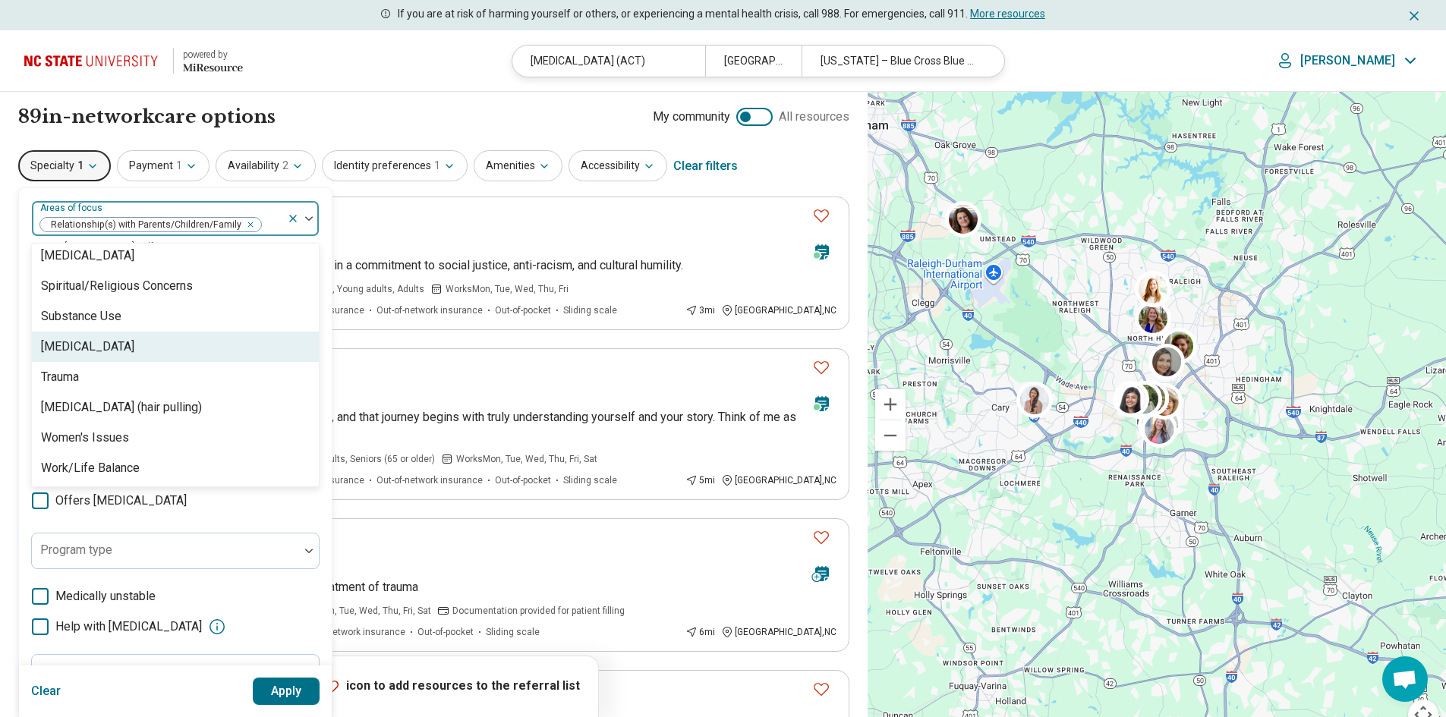
click at [172, 357] on div "[MEDICAL_DATA]" at bounding box center [175, 347] width 287 height 30
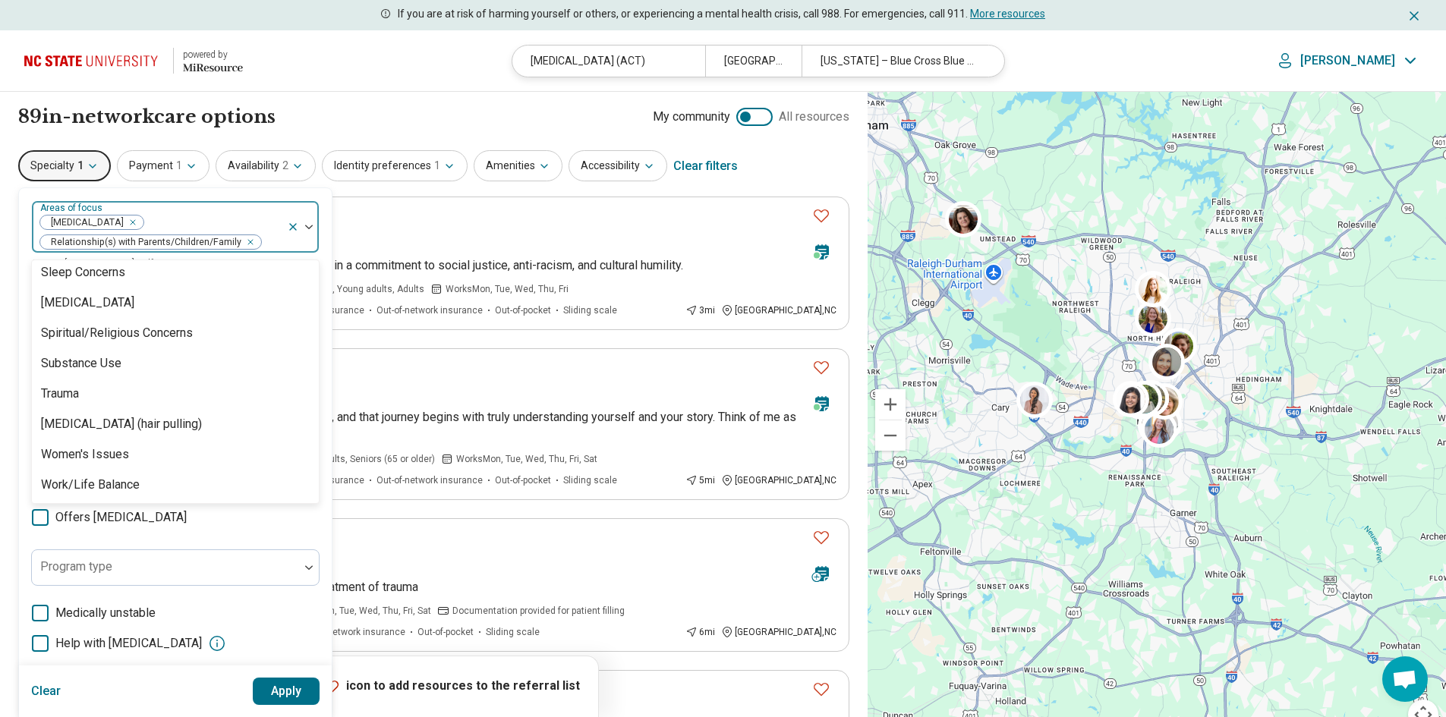
click at [291, 698] on button "Apply" at bounding box center [287, 691] width 68 height 27
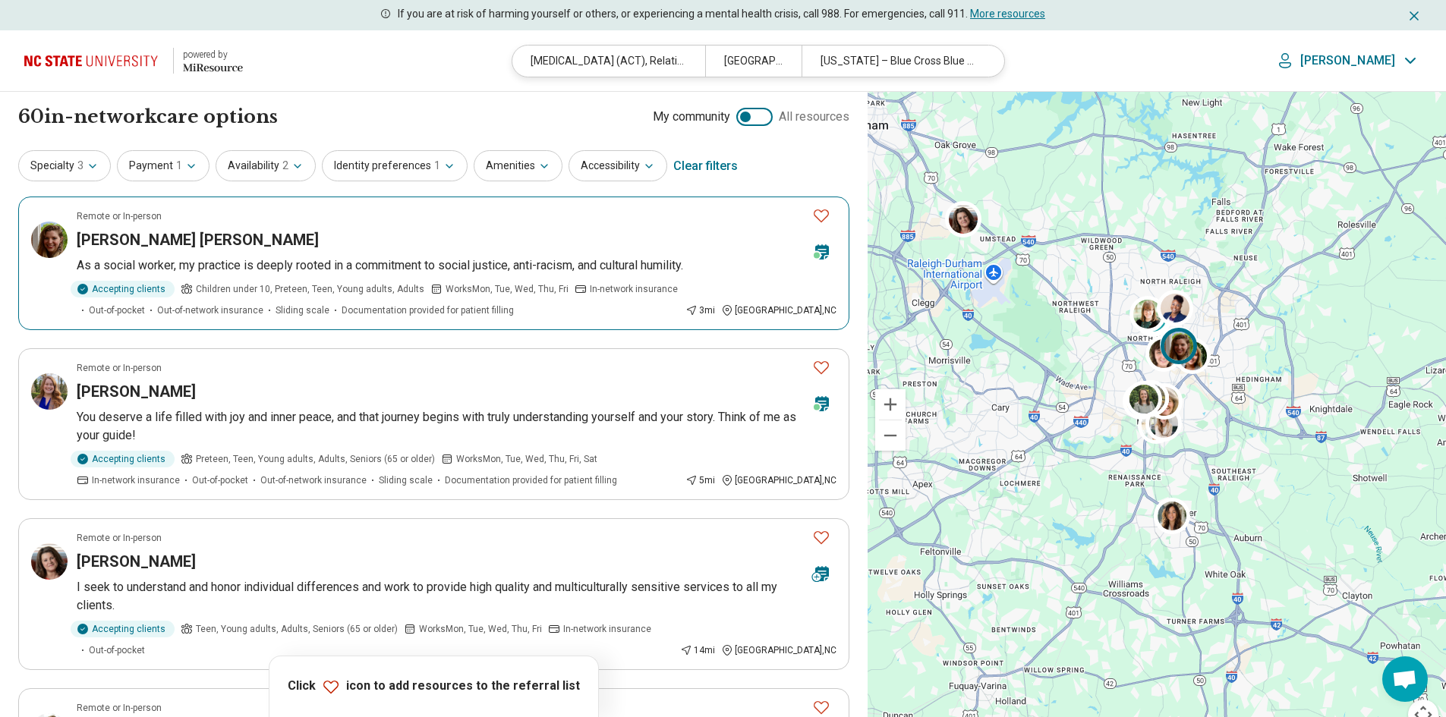
click at [494, 301] on div "Accepting clients Children under 10, Preteen, Teen, Young adults, Adults Works …" at bounding box center [378, 299] width 603 height 36
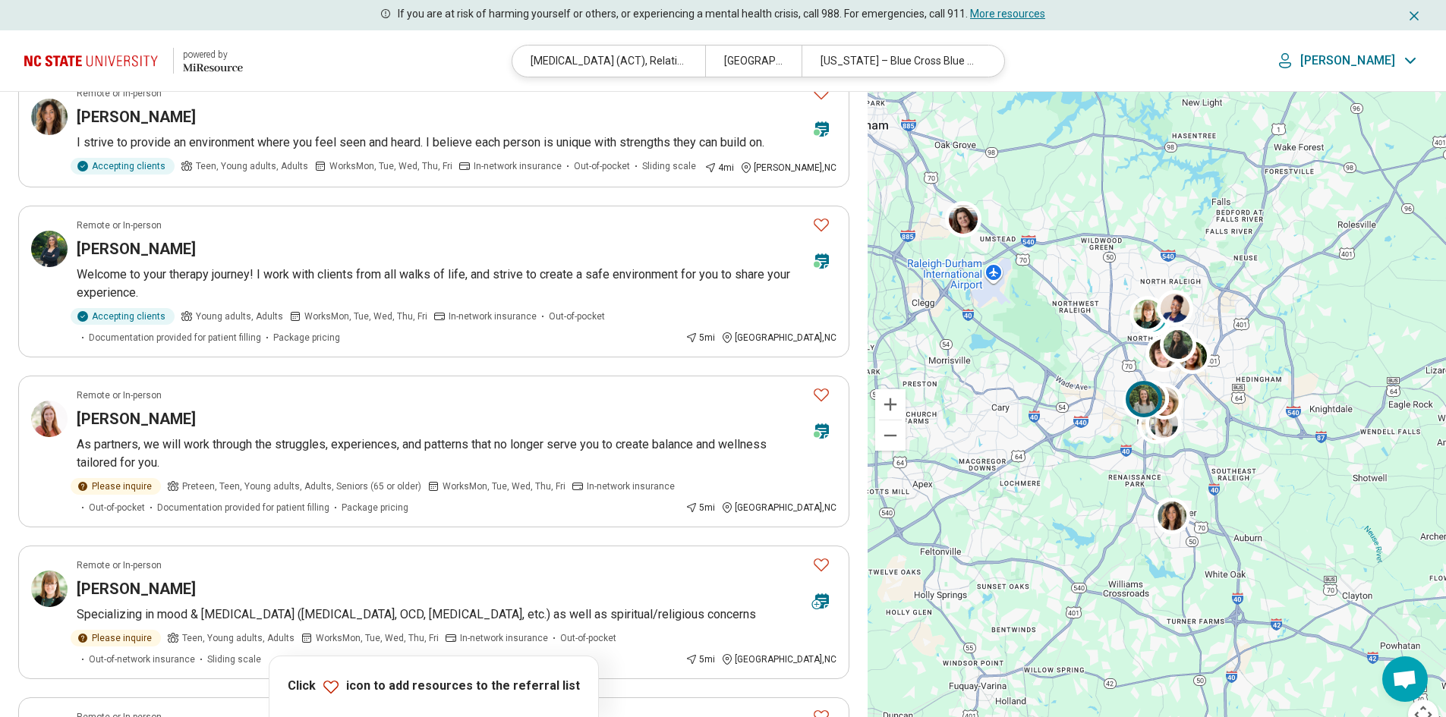
scroll to position [2657, 0]
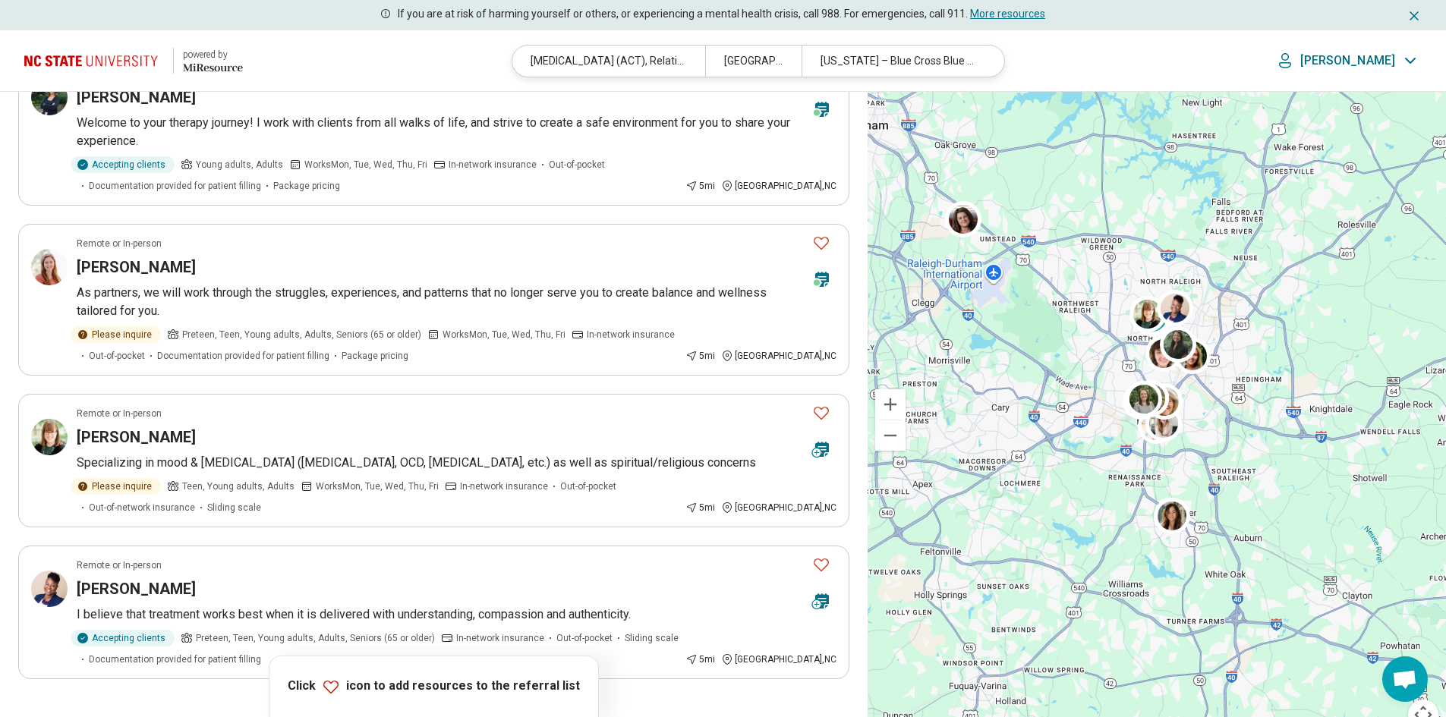
click at [434, 710] on button "2" at bounding box center [434, 722] width 24 height 24
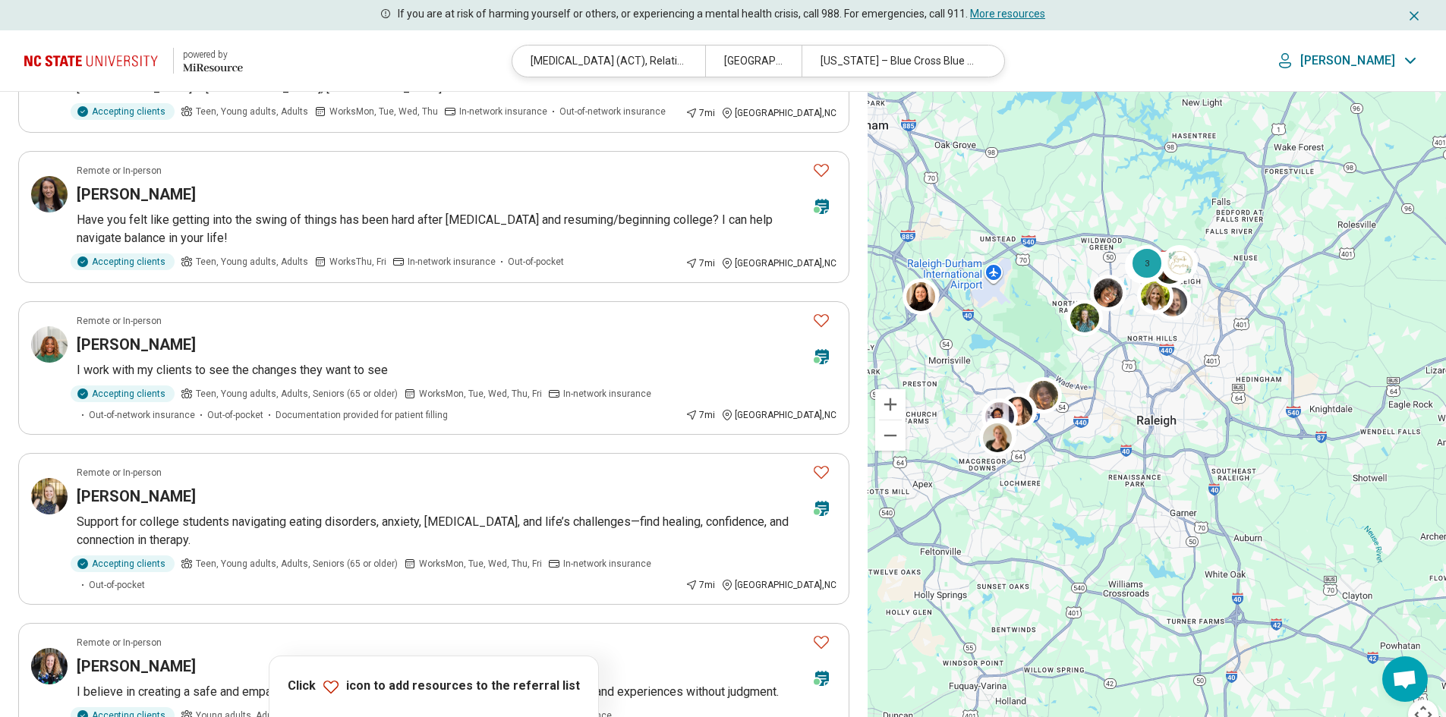
scroll to position [1518, 0]
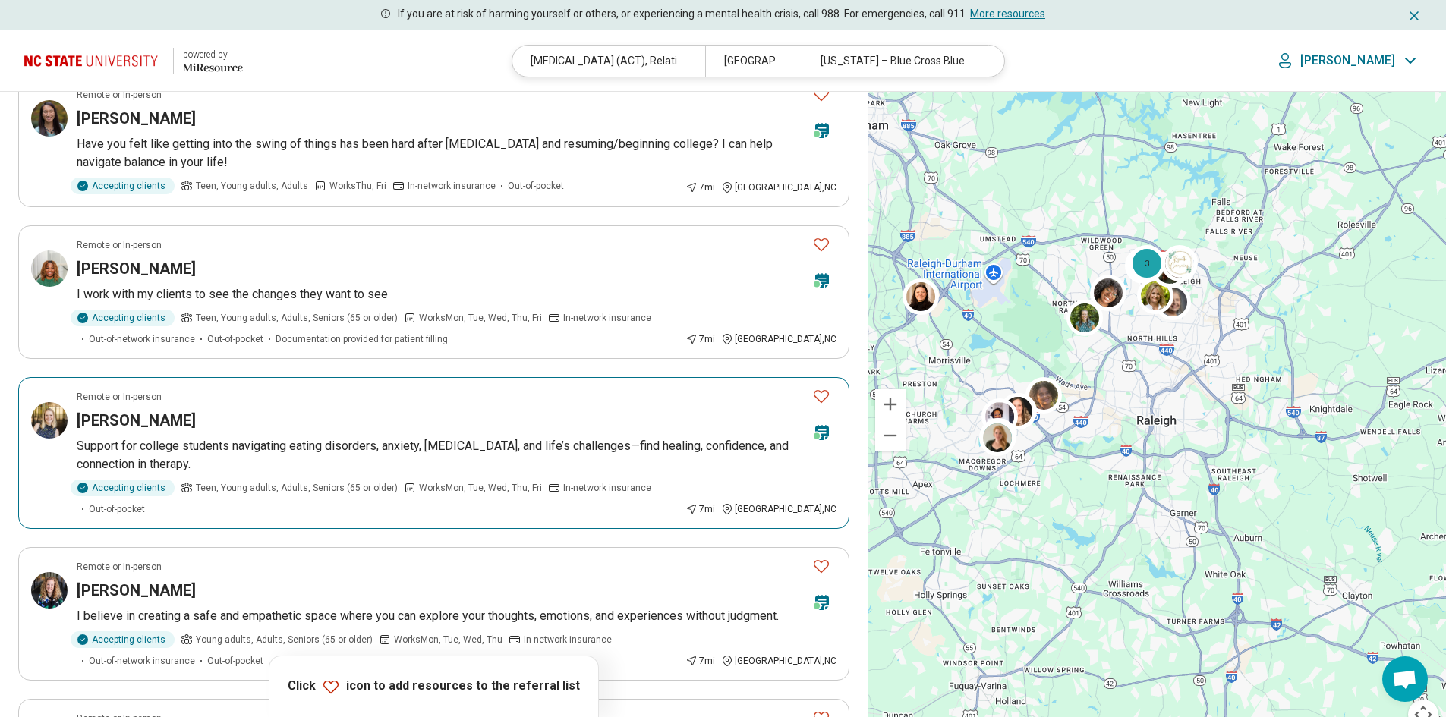
click at [543, 437] on p "Support for college students navigating eating disorders, anxiety, depression, …" at bounding box center [457, 455] width 760 height 36
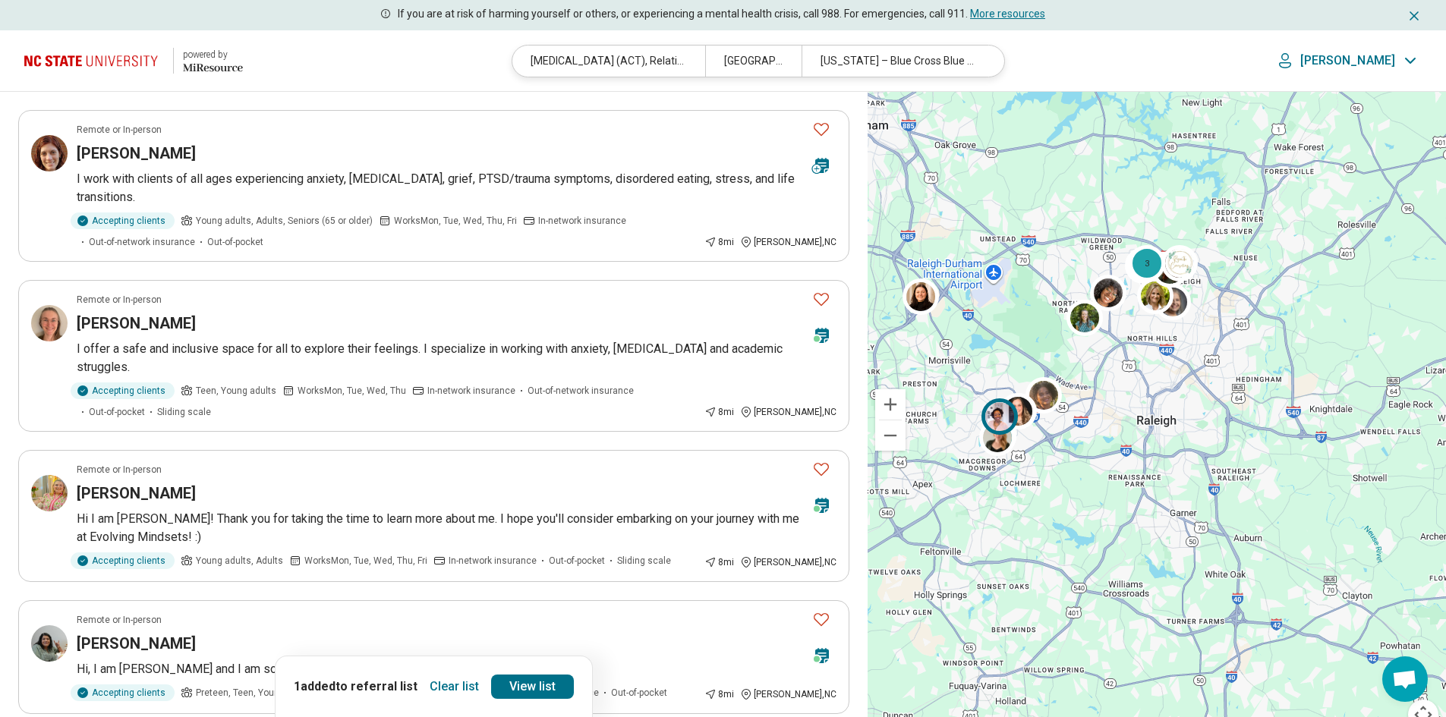
scroll to position [2657, 0]
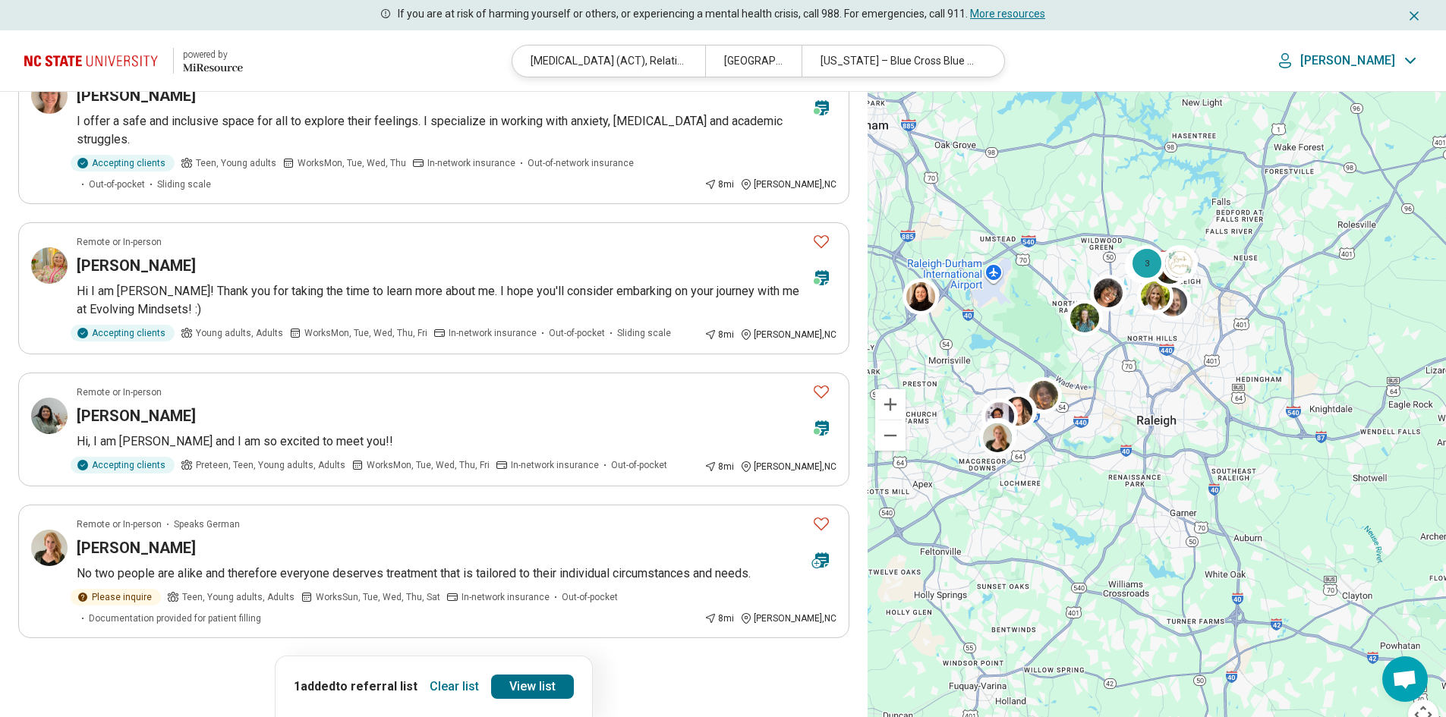
click at [473, 669] on button "3" at bounding box center [470, 681] width 24 height 24
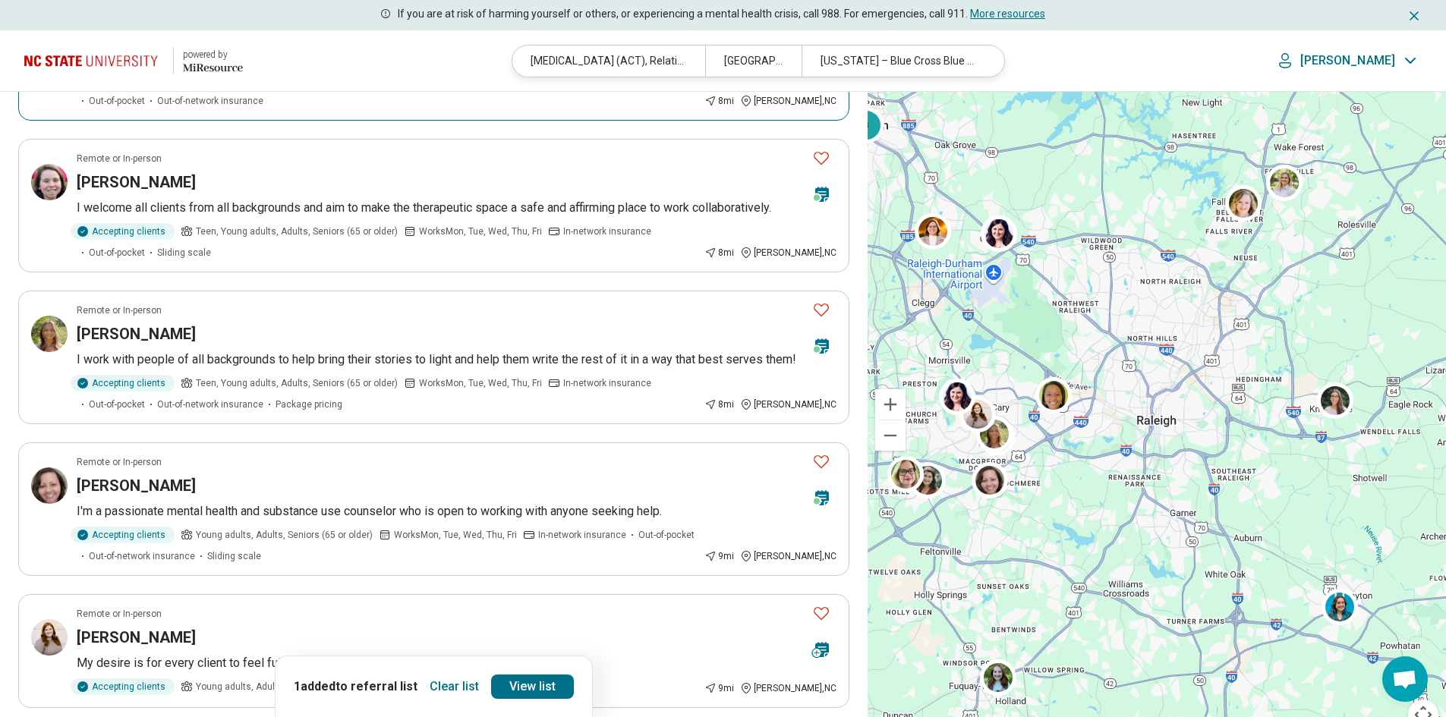
scroll to position [683, 0]
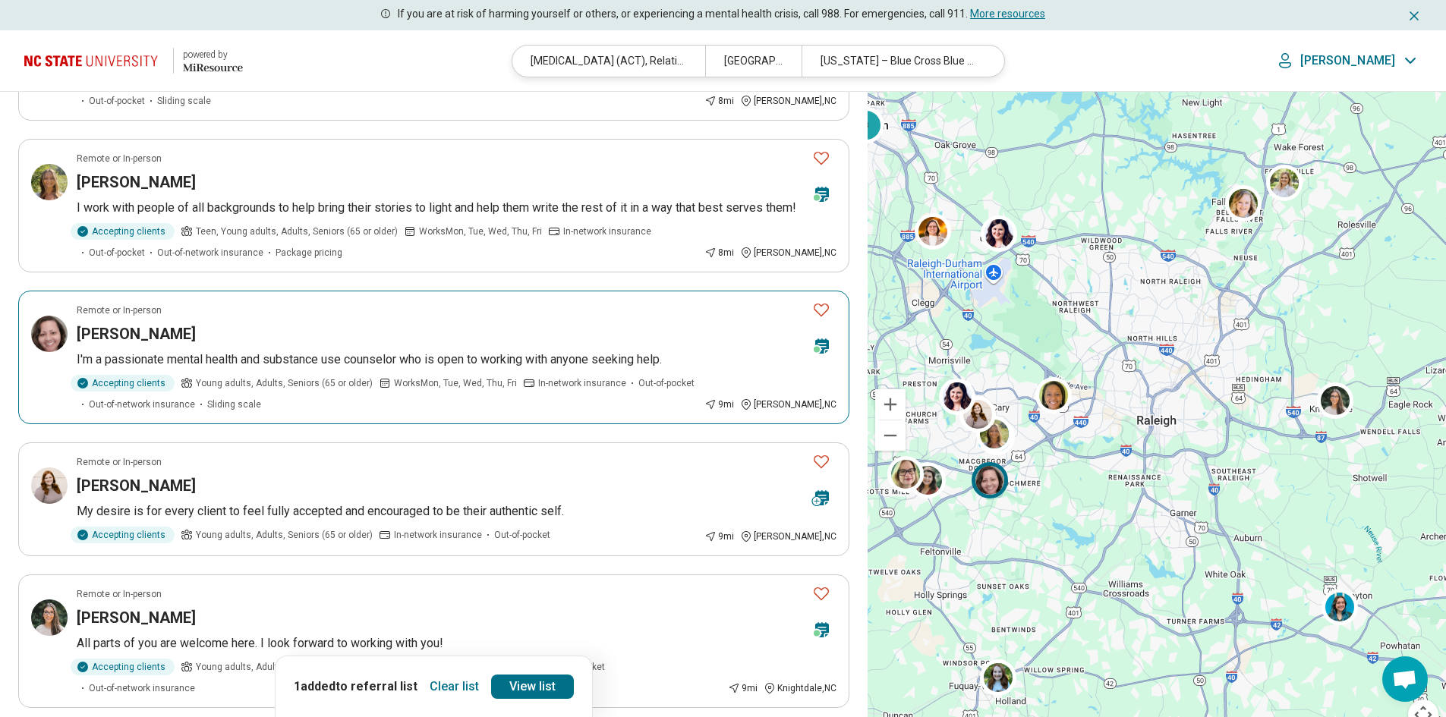
click at [569, 402] on div "Accepting clients Young adults, Adults, Seniors (65 or older) Works Mon, Tue, W…" at bounding box center [388, 393] width 622 height 36
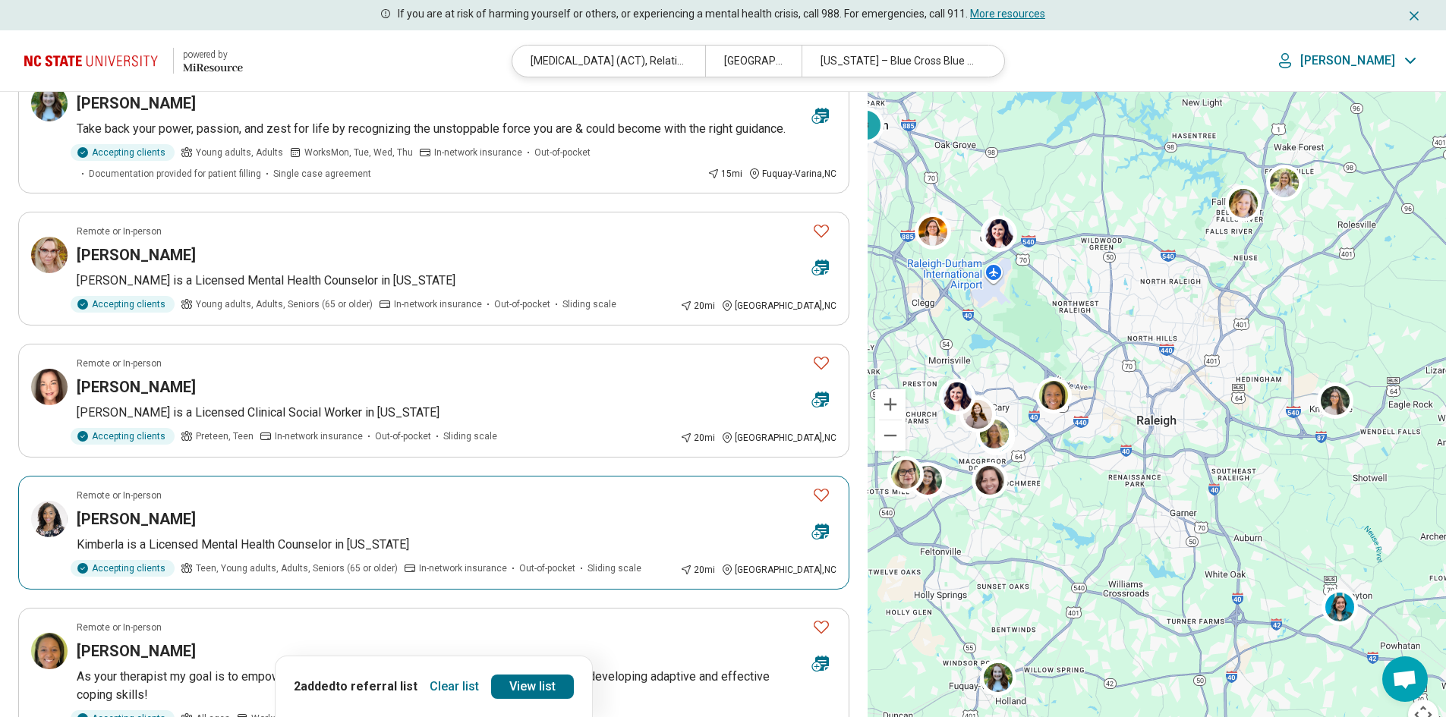
scroll to position [2505, 0]
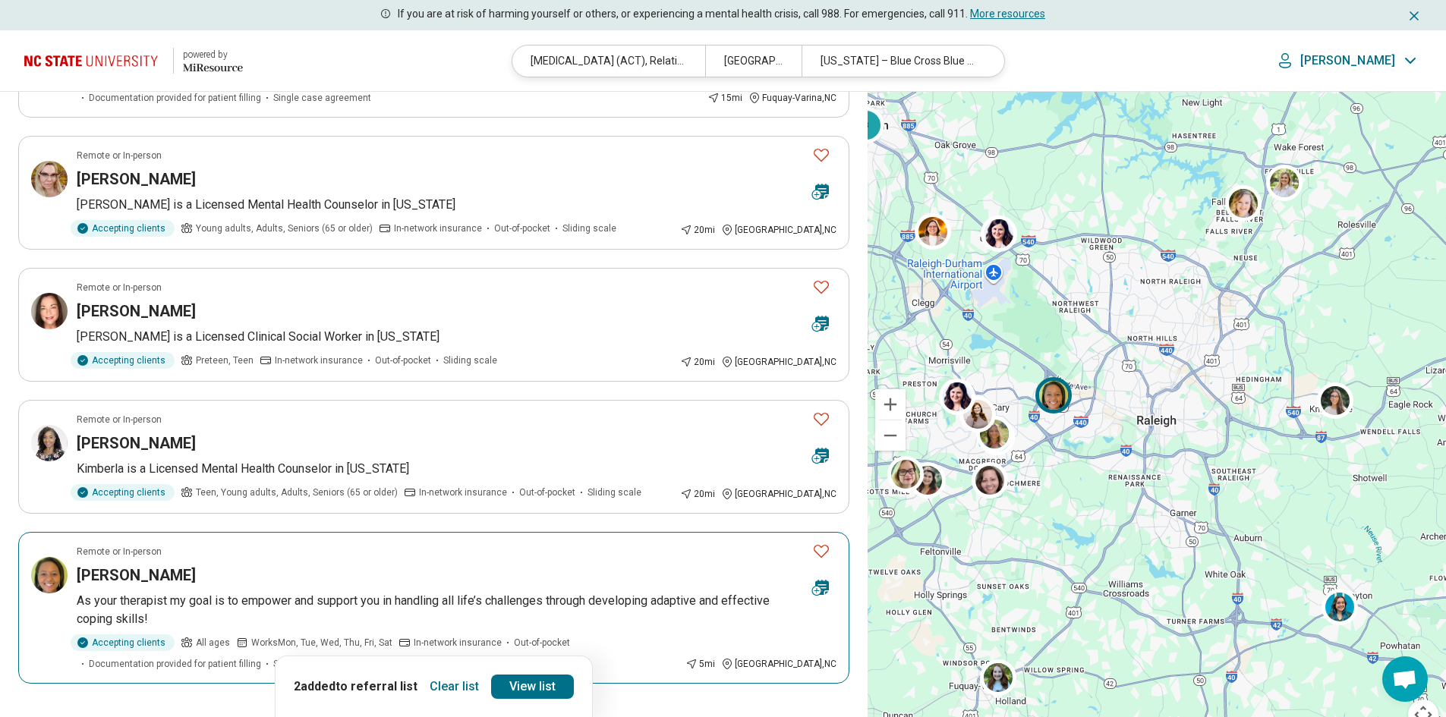
click at [613, 565] on div "Rachael Everett" at bounding box center [438, 575] width 723 height 21
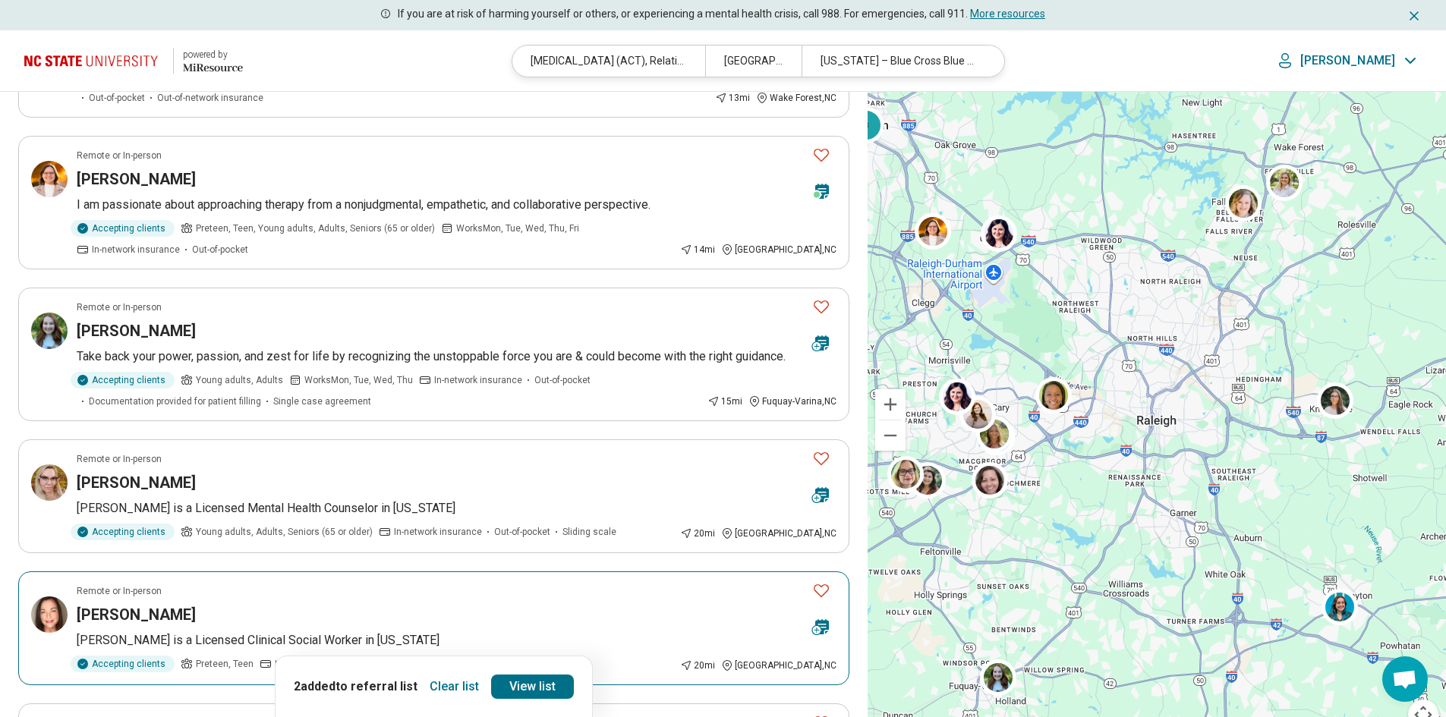
scroll to position [2732, 0]
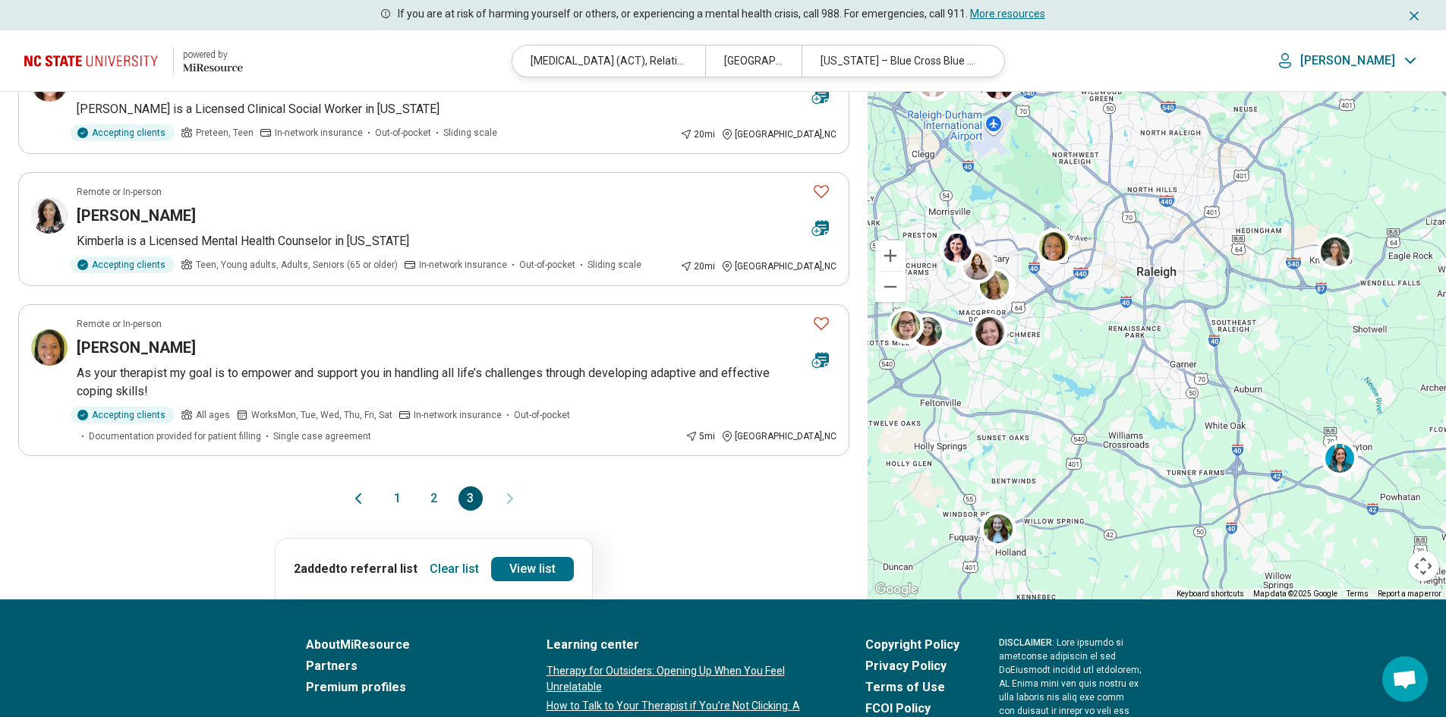
click at [394, 487] on button "1" at bounding box center [398, 499] width 24 height 24
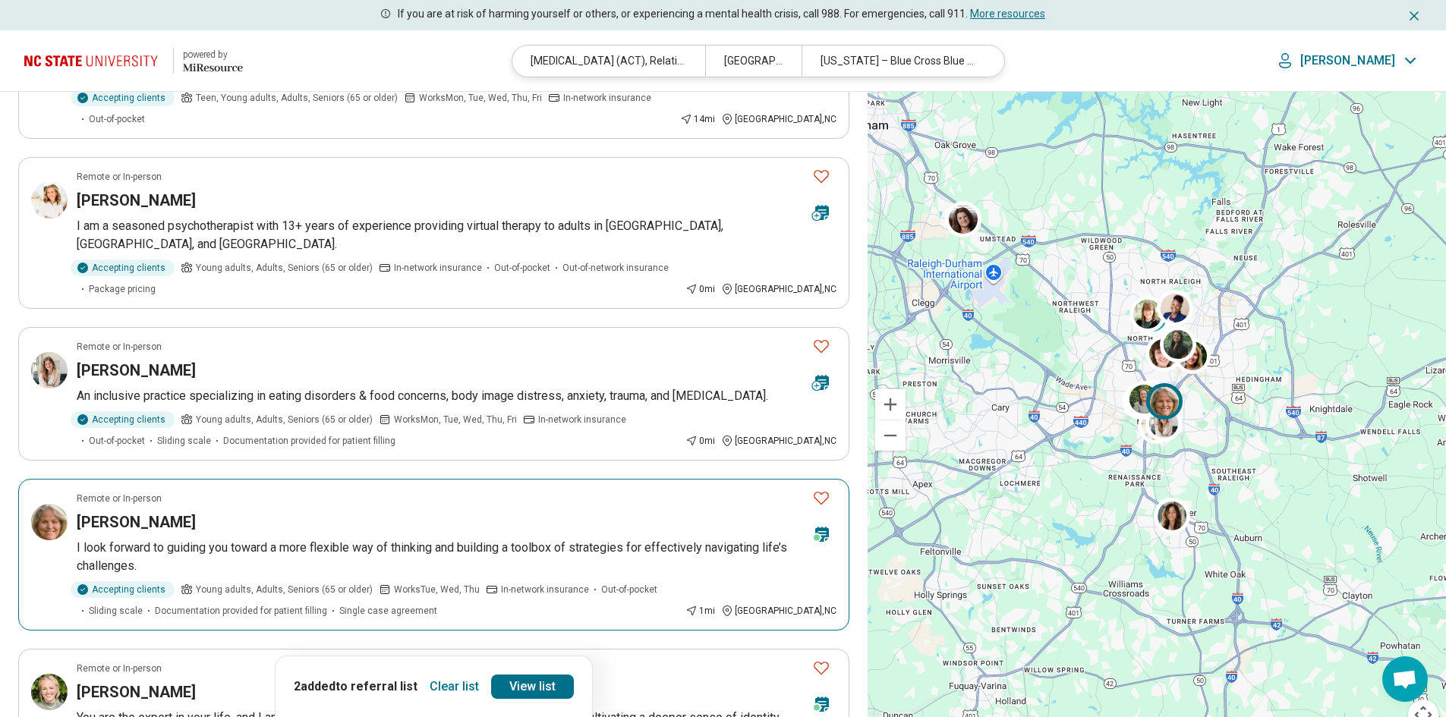
scroll to position [683, 0]
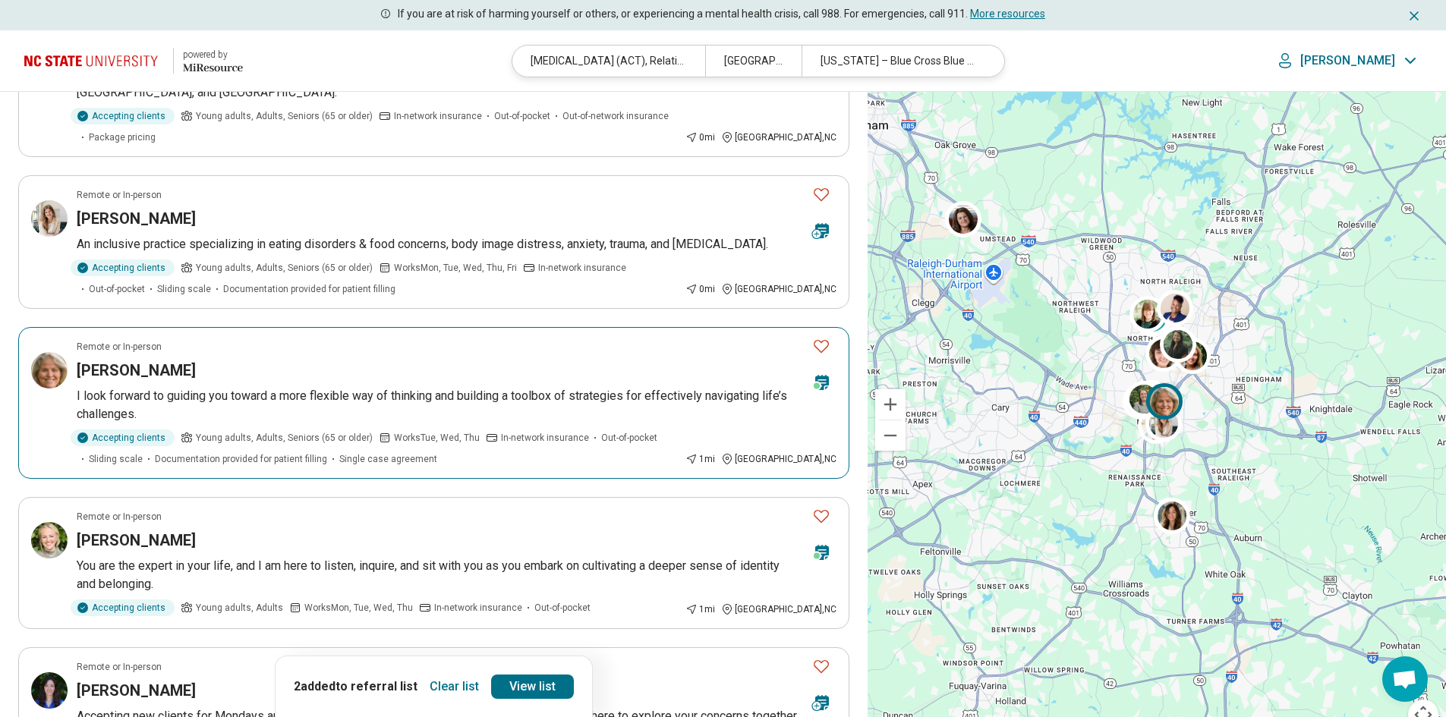
click at [490, 387] on p "I look forward to guiding you toward a more flexible way of thinking and buildi…" at bounding box center [457, 405] width 760 height 36
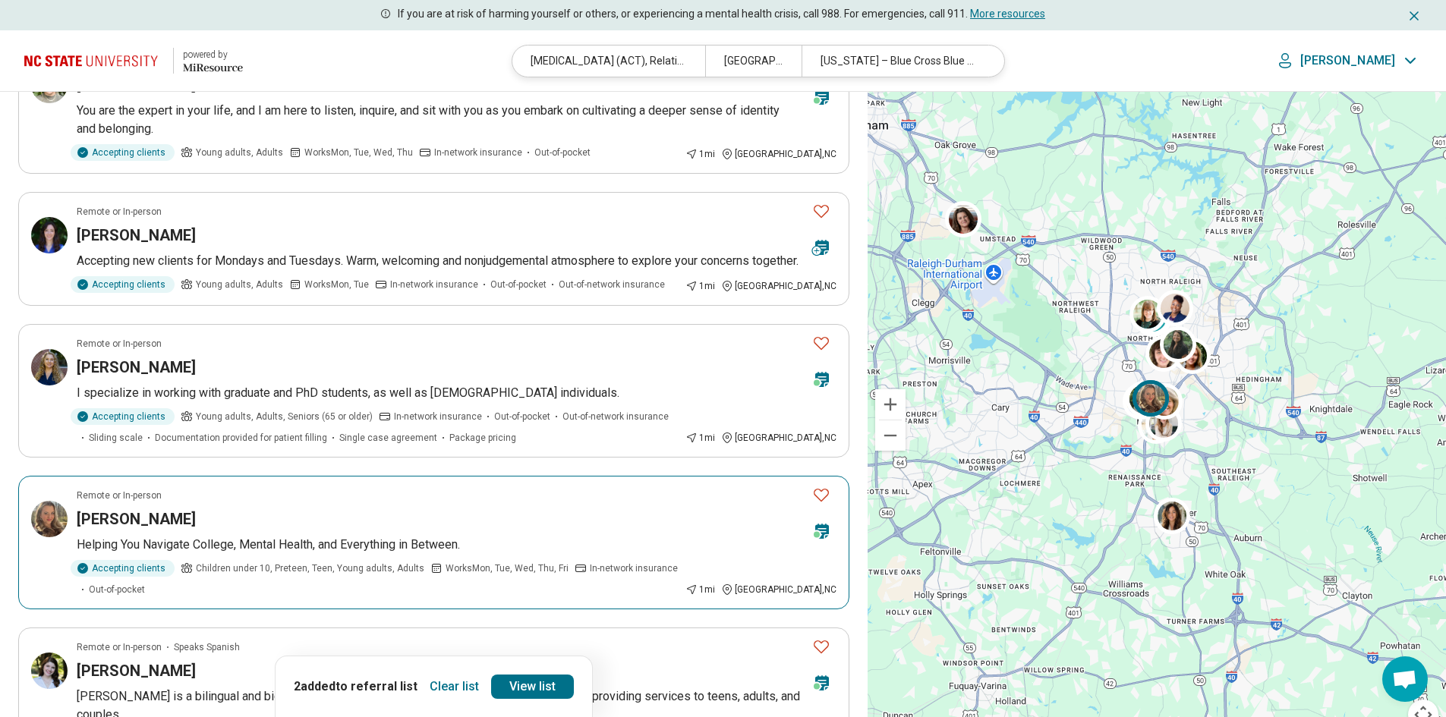
scroll to position [1290, 0]
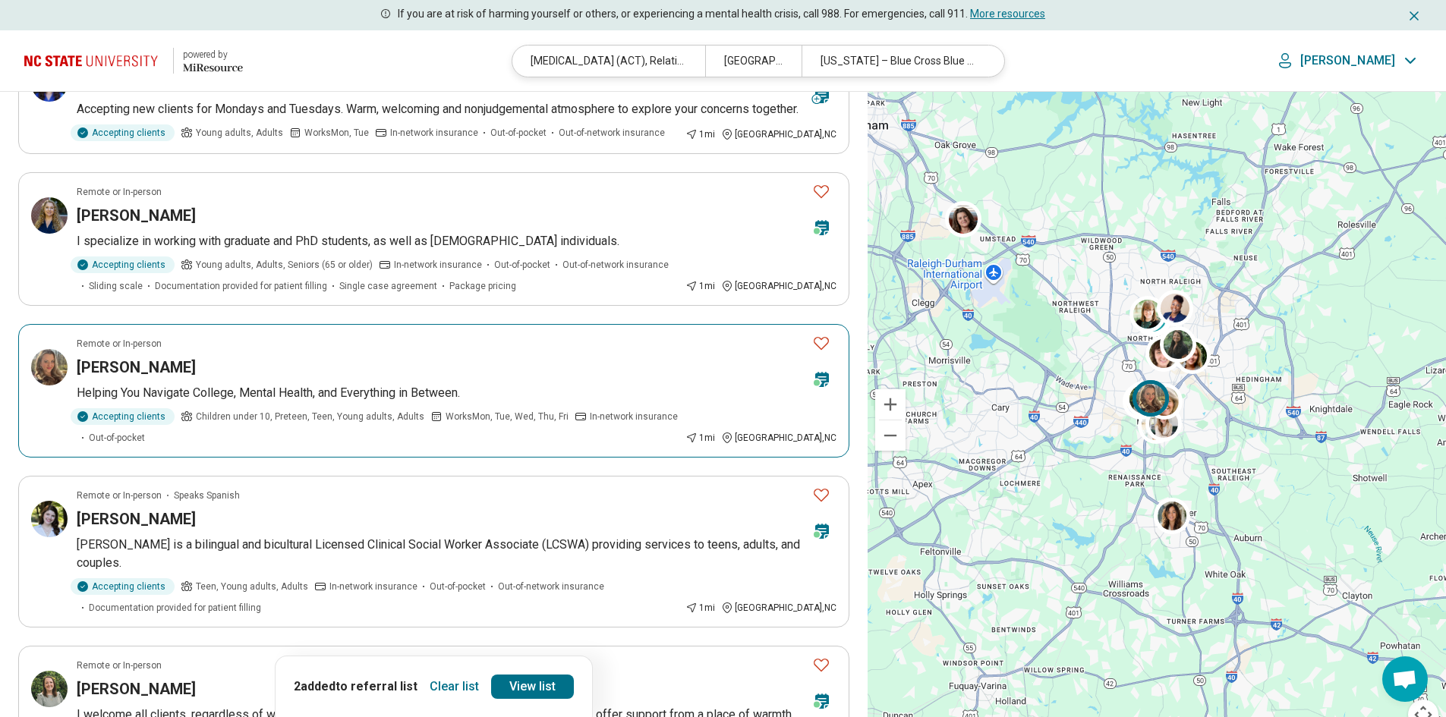
click at [535, 357] on div "[PERSON_NAME]" at bounding box center [438, 367] width 723 height 21
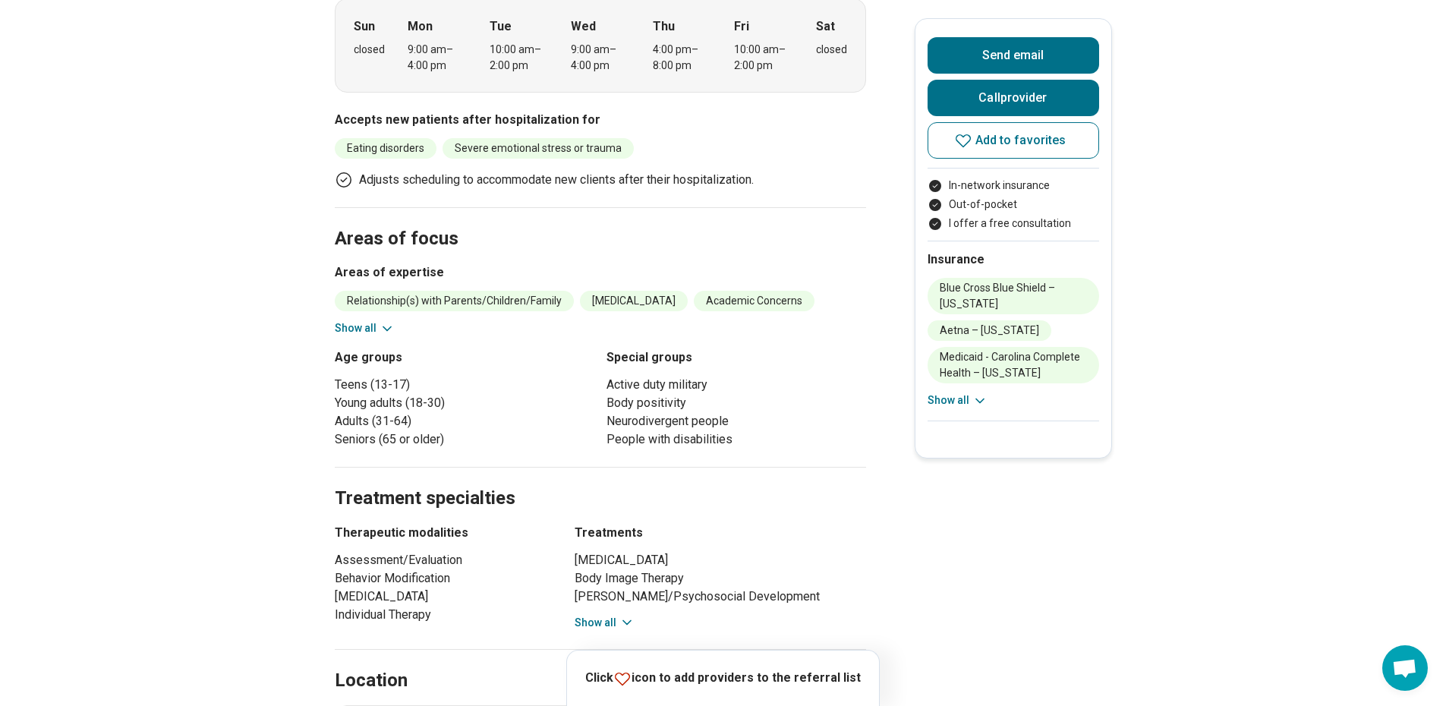
scroll to position [607, 0]
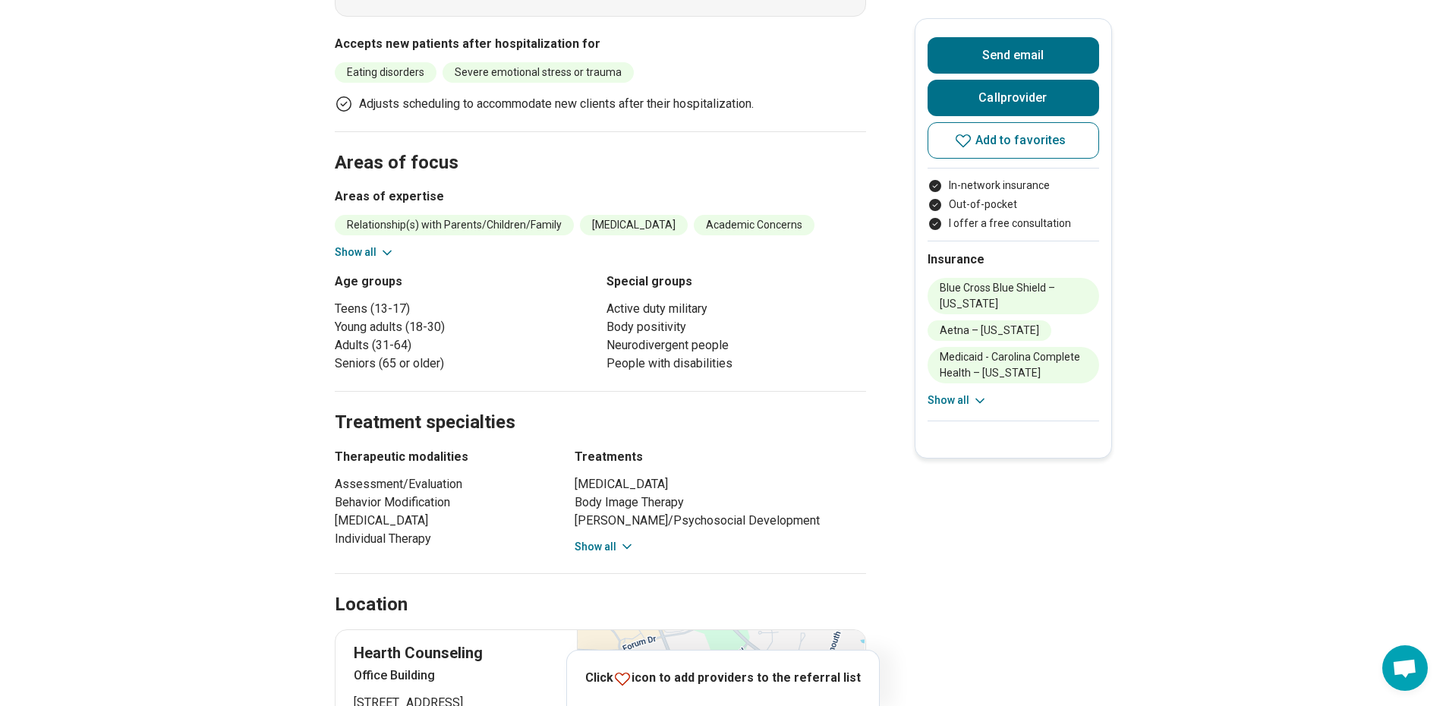
click at [631, 682] on icon at bounding box center [622, 678] width 18 height 18
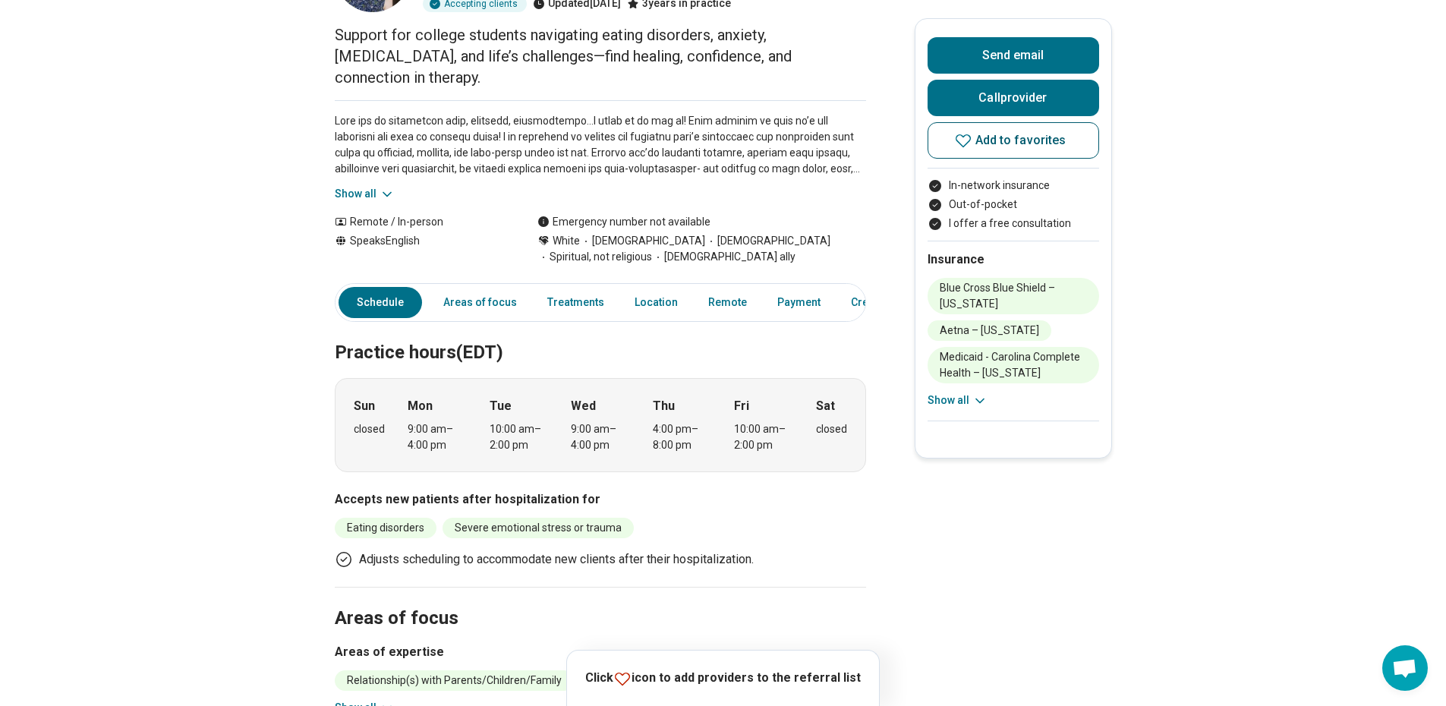
click at [1039, 134] on span "Add to favorites" at bounding box center [1020, 140] width 91 height 12
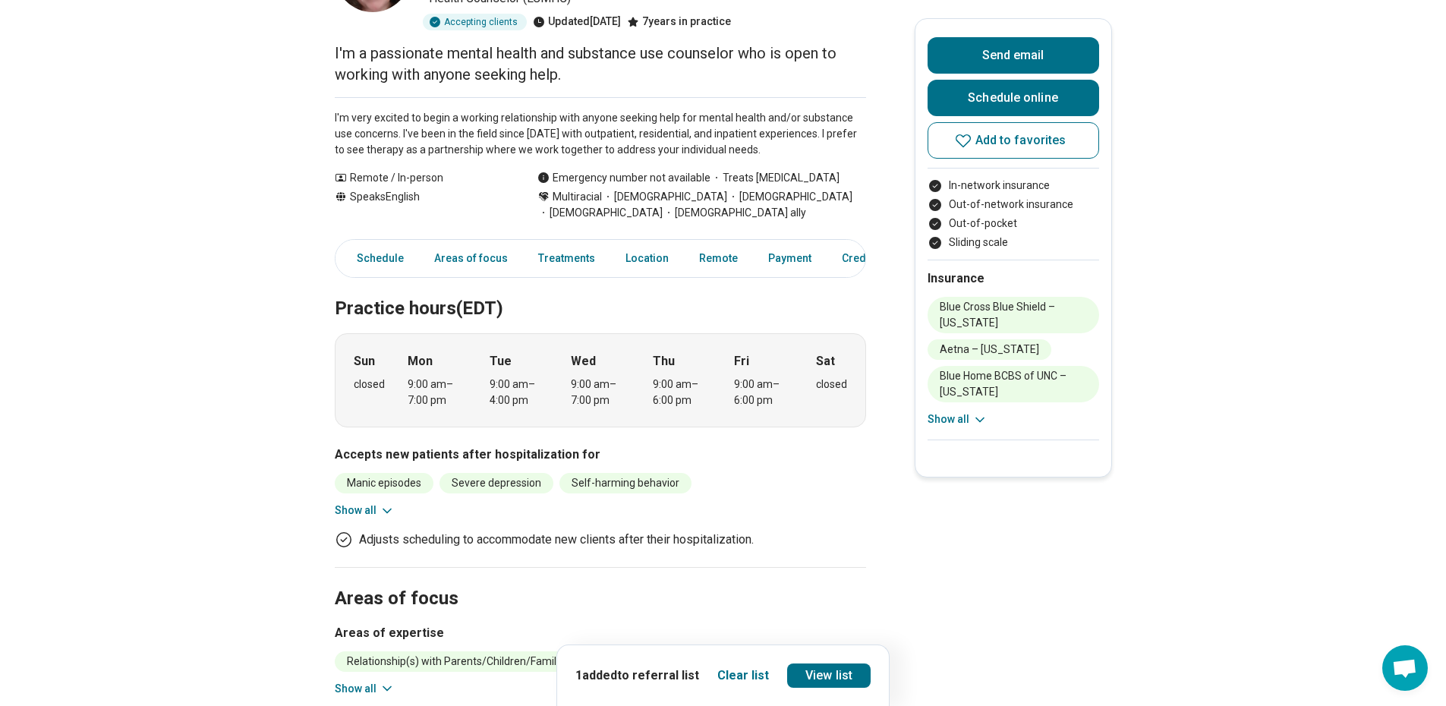
scroll to position [304, 0]
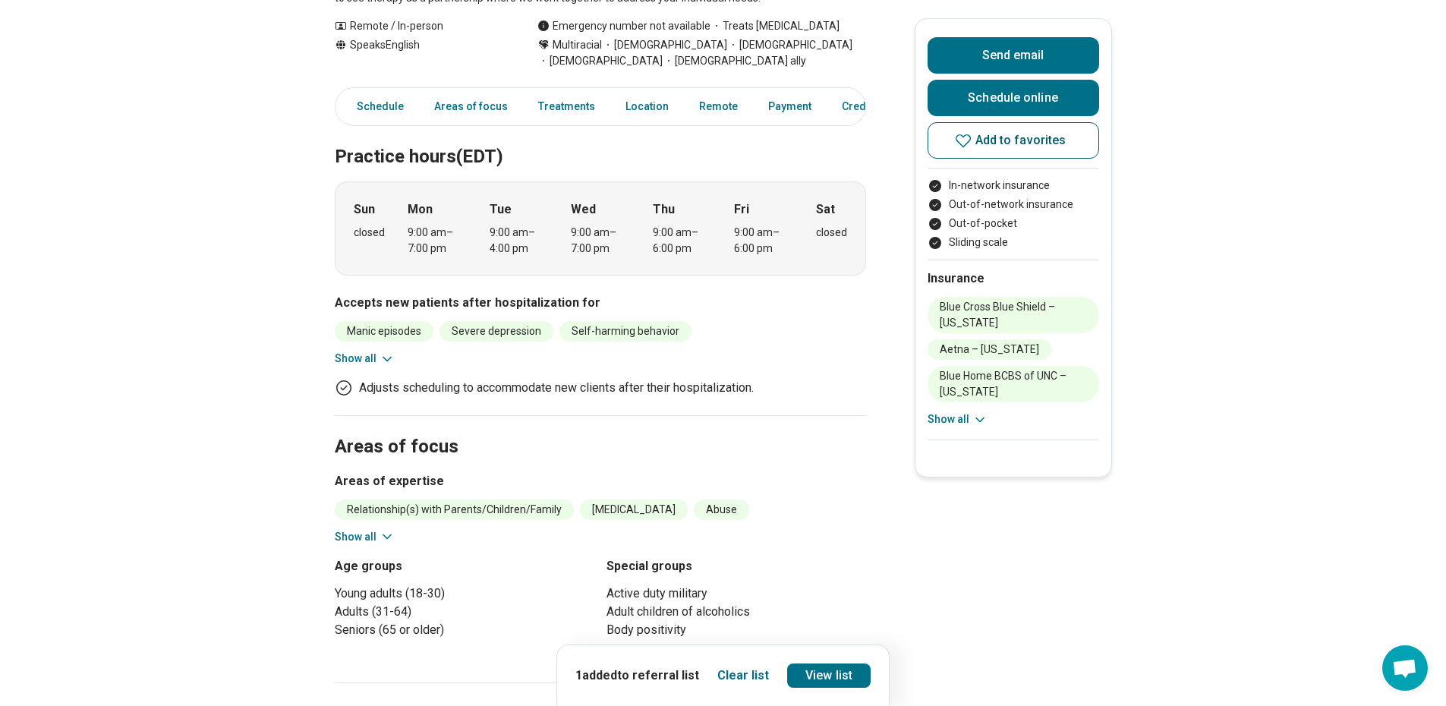
click at [1011, 147] on button "Add to favorites" at bounding box center [1014, 140] width 172 height 36
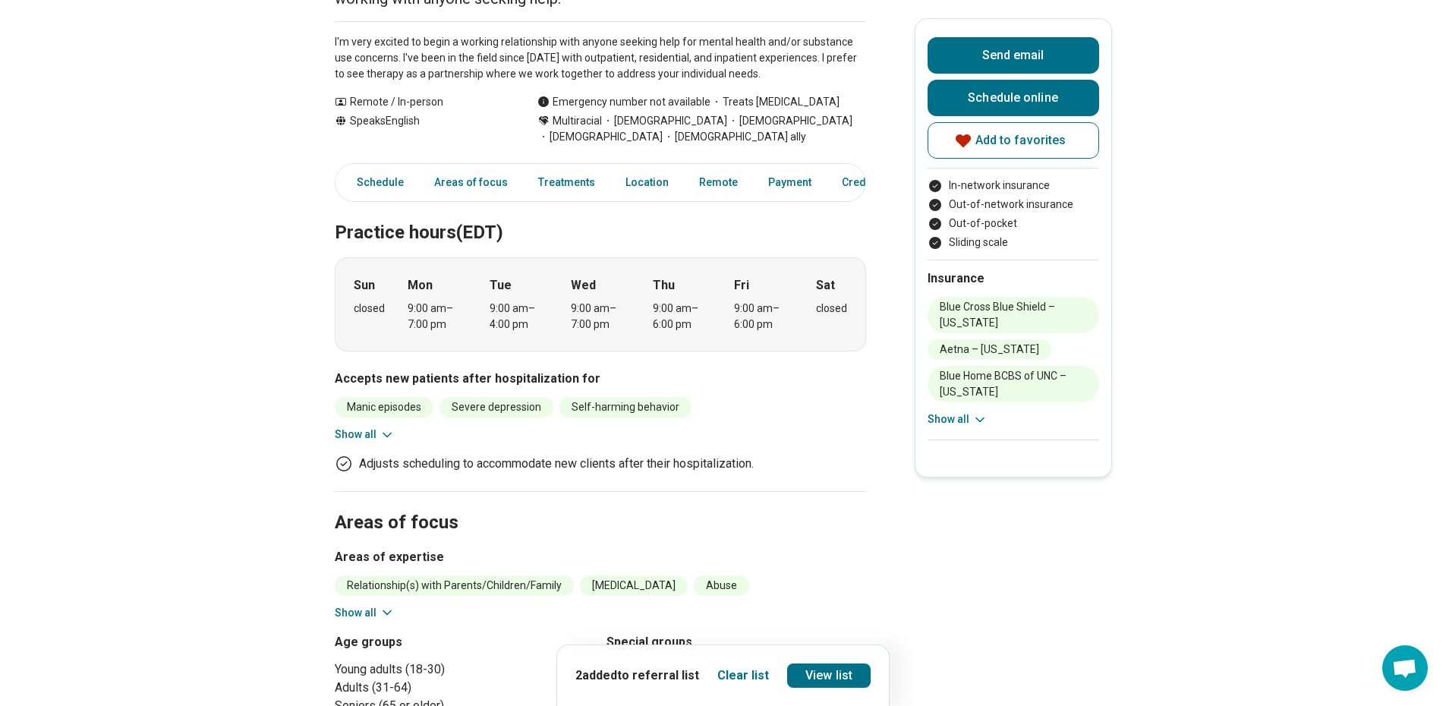
scroll to position [0, 0]
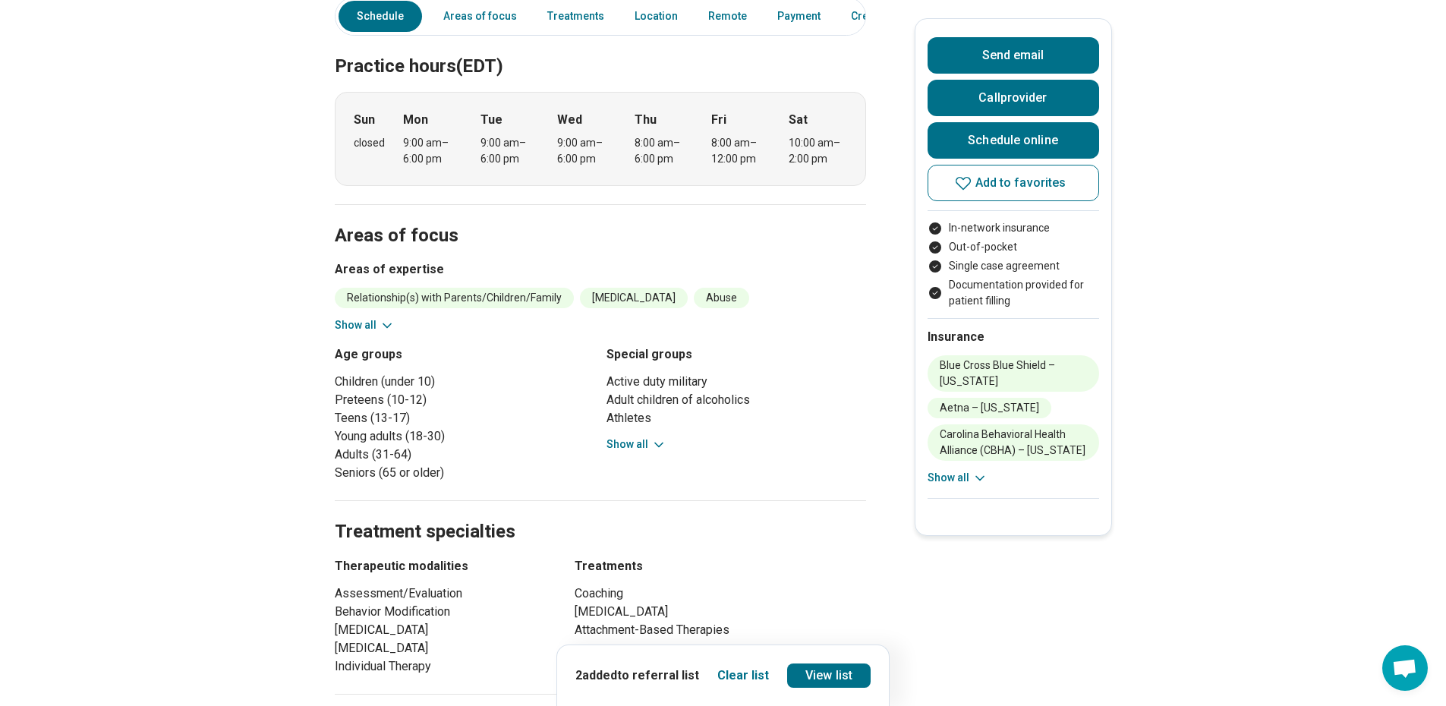
scroll to position [380, 0]
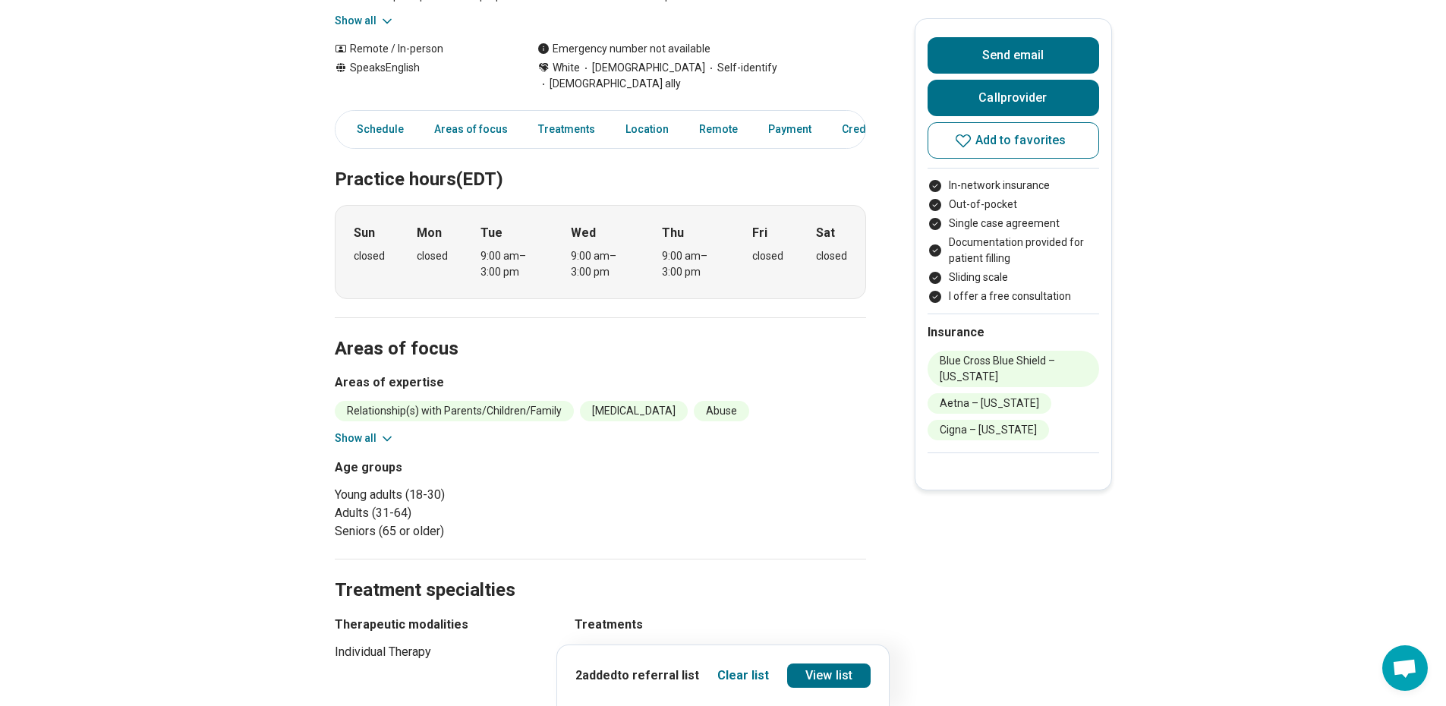
scroll to position [455, 0]
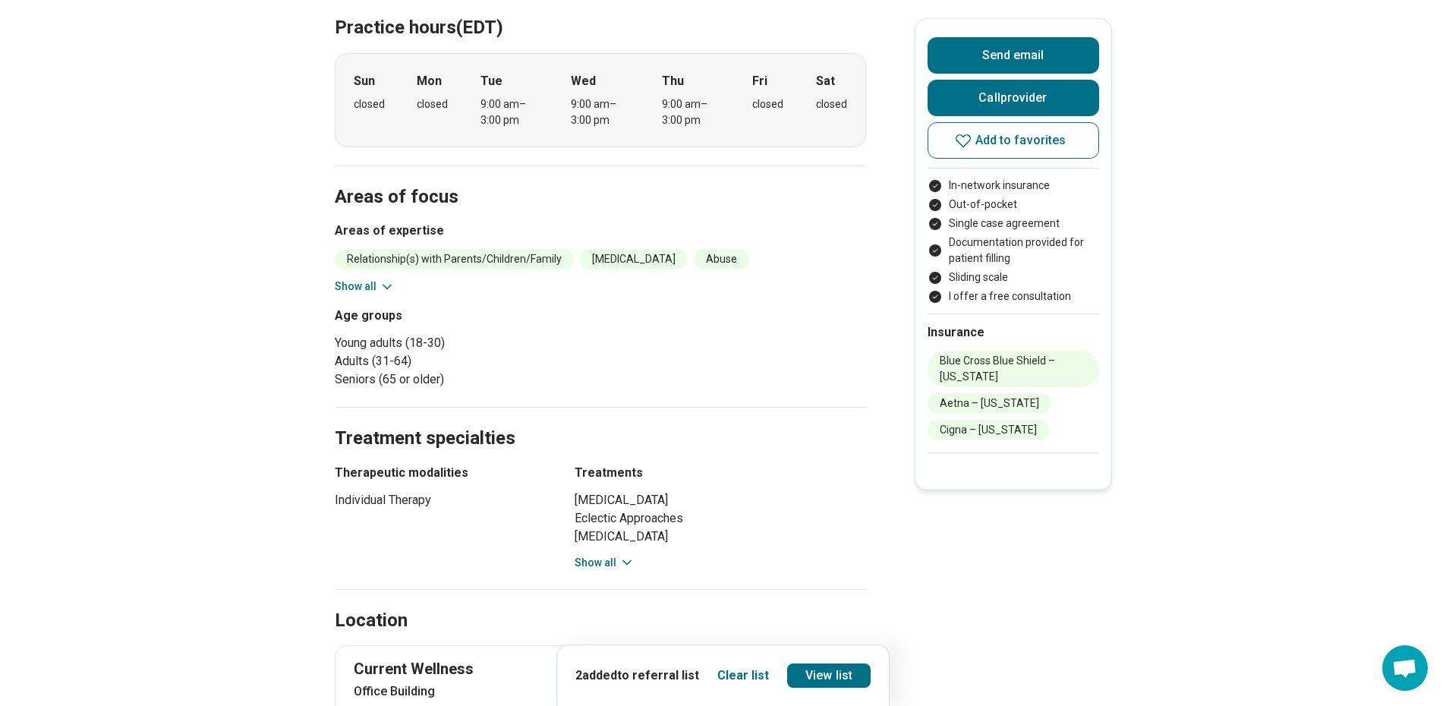
click at [610, 555] on button "Show all" at bounding box center [605, 563] width 60 height 16
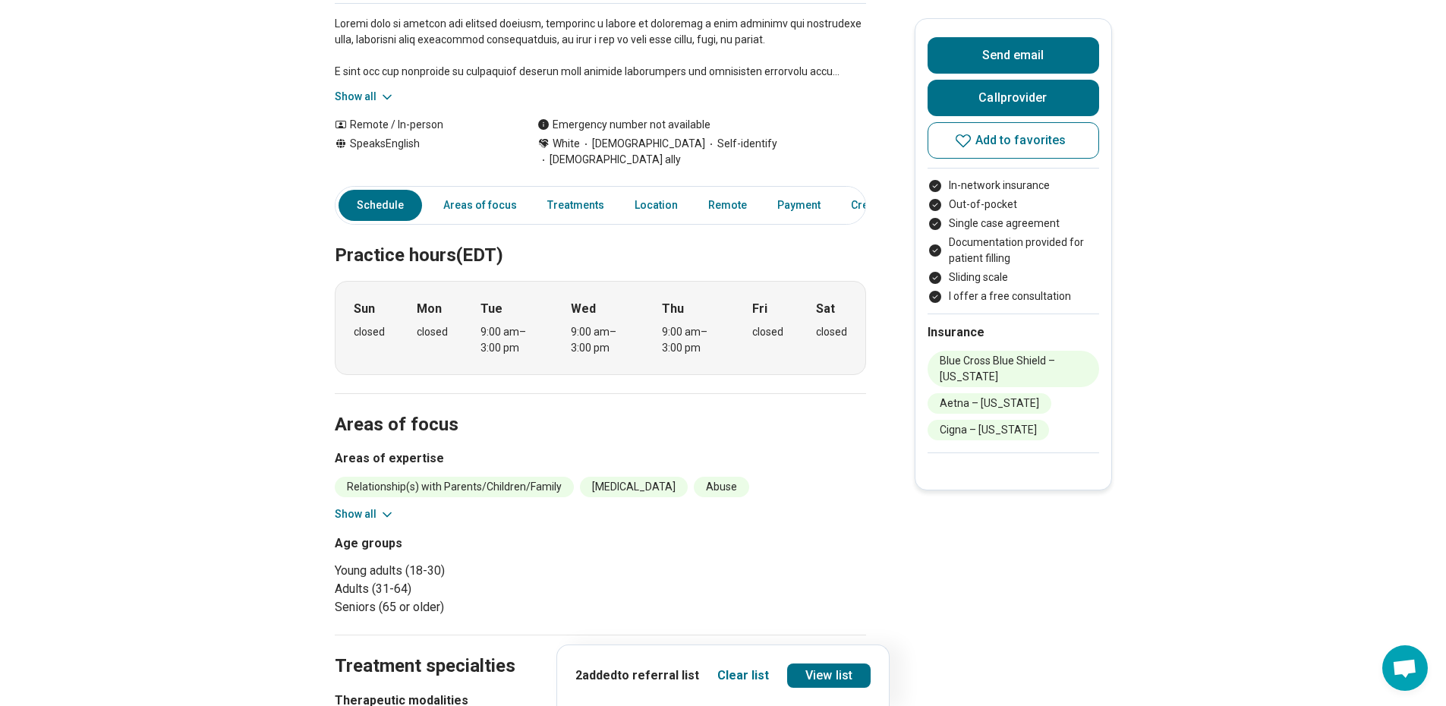
scroll to position [0, 0]
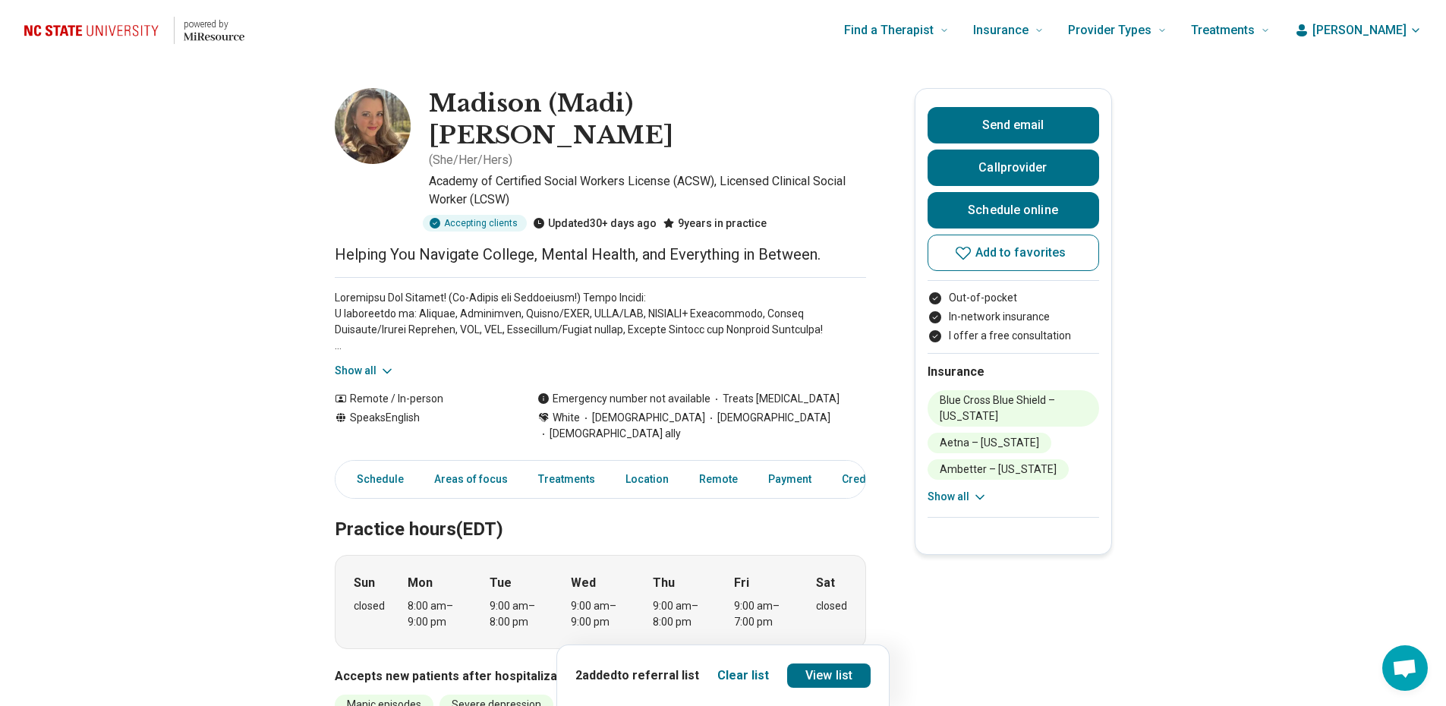
click at [354, 363] on button "Show all" at bounding box center [365, 371] width 60 height 16
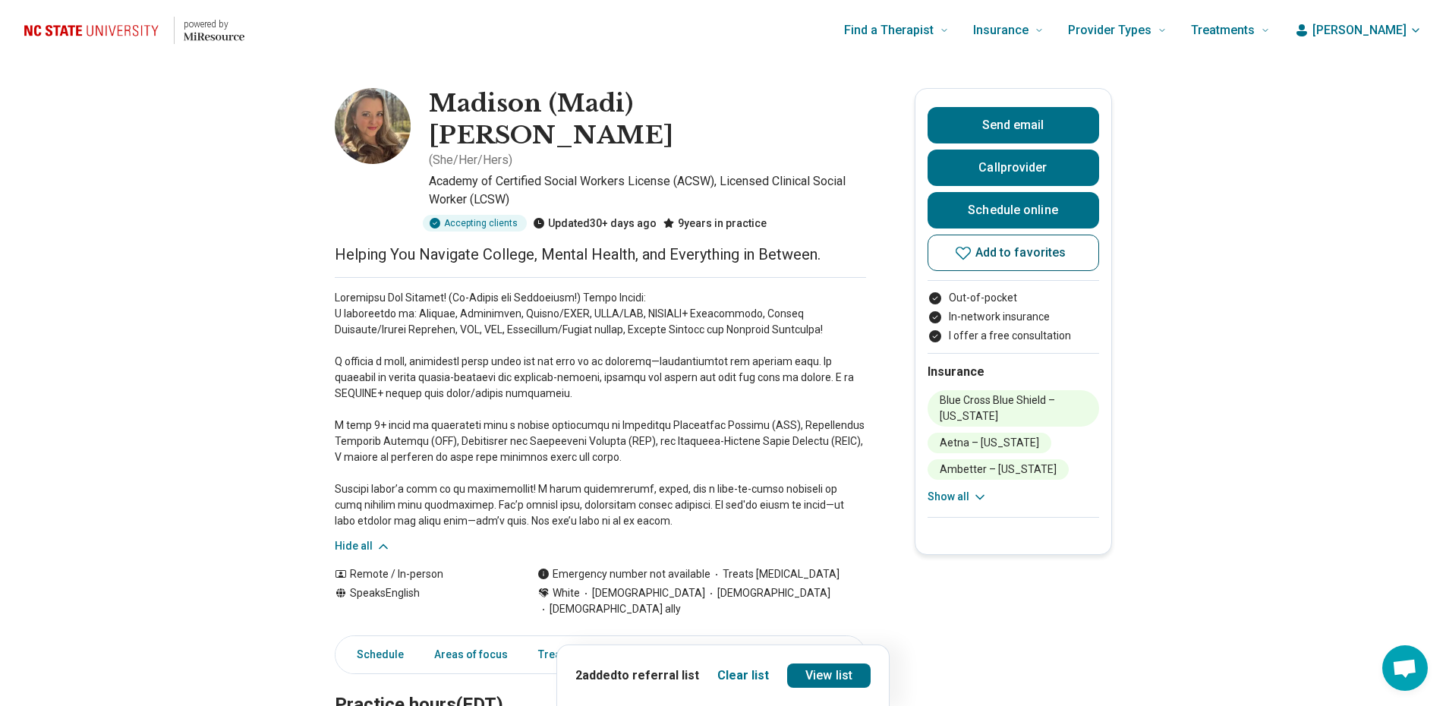
click at [972, 256] on icon at bounding box center [963, 253] width 18 height 18
click at [830, 680] on link "View list" at bounding box center [828, 675] width 83 height 24
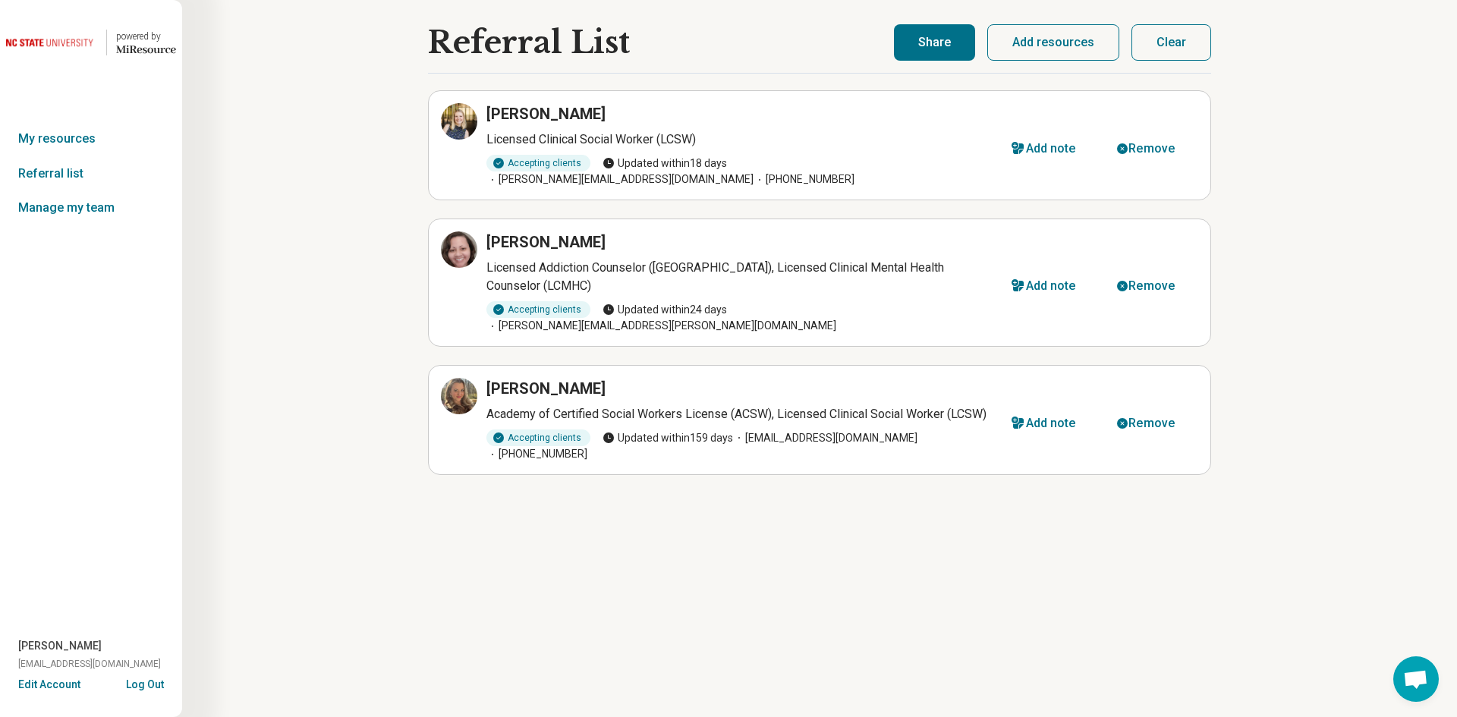
click at [904, 49] on button "Share" at bounding box center [934, 42] width 81 height 36
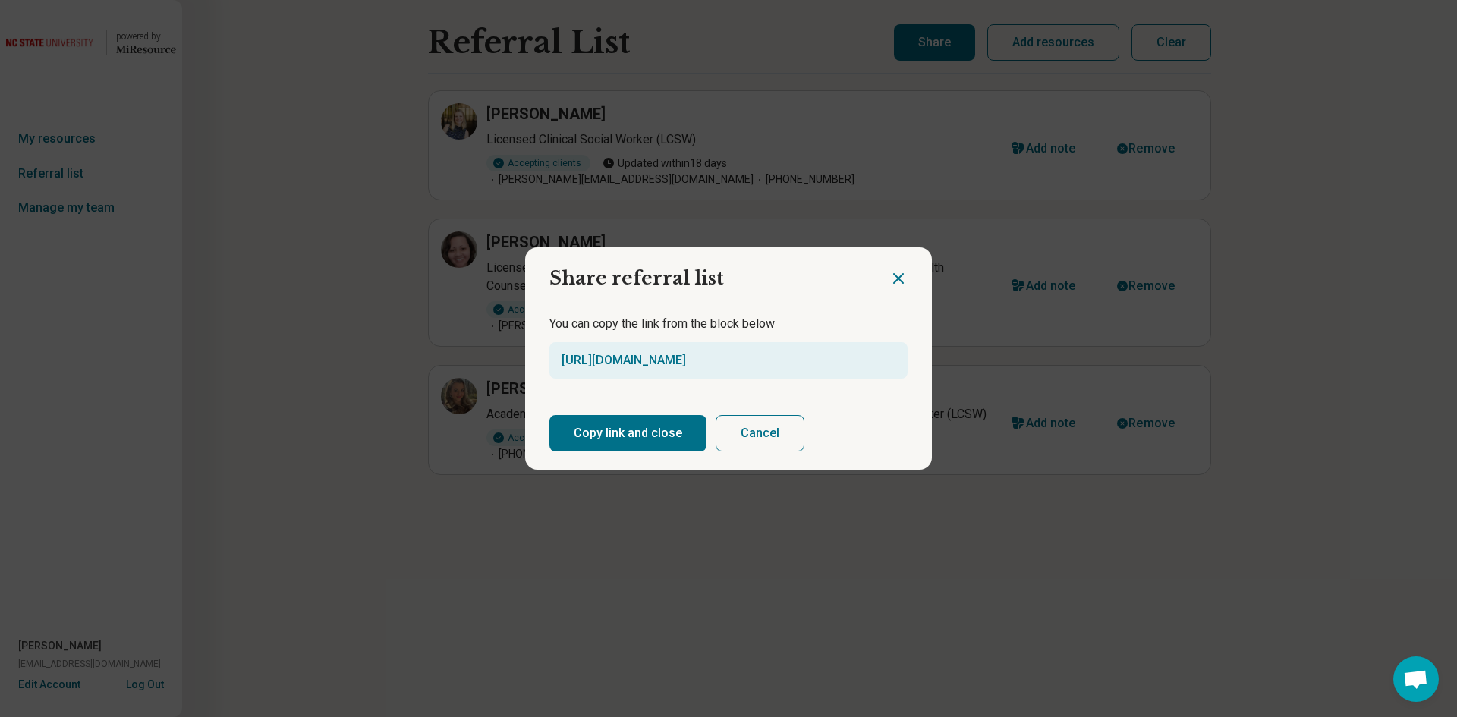
click at [578, 449] on button "Copy link and close" at bounding box center [628, 433] width 157 height 36
